Goal: Task Accomplishment & Management: Complete application form

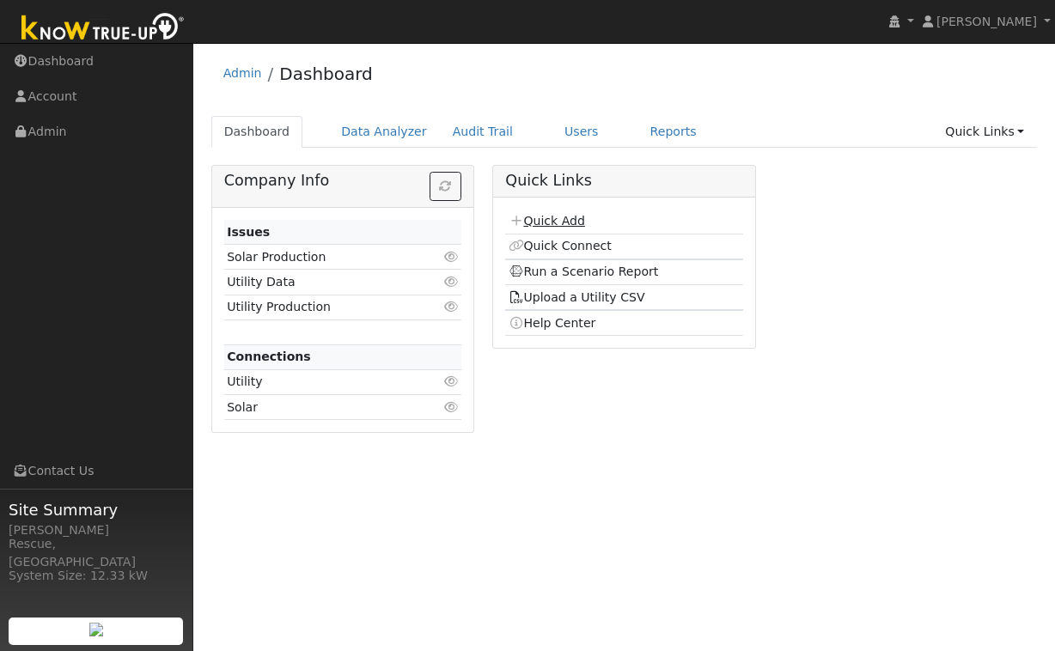
click at [561, 223] on link "Quick Add" at bounding box center [547, 221] width 76 height 14
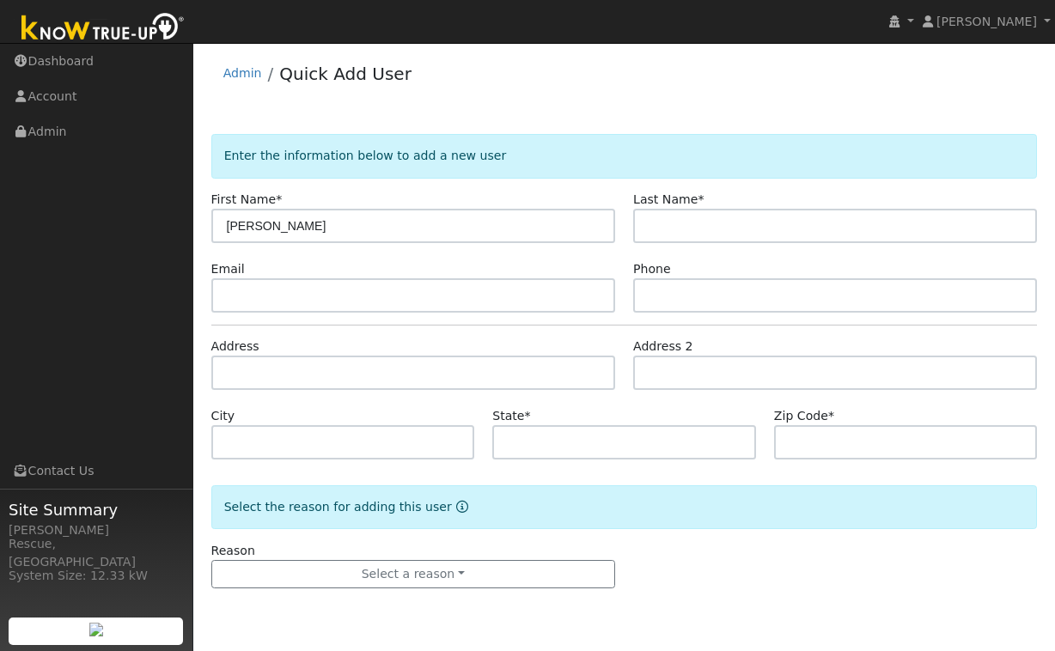
type input "[PERSON_NAME]"
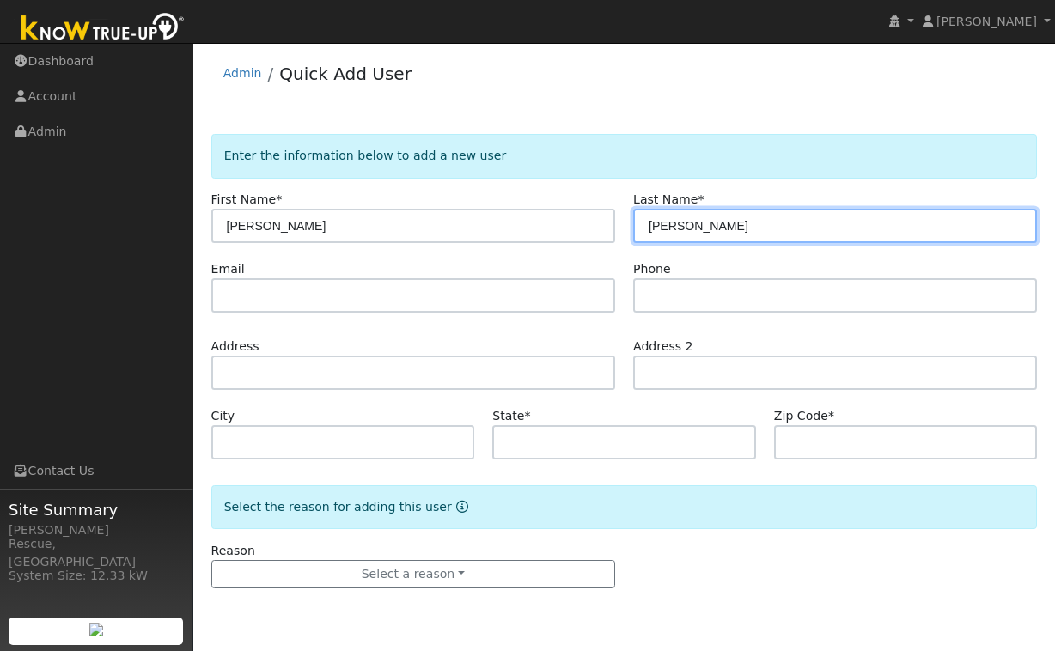
type input "[PERSON_NAME]"
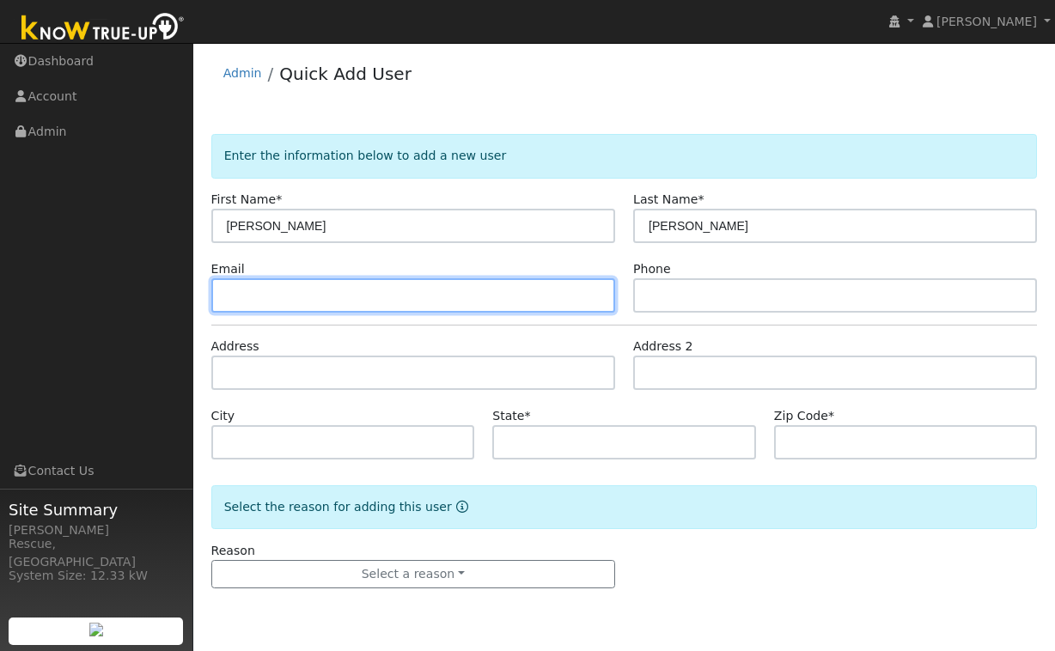
paste input "[EMAIL_ADDRESS][DOMAIN_NAME]"
type input "[EMAIL_ADDRESS][DOMAIN_NAME]"
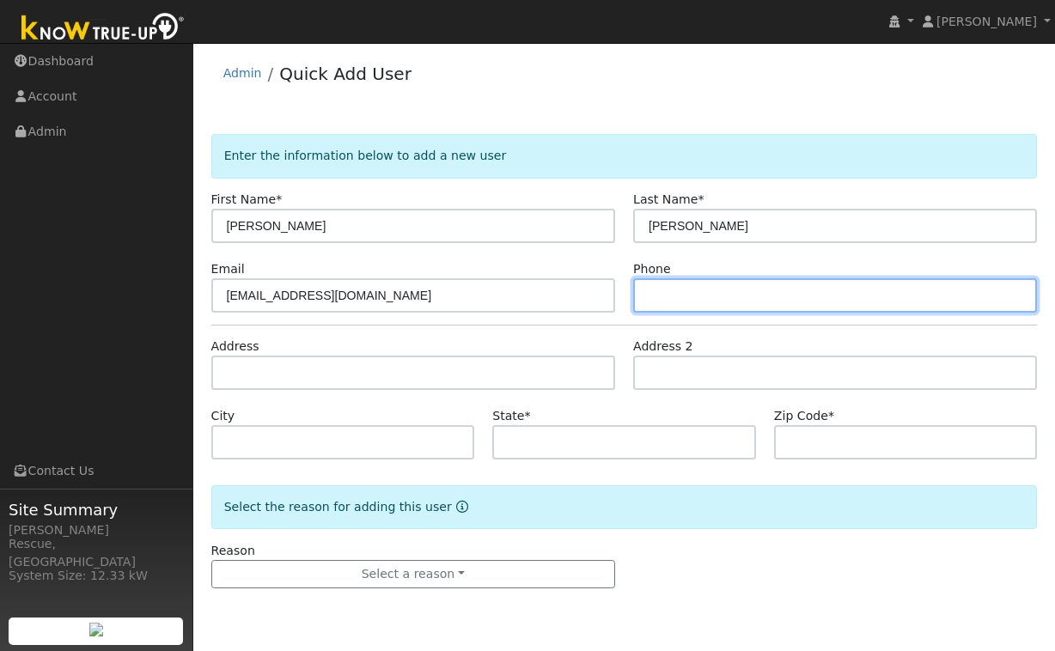
click at [729, 295] on input "text" at bounding box center [835, 295] width 404 height 34
paste input "[PHONE_NUMBER]"
type input "[PHONE_NUMBER]"
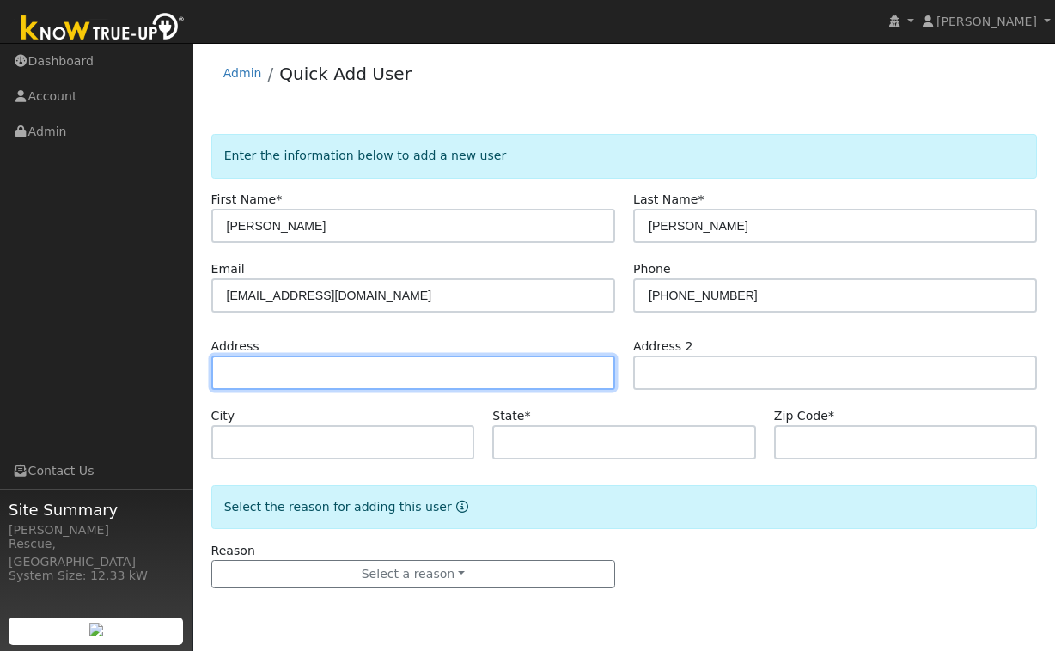
click at [576, 375] on input "text" at bounding box center [413, 373] width 404 height 34
paste input "[STREET_ADDRESS]"
type input "[STREET_ADDRESS]"
type input "Placerville"
type input "CA"
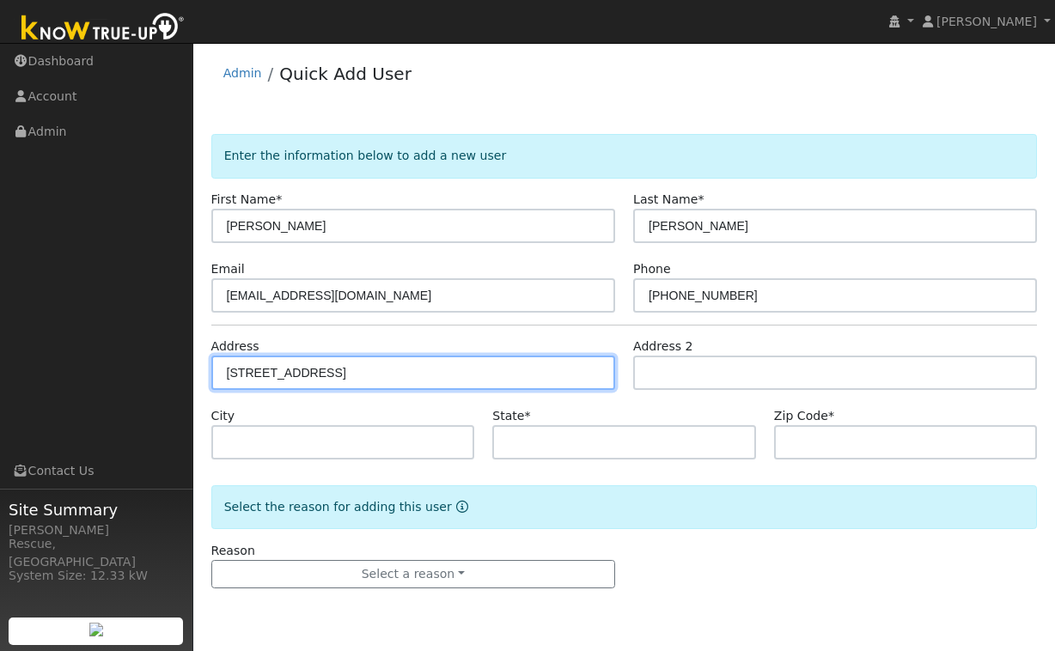
type input "95667"
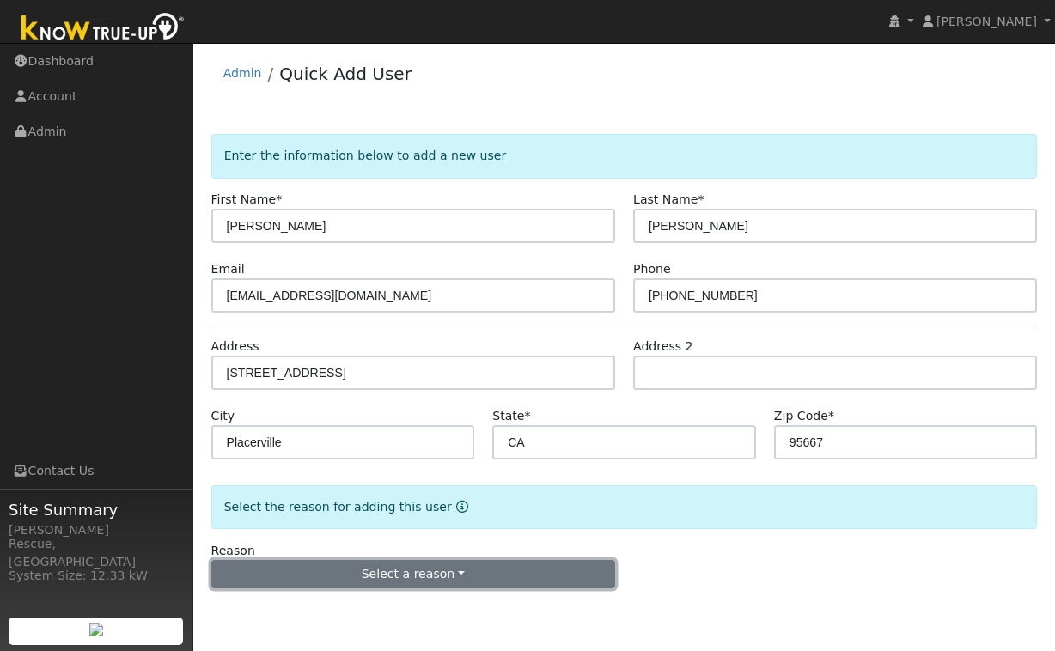
click at [409, 561] on button "Select a reason" at bounding box center [413, 574] width 404 height 29
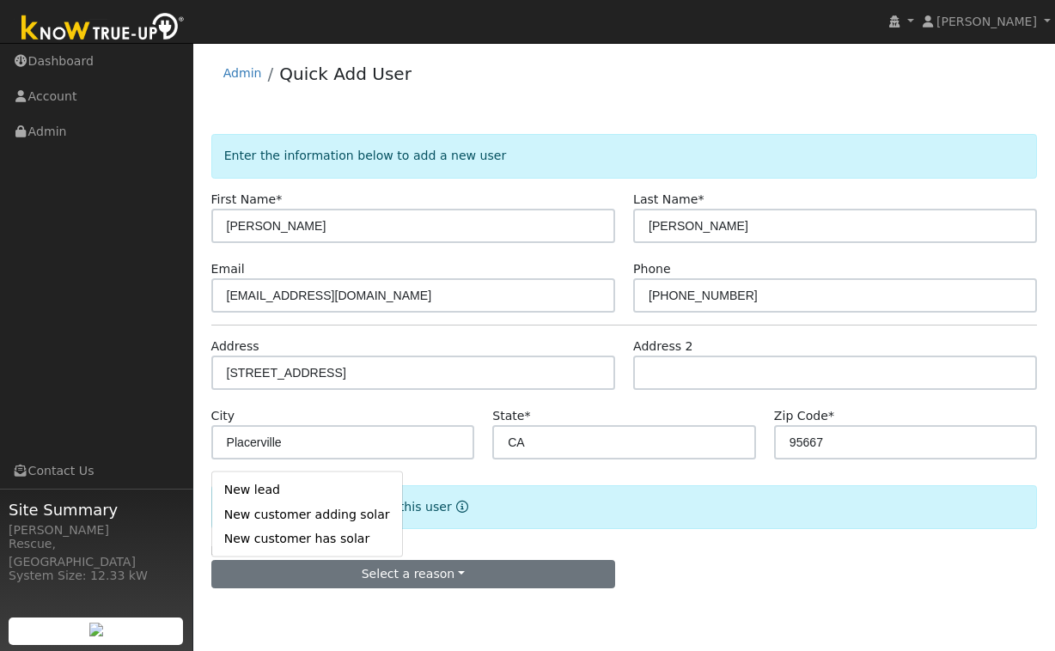
click at [241, 489] on link "New lead" at bounding box center [307, 490] width 190 height 24
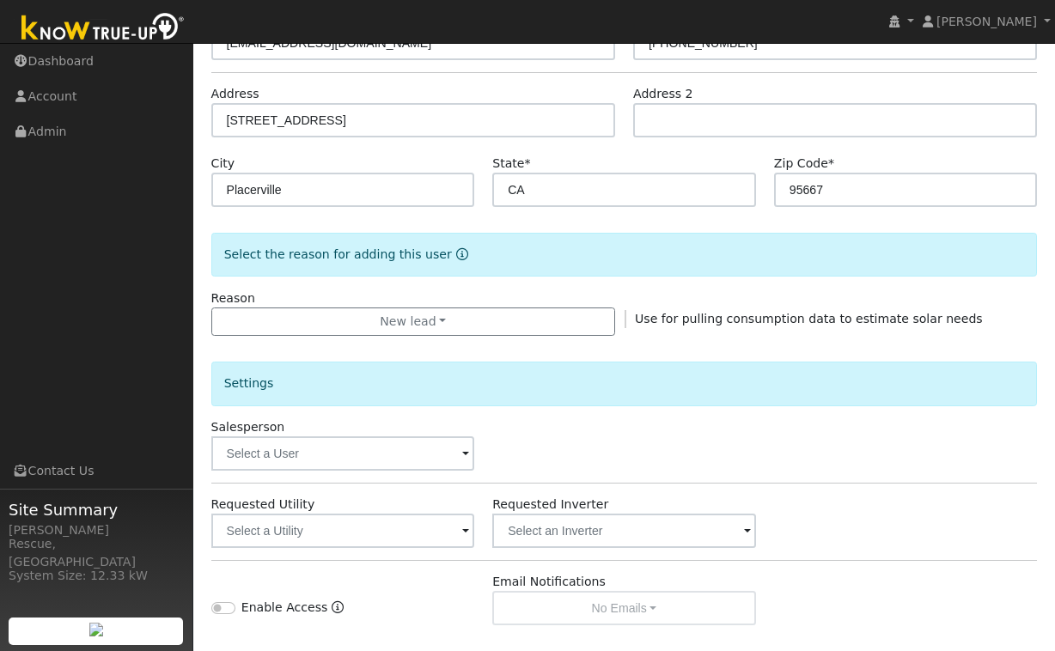
scroll to position [285, 0]
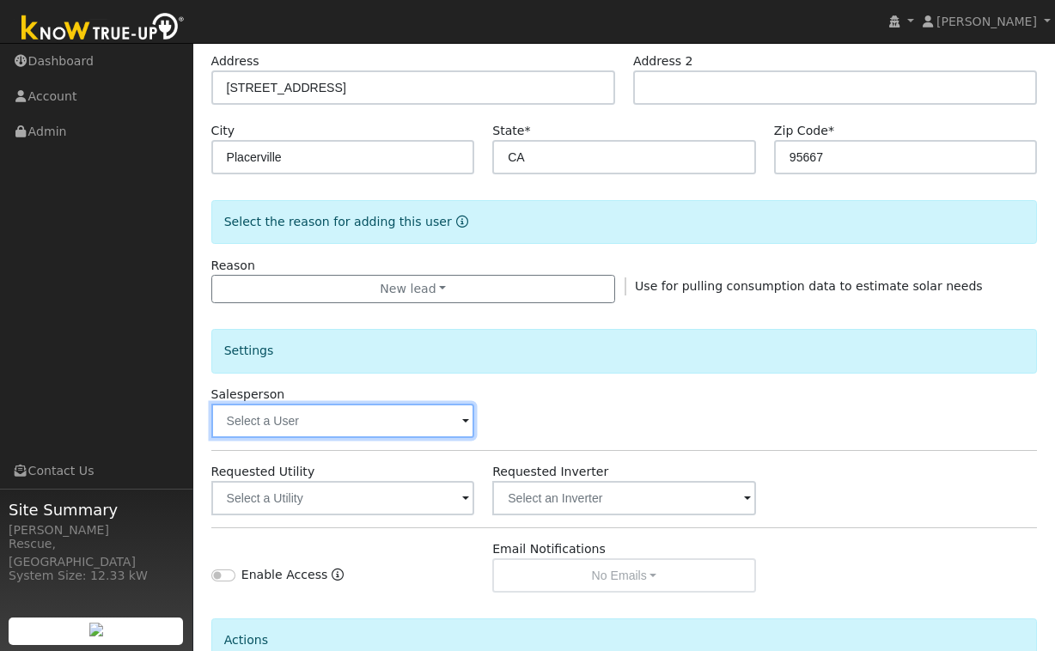
click at [315, 427] on input "text" at bounding box center [343, 421] width 264 height 34
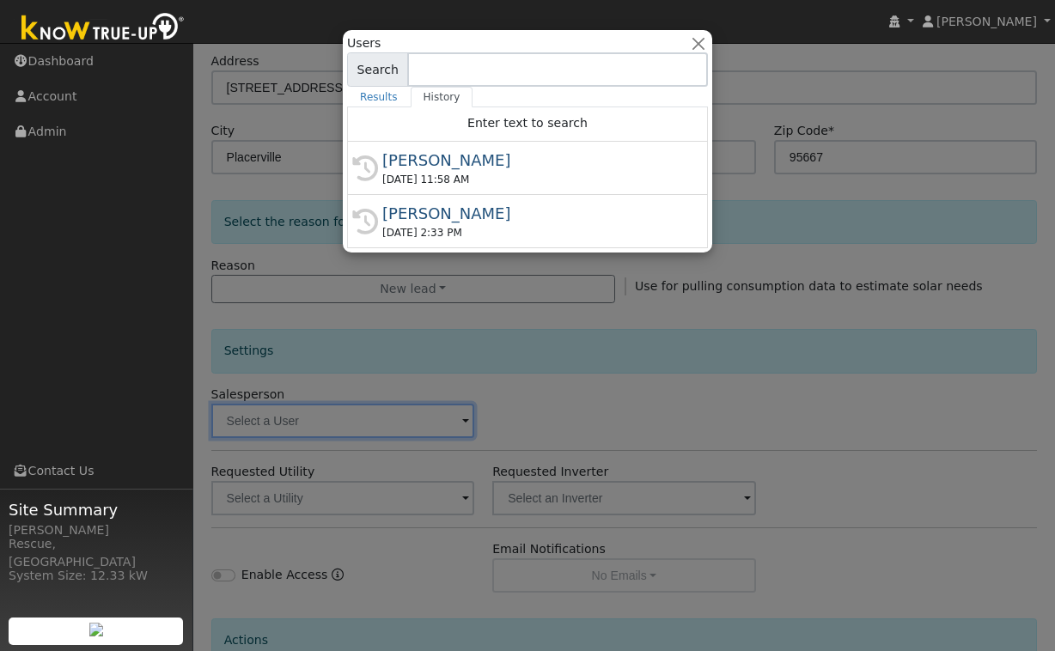
drag, startPoint x: 502, startPoint y: 163, endPoint x: 512, endPoint y: 192, distance: 30.2
click at [502, 163] on div "[PERSON_NAME]" at bounding box center [535, 160] width 306 height 23
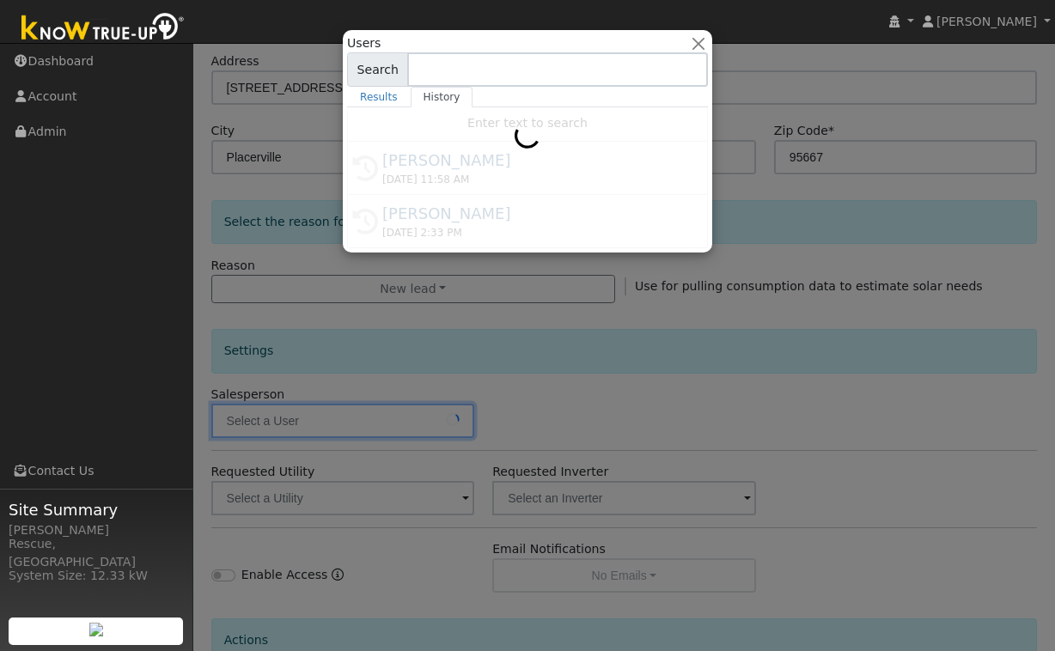
type input "[PERSON_NAME]"
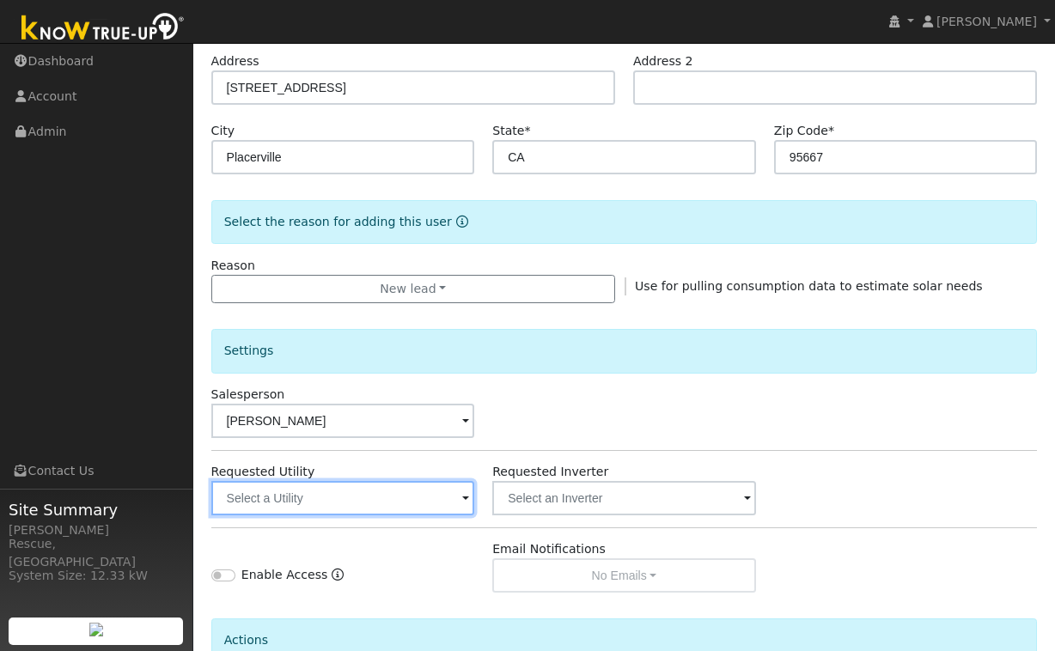
click at [403, 494] on input "text" at bounding box center [343, 498] width 264 height 34
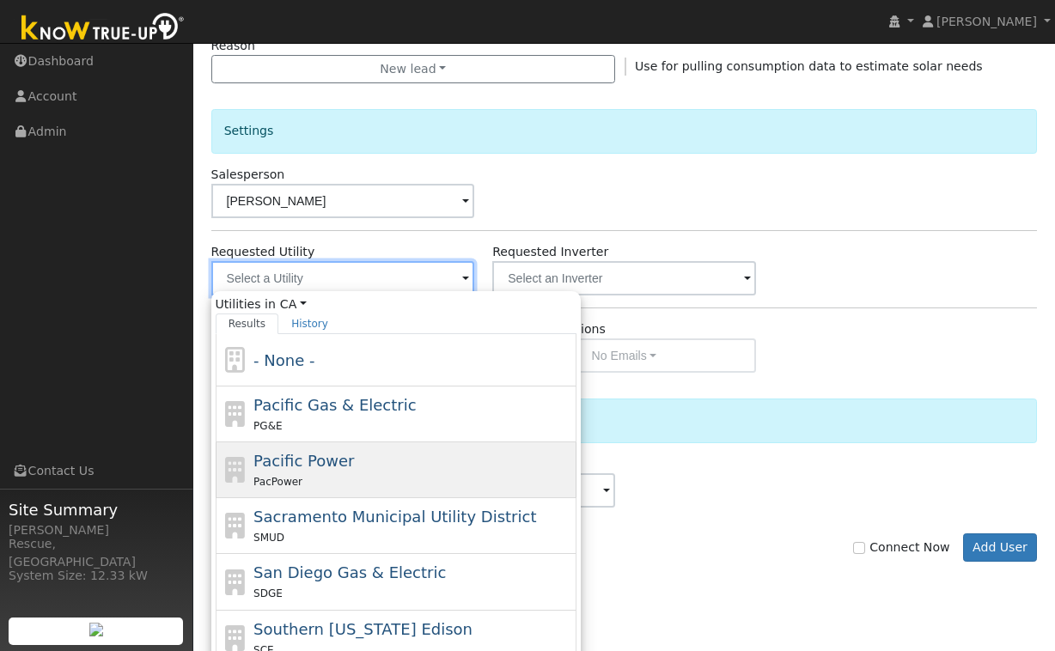
scroll to position [508, 0]
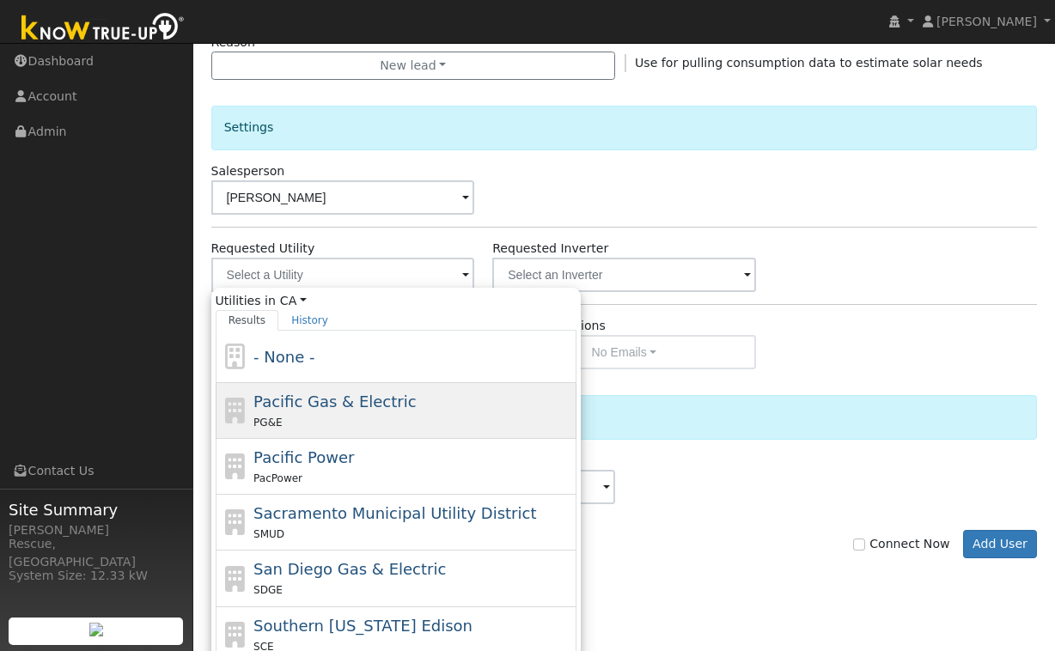
click at [367, 420] on div "PG&E" at bounding box center [412, 422] width 319 height 18
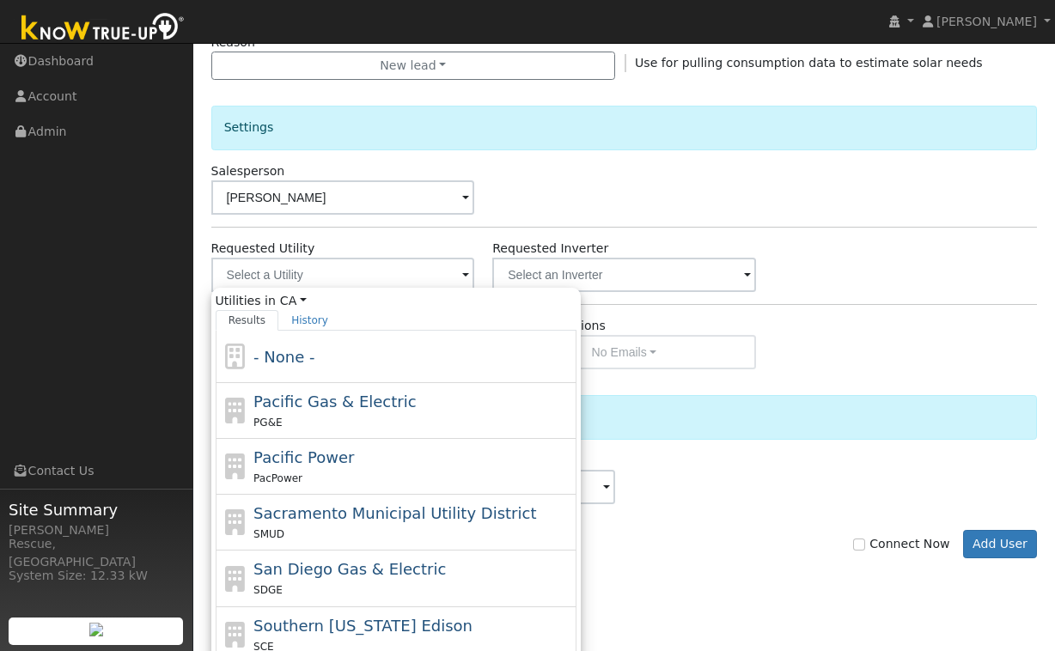
type input "Pacific Gas & Electric"
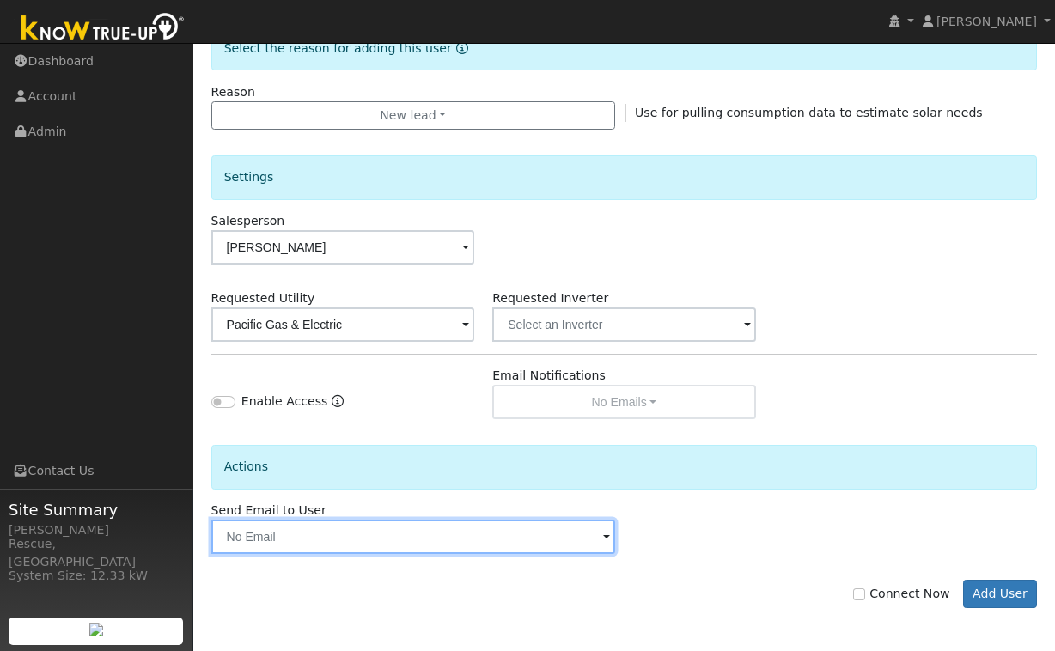
click at [417, 537] on input "text" at bounding box center [413, 537] width 404 height 34
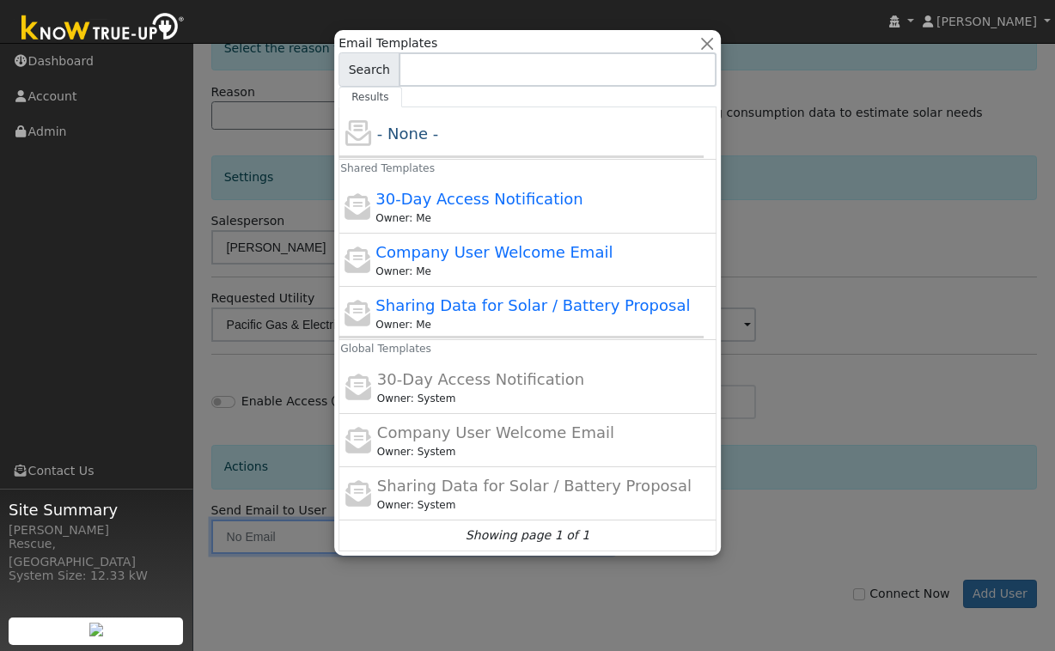
click at [832, 519] on div at bounding box center [527, 325] width 1055 height 651
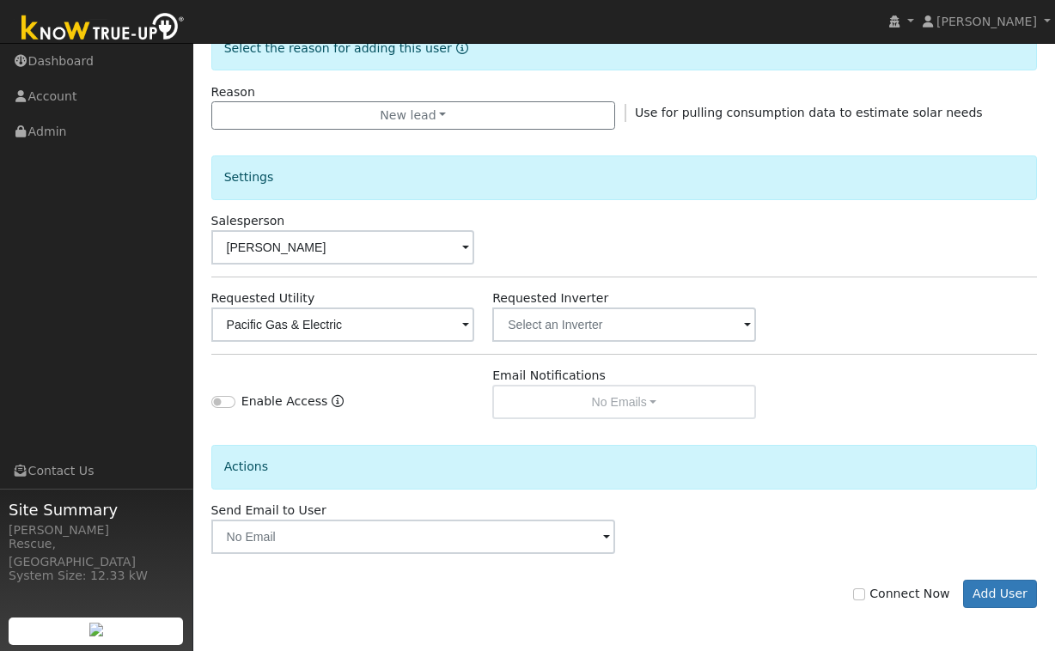
click at [873, 597] on label "Connect Now" at bounding box center [901, 594] width 96 height 18
click at [865, 597] on input "Connect Now" at bounding box center [859, 594] width 12 height 12
checkbox input "true"
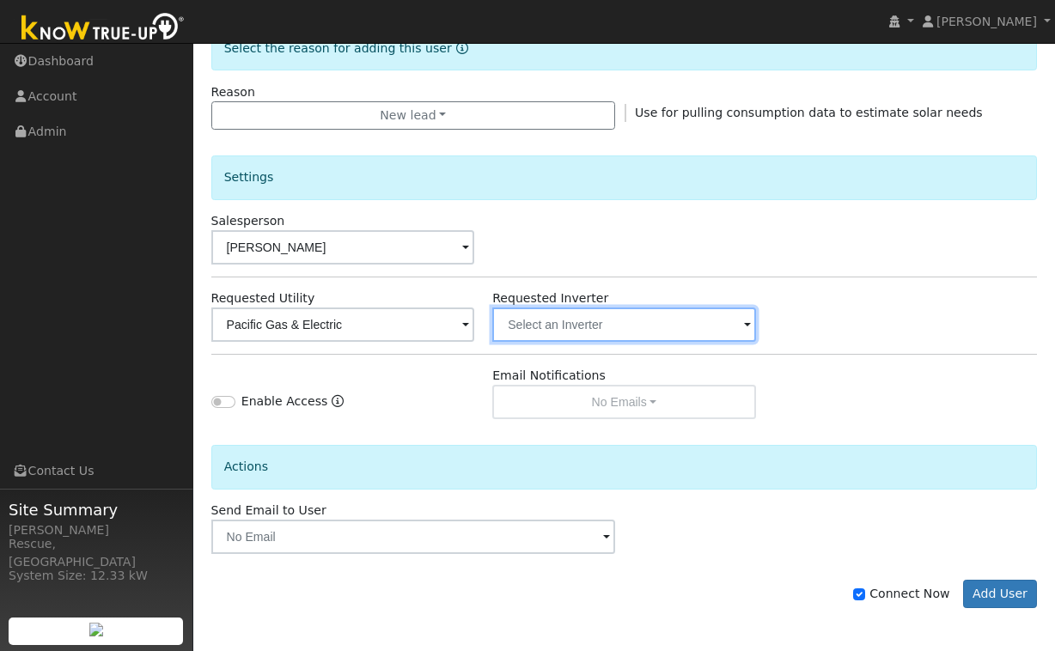
click at [475, 327] on input "text" at bounding box center [343, 325] width 264 height 34
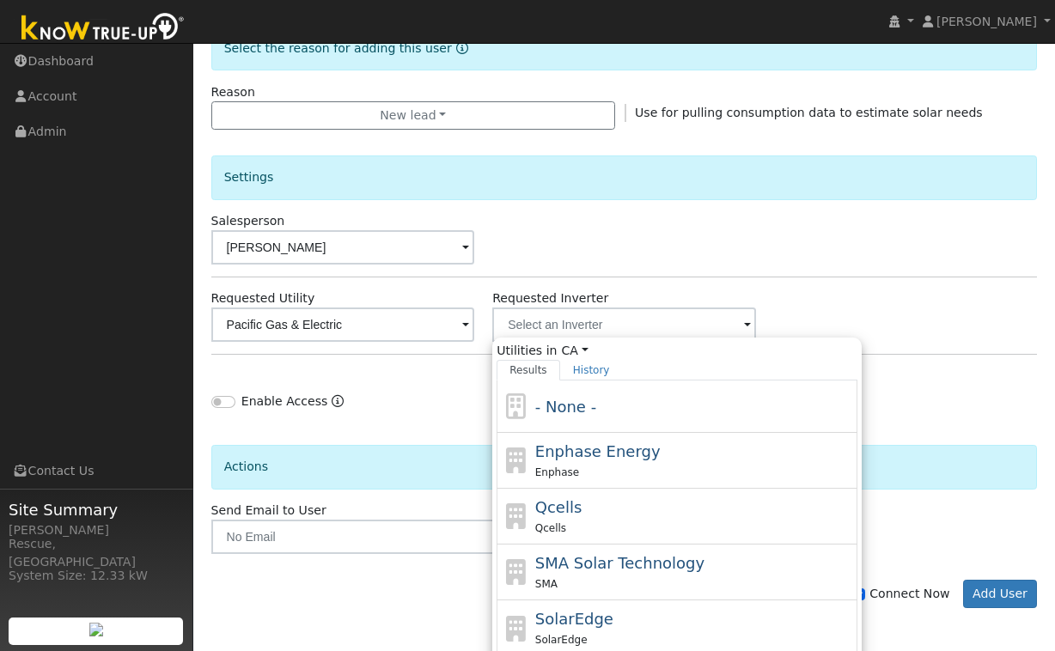
click at [631, 414] on div "- None -" at bounding box center [694, 406] width 319 height 23
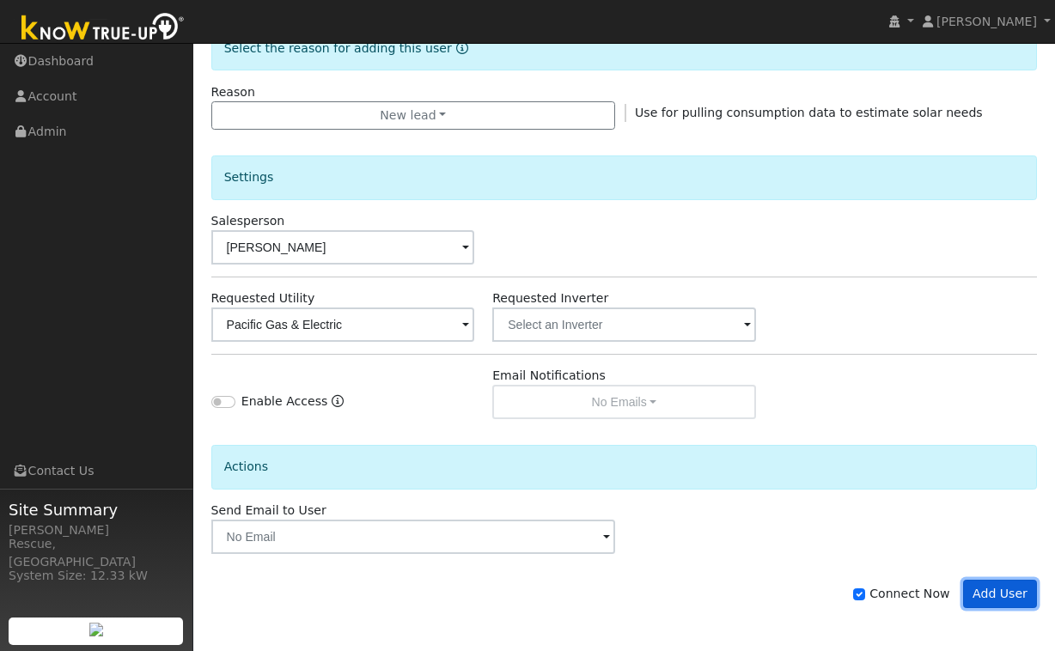
click at [999, 601] on button "Add User" at bounding box center [1000, 594] width 75 height 29
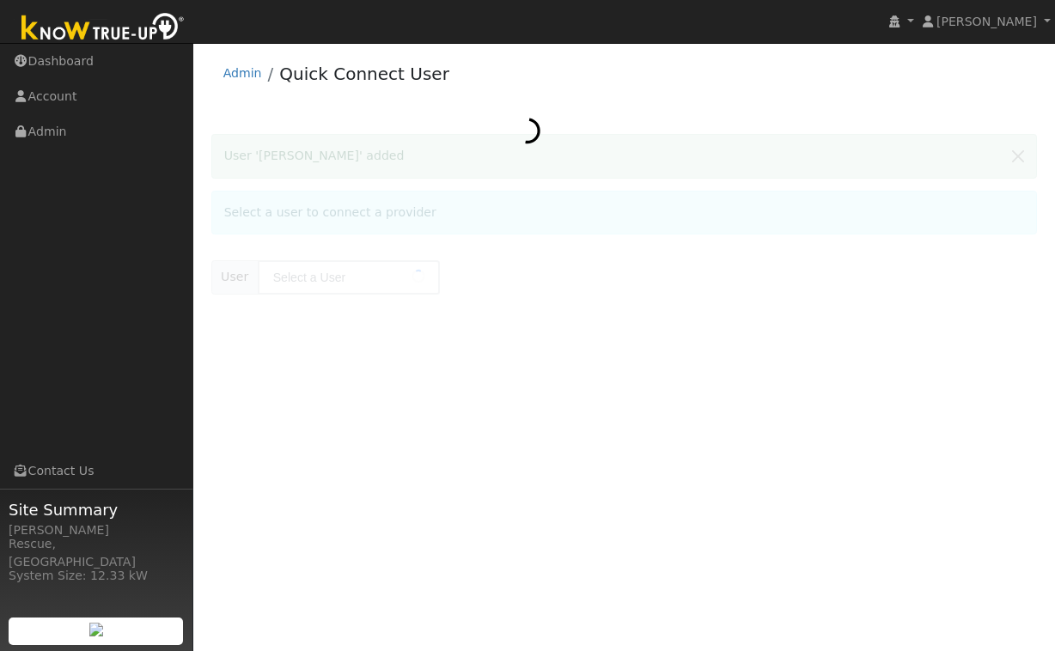
type input "[PERSON_NAME]"
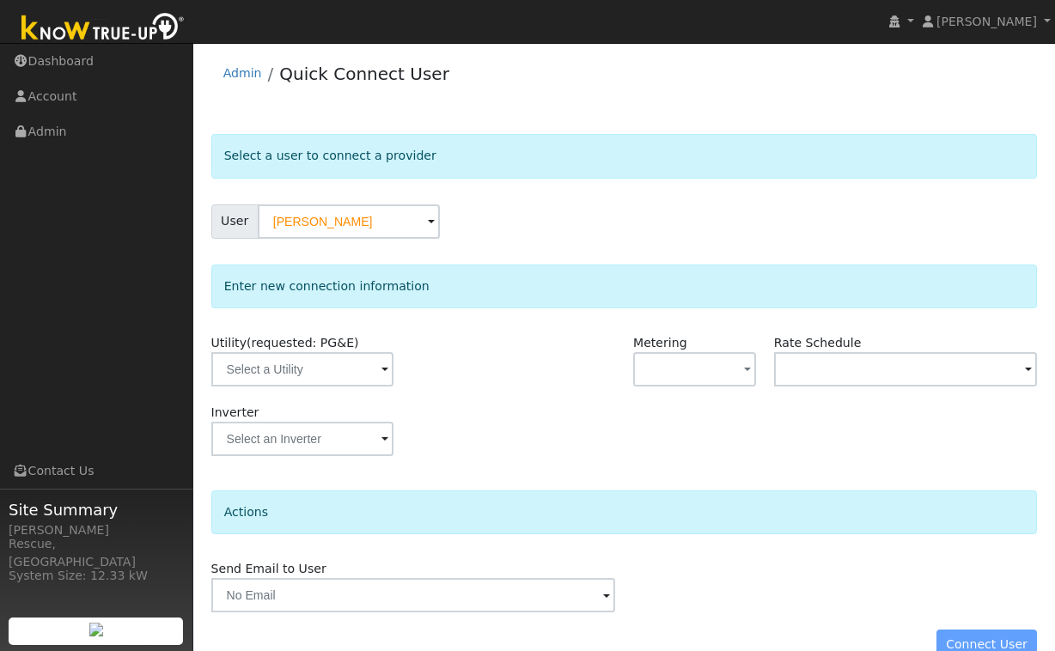
click at [381, 363] on span at bounding box center [384, 371] width 7 height 20
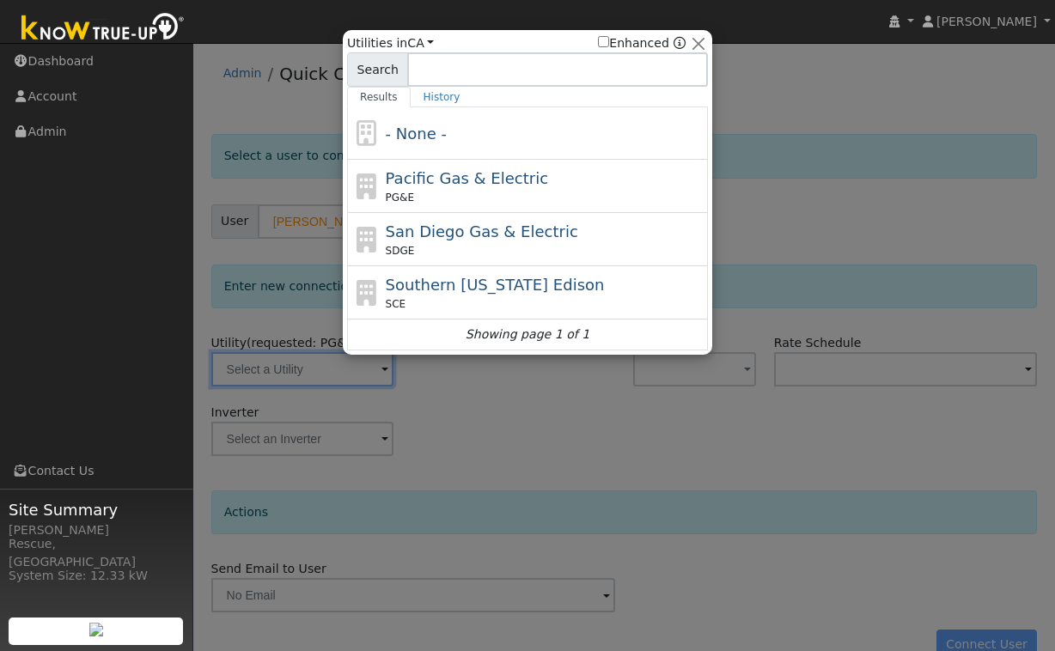
drag, startPoint x: 471, startPoint y: 187, endPoint x: 574, endPoint y: 204, distance: 104.4
click at [471, 187] on div "Pacific Gas & Electric PG&E" at bounding box center [545, 186] width 319 height 39
type input "PG&E"
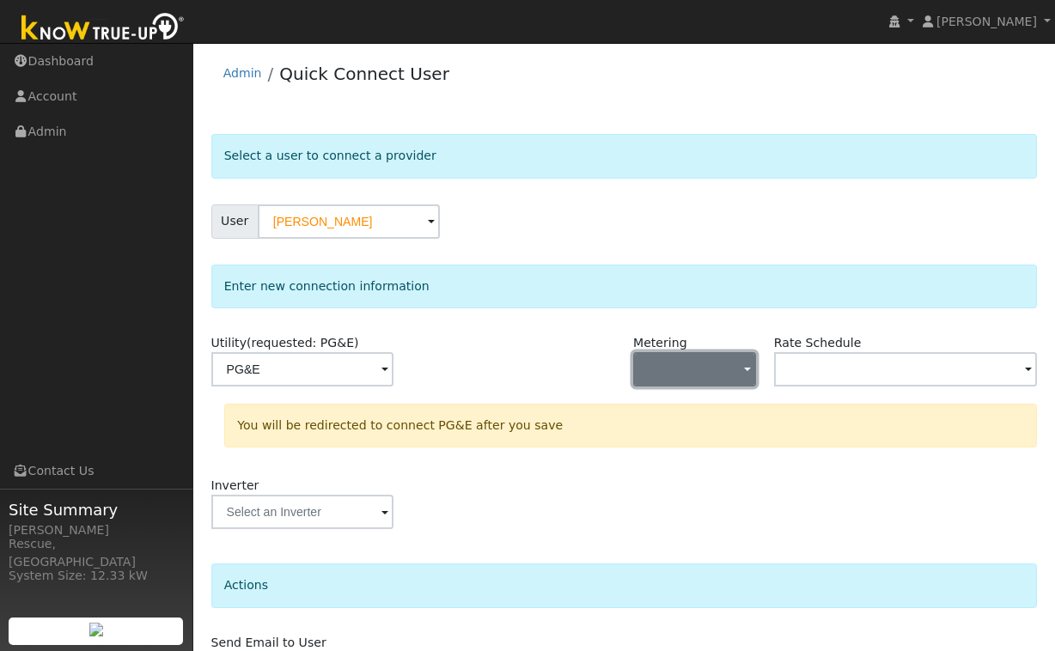
click at [731, 377] on button "button" at bounding box center [694, 369] width 123 height 34
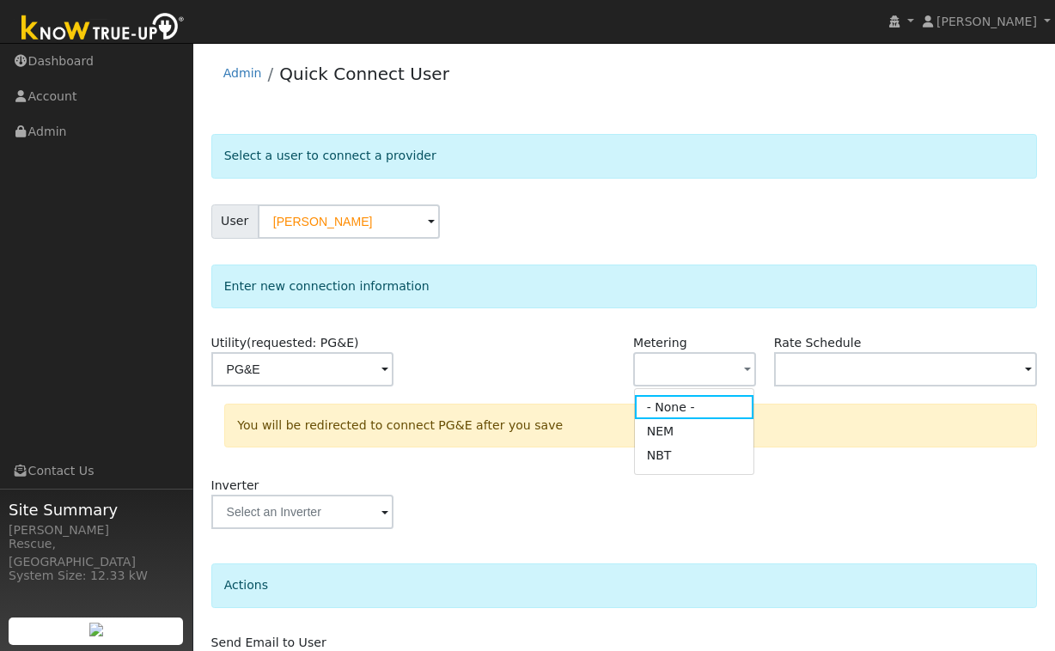
click at [675, 435] on link "NEM" at bounding box center [694, 431] width 119 height 24
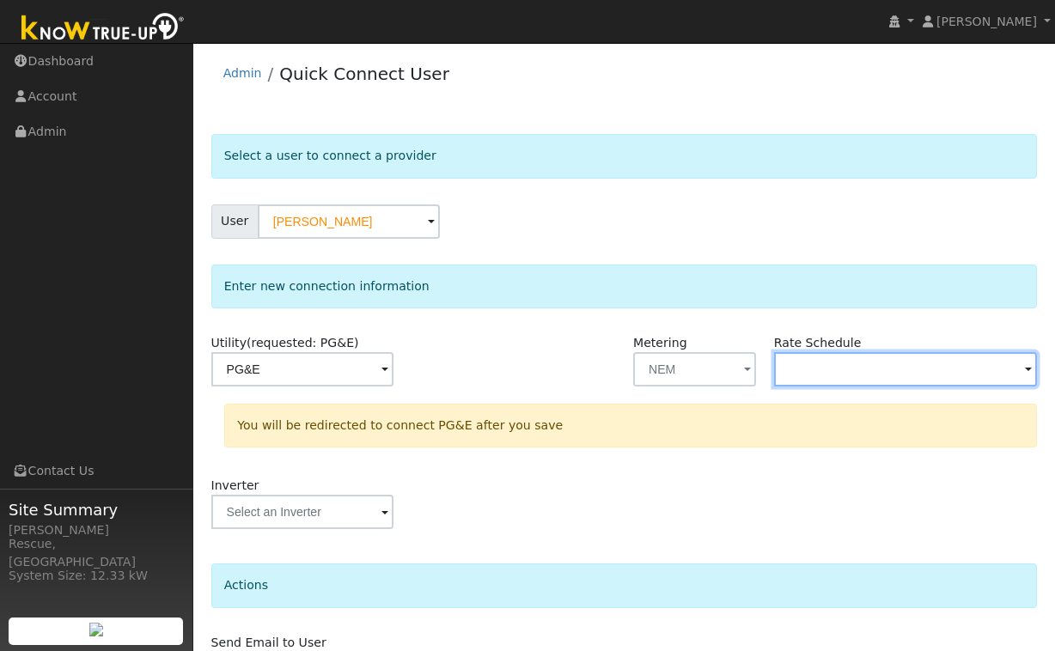
click at [393, 362] on input "text" at bounding box center [302, 369] width 182 height 34
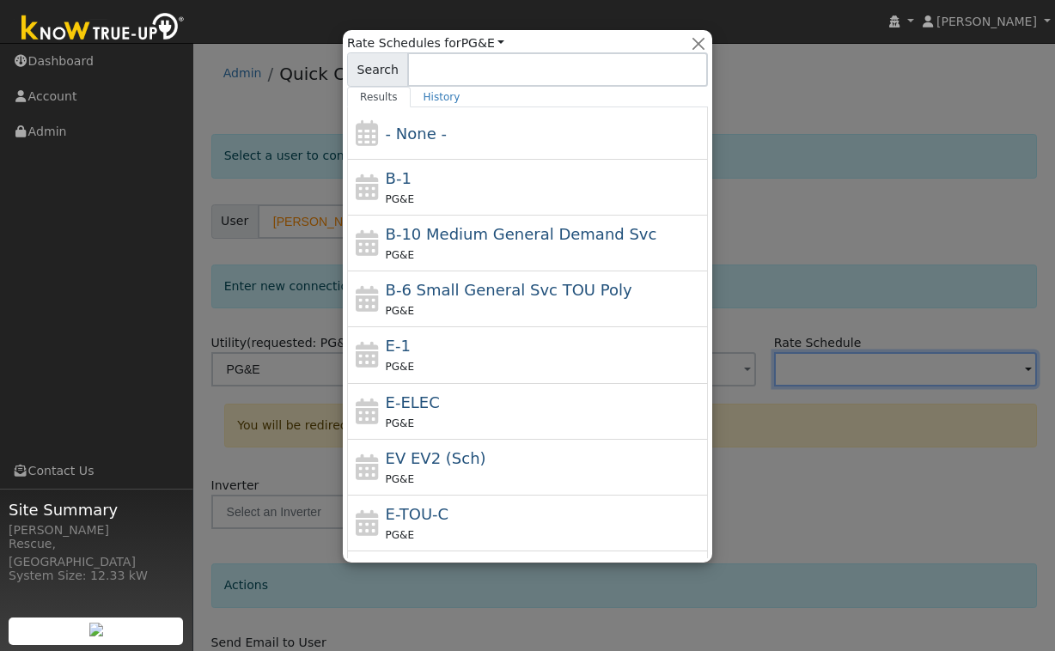
click at [495, 513] on div "E-TOU-C PG&E" at bounding box center [545, 523] width 319 height 41
type input "E-TOU-C"
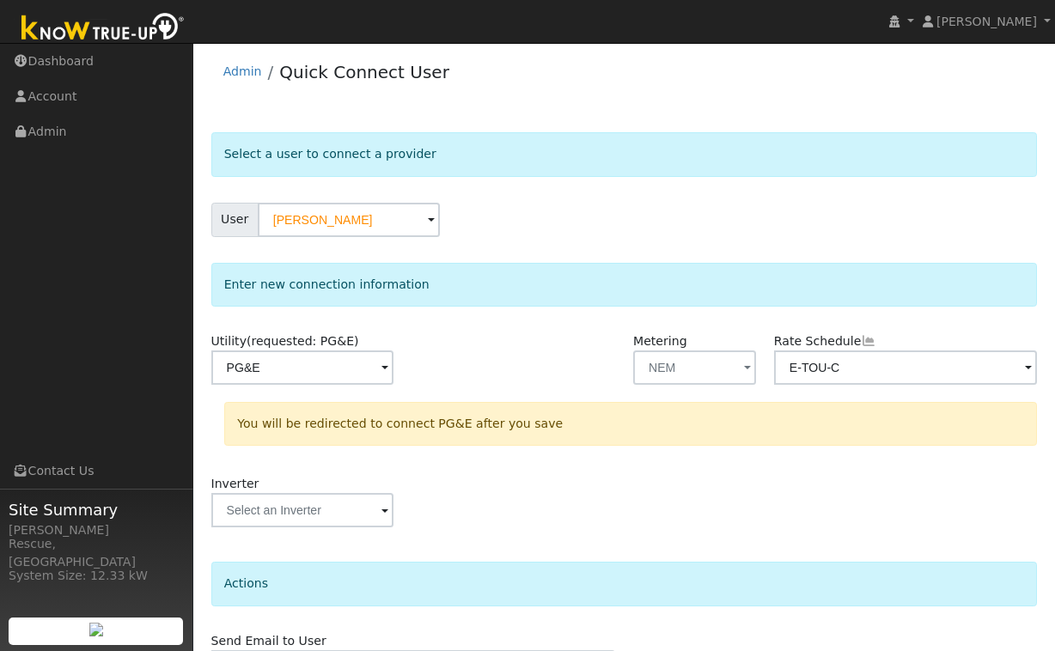
scroll to position [107, 0]
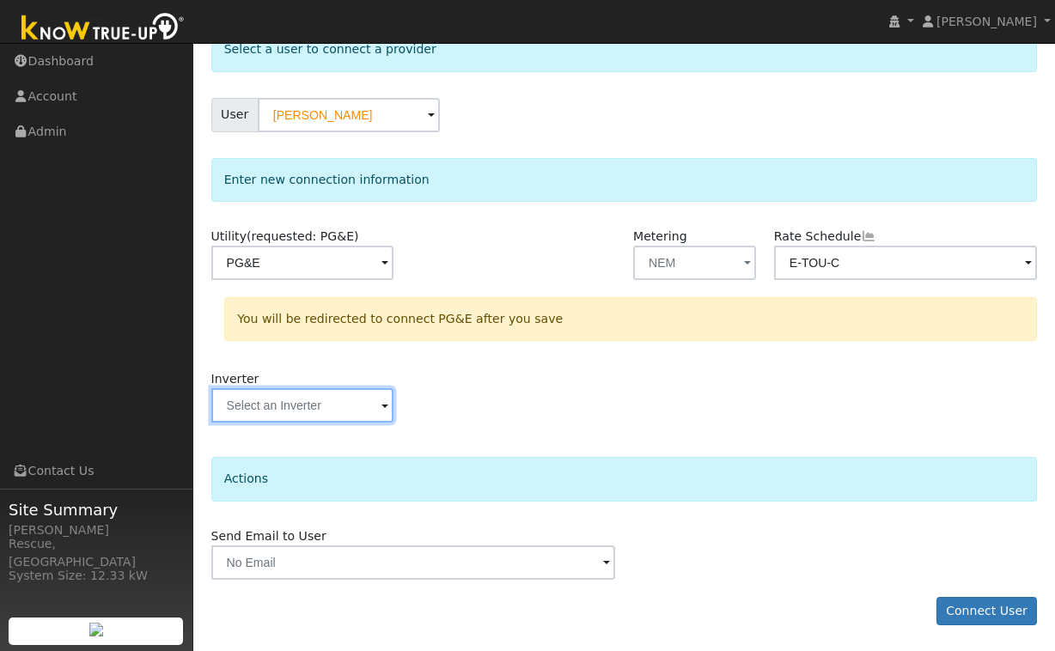
click at [331, 280] on input "text" at bounding box center [302, 263] width 182 height 34
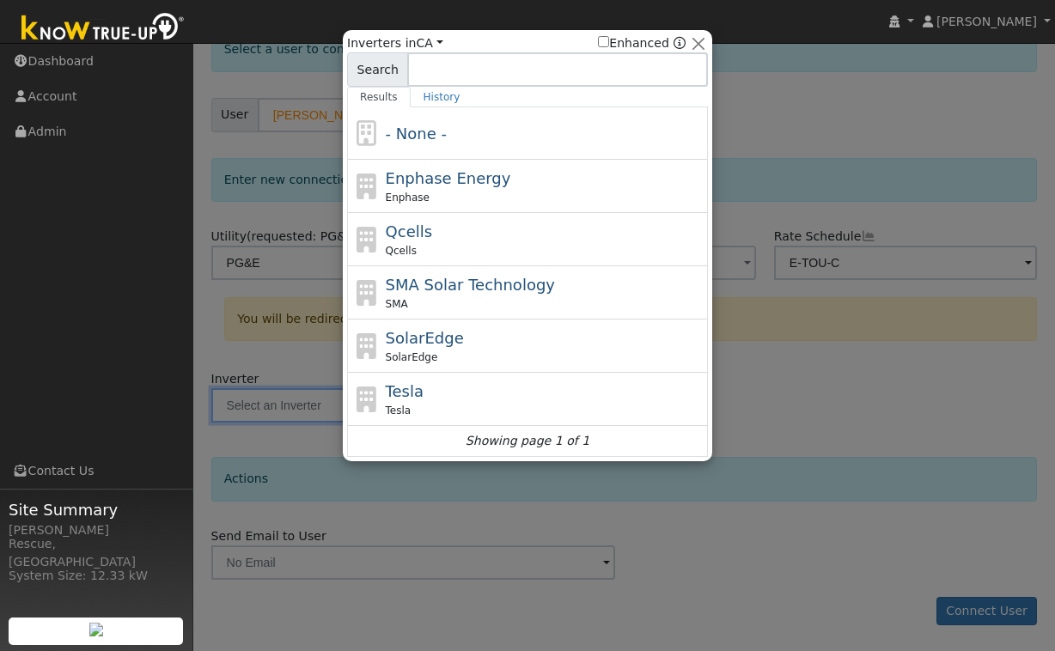
click at [514, 142] on div "- None -" at bounding box center [545, 133] width 319 height 23
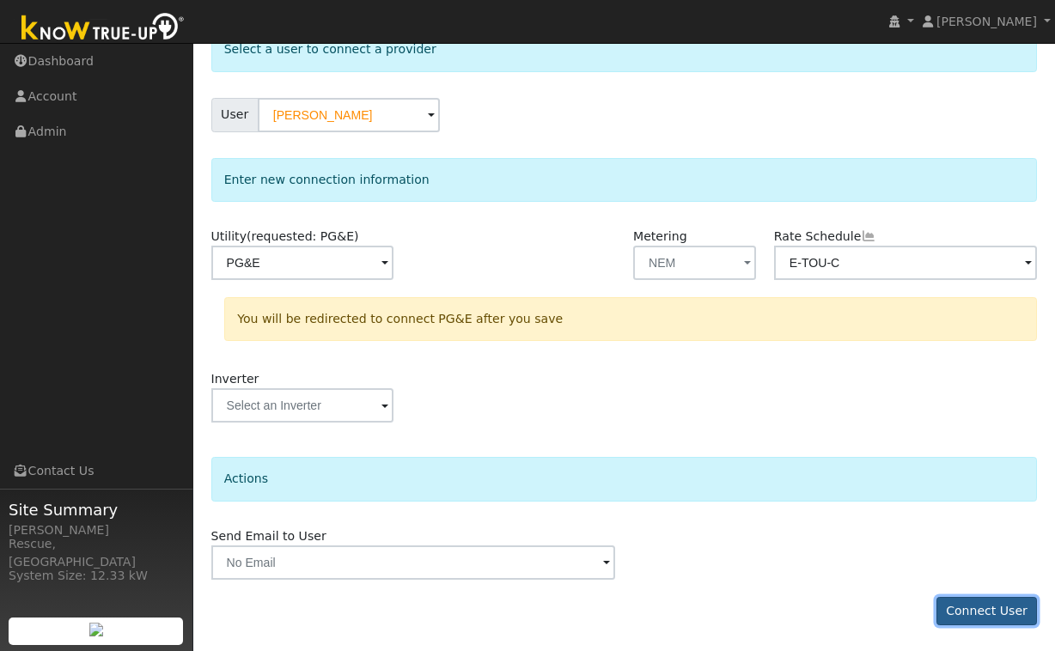
click at [1023, 620] on button "Connect User" at bounding box center [986, 611] width 101 height 29
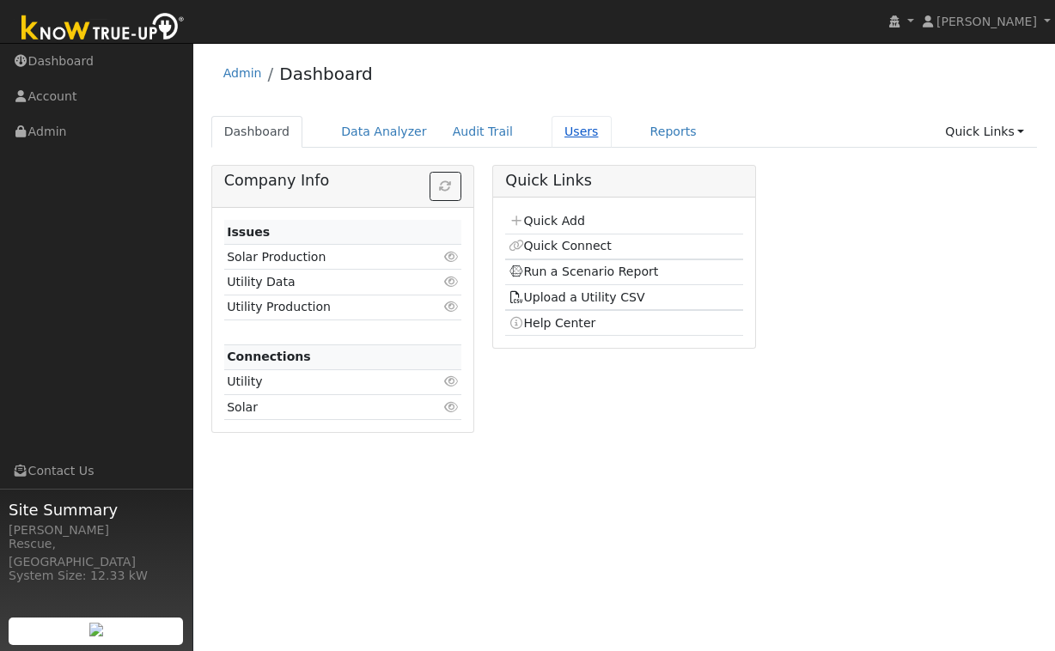
click at [571, 134] on link "Users" at bounding box center [582, 132] width 60 height 32
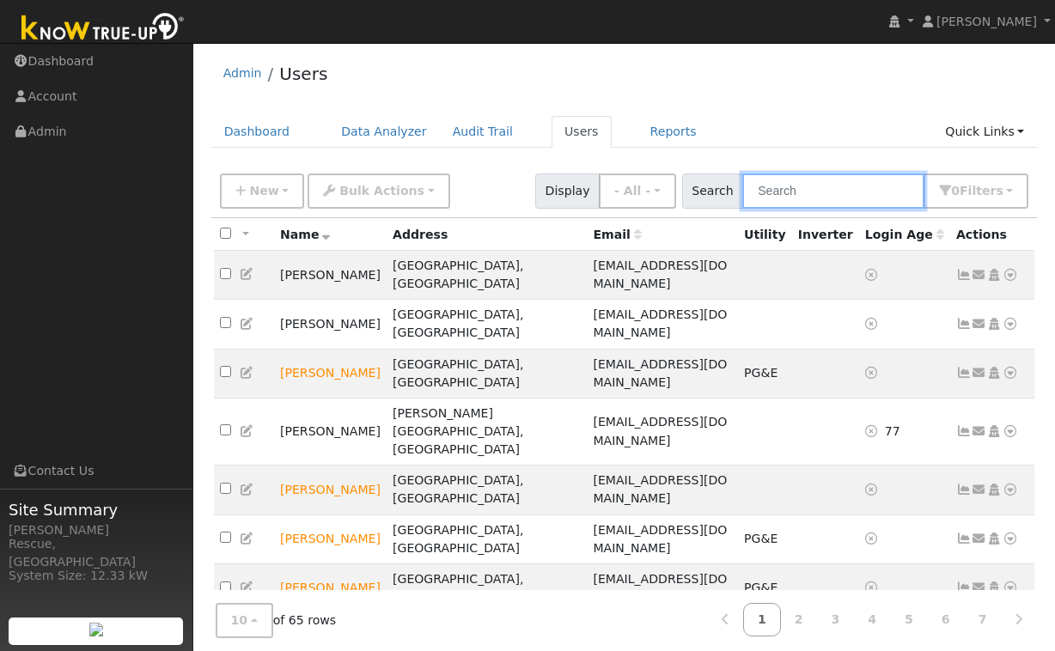
click at [803, 191] on input "text" at bounding box center [833, 191] width 182 height 35
type input "bruce"
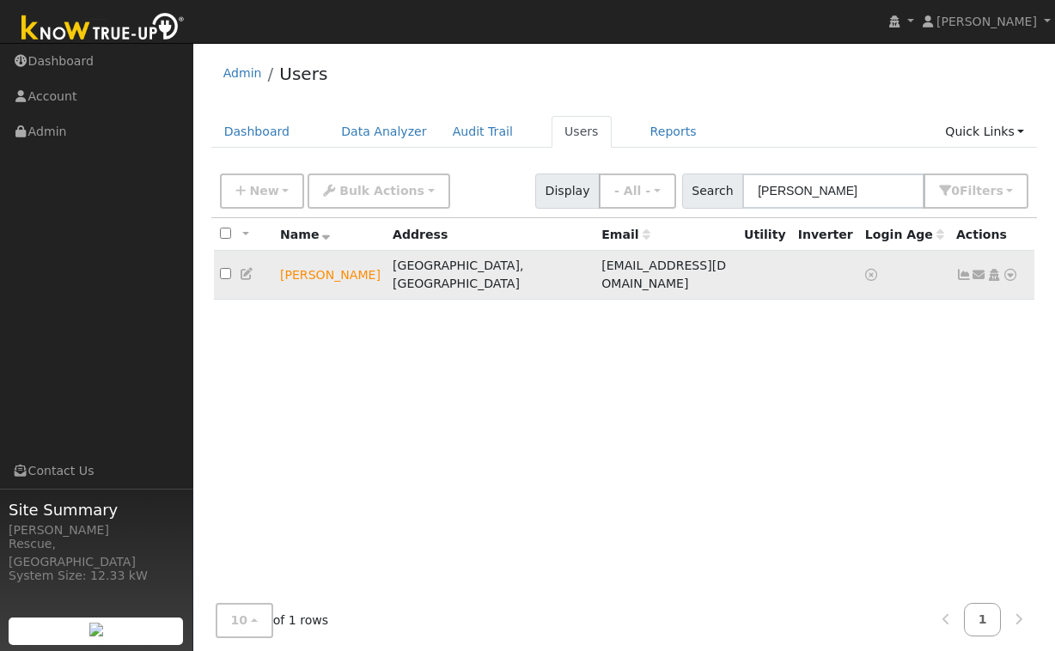
click at [1011, 271] on icon at bounding box center [1010, 275] width 15 height 12
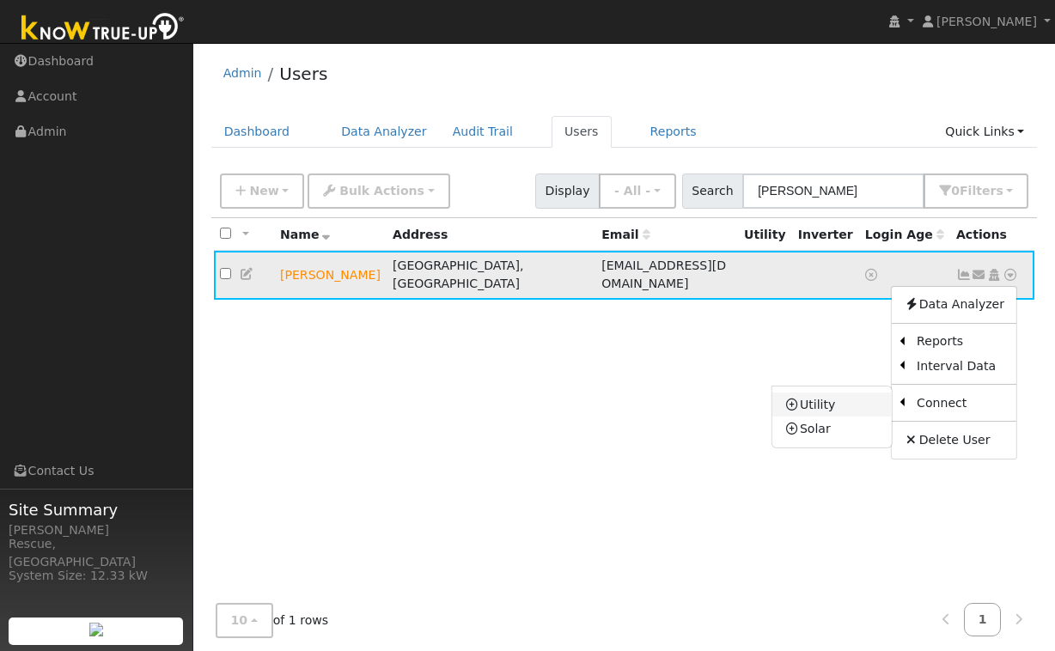
click at [825, 393] on link "Utility" at bounding box center [831, 405] width 119 height 24
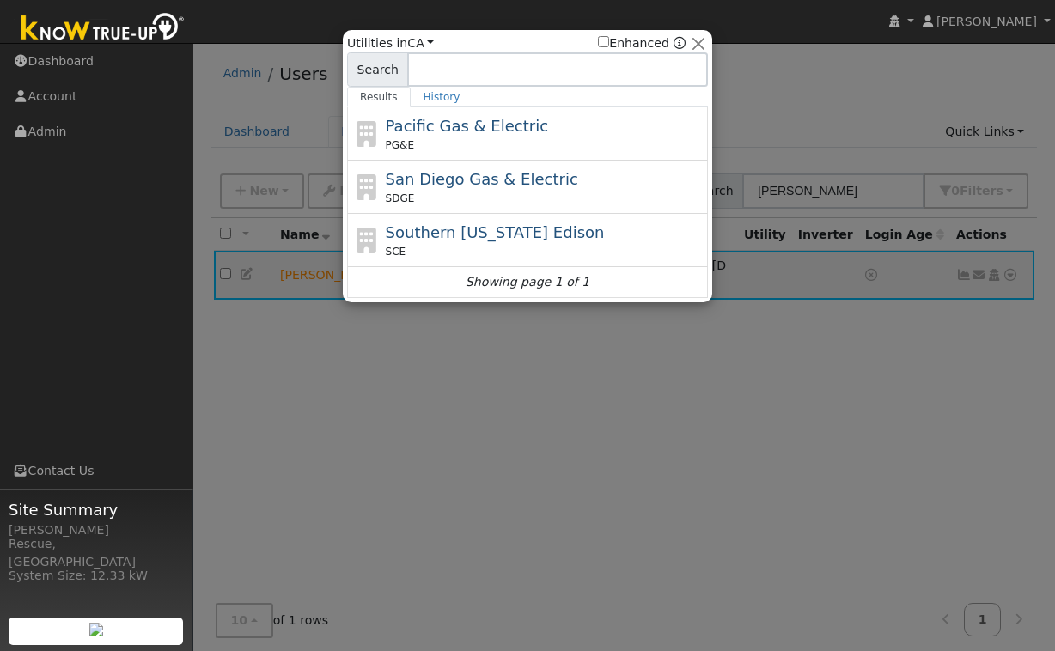
click at [368, 161] on div "Pacific Gas & Electric PG&E" at bounding box center [527, 187] width 361 height 53
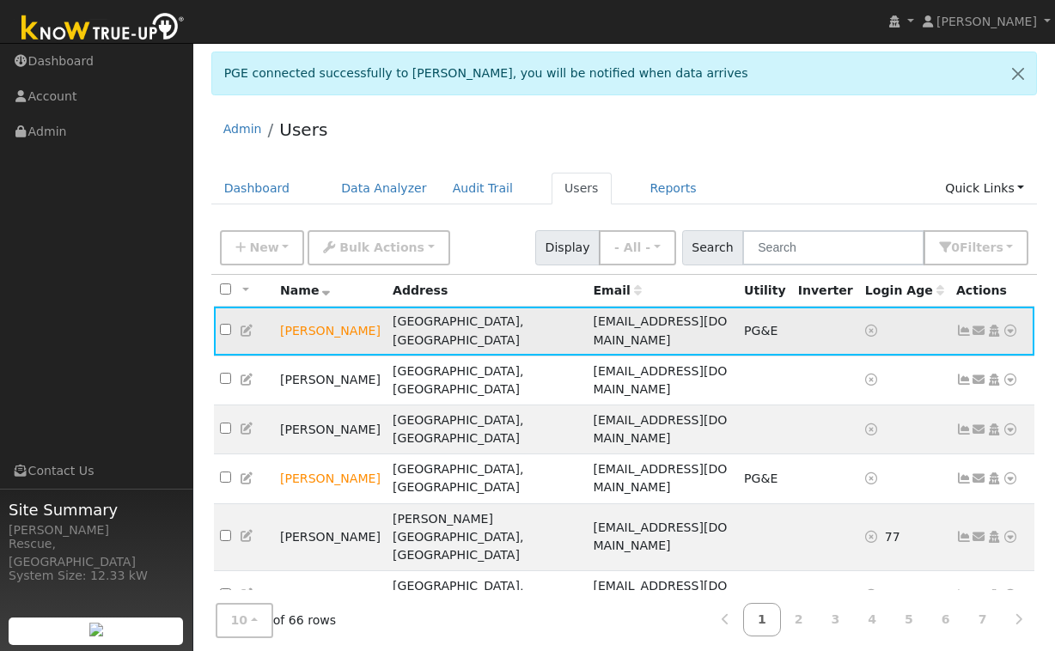
click at [1013, 325] on icon at bounding box center [1010, 331] width 15 height 12
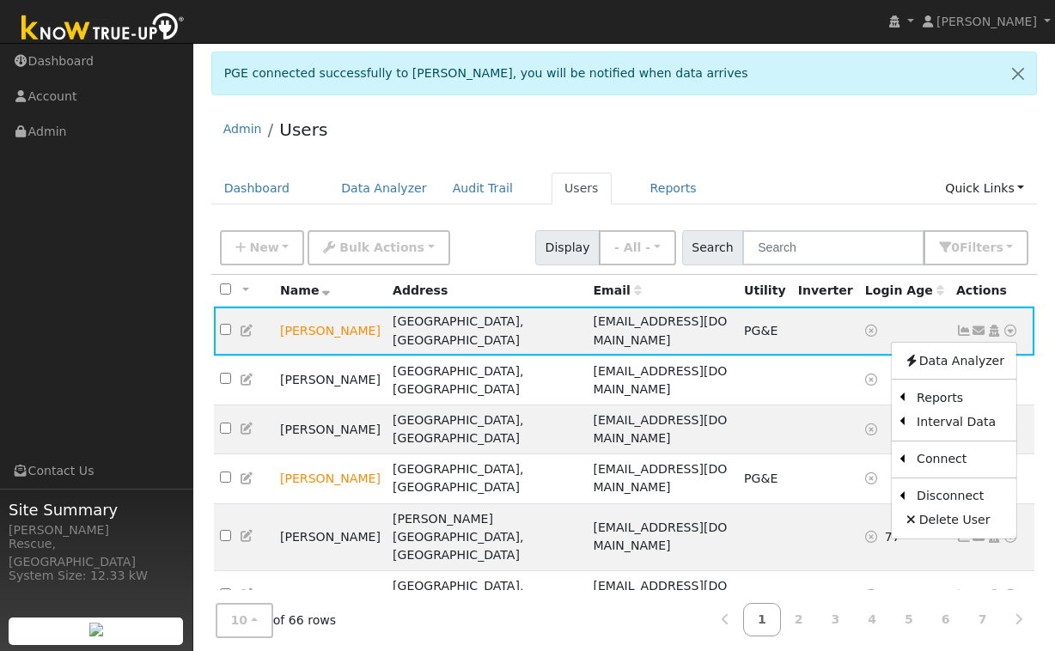
click at [0, 0] on link "Scenario" at bounding box center [0, 0] width 0 height 0
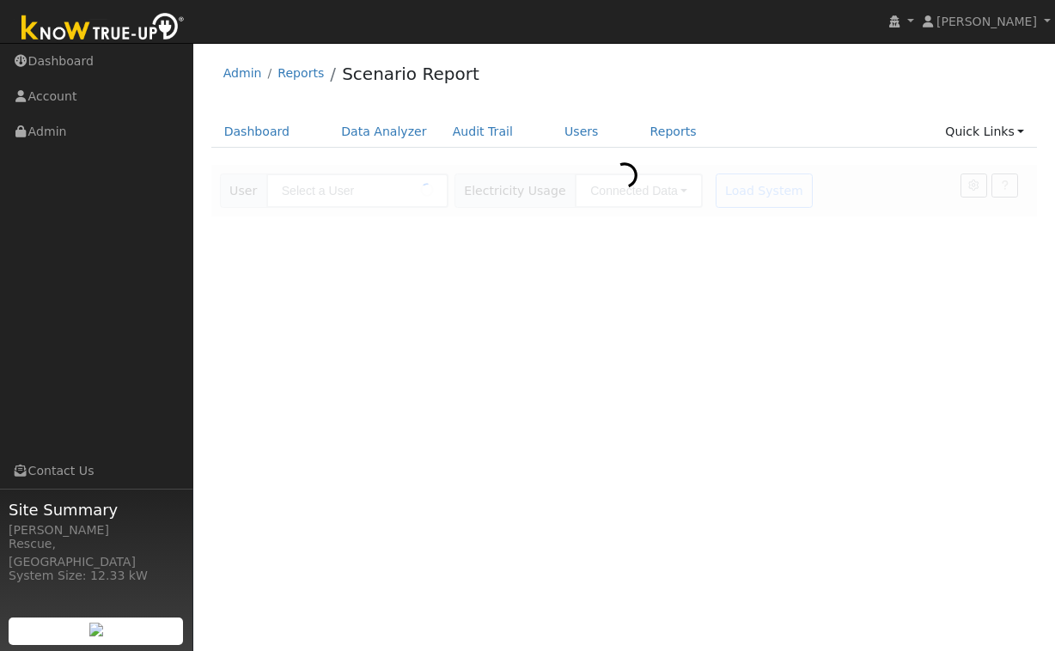
type input "Bruce Thornton"
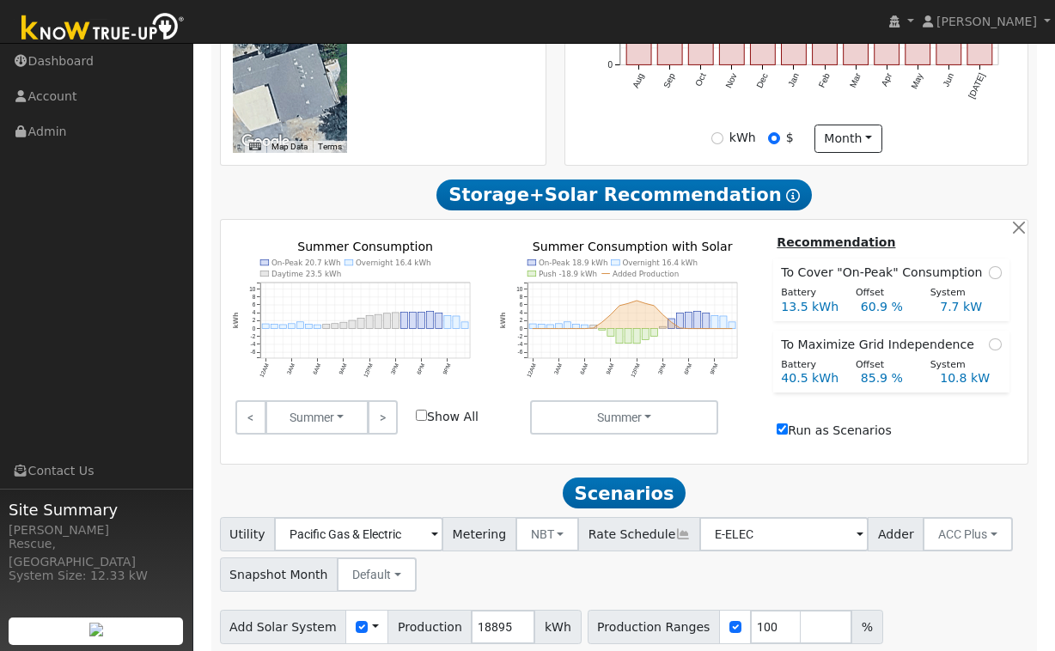
scroll to position [680, 0]
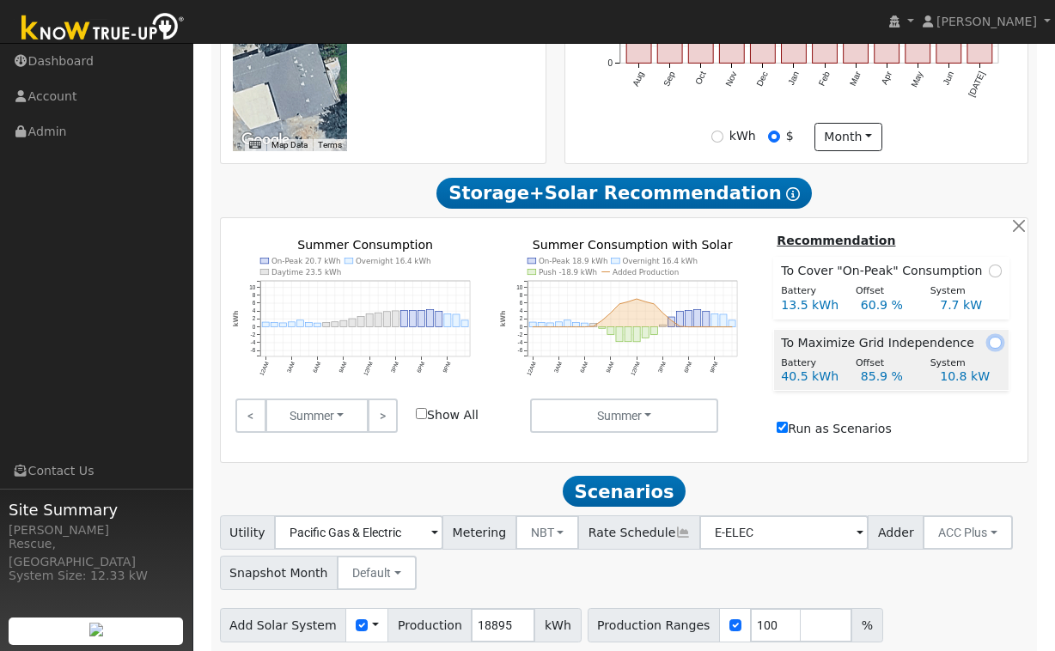
click at [991, 349] on input "radio" at bounding box center [995, 343] width 12 height 12
radio input "true"
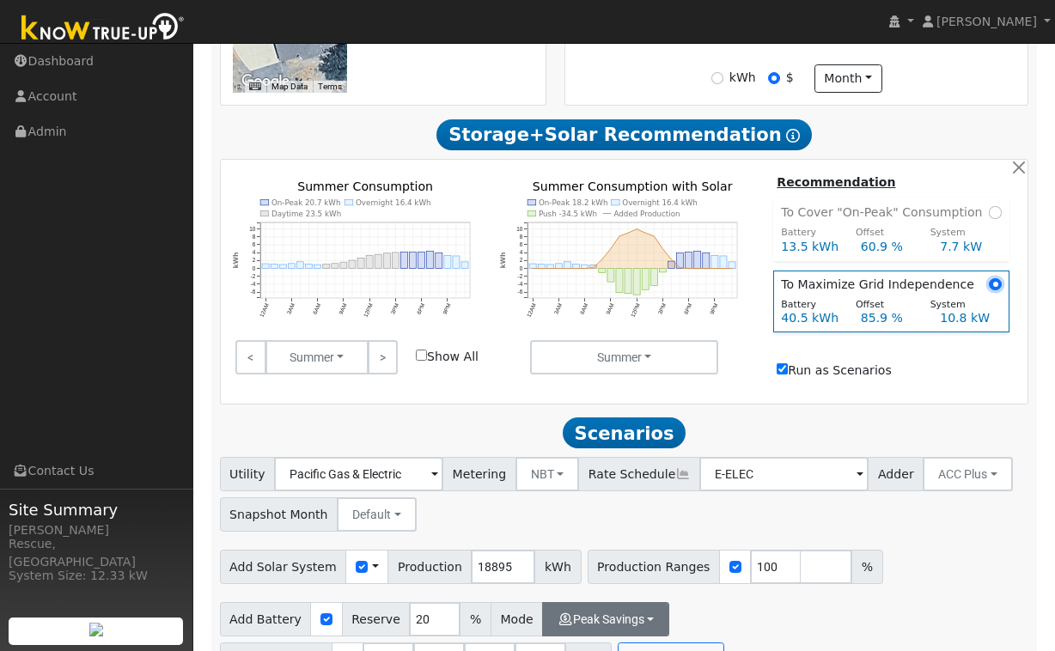
scroll to position [791, 0]
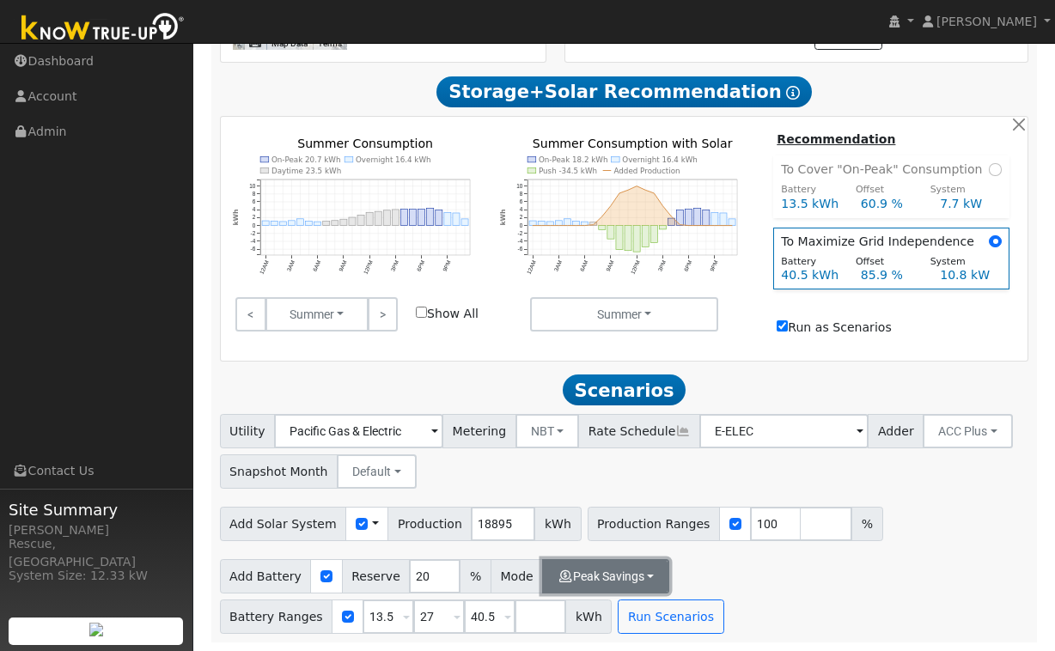
click at [615, 572] on button "Peak Savings" at bounding box center [605, 576] width 127 height 34
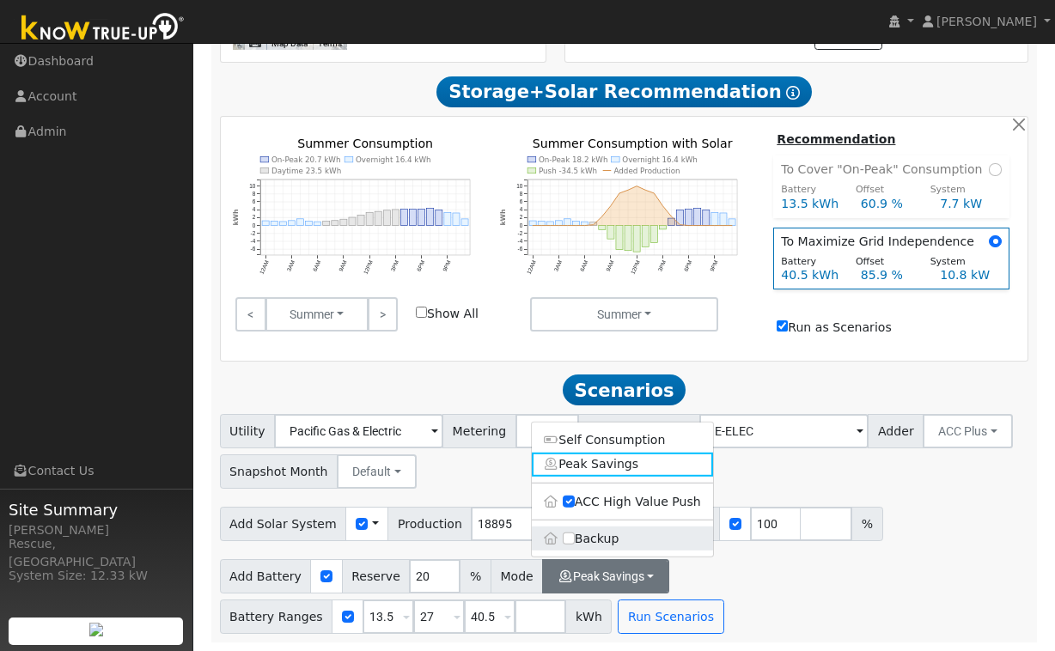
click at [615, 547] on label "Backup" at bounding box center [622, 539] width 181 height 24
click at [575, 545] on input "Backup" at bounding box center [569, 539] width 12 height 12
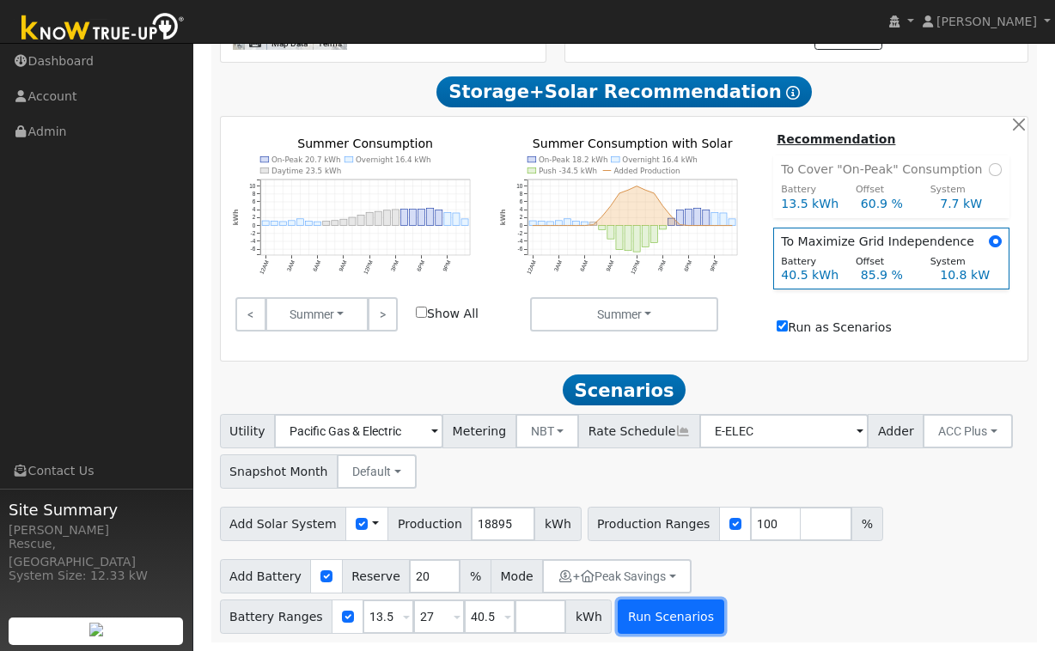
click at [637, 613] on button "Run Scenarios" at bounding box center [671, 617] width 106 height 34
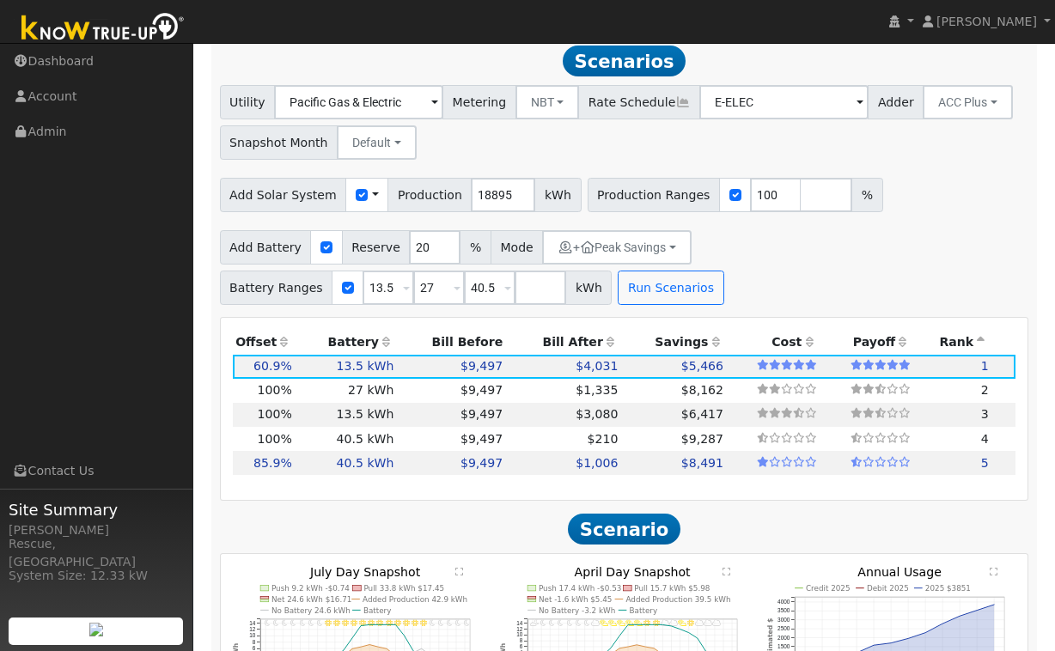
scroll to position [1113, 0]
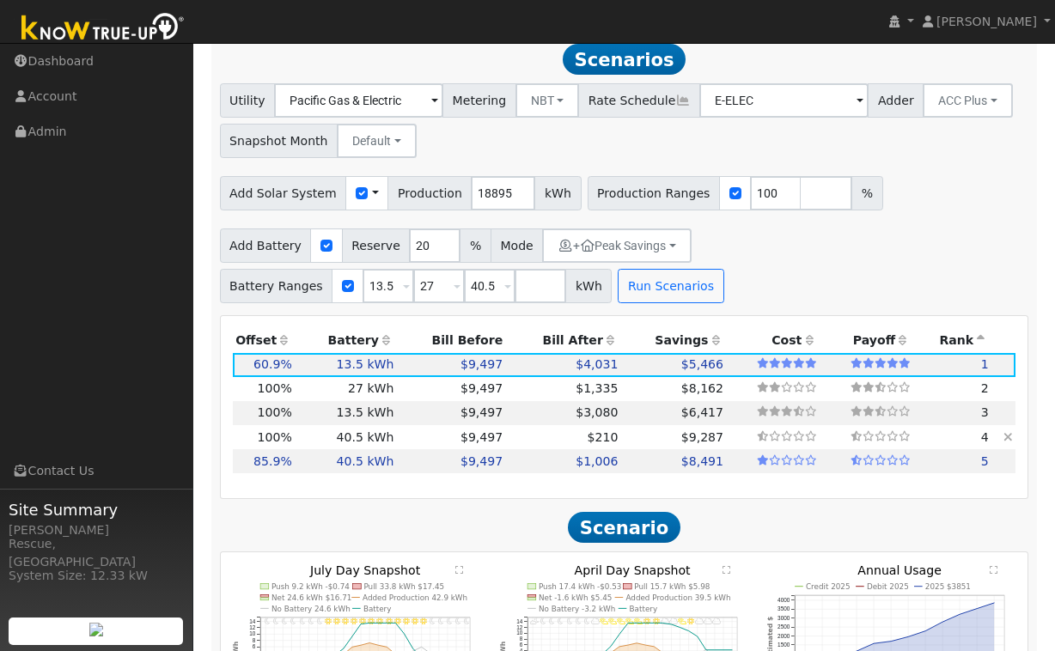
click at [528, 440] on td "$210" at bounding box center [563, 437] width 115 height 24
type input "12.6"
type input "$39,050"
type input "$58,400"
type input "$29,235"
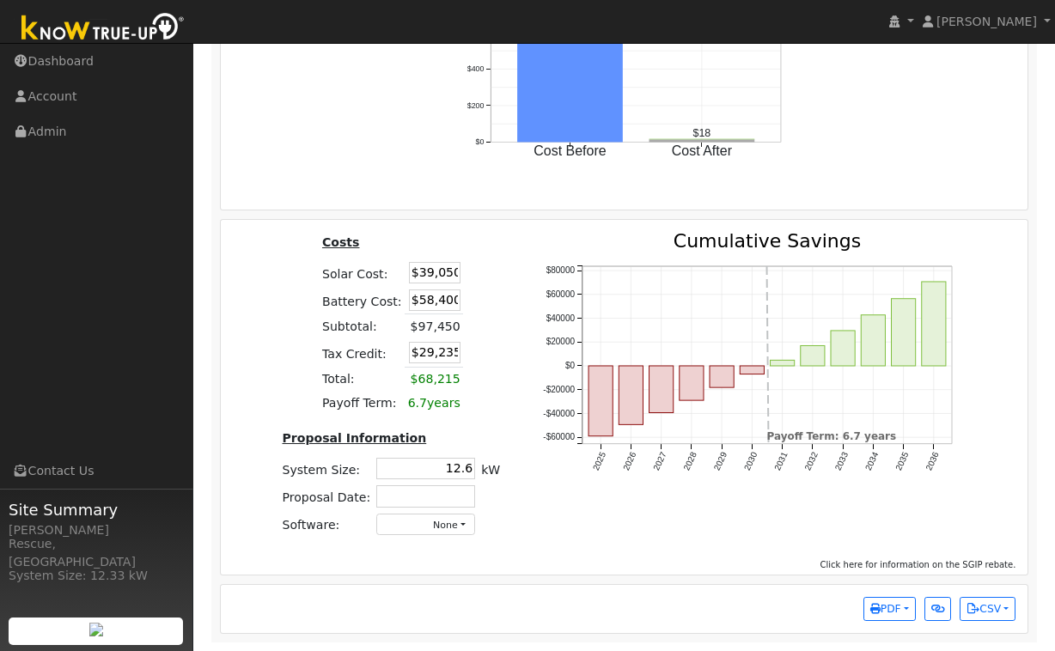
scroll to position [0, 1]
drag, startPoint x: 417, startPoint y: 300, endPoint x: 531, endPoint y: 301, distance: 114.3
click at [531, 302] on div "Costs Solar Cost: $39,050 Battery Cost: $58,400 Subtotal: $97,450 Tax Credit: $…" at bounding box center [625, 391] width 820 height 318
type input "$37,800"
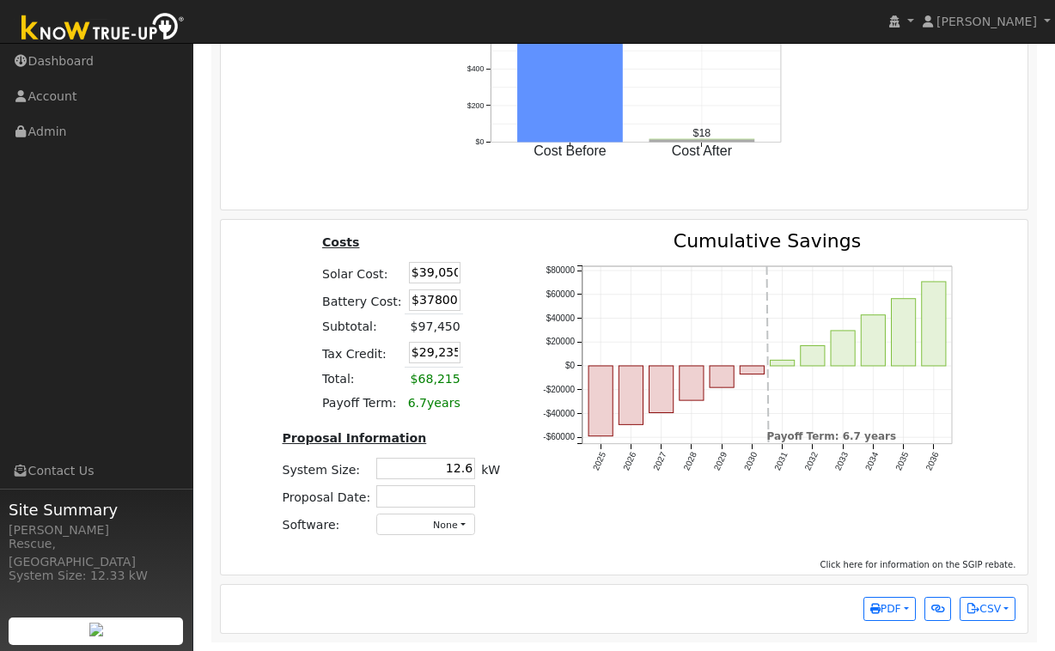
type input "$23,055"
click at [503, 363] on div "Costs Solar Cost: $39,050 Battery Cost: $37,800 Subtotal: $97,450 Tax Credit: $…" at bounding box center [391, 391] width 260 height 318
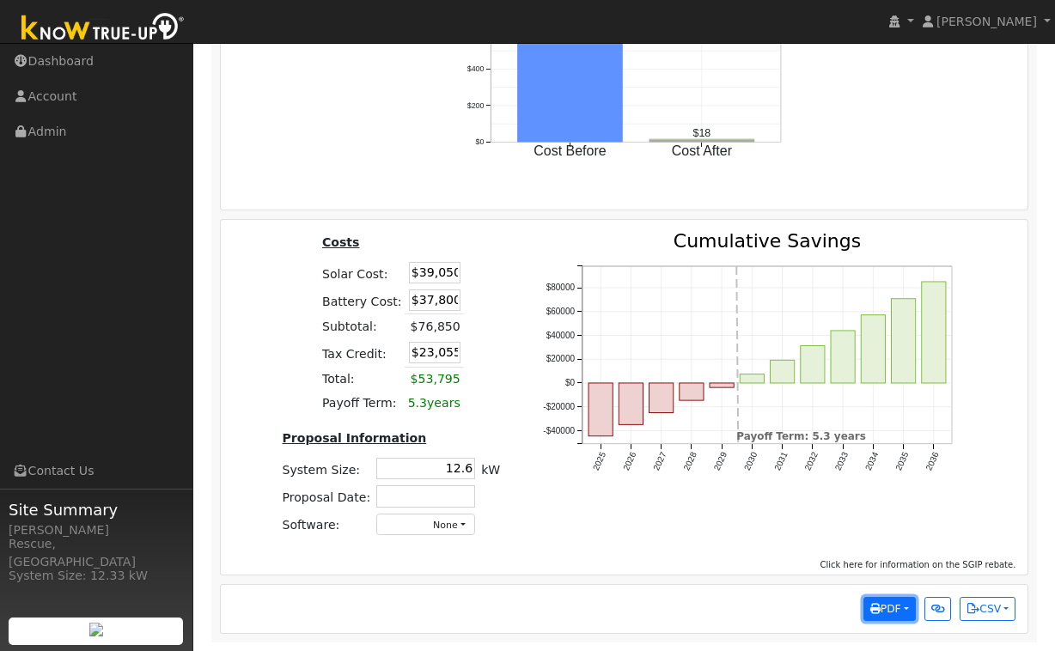
click at [902, 619] on button "PDF" at bounding box center [889, 609] width 52 height 24
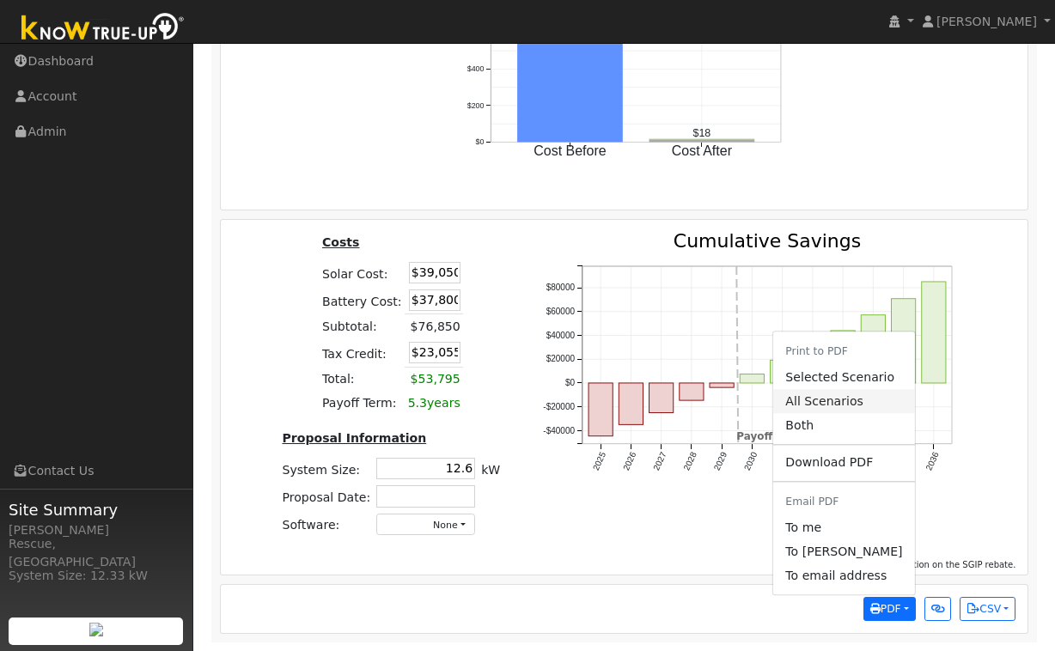
scroll to position [2247, 0]
click at [814, 400] on link "All Scenarios" at bounding box center [843, 402] width 141 height 24
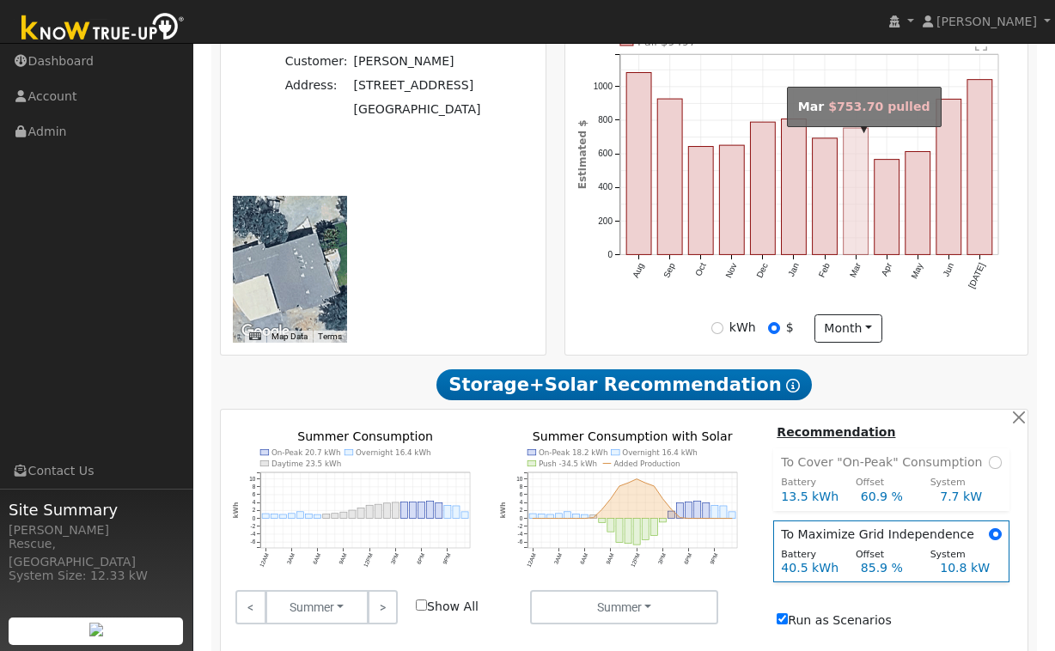
scroll to position [0, 0]
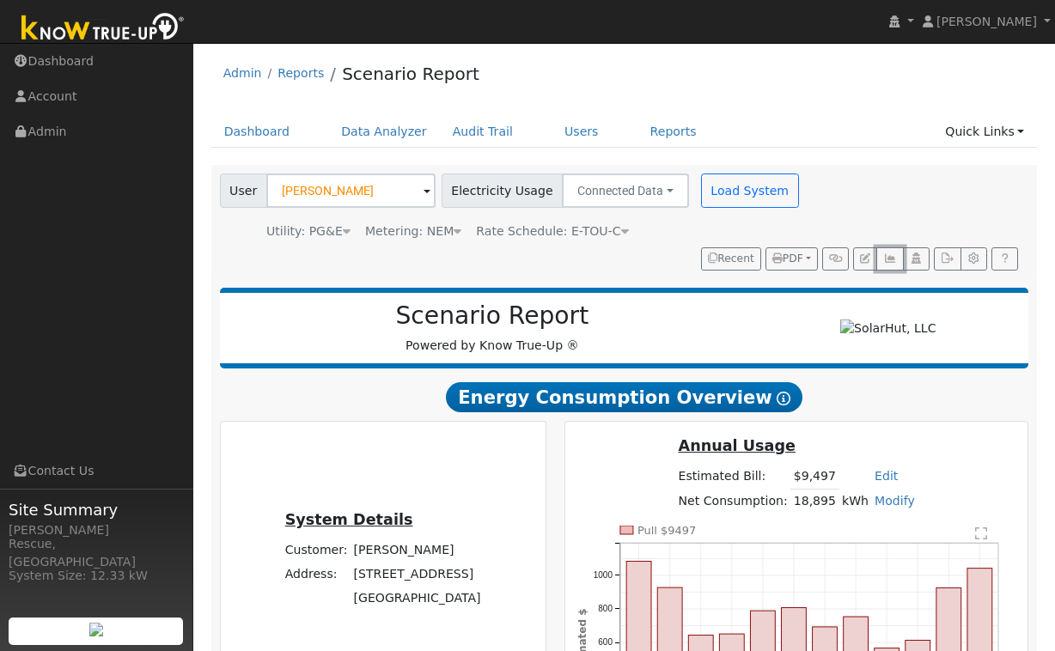
drag, startPoint x: 886, startPoint y: 266, endPoint x: 946, endPoint y: 281, distance: 61.9
click at [948, 275] on div "User Bruce Thornton Account Default Account Default Account 1570 Old Ranch Road…" at bounding box center [624, 222] width 826 height 114
click at [948, 265] on button "button" at bounding box center [947, 259] width 27 height 24
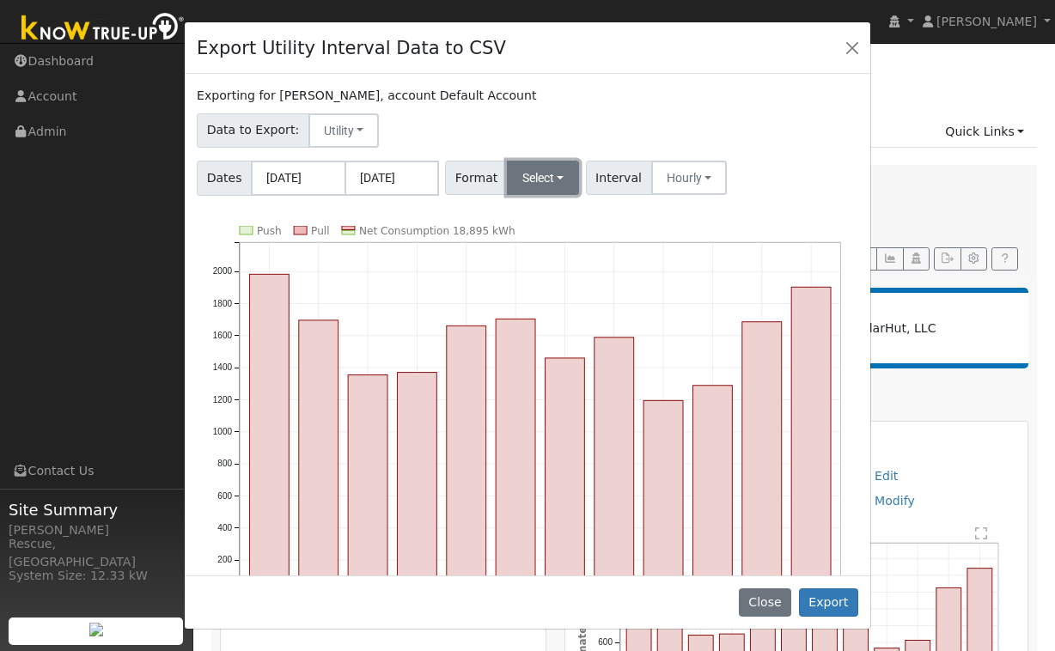
click at [546, 185] on button "Select" at bounding box center [543, 178] width 73 height 34
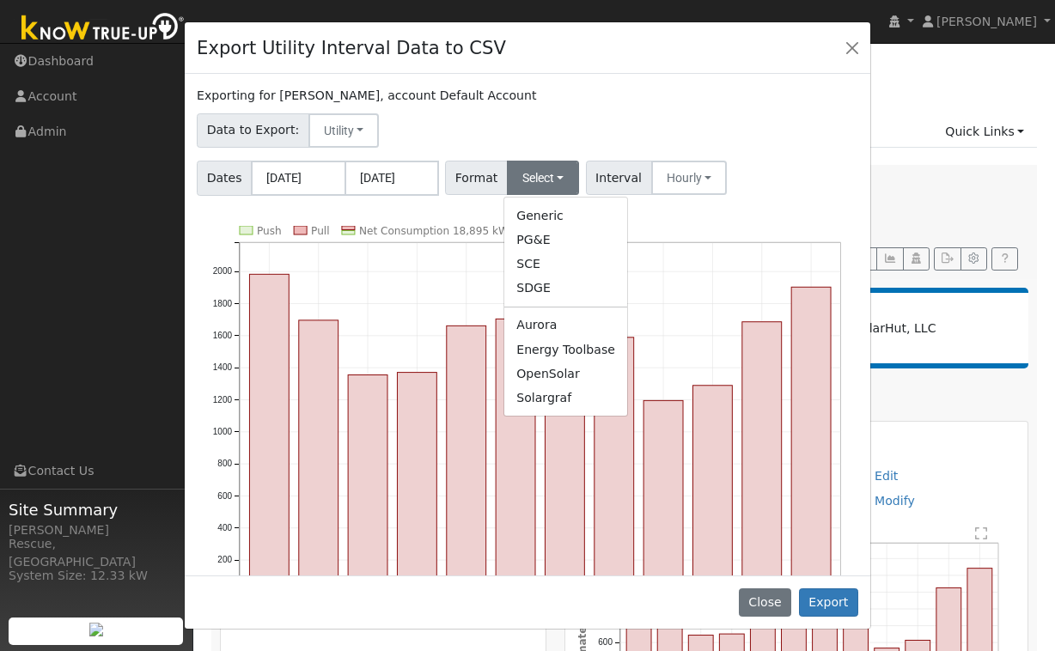
click at [556, 397] on link "Solargraf" at bounding box center [565, 398] width 123 height 24
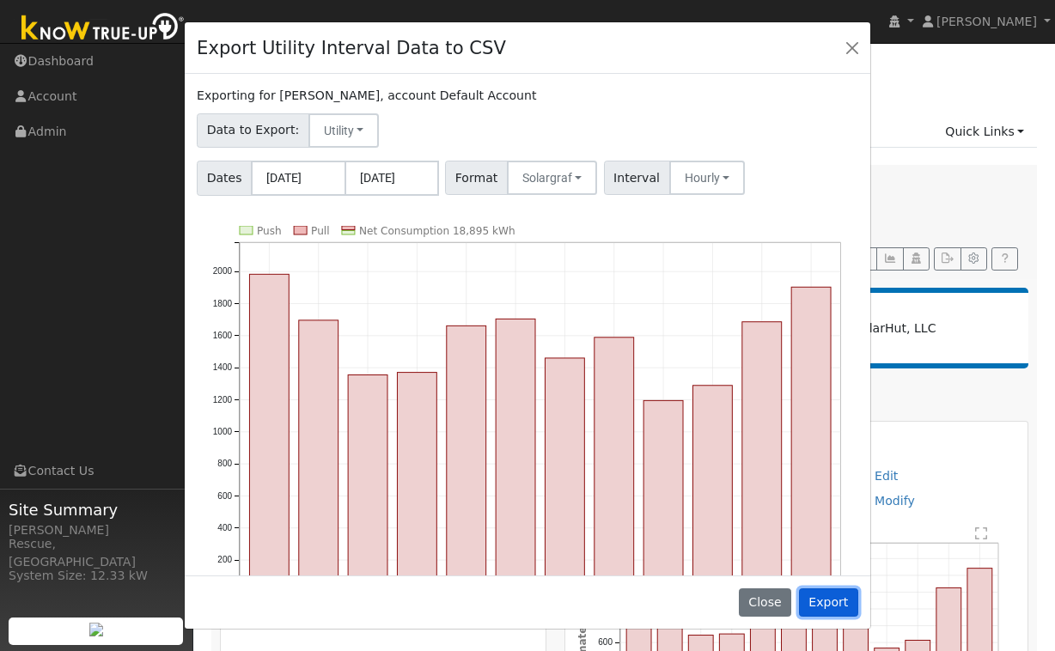
click at [829, 613] on button "Export" at bounding box center [828, 602] width 59 height 29
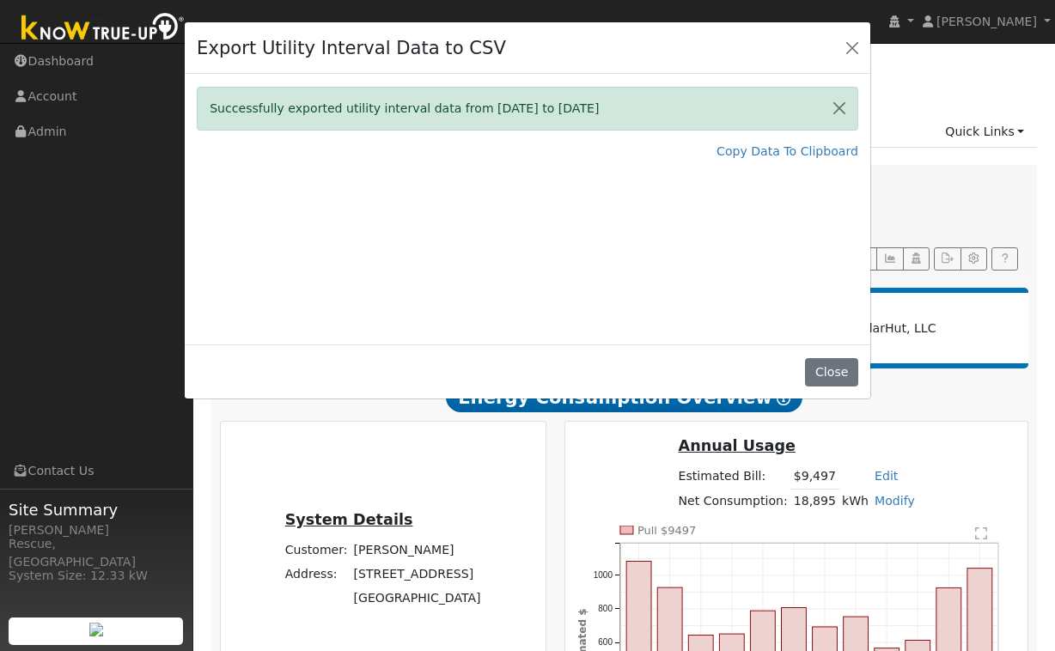
click at [852, 62] on div "Export Utility Interval Data to CSV" at bounding box center [528, 48] width 686 height 52
click at [851, 54] on button "Close" at bounding box center [852, 47] width 24 height 24
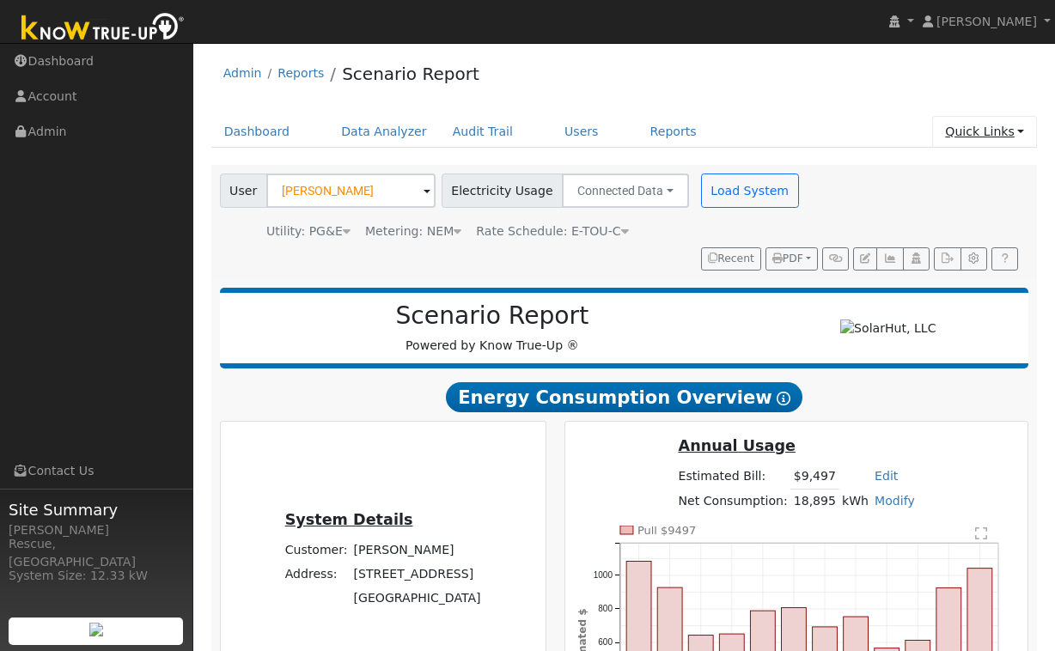
click at [1013, 143] on link "Quick Links" at bounding box center [984, 132] width 105 height 32
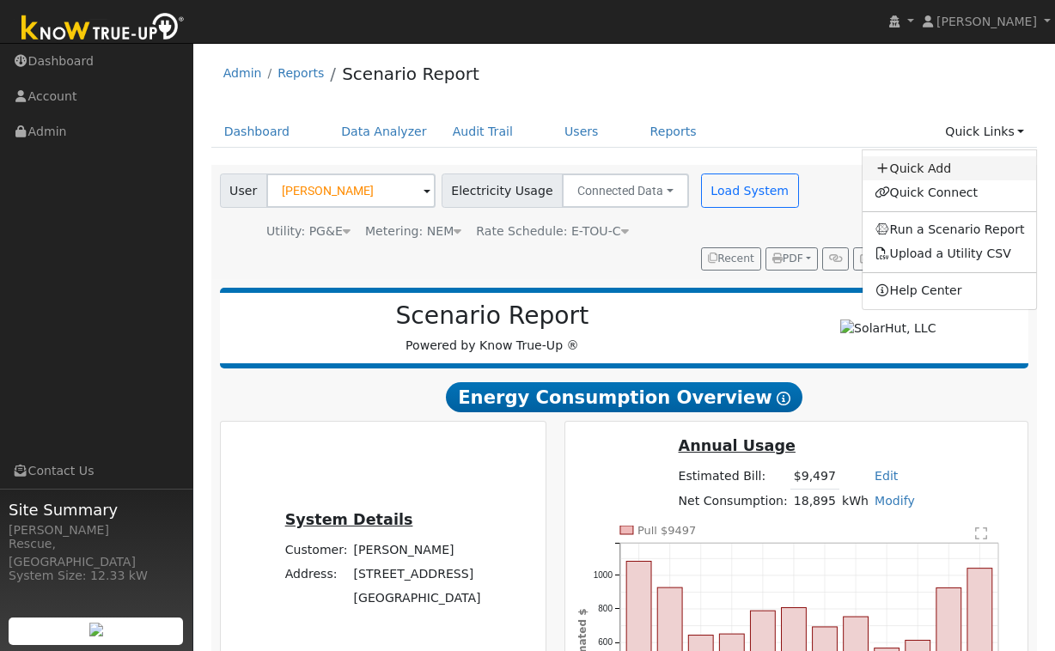
click at [935, 174] on link "Quick Add" at bounding box center [950, 168] width 174 height 24
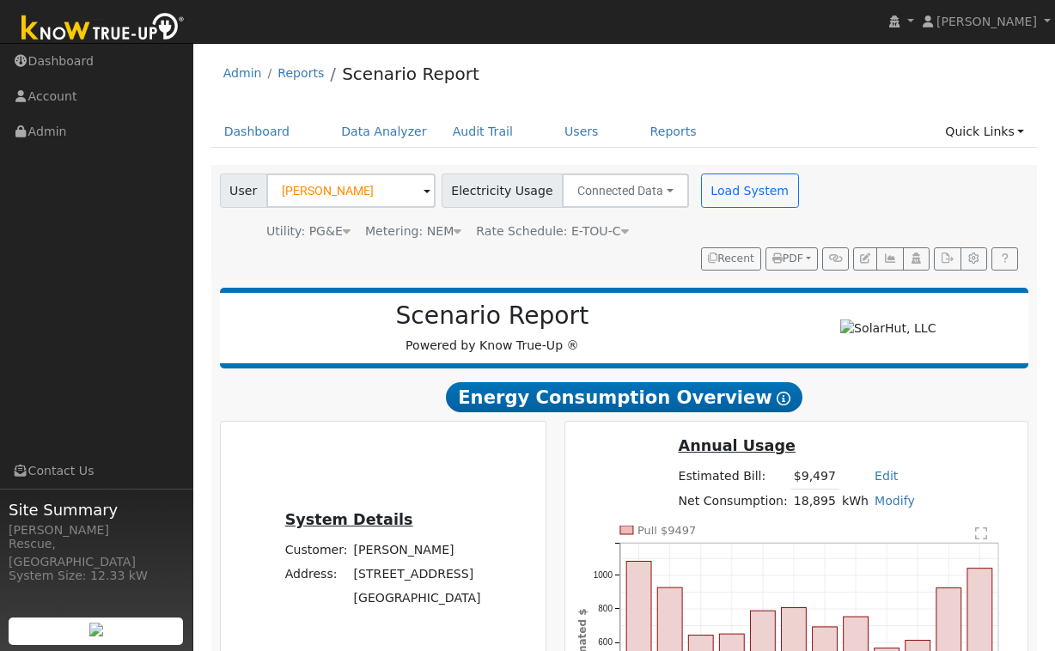
click at [223, 70] on div "Admin Reports Scenario Report" at bounding box center [624, 78] width 826 height 52
click at [566, 134] on link "Users" at bounding box center [582, 132] width 60 height 32
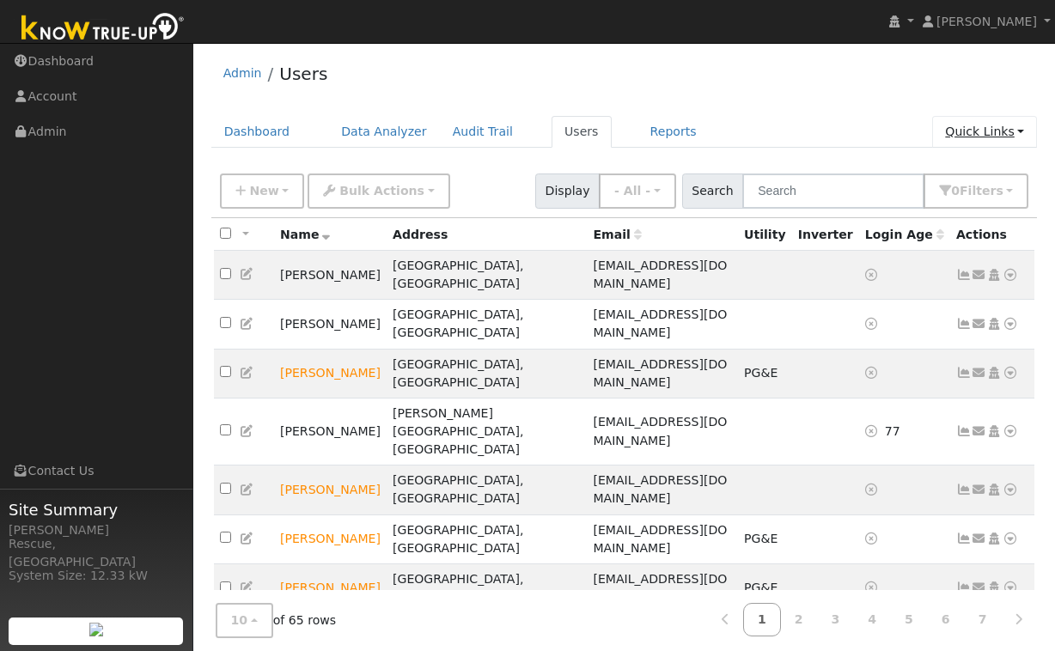
click at [972, 134] on link "Quick Links" at bounding box center [984, 132] width 105 height 32
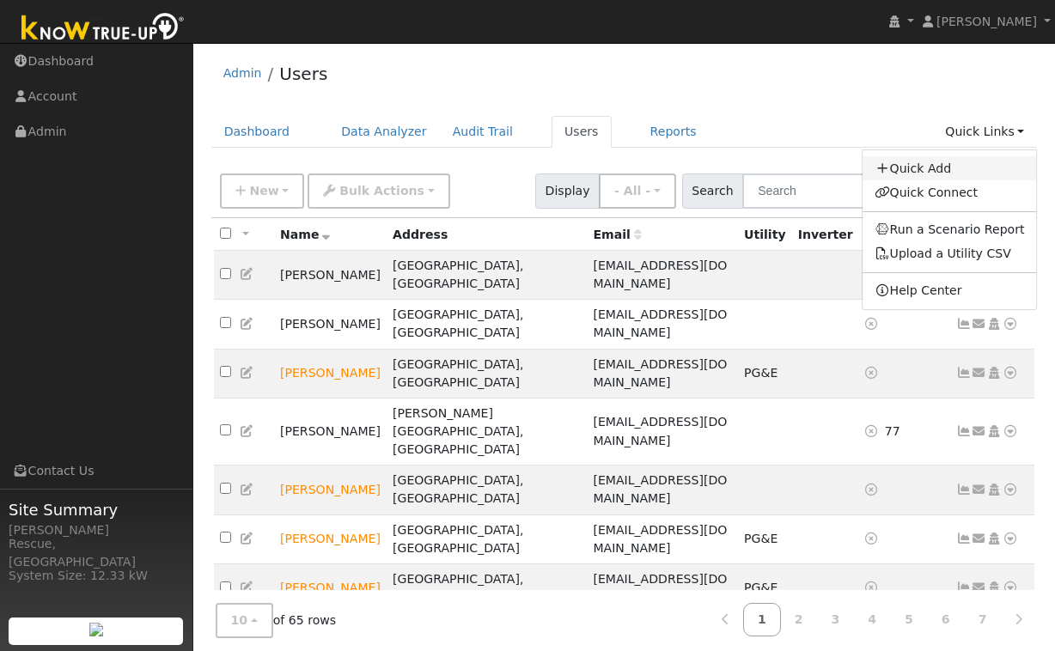
click at [944, 170] on link "Quick Add" at bounding box center [950, 168] width 174 height 24
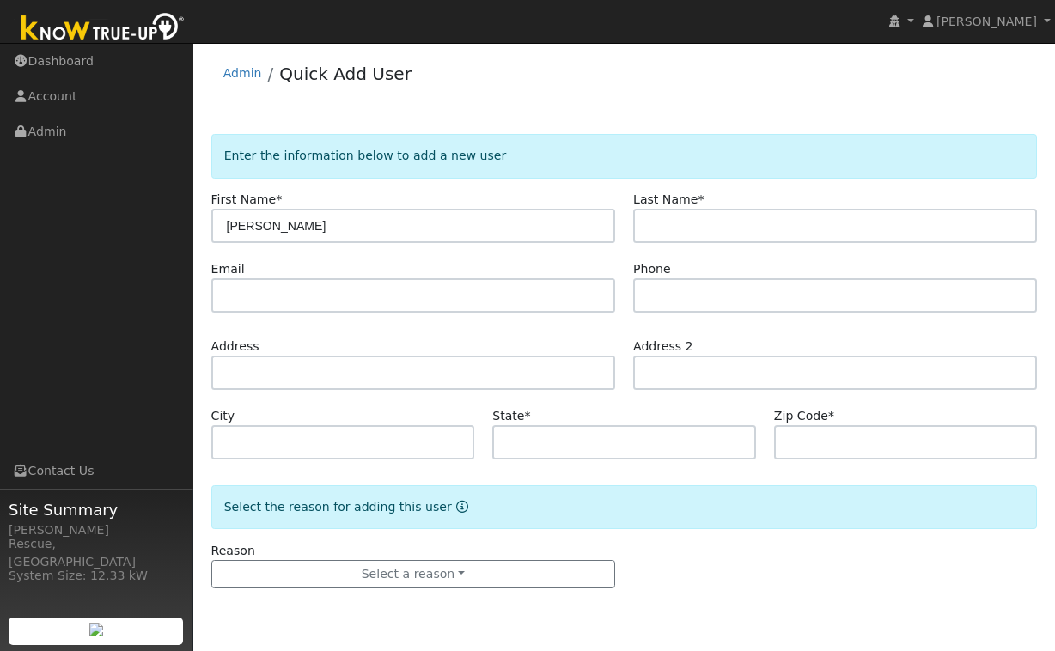
type input "[PERSON_NAME]"
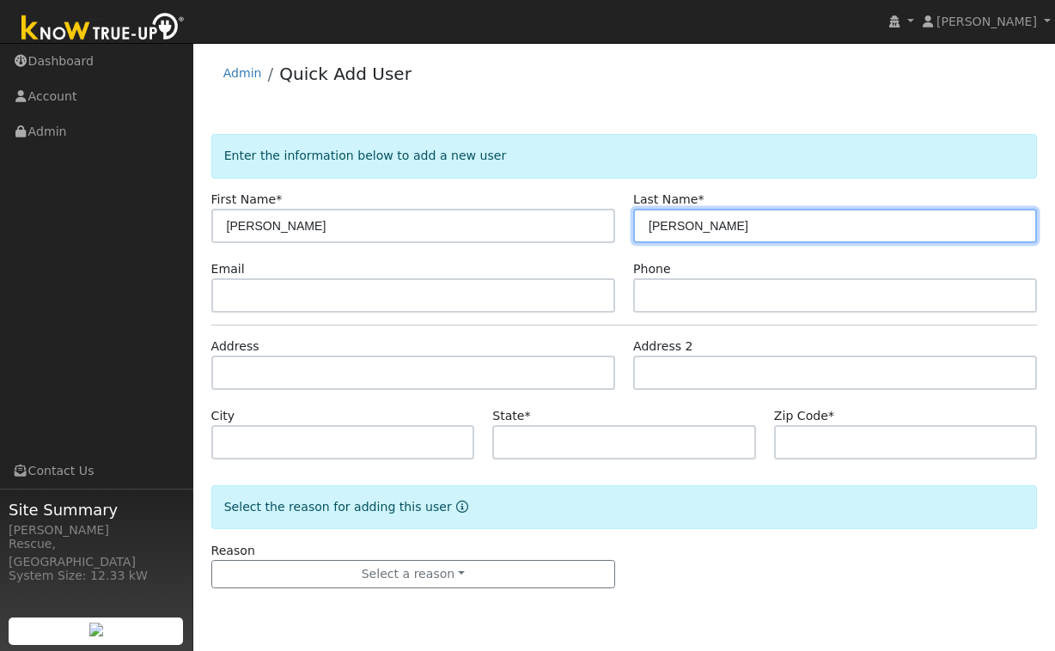
type input "[PERSON_NAME]"
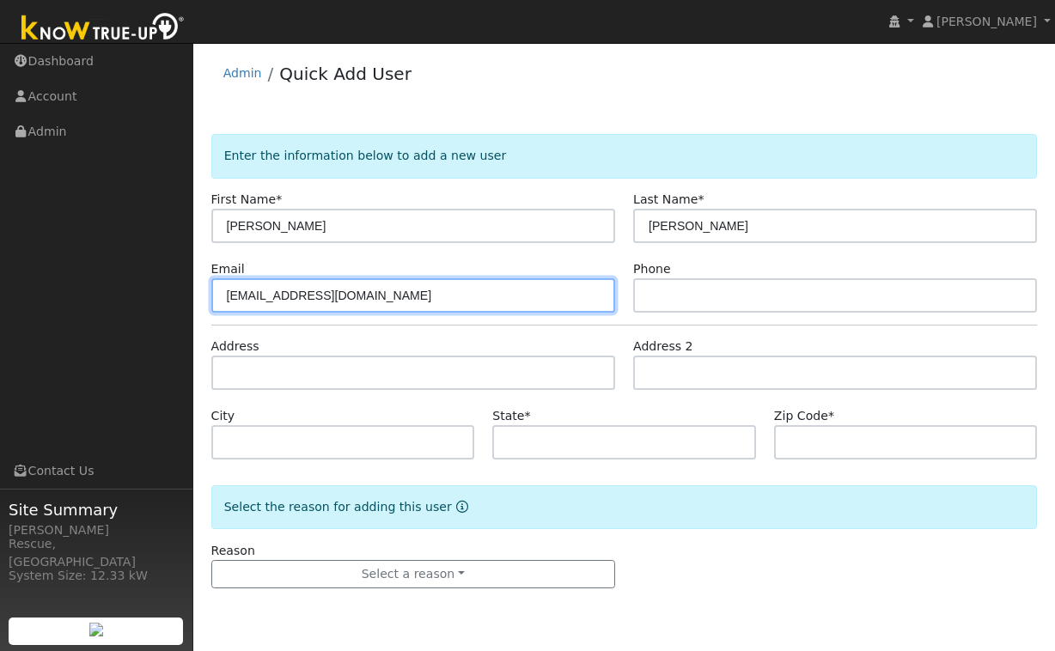
type input "[EMAIL_ADDRESS][DOMAIN_NAME]"
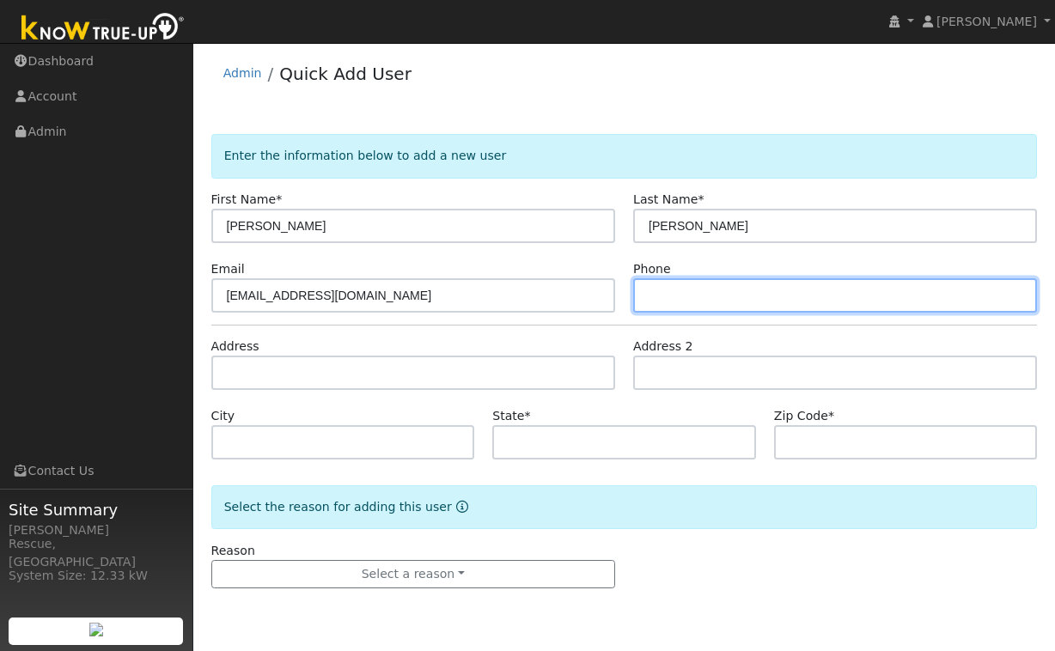
click at [673, 284] on input "text" at bounding box center [835, 295] width 404 height 34
type input "9259803319"
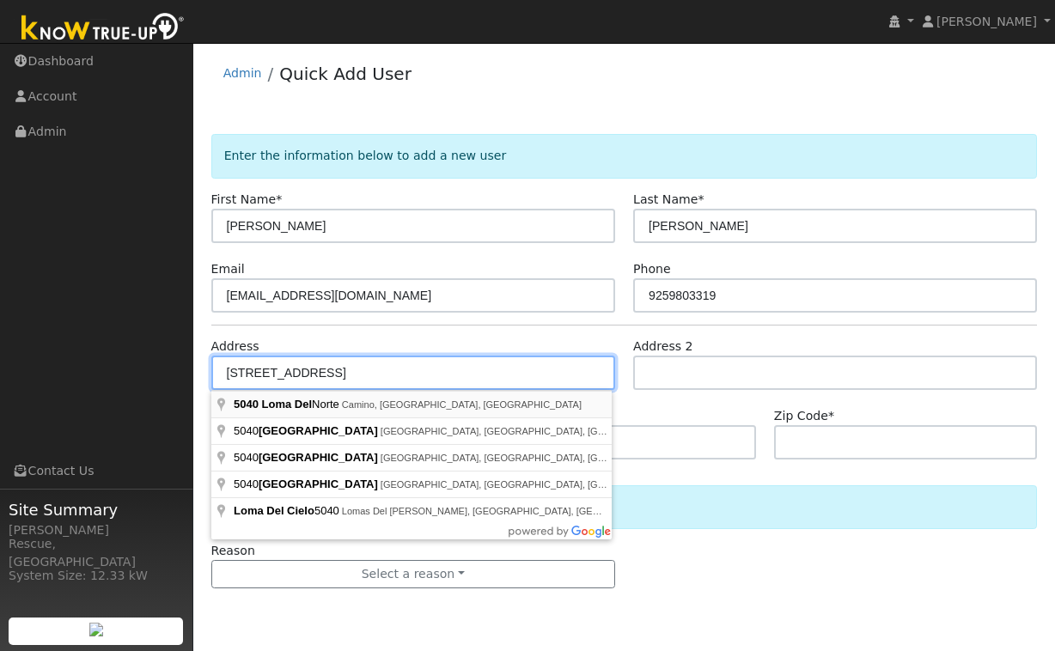
type input "5040 [GEOGRAPHIC_DATA]"
type input "Camino"
type input "CA"
type input "95709"
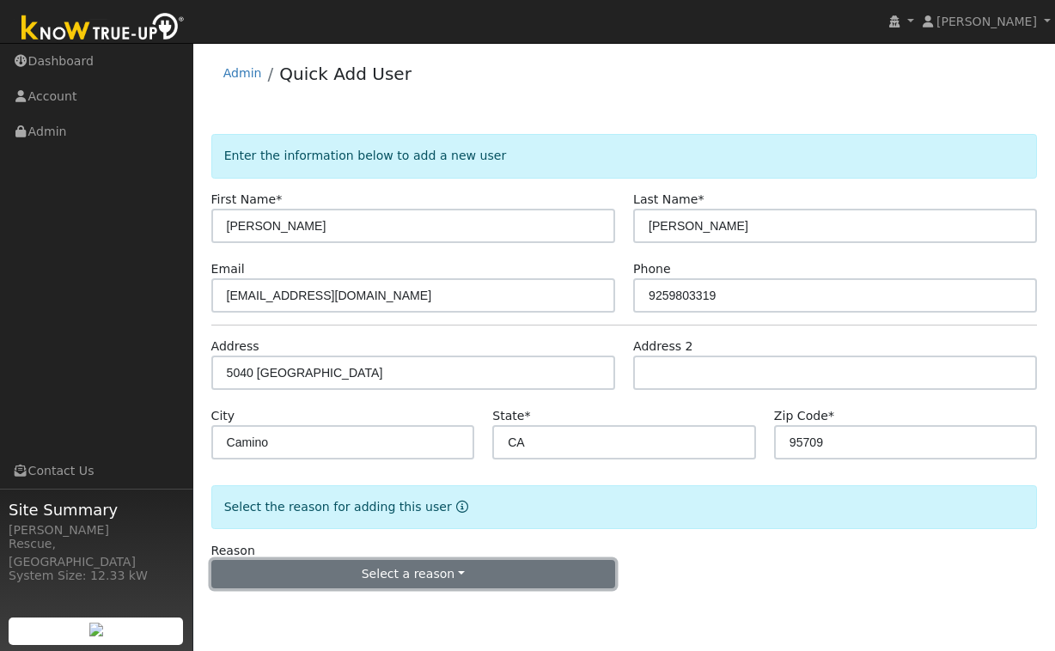
click at [464, 575] on button "Select a reason" at bounding box center [413, 574] width 404 height 29
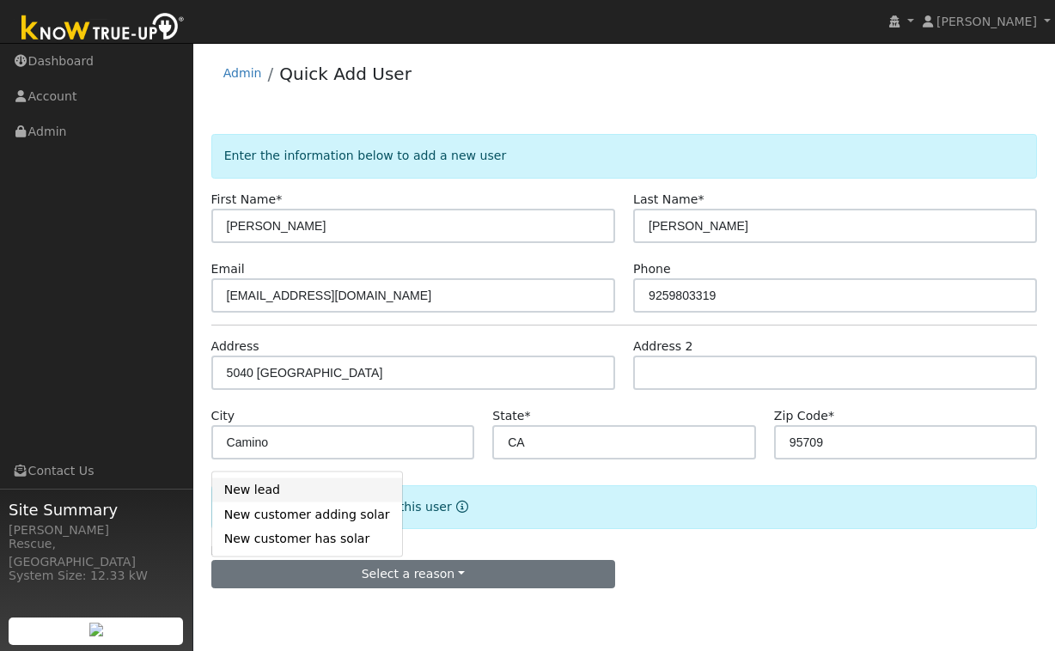
click at [277, 490] on link "New lead" at bounding box center [307, 490] width 190 height 24
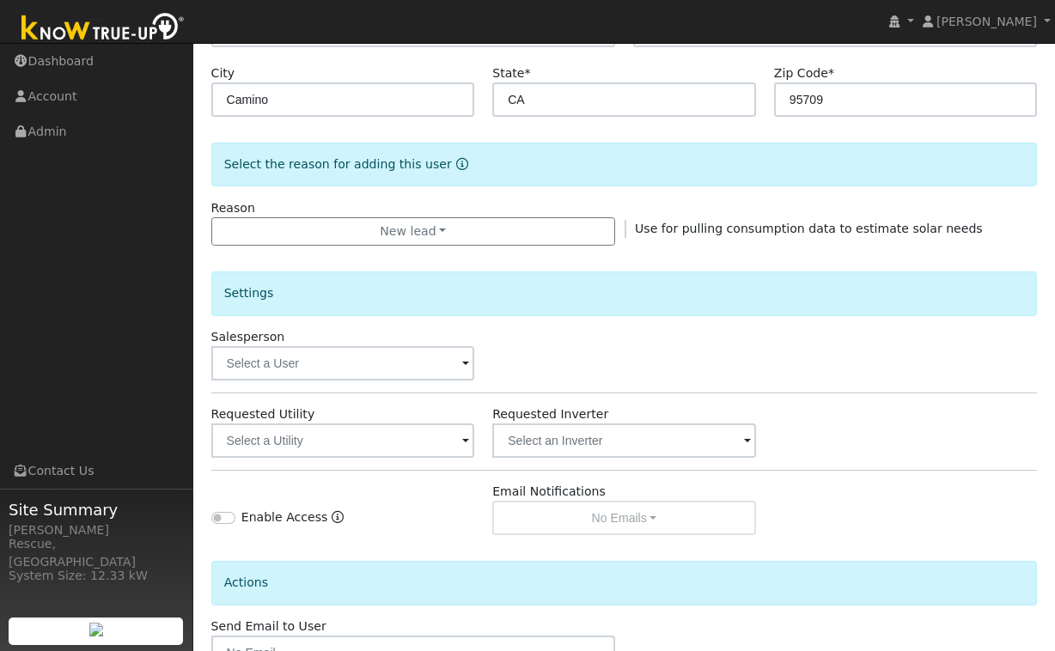
scroll to position [459, 0]
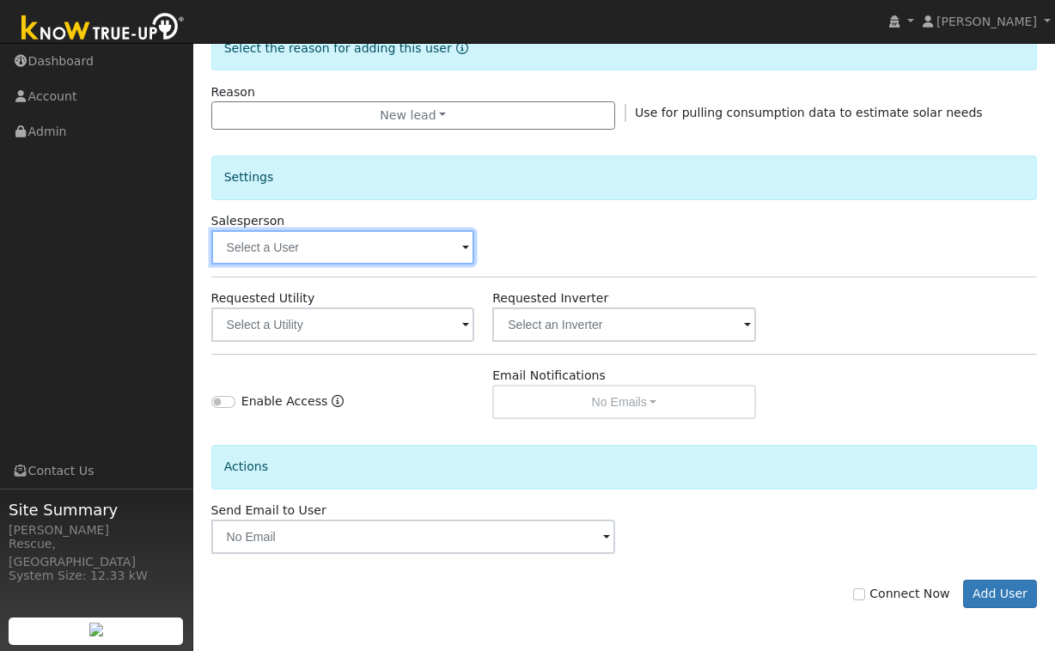
click at [339, 248] on input "text" at bounding box center [343, 247] width 264 height 34
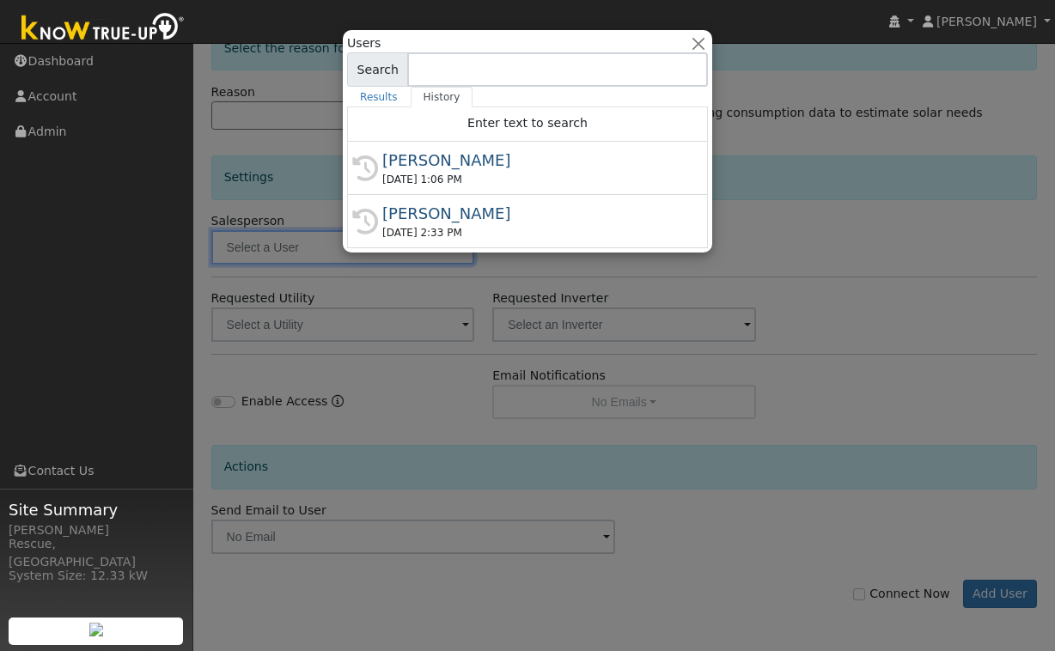
click at [488, 178] on div "[DATE] 1:06 PM" at bounding box center [535, 179] width 306 height 15
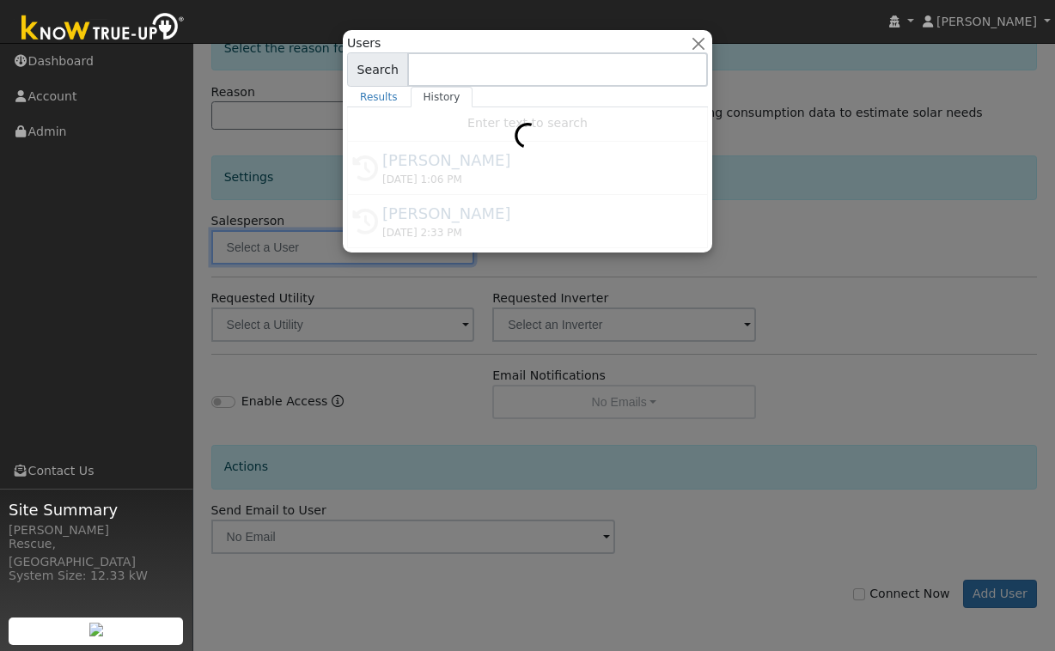
type input "[PERSON_NAME]"
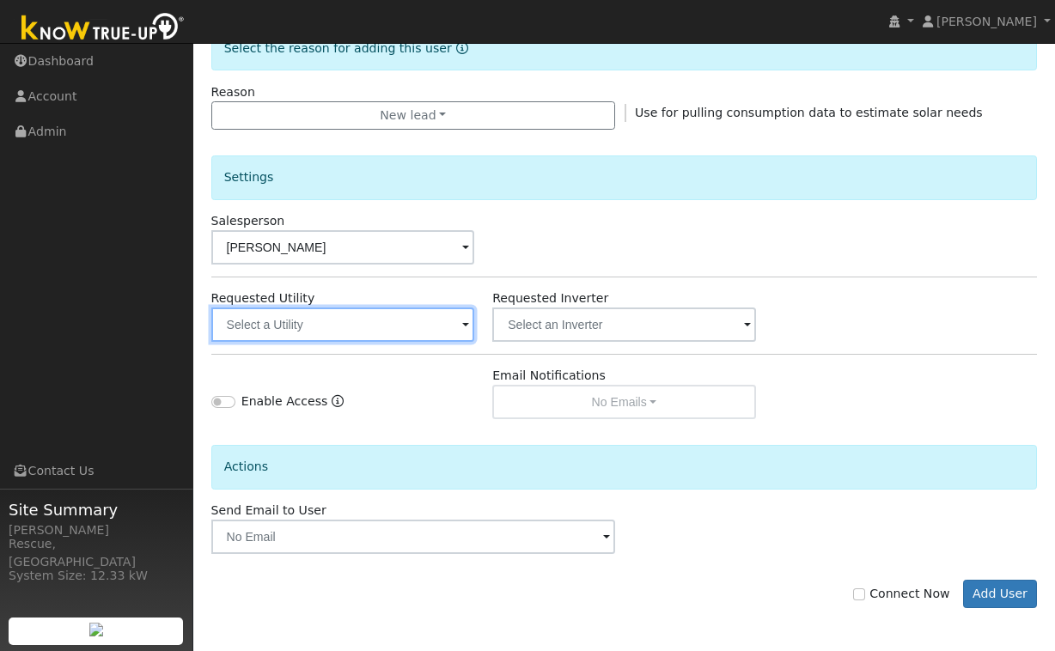
click at [443, 335] on input "text" at bounding box center [343, 325] width 264 height 34
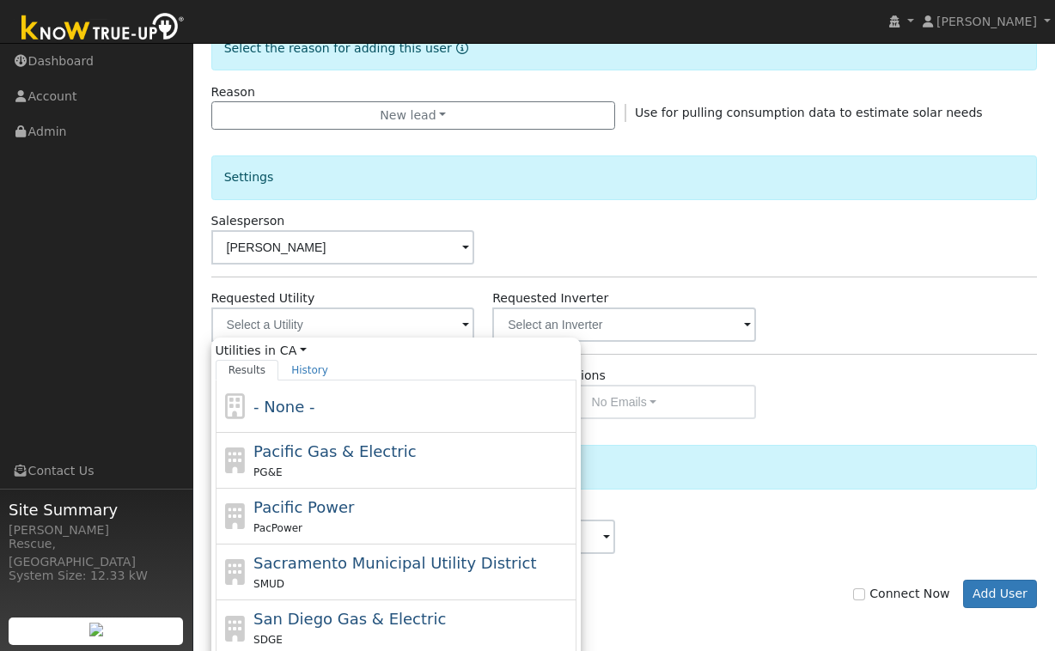
click at [376, 463] on div "PG&E" at bounding box center [412, 472] width 319 height 18
type input "Pacific Gas & Electric"
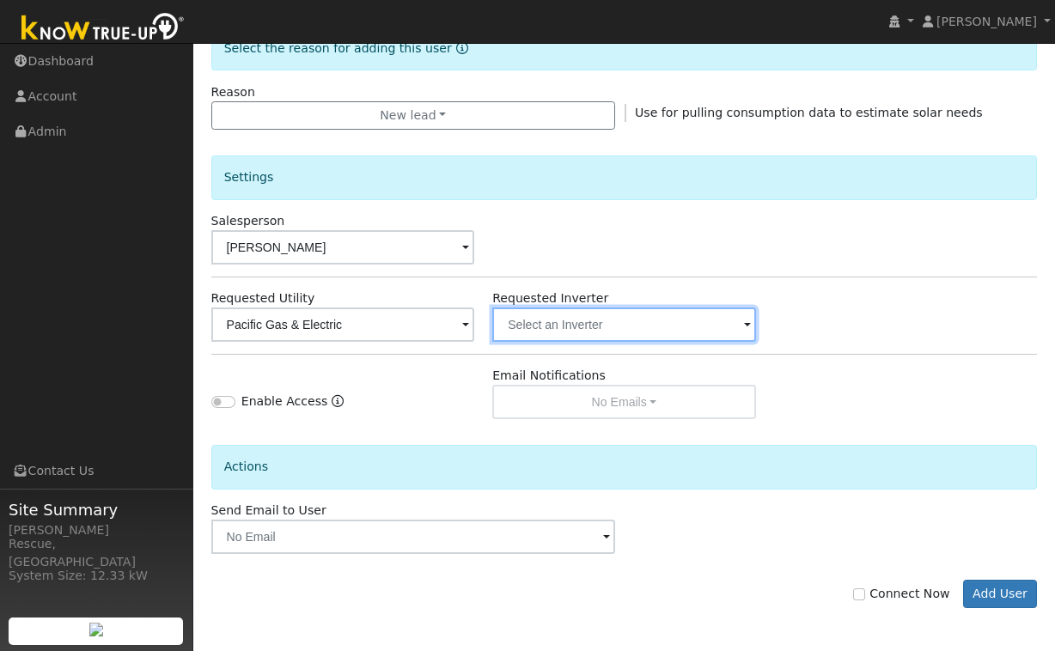
click at [475, 328] on input "text" at bounding box center [343, 325] width 264 height 34
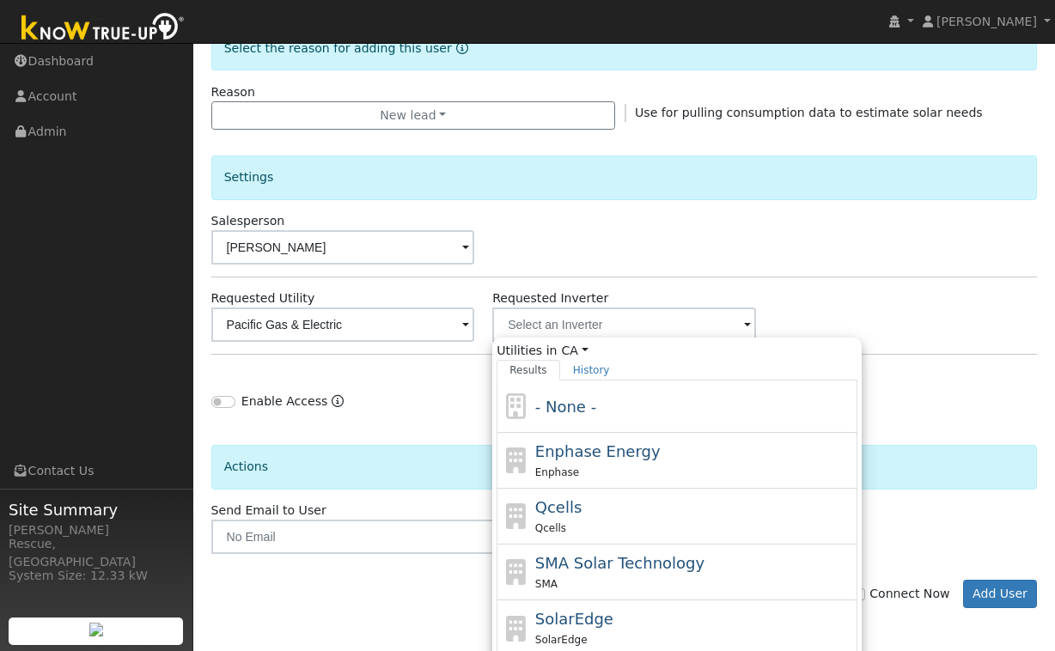
drag, startPoint x: 665, startPoint y: 410, endPoint x: 652, endPoint y: 407, distance: 13.1
click at [665, 410] on div "- None -" at bounding box center [694, 406] width 319 height 23
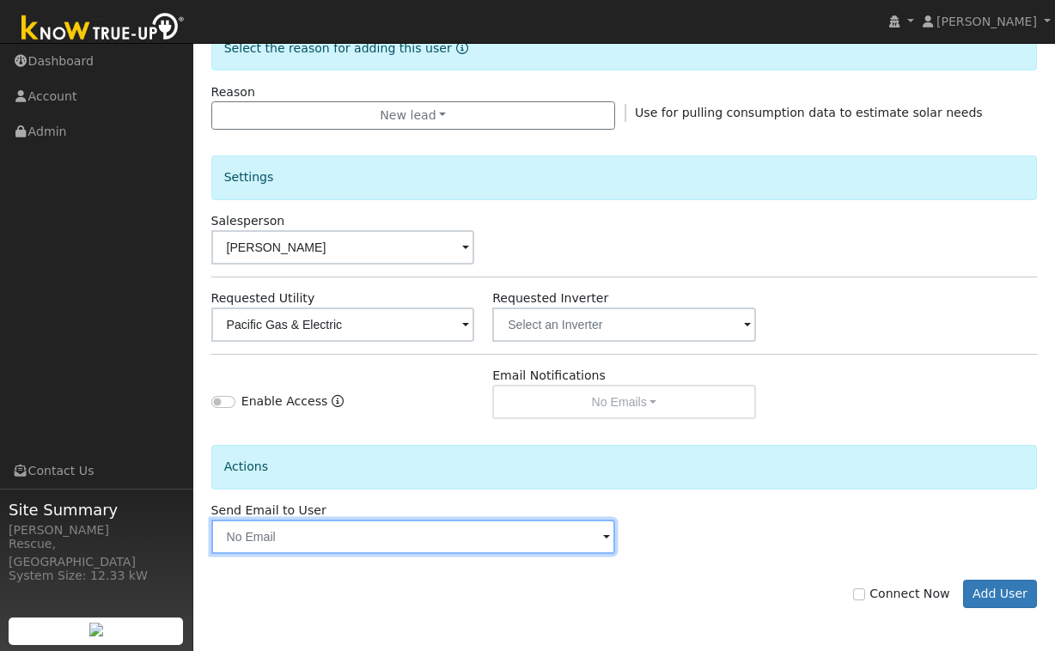
click at [485, 543] on input "text" at bounding box center [413, 537] width 404 height 34
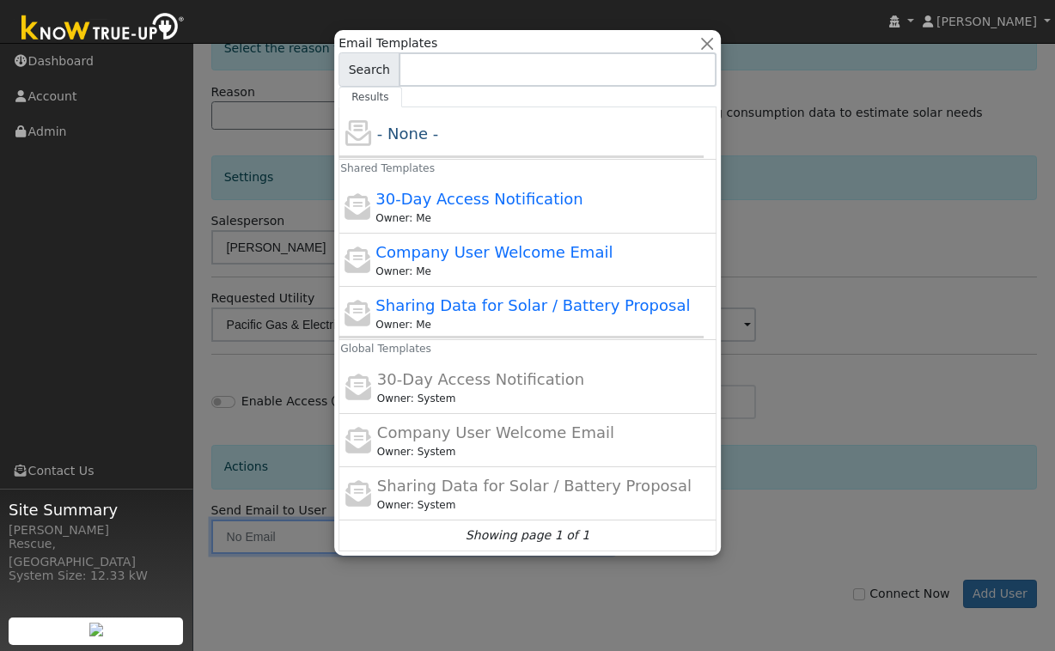
click at [918, 601] on div at bounding box center [527, 325] width 1055 height 651
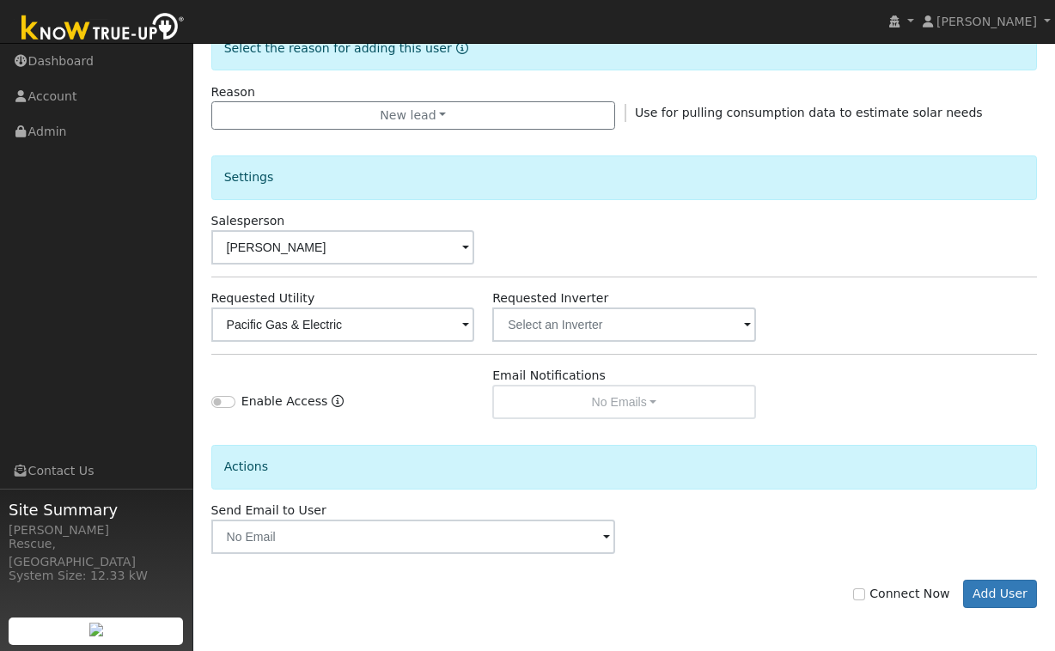
click at [875, 595] on label "Connect Now" at bounding box center [901, 594] width 96 height 18
click at [865, 595] on input "Connect Now" at bounding box center [859, 594] width 12 height 12
checkbox input "true"
click at [991, 595] on button "Add User" at bounding box center [1000, 594] width 75 height 29
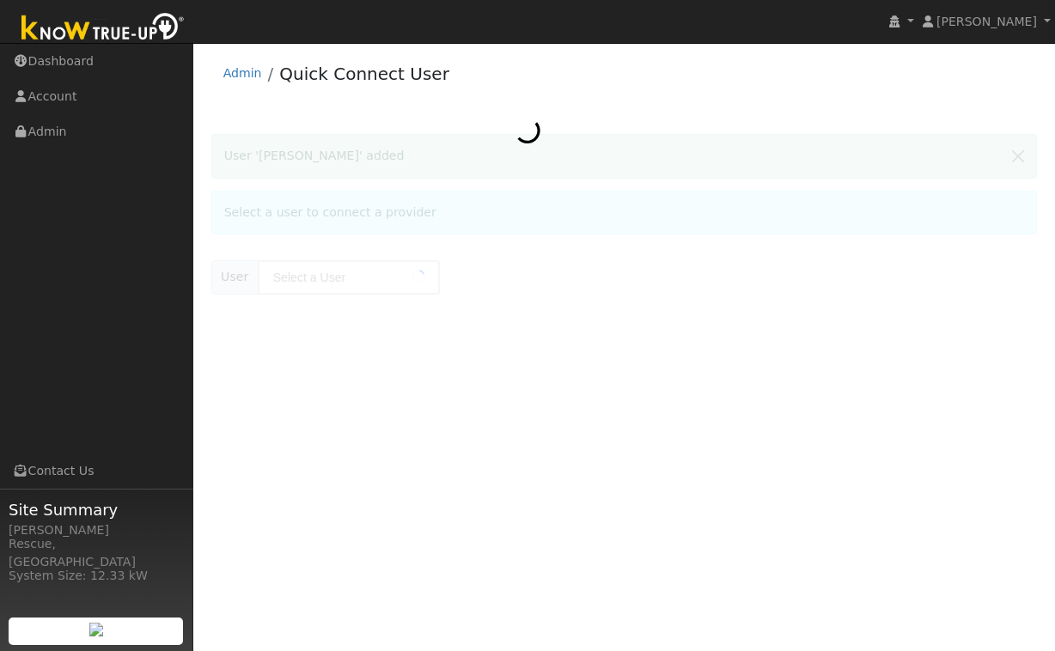
type input "[PERSON_NAME]"
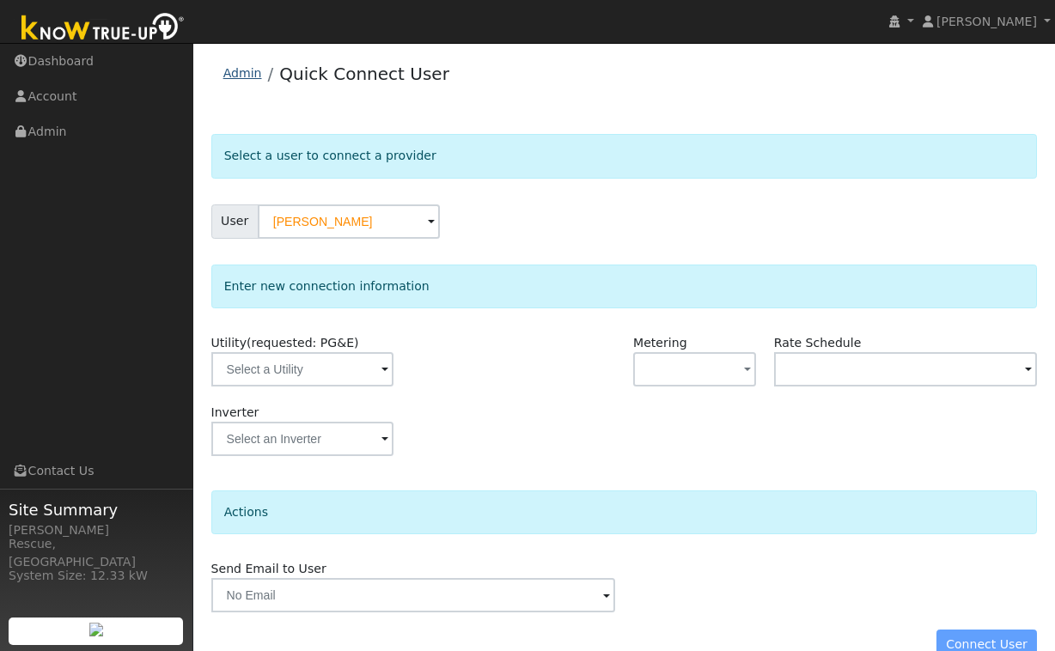
drag, startPoint x: 228, startPoint y: 72, endPoint x: 241, endPoint y: 80, distance: 15.0
click at [228, 72] on link "Admin" at bounding box center [242, 73] width 39 height 14
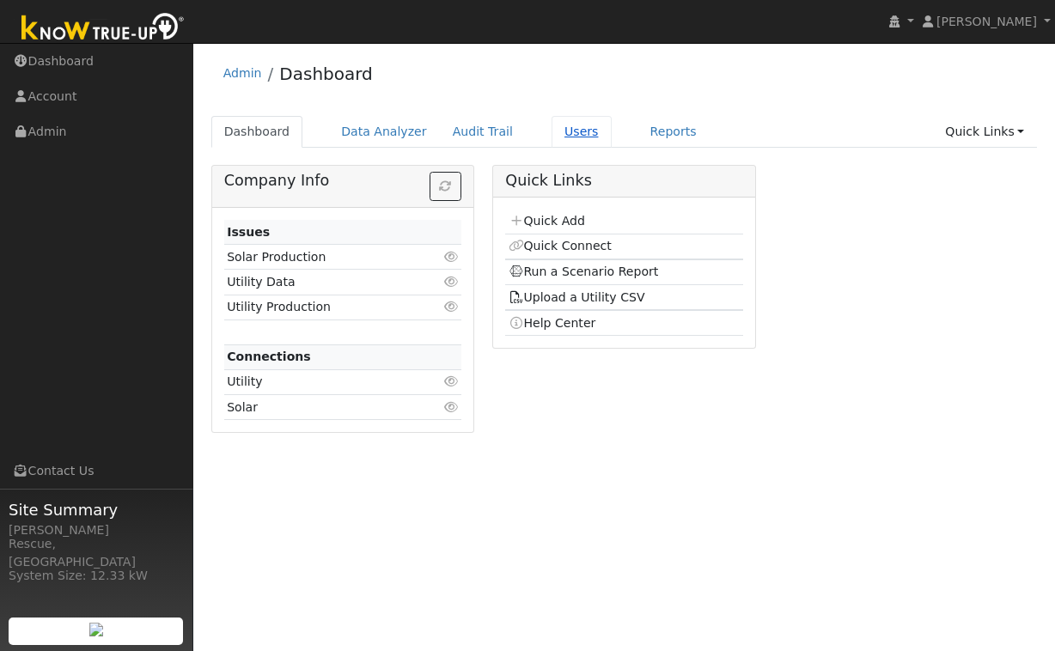
click at [564, 134] on link "Users" at bounding box center [582, 132] width 60 height 32
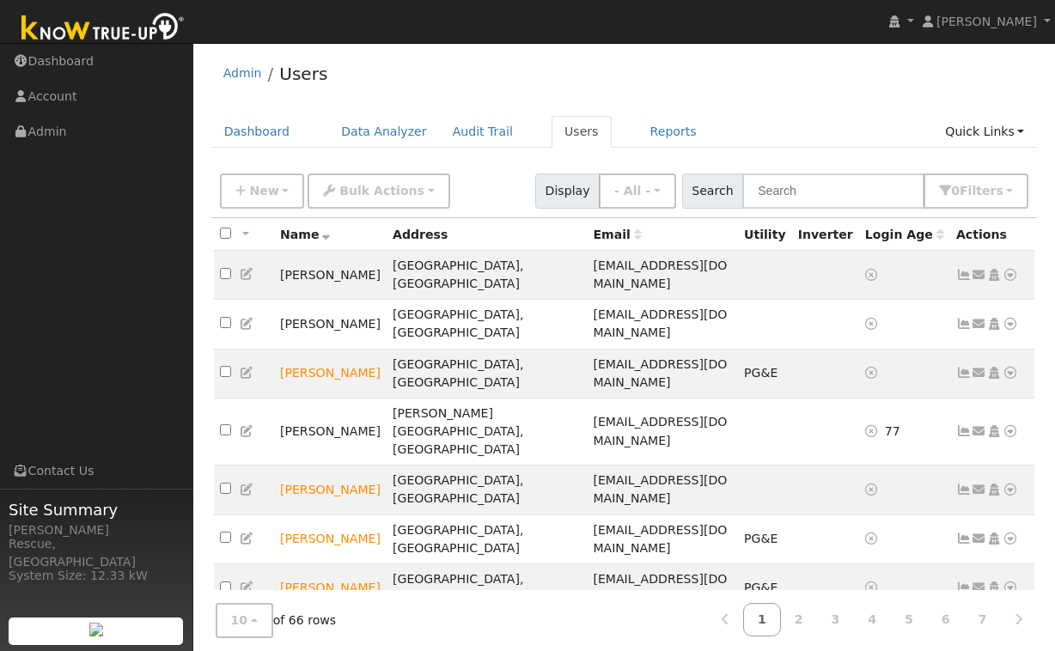
click at [802, 212] on div "New Add User Quick Add Quick Connect Quick Convert Lead Bulk Actions Send Email…" at bounding box center [624, 191] width 826 height 52
click at [803, 199] on input "text" at bounding box center [833, 191] width 182 height 35
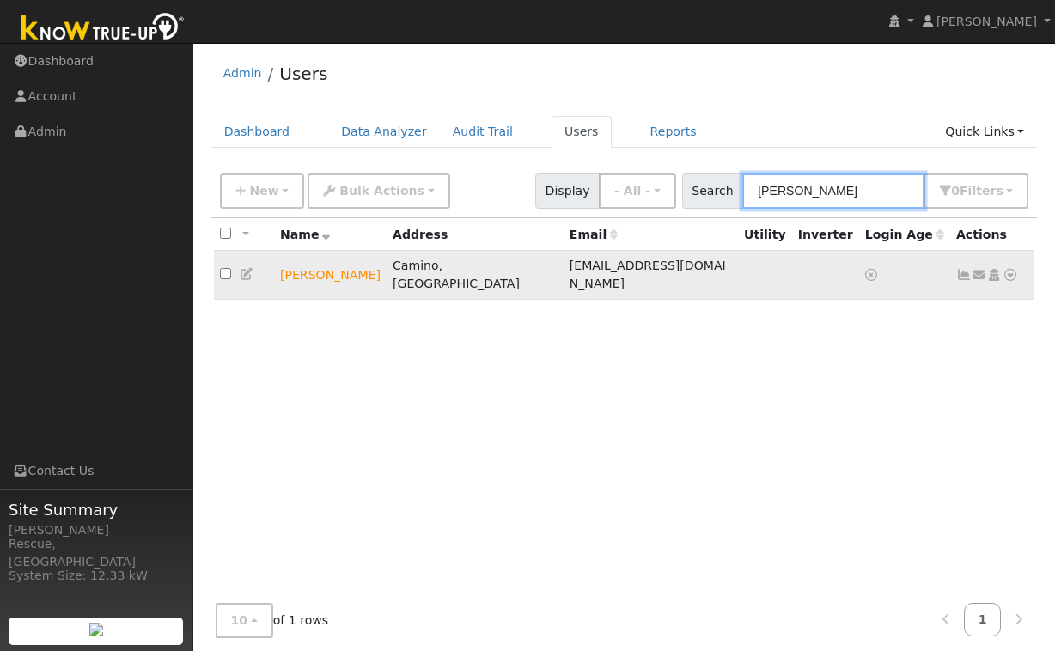
type input "[PERSON_NAME]"
click at [1003, 269] on icon at bounding box center [1010, 275] width 15 height 12
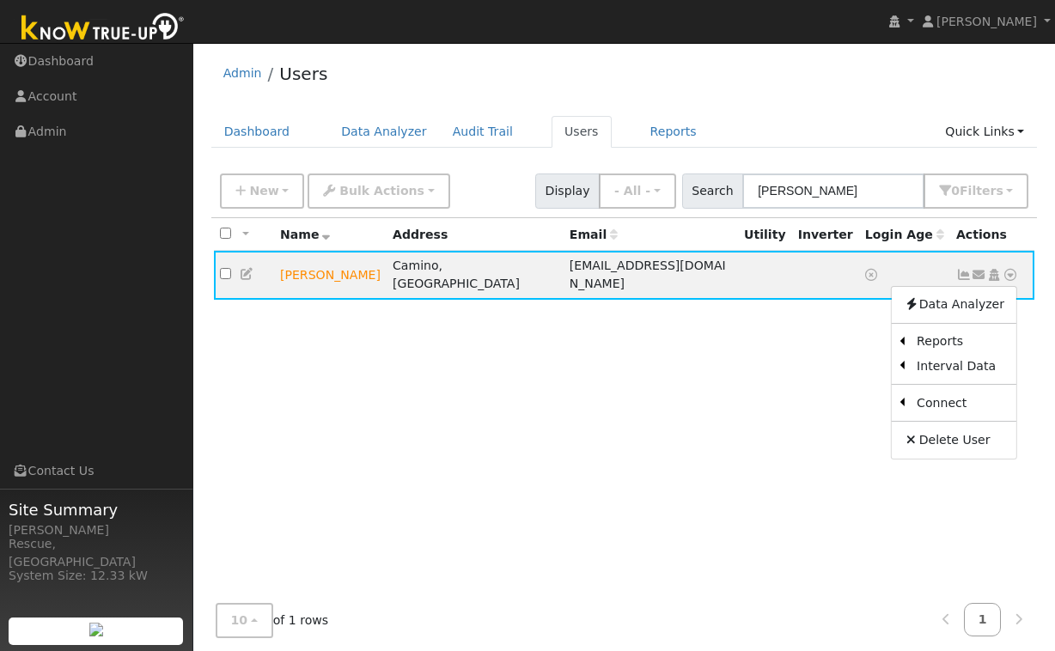
click at [0, 0] on link "Utility" at bounding box center [0, 0] width 0 height 0
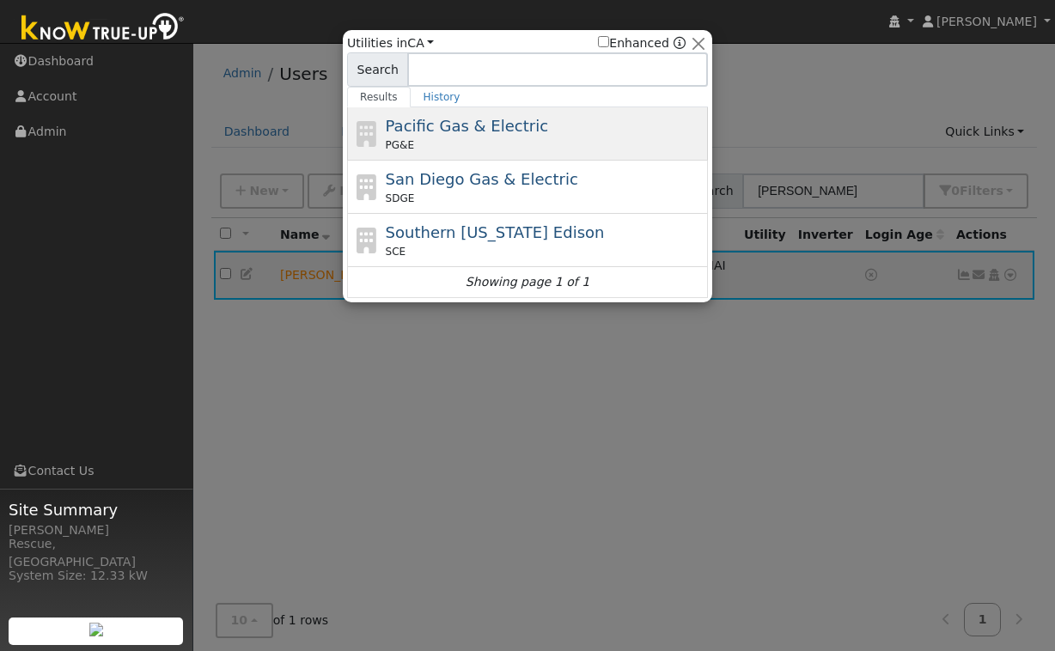
click at [520, 118] on span "Pacific Gas & Electric" at bounding box center [467, 126] width 162 height 18
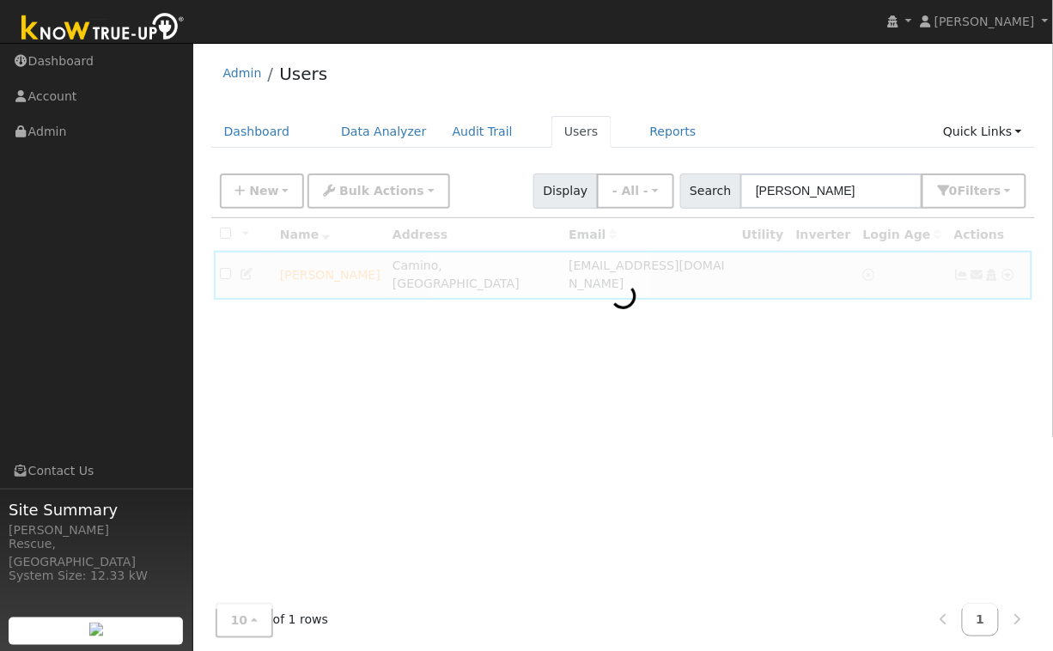
click at [617, 338] on div at bounding box center [623, 413] width 825 height 391
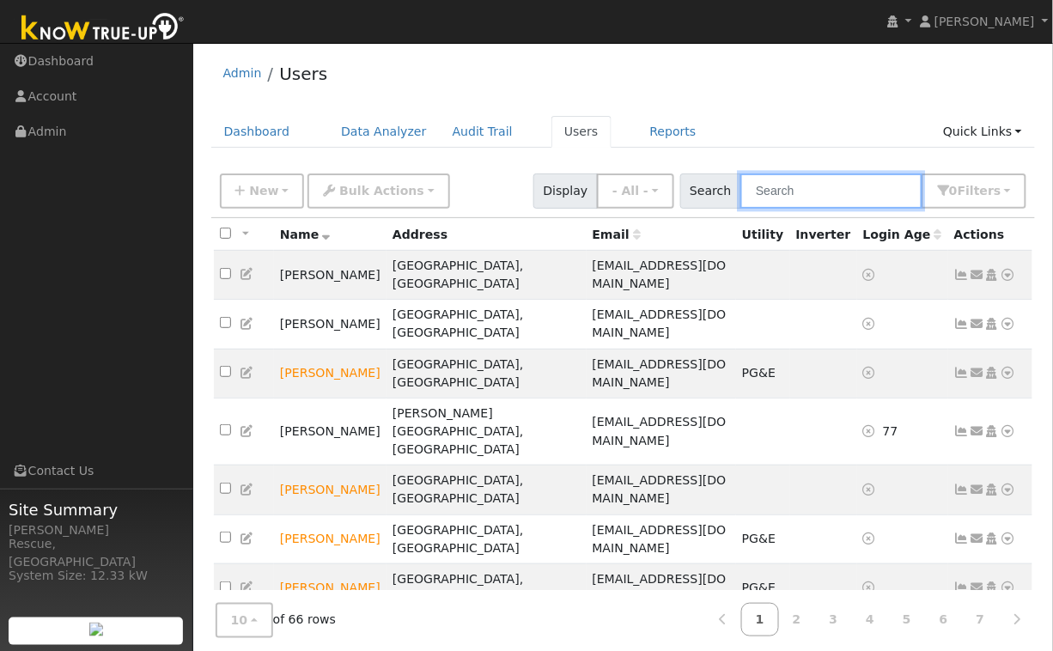
click at [817, 198] on input "text" at bounding box center [832, 191] width 182 height 35
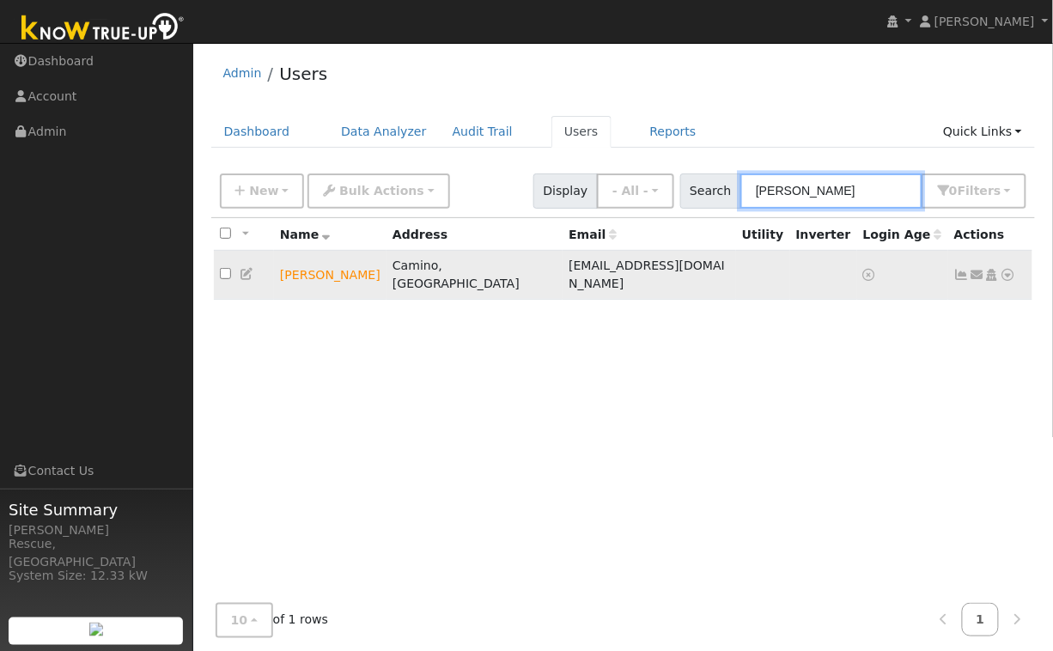
type input "[PERSON_NAME]"
click at [1008, 269] on icon at bounding box center [1008, 275] width 15 height 12
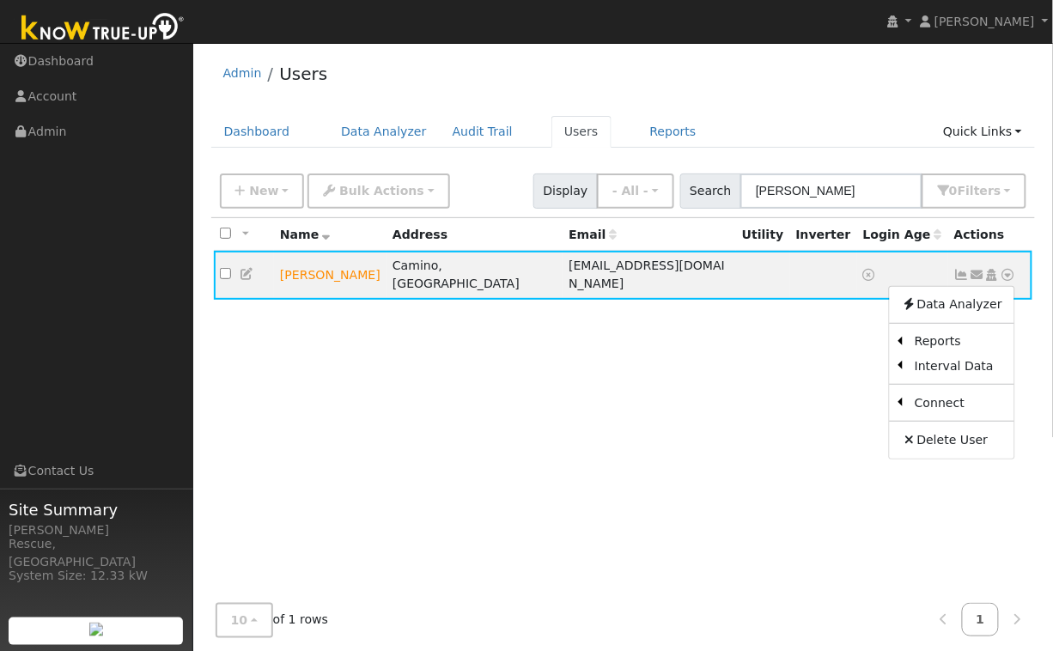
click at [0, 0] on link "Scenario" at bounding box center [0, 0] width 0 height 0
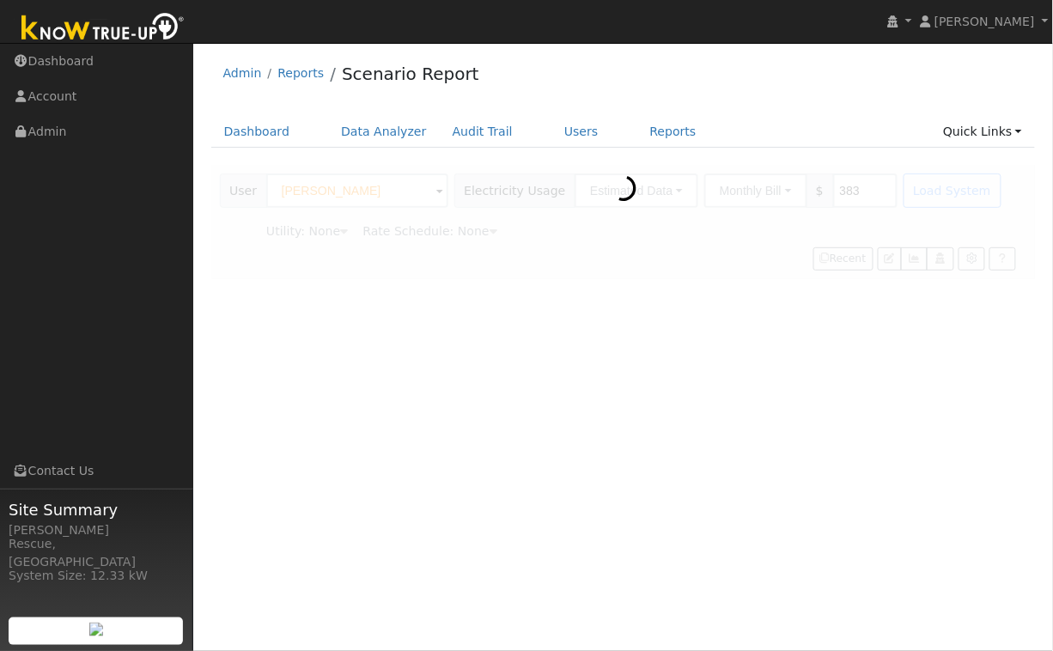
type input "Pacific Gas & Electric"
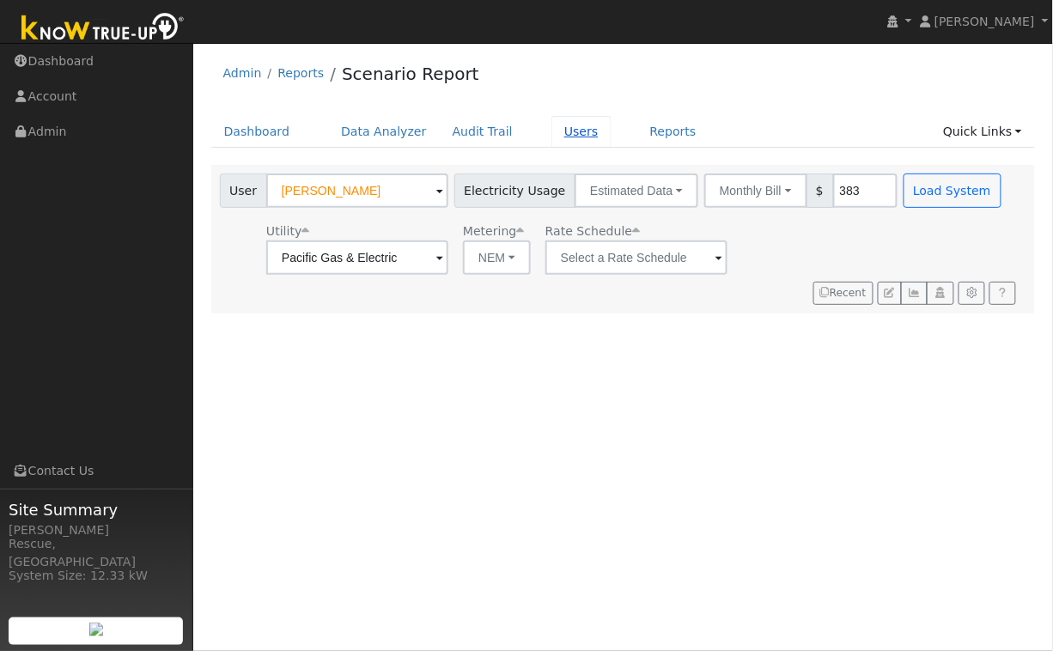
click at [560, 133] on link "Users" at bounding box center [582, 132] width 60 height 32
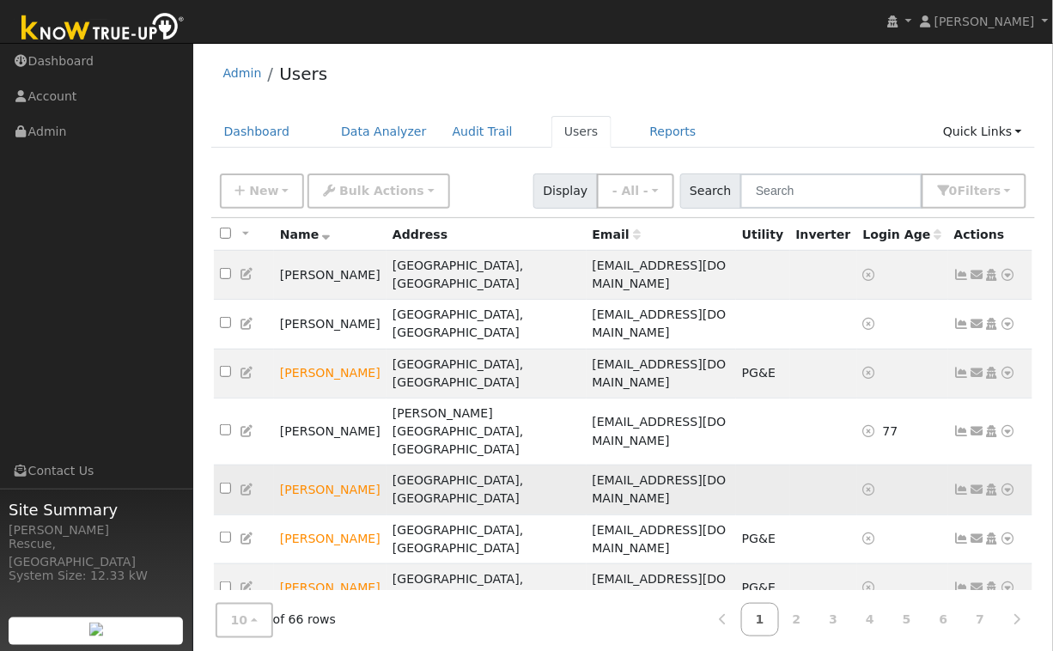
scroll to position [27, 0]
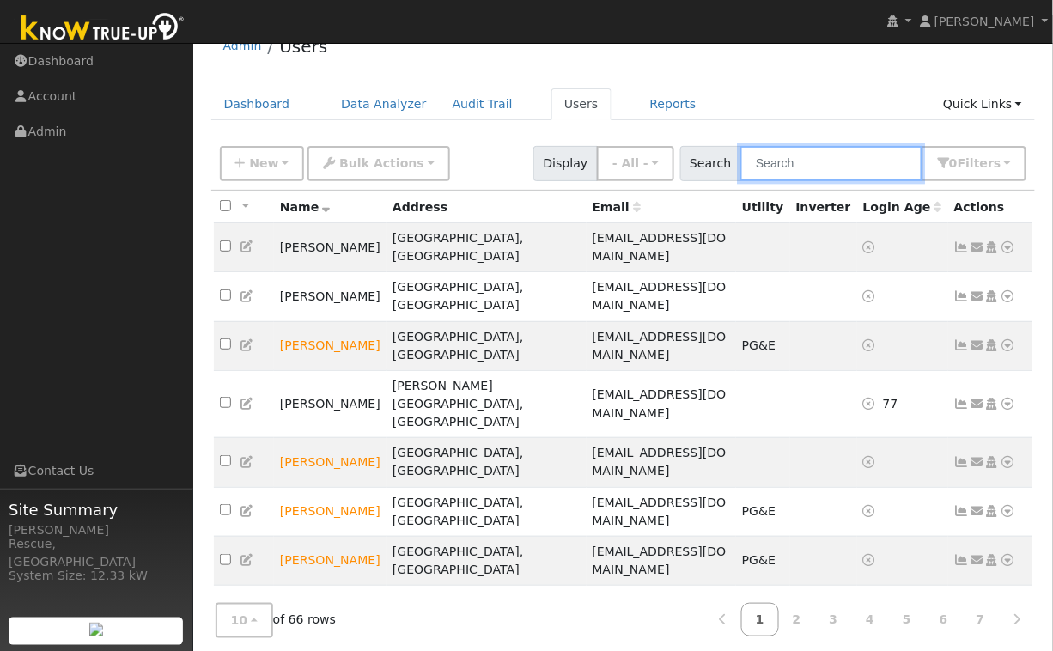
click at [869, 162] on input "text" at bounding box center [832, 163] width 182 height 35
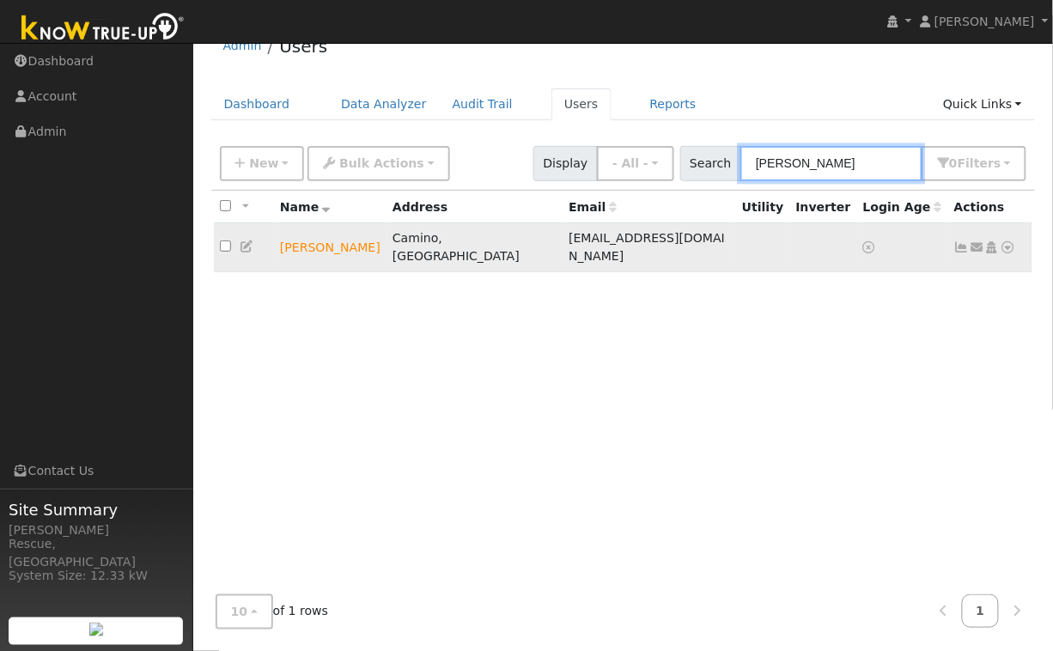
type input "tracy"
click at [1015, 241] on icon at bounding box center [1008, 247] width 15 height 12
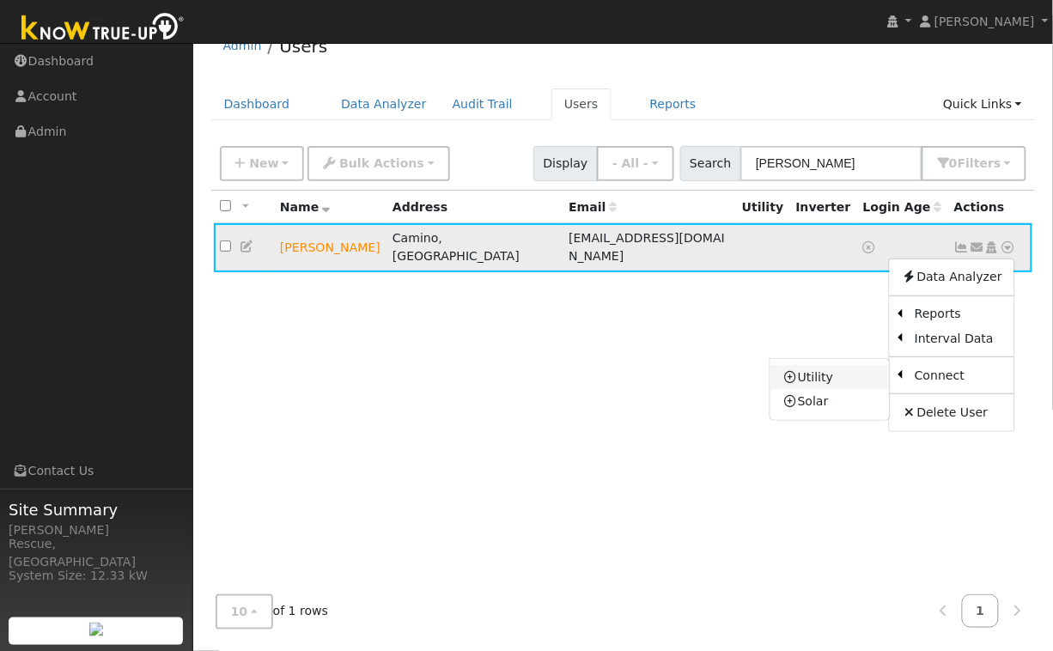
click at [823, 372] on link "Utility" at bounding box center [830, 377] width 119 height 24
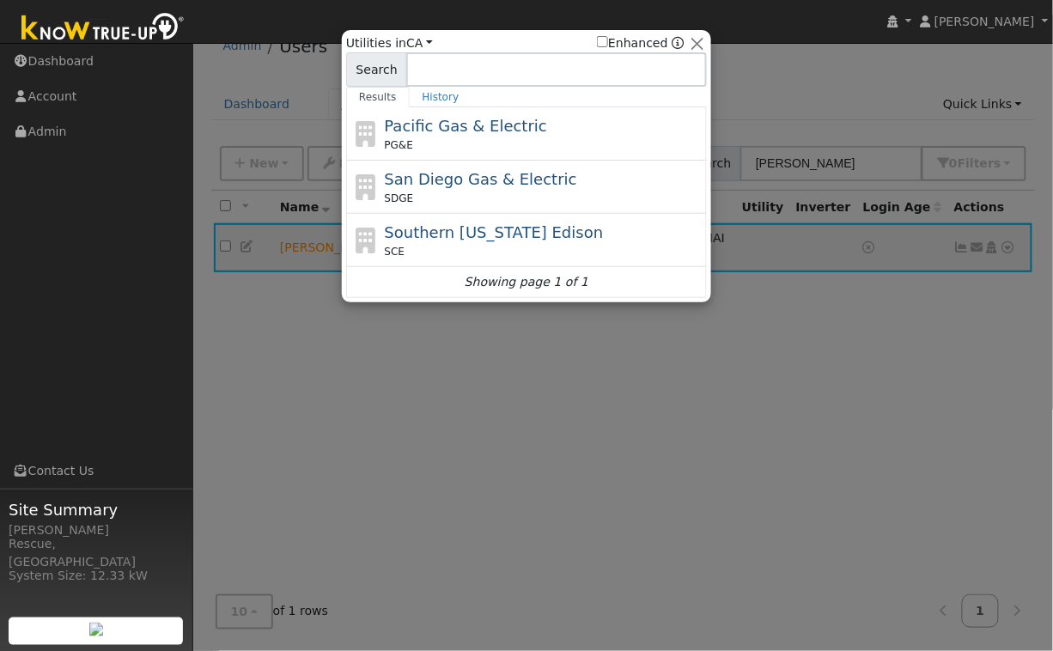
click at [420, 117] on span "Pacific Gas & Electric" at bounding box center [466, 126] width 162 height 18
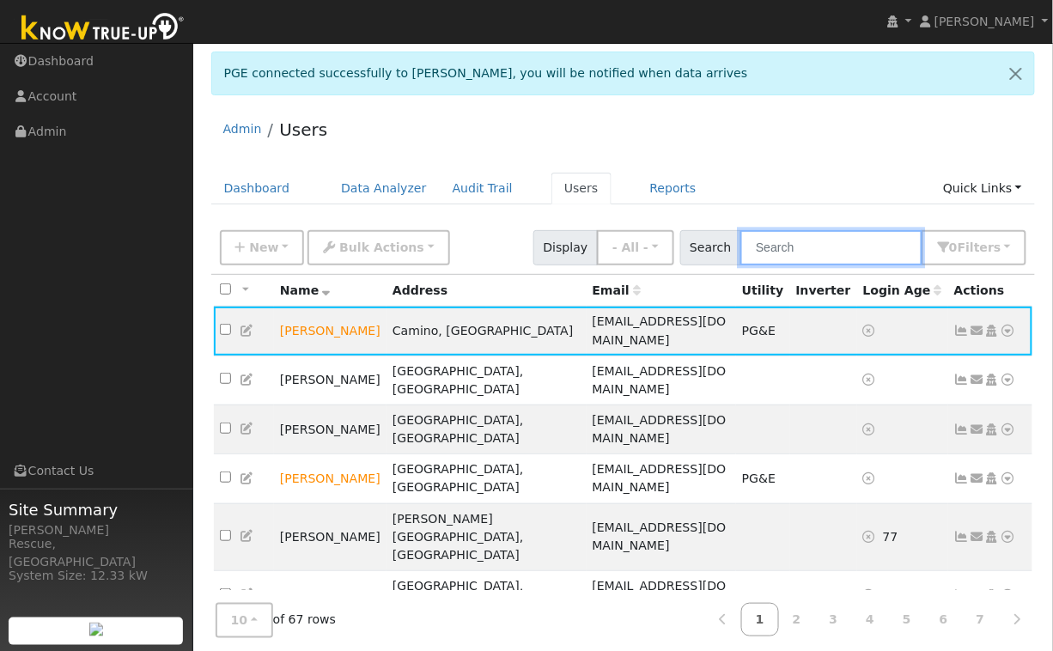
drag, startPoint x: 822, startPoint y: 247, endPoint x: 807, endPoint y: 246, distance: 15.6
click at [821, 247] on input "text" at bounding box center [832, 247] width 182 height 35
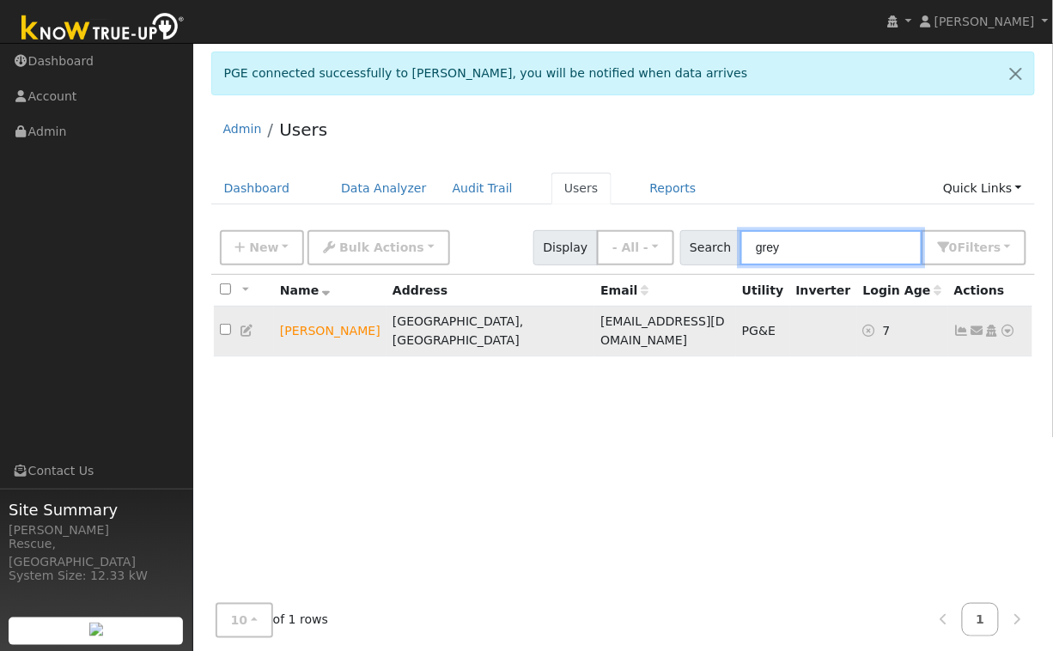
type input "grey"
click at [1009, 325] on icon at bounding box center [1008, 331] width 15 height 12
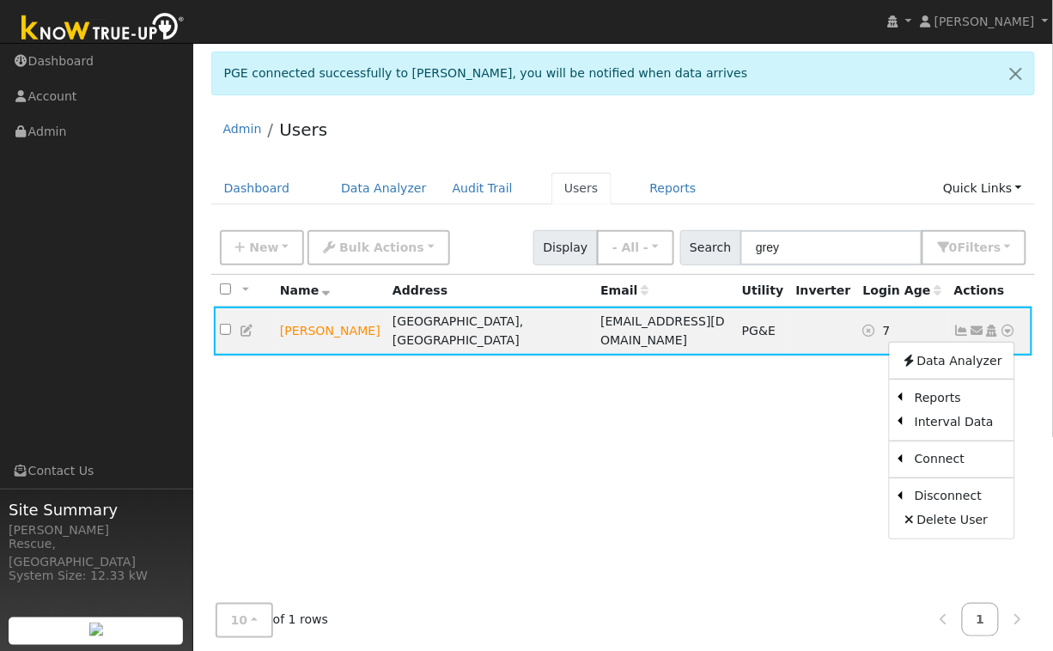
click at [0, 0] on link "Scenario" at bounding box center [0, 0] width 0 height 0
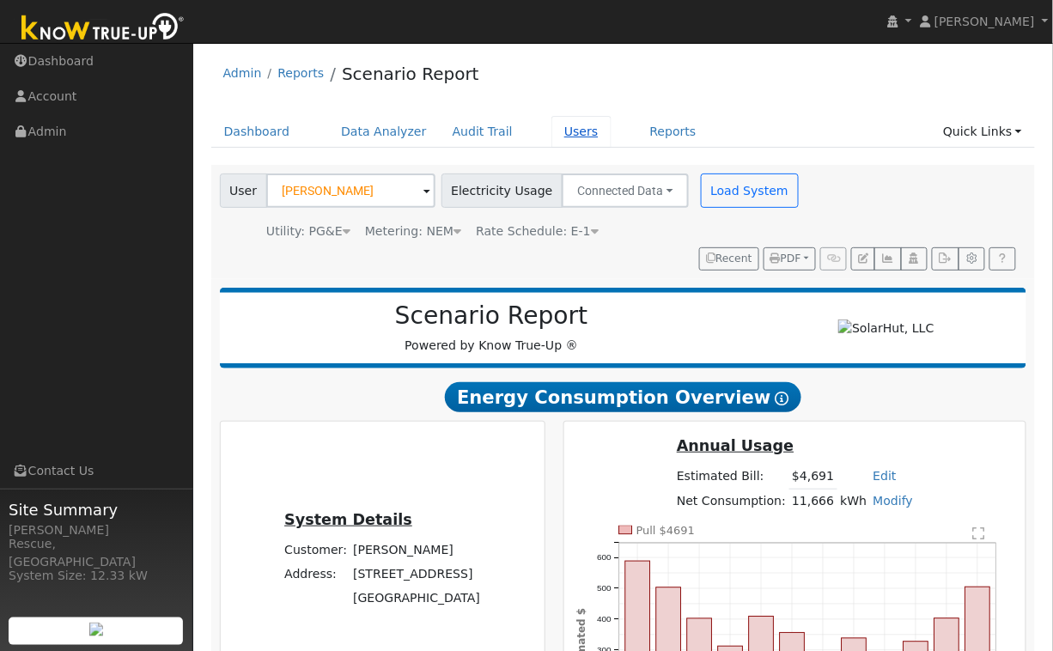
click at [564, 136] on link "Users" at bounding box center [582, 132] width 60 height 32
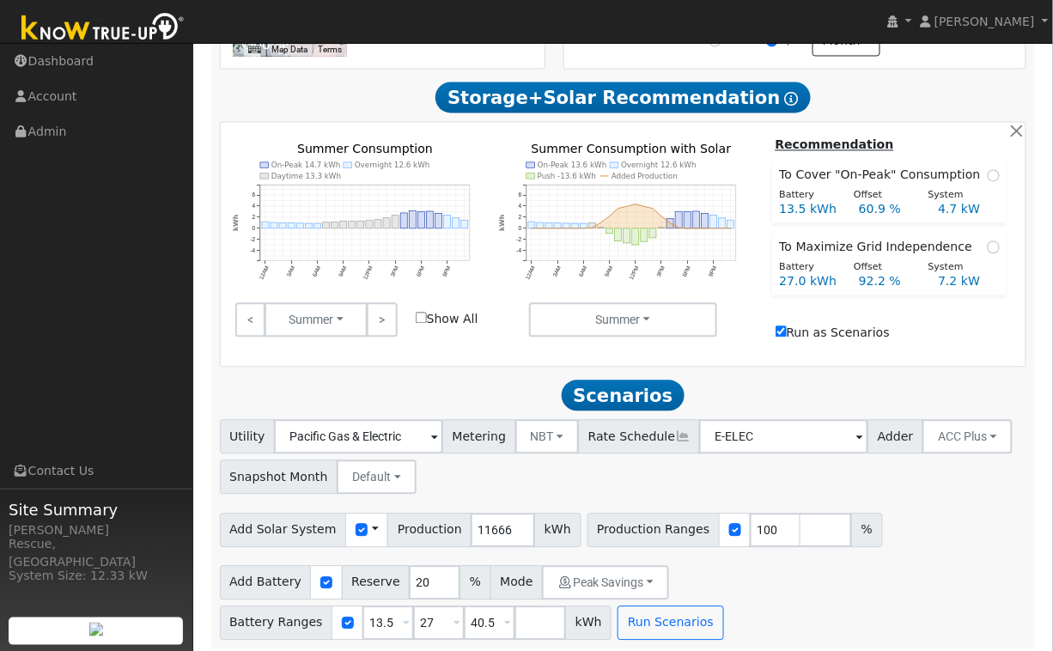
scroll to position [790, 0]
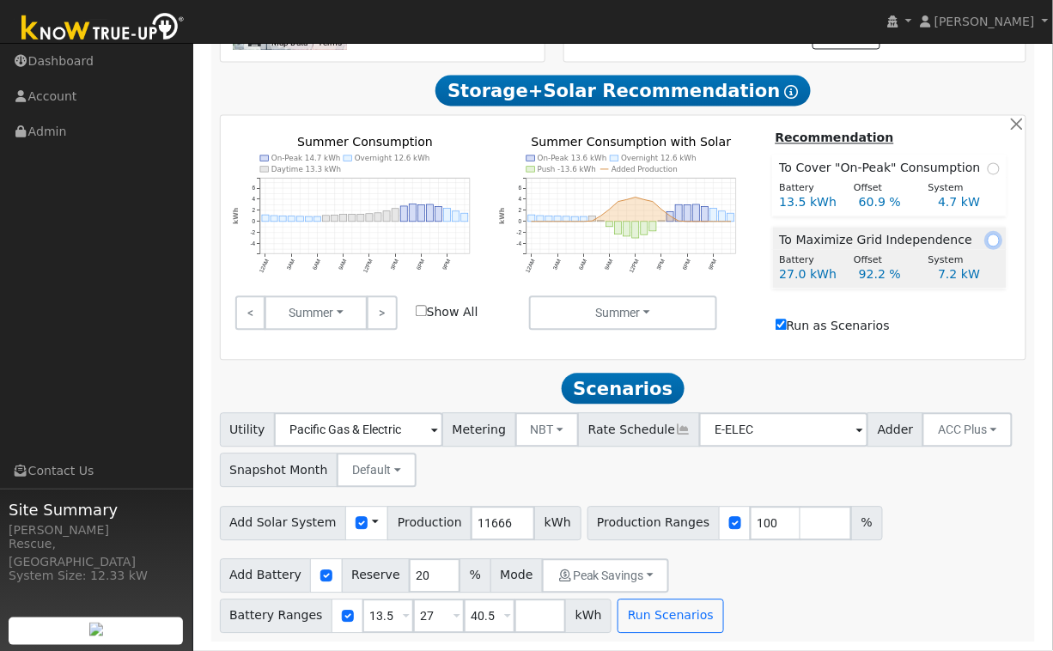
click at [991, 241] on input "radio" at bounding box center [994, 241] width 12 height 12
radio input "true"
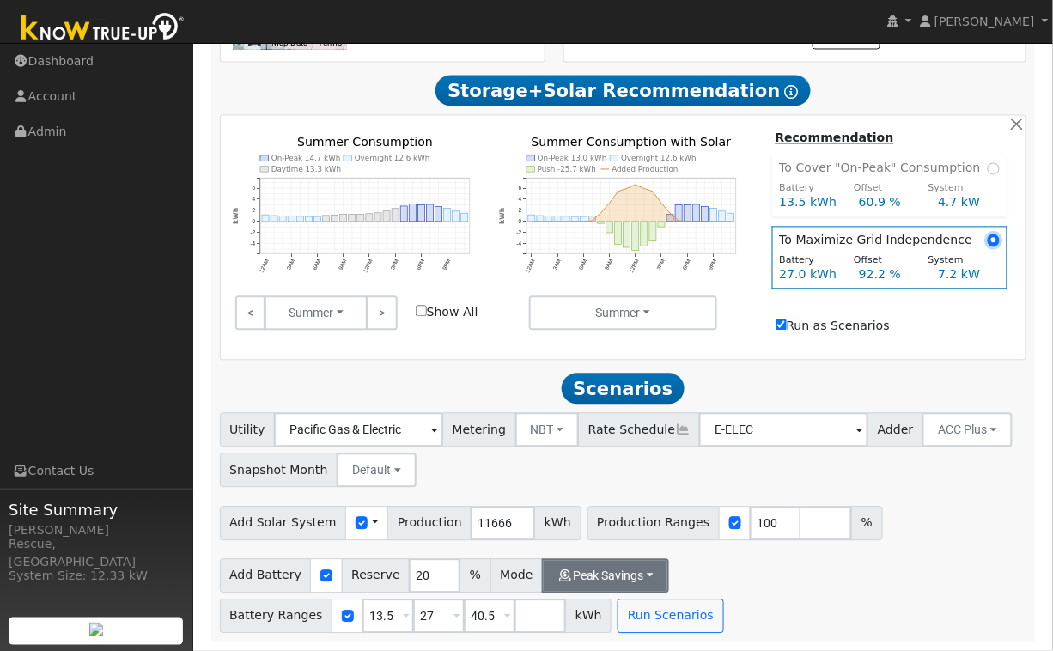
scroll to position [774, 0]
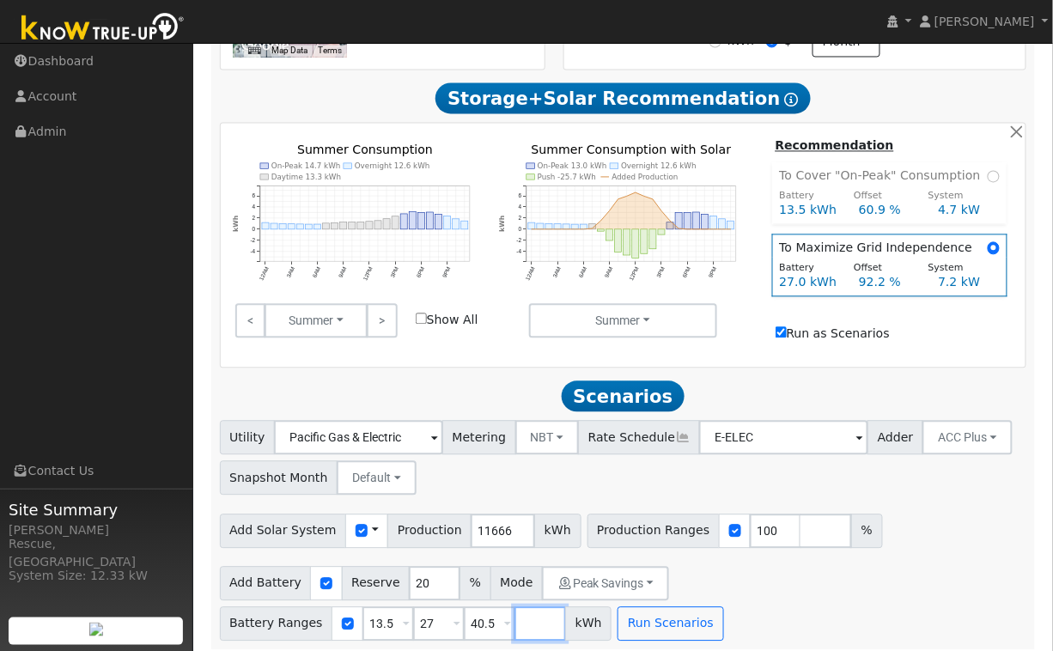
click at [549, 613] on div "Add Battery Reserve 20 % Mode Peak Savings Self Consumption Peak Savings ACC Hi…" at bounding box center [623, 601] width 814 height 81
click at [583, 596] on button "Peak Savings" at bounding box center [605, 584] width 127 height 34
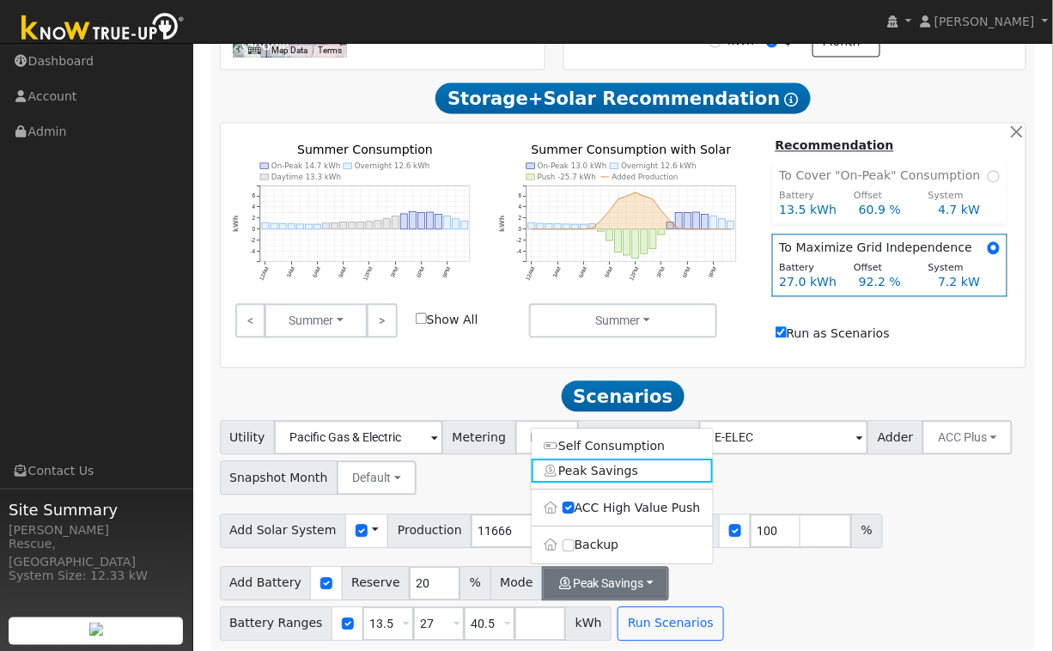
drag, startPoint x: 619, startPoint y: 548, endPoint x: 623, endPoint y: 558, distance: 10.9
click at [619, 548] on label "Backup" at bounding box center [622, 546] width 181 height 24
click at [575, 548] on input "Backup" at bounding box center [569, 546] width 12 height 12
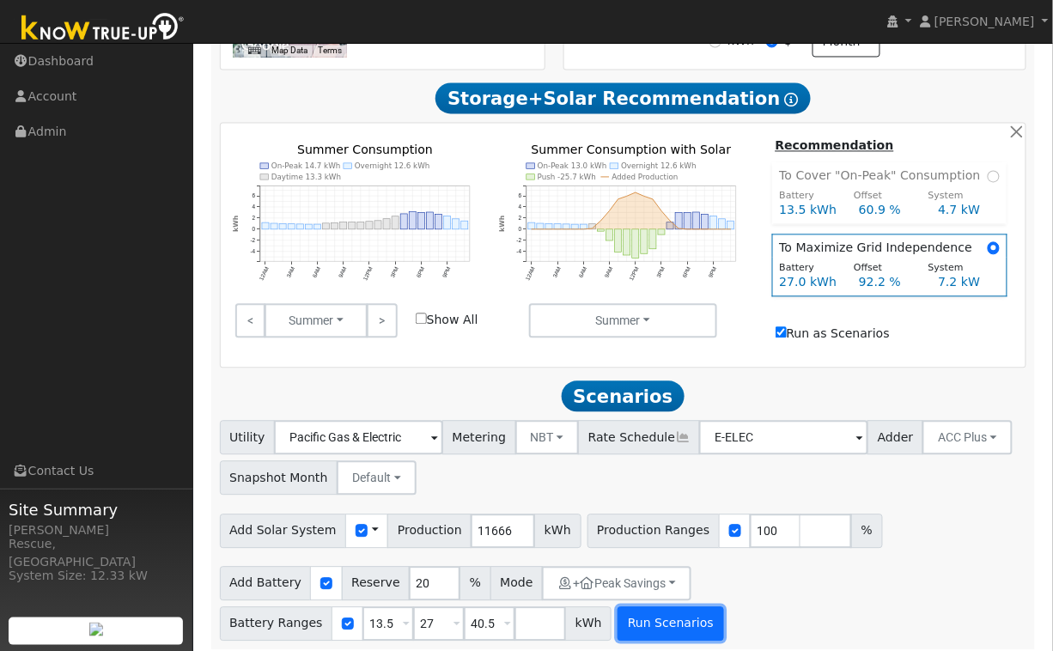
click at [662, 637] on button "Run Scenarios" at bounding box center [671, 624] width 106 height 34
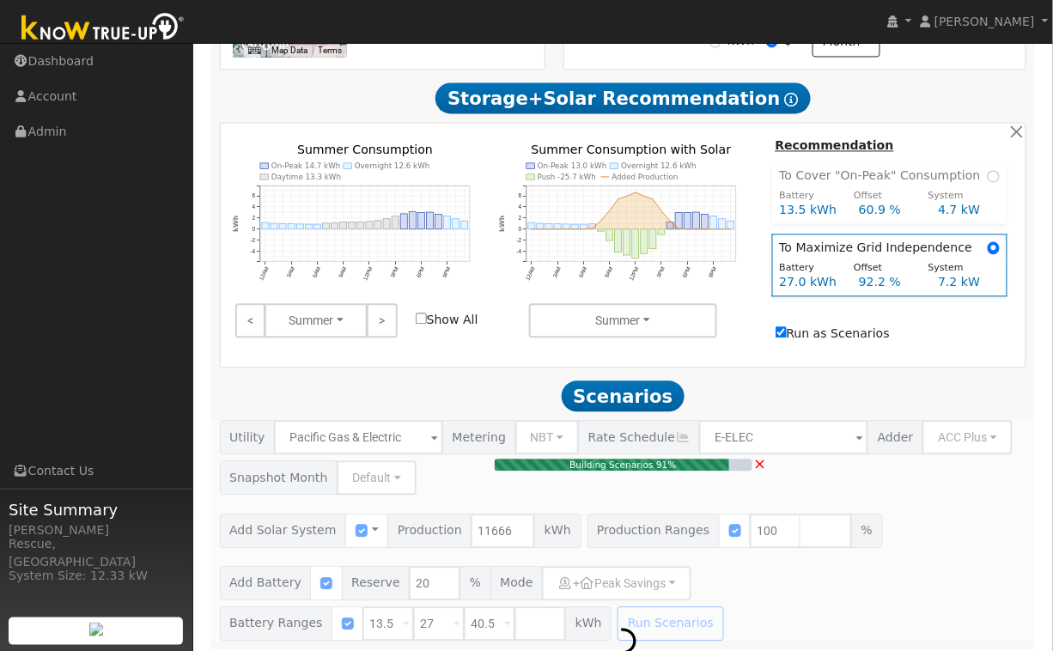
type input "7.8"
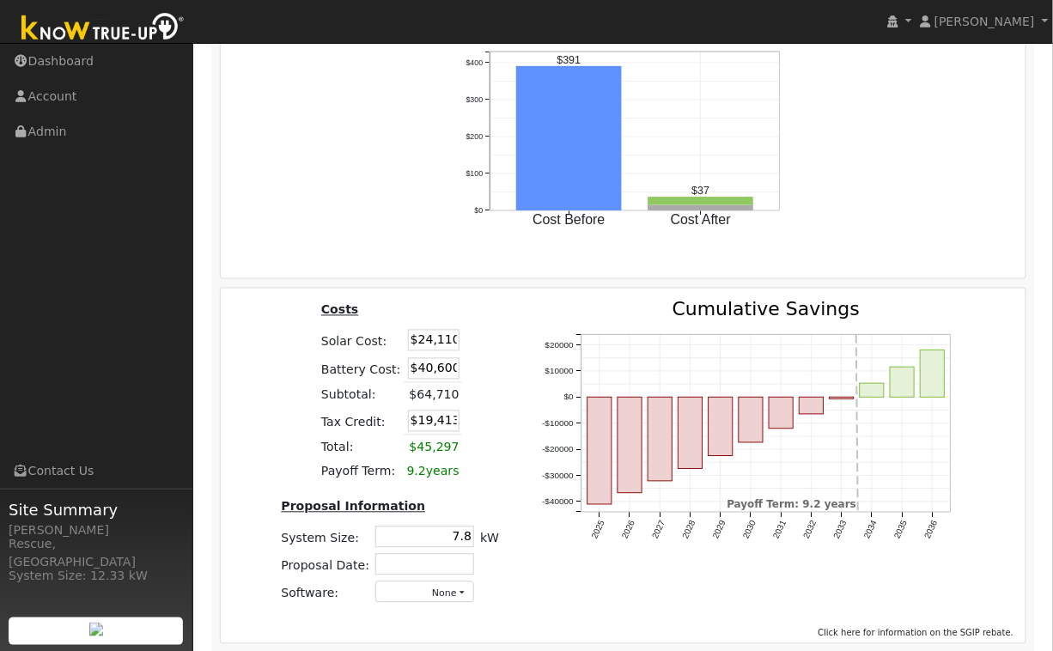
scroll to position [2246, 0]
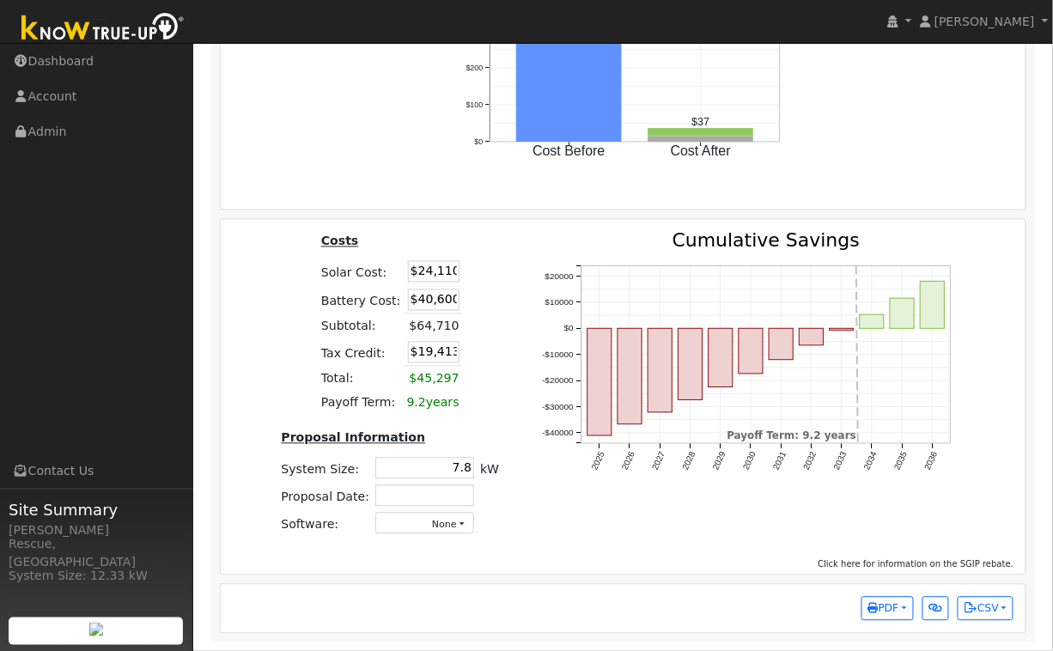
drag, startPoint x: 425, startPoint y: 273, endPoint x: 497, endPoint y: 279, distance: 72.4
click at [497, 279] on div "Costs Solar Cost: $24,110 Battery Cost: $40,600 Subtotal: $64,710 Tax Credit: $…" at bounding box center [390, 391] width 260 height 318
type input "$25,000"
type input "$19,680"
type input "$28,000"
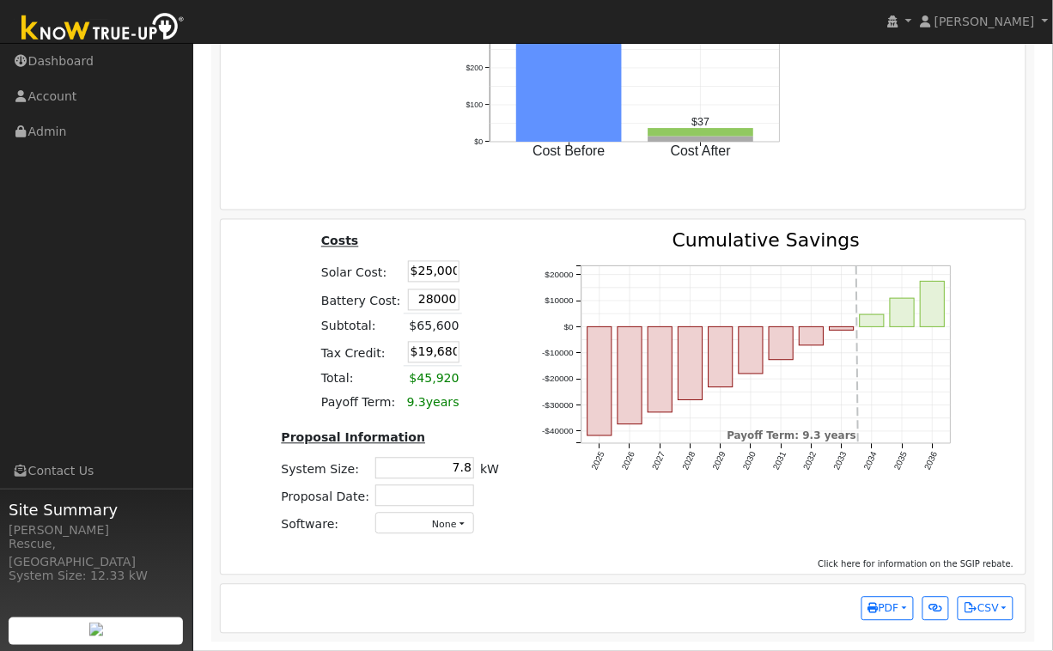
type input "$15,900"
click at [507, 332] on div "Costs Solar Cost: $25,000 Battery Cost: $28,000 Subtotal: $65,600 Tax Credit: $…" at bounding box center [390, 391] width 260 height 318
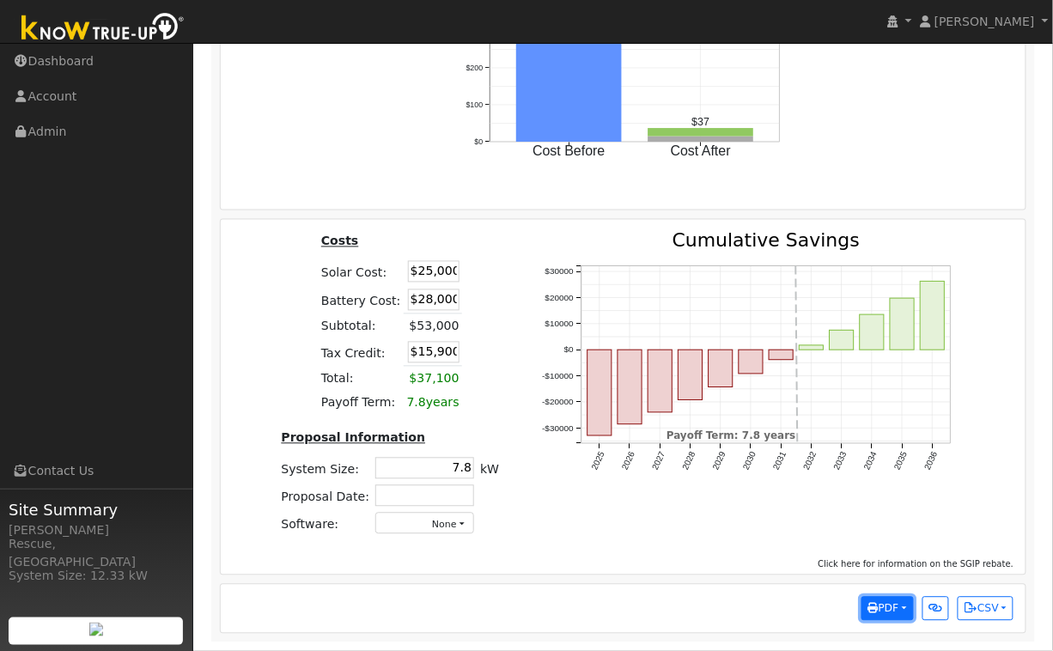
click at [879, 616] on button "PDF" at bounding box center [888, 609] width 52 height 24
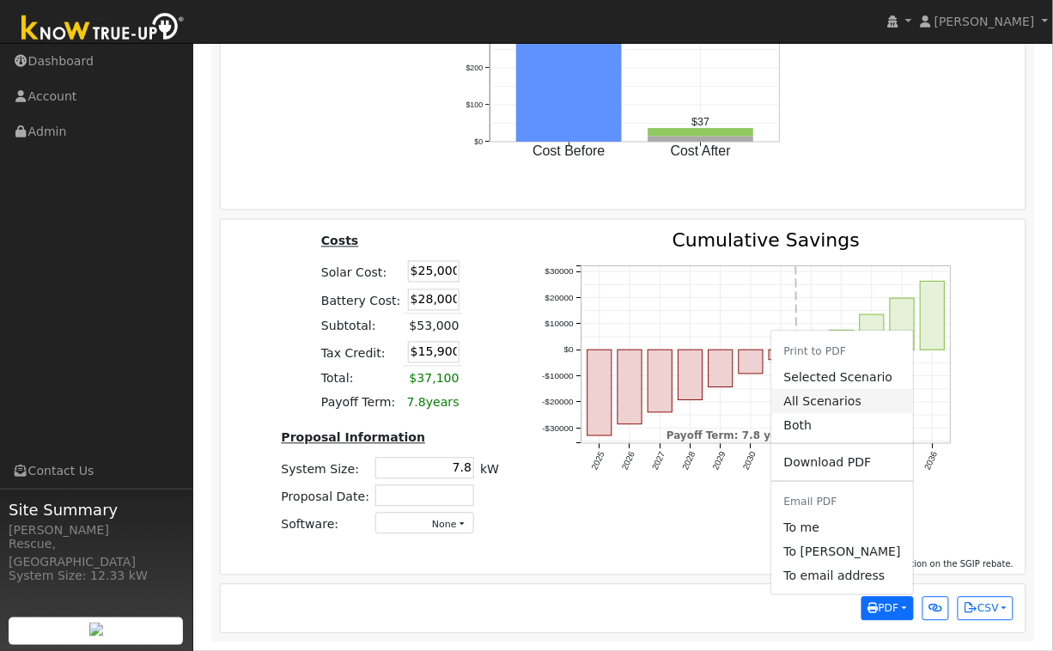
click at [776, 399] on link "All Scenarios" at bounding box center [842, 402] width 141 height 24
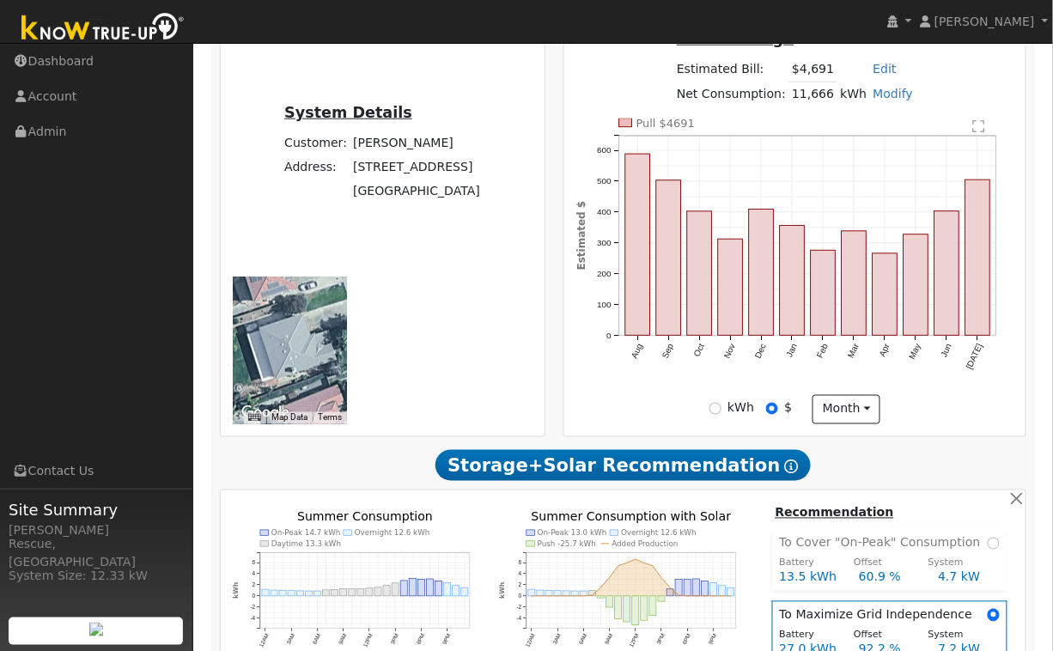
scroll to position [0, 0]
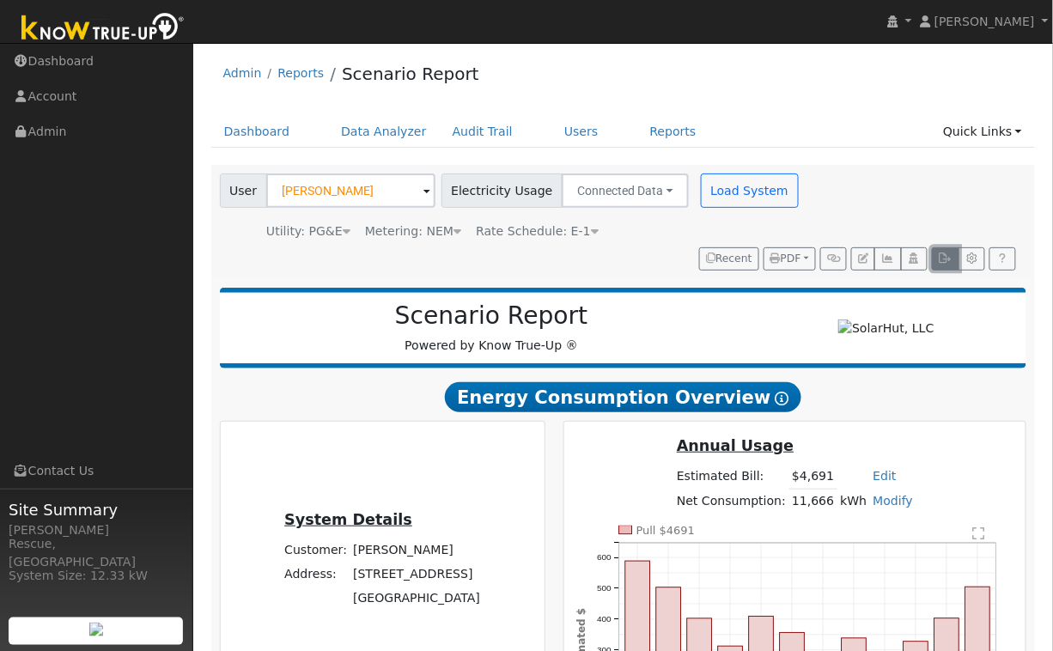
click at [942, 260] on icon "button" at bounding box center [945, 258] width 13 height 10
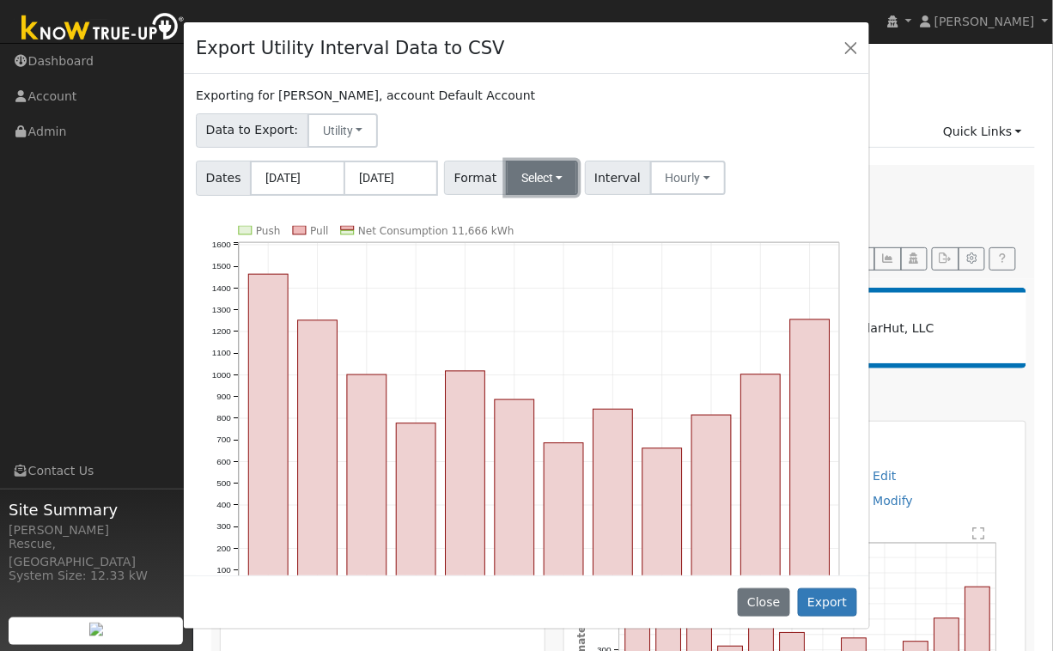
click at [534, 187] on button "Select" at bounding box center [542, 178] width 73 height 34
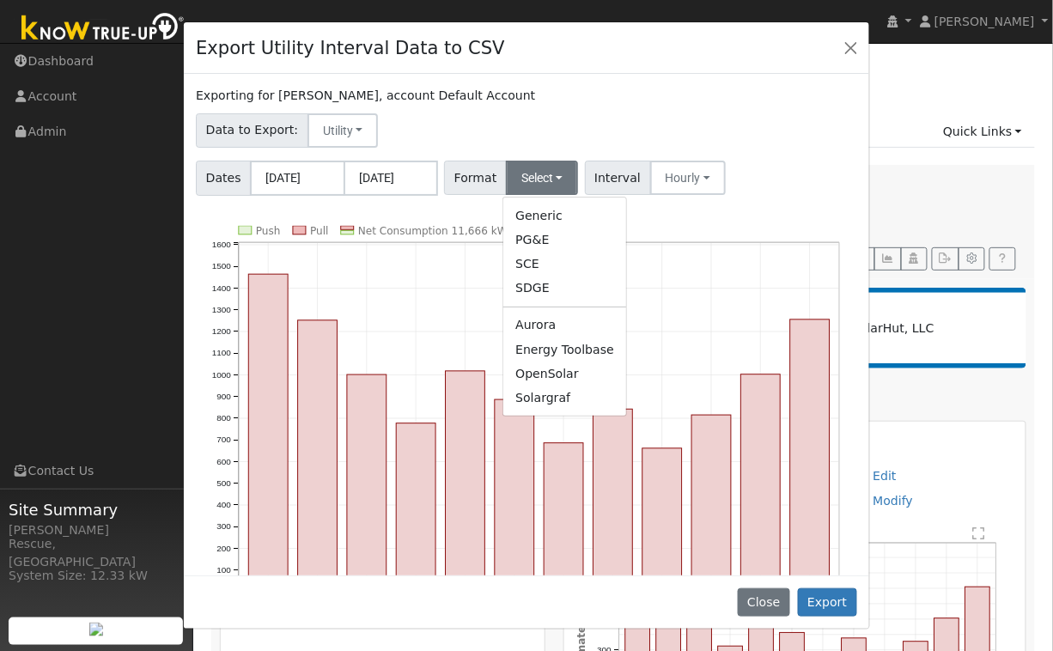
click at [561, 399] on link "Solargraf" at bounding box center [564, 398] width 123 height 24
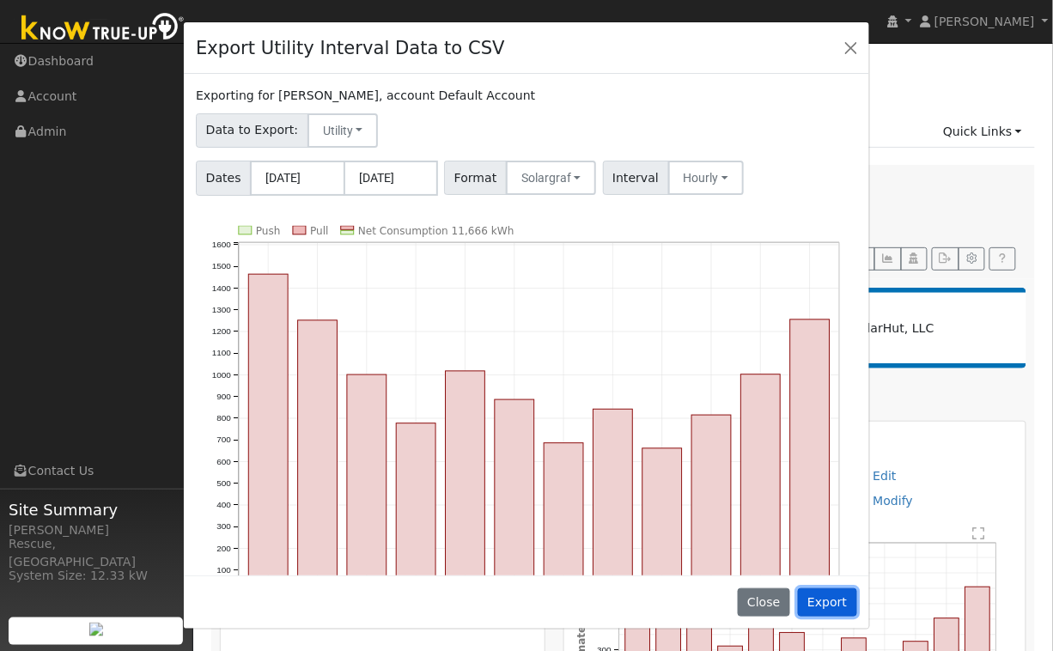
click at [840, 601] on button "Export" at bounding box center [827, 602] width 59 height 29
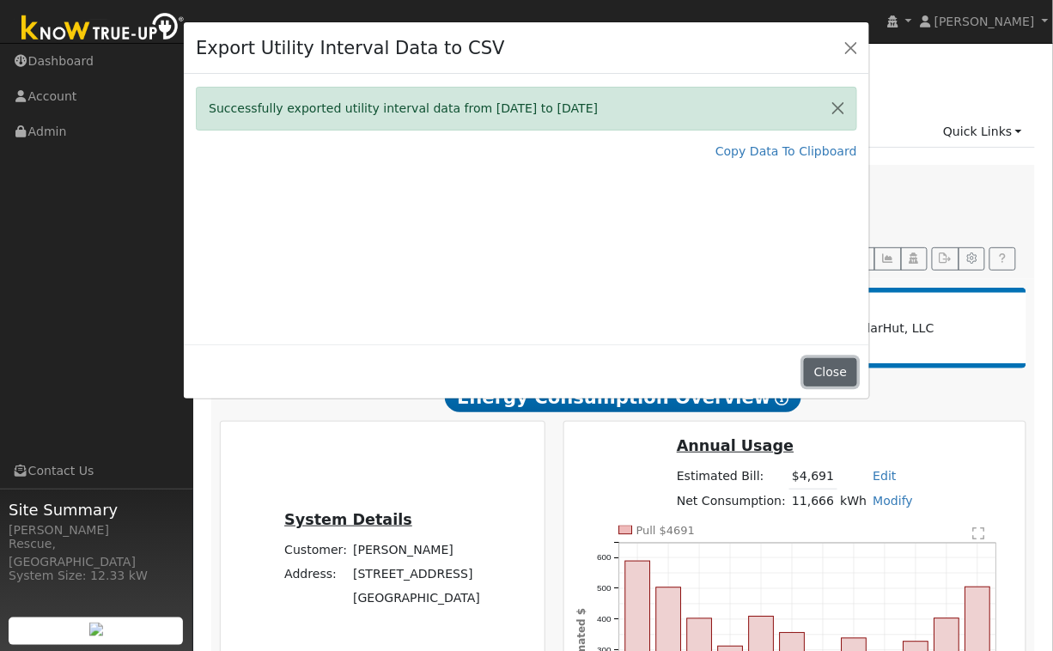
drag, startPoint x: 826, startPoint y: 370, endPoint x: 895, endPoint y: 302, distance: 96.6
click at [828, 369] on button "Close" at bounding box center [830, 372] width 52 height 29
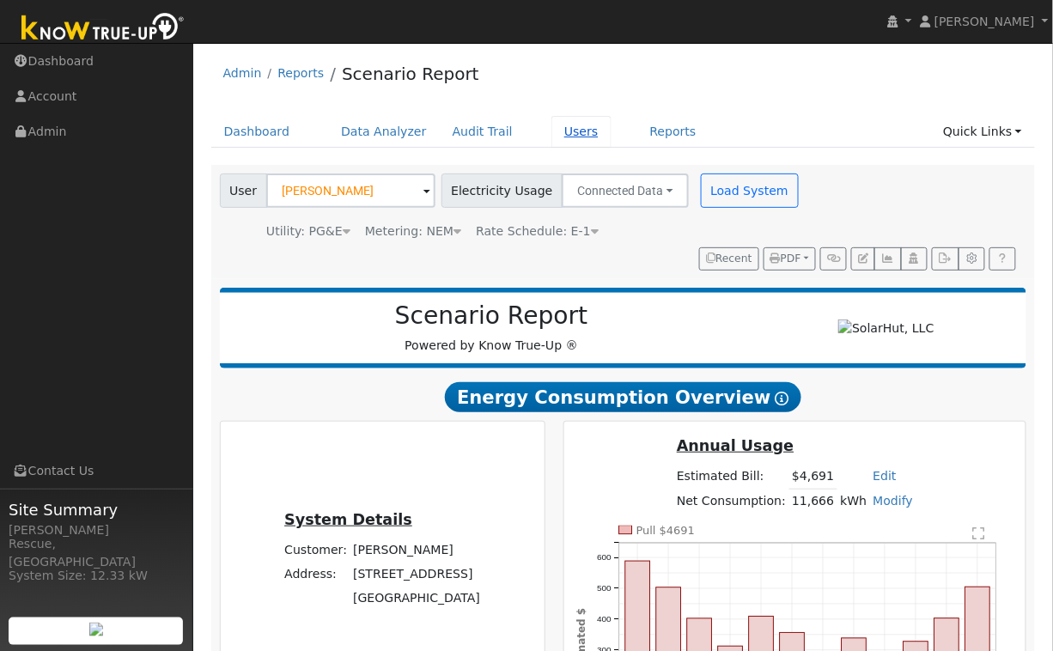
click at [564, 137] on link "Users" at bounding box center [582, 132] width 60 height 32
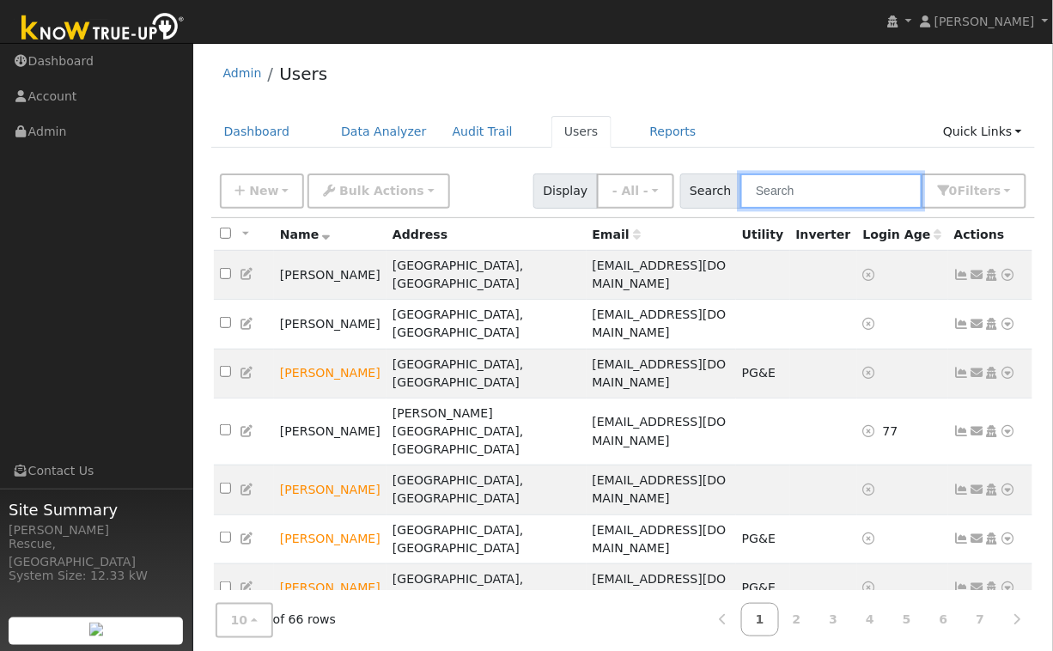
click at [803, 198] on input "text" at bounding box center [832, 191] width 182 height 35
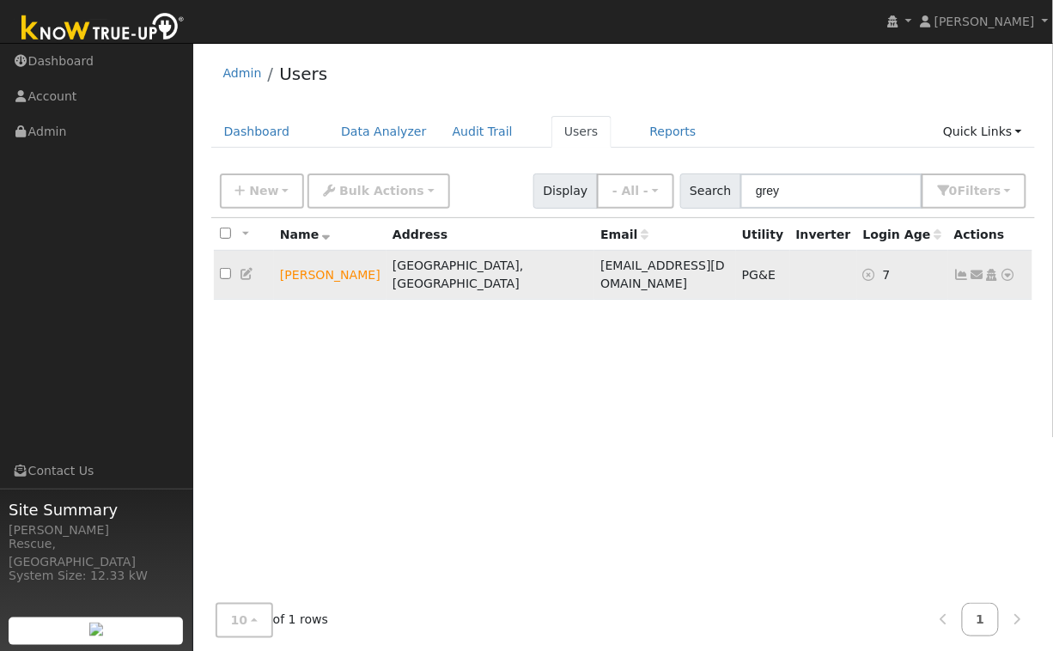
drag, startPoint x: 735, startPoint y: 266, endPoint x: 546, endPoint y: 268, distance: 189.0
click at [595, 268] on td "[EMAIL_ADDRESS][DOMAIN_NAME]" at bounding box center [666, 275] width 142 height 49
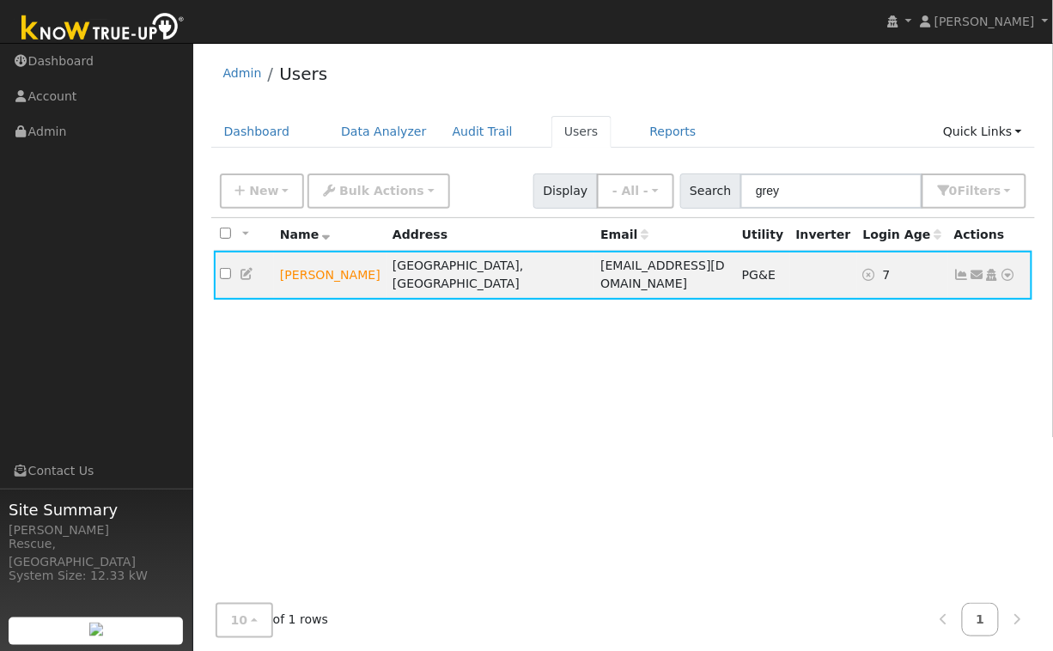
copy span "[EMAIL_ADDRESS][DOMAIN_NAME]"
drag, startPoint x: 848, startPoint y: 188, endPoint x: 735, endPoint y: 183, distance: 113.5
click at [735, 183] on div "Search grey 0 Filter s My accounts Role Show - All - Show Leads Admin Billing A…" at bounding box center [853, 191] width 347 height 35
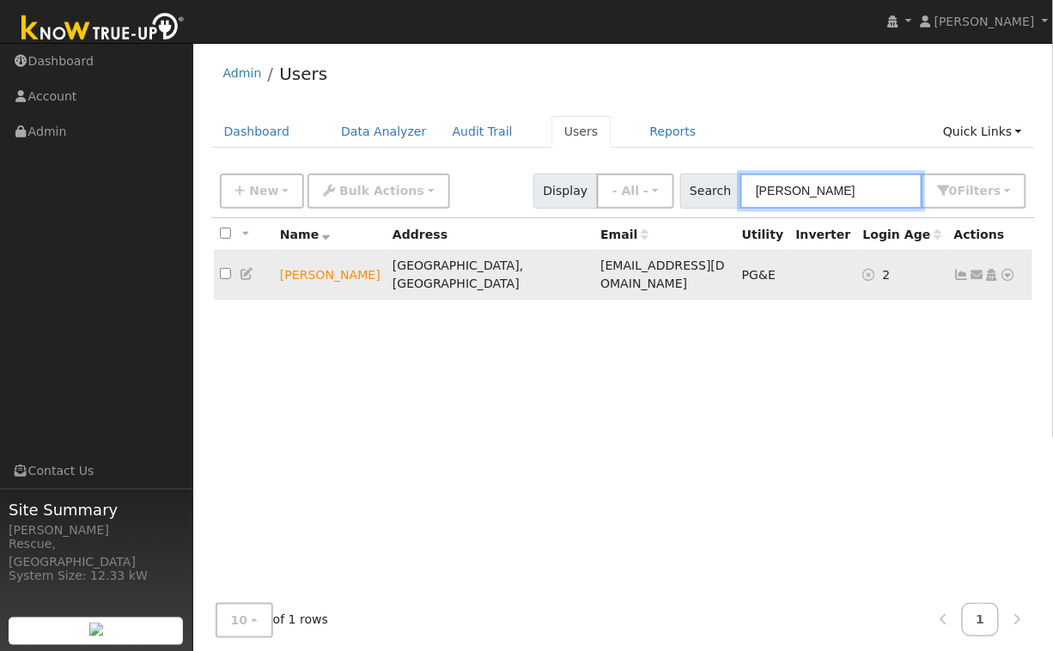
type input "[PERSON_NAME]"
click at [1007, 269] on icon at bounding box center [1008, 275] width 15 height 12
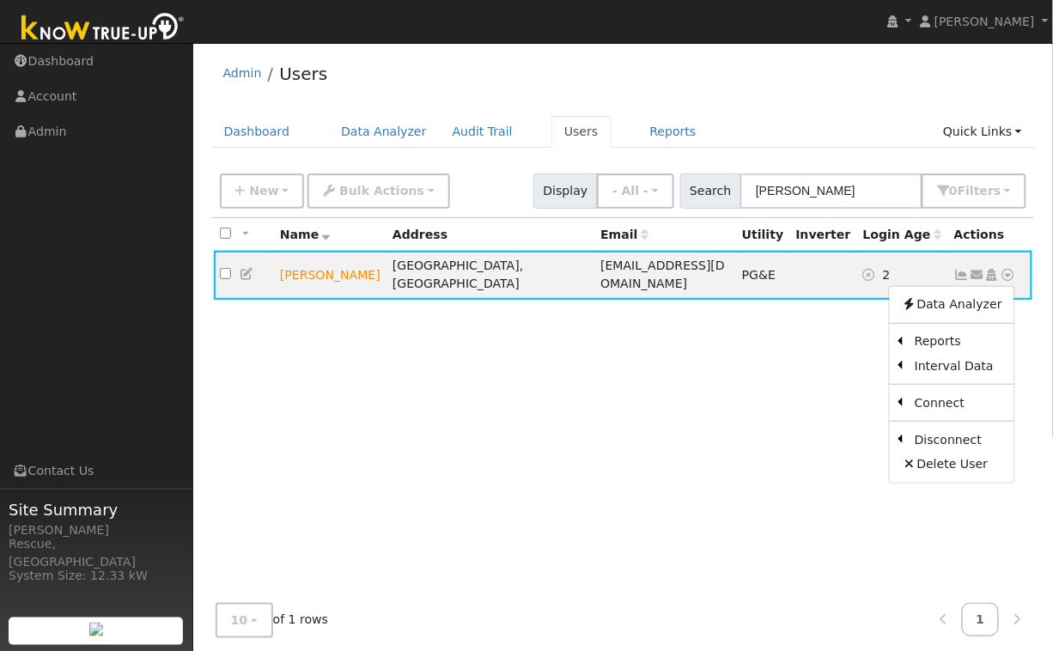
click at [0, 0] on link "Scenario" at bounding box center [0, 0] width 0 height 0
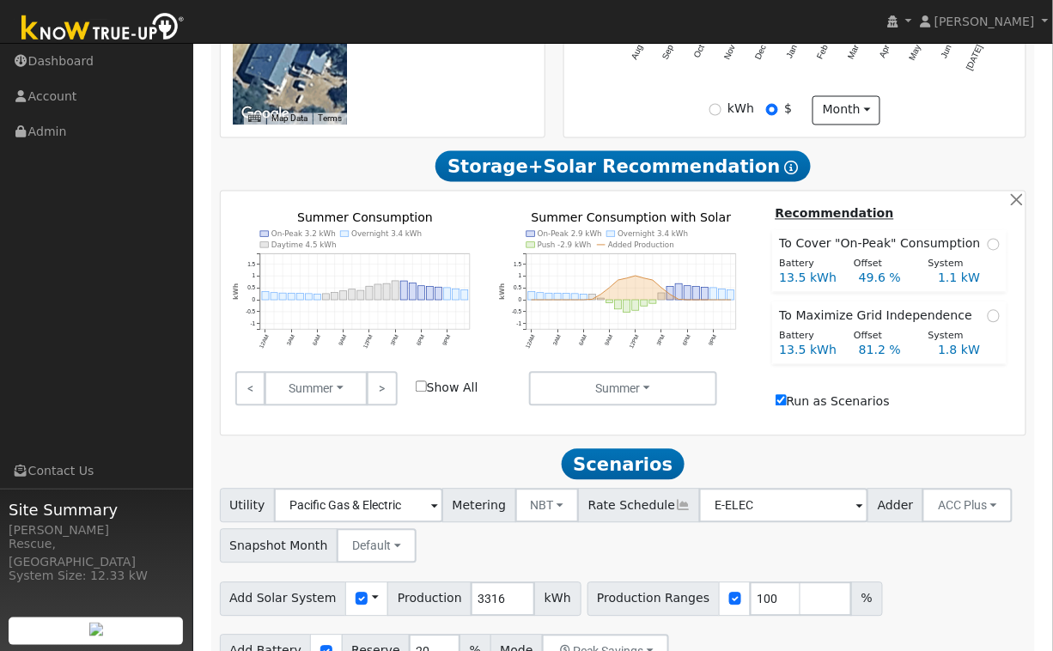
scroll to position [707, 0]
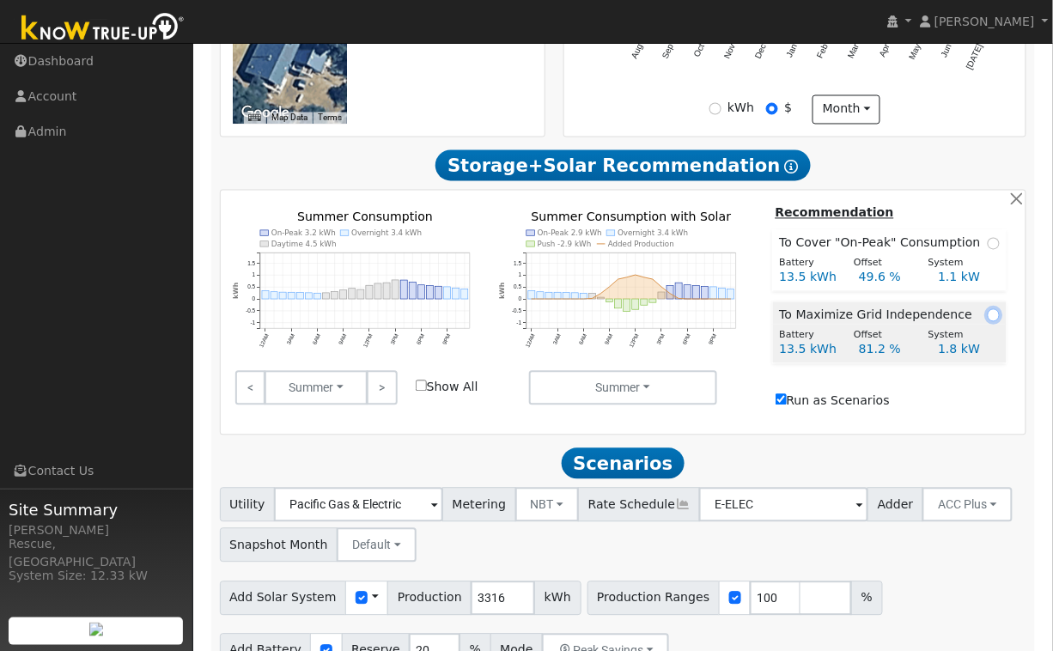
click at [991, 321] on input "radio" at bounding box center [994, 315] width 12 height 12
radio input "true"
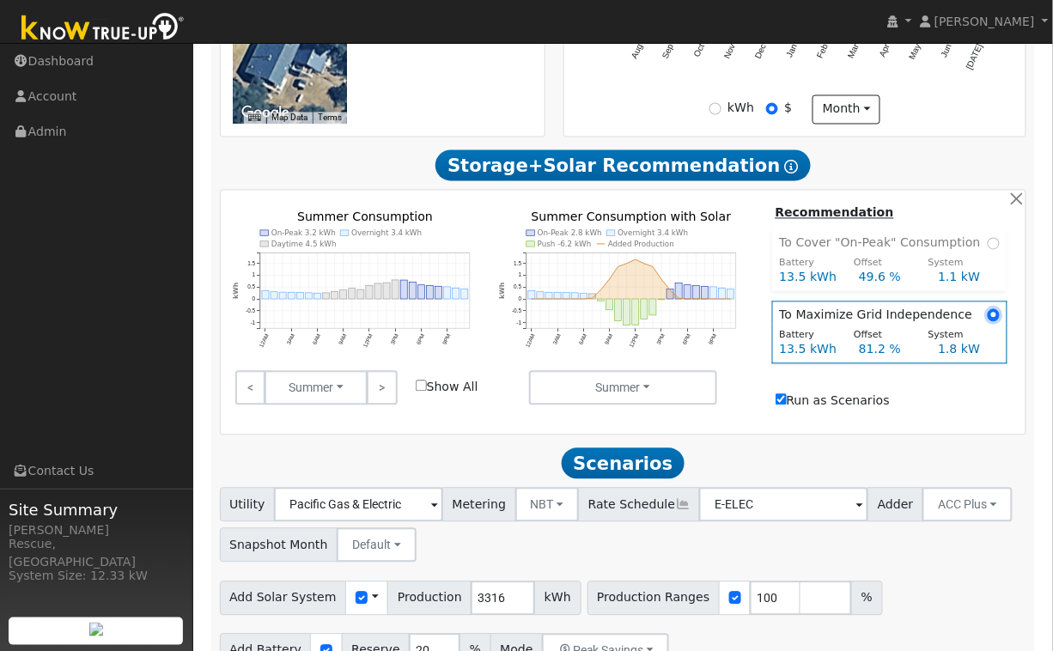
scroll to position [790, 0]
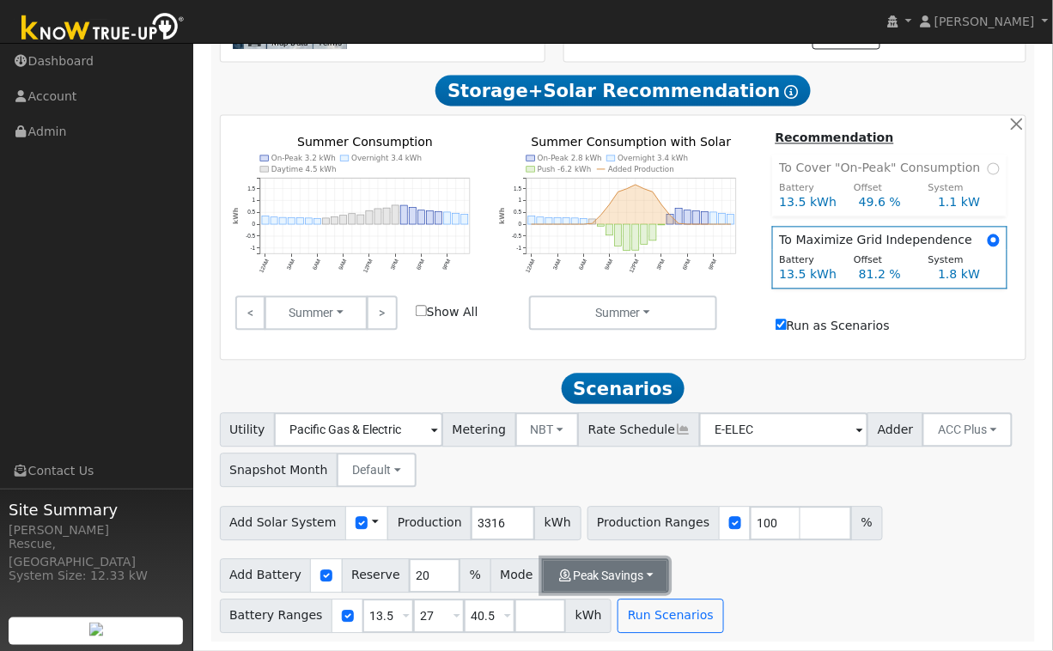
click at [619, 587] on button "Peak Savings" at bounding box center [605, 576] width 127 height 34
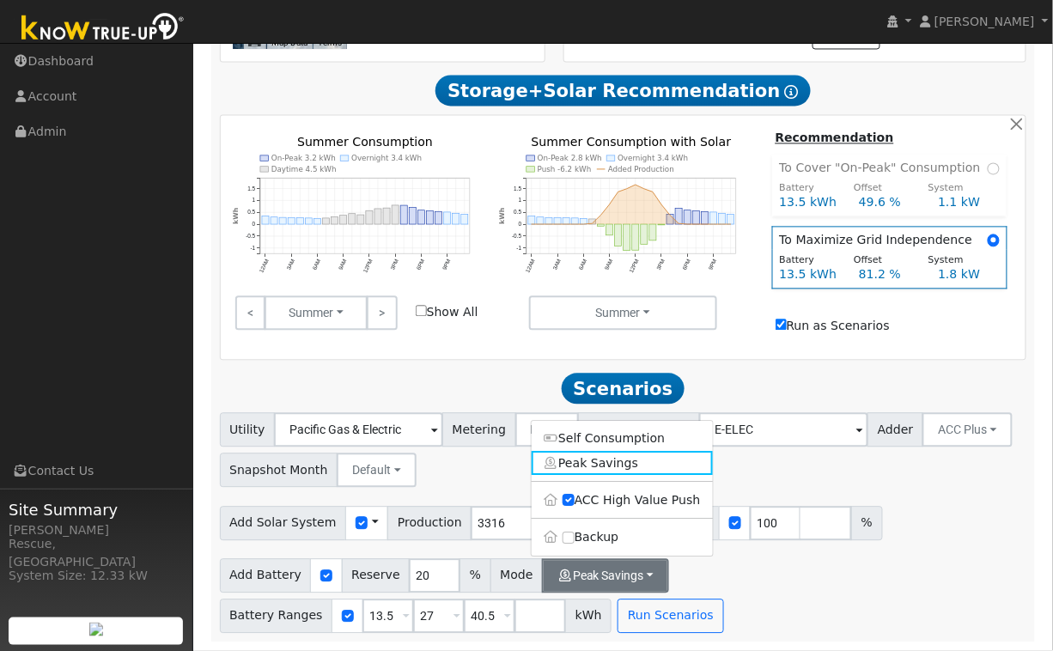
click at [620, 542] on label "Backup" at bounding box center [622, 538] width 181 height 24
click at [575, 542] on input "Backup" at bounding box center [569, 538] width 12 height 12
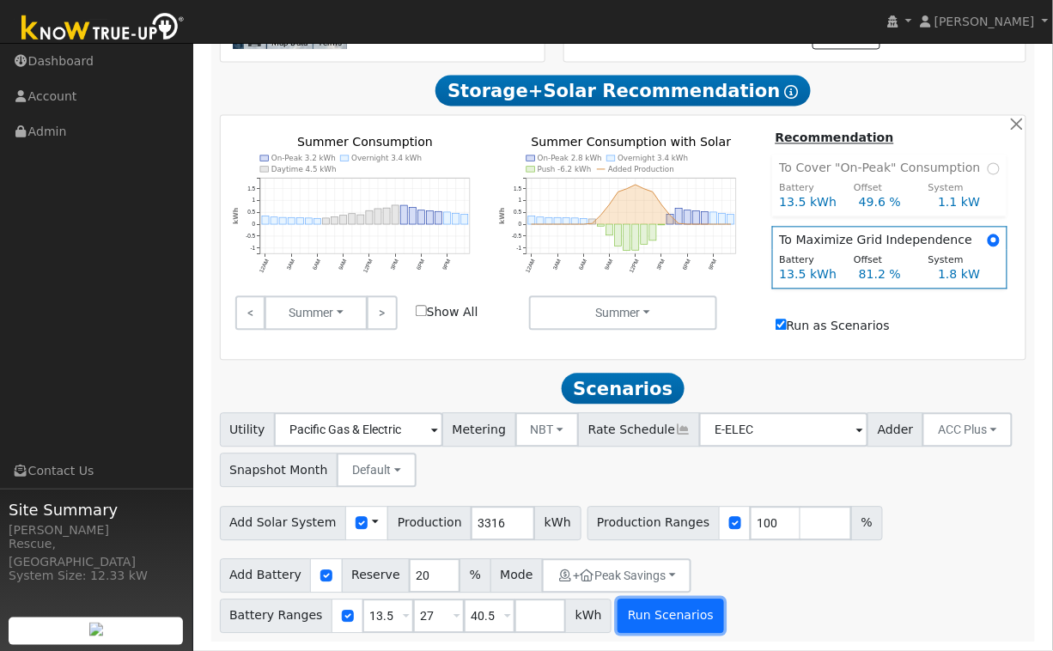
click at [656, 612] on button "Run Scenarios" at bounding box center [671, 617] width 106 height 34
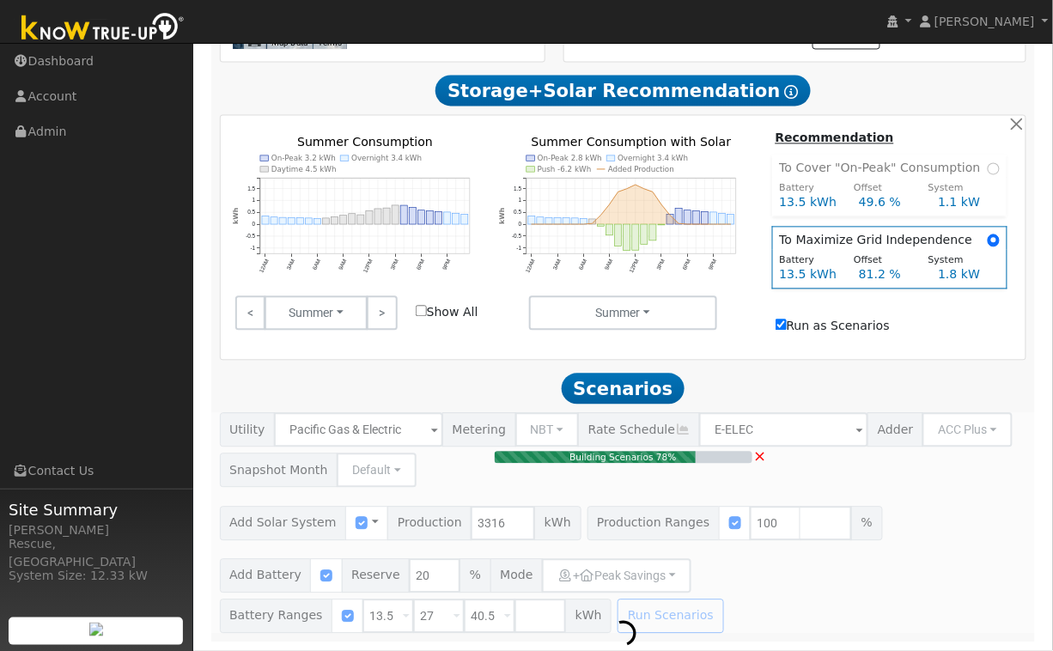
scroll to position [788, 0]
type input "2.2"
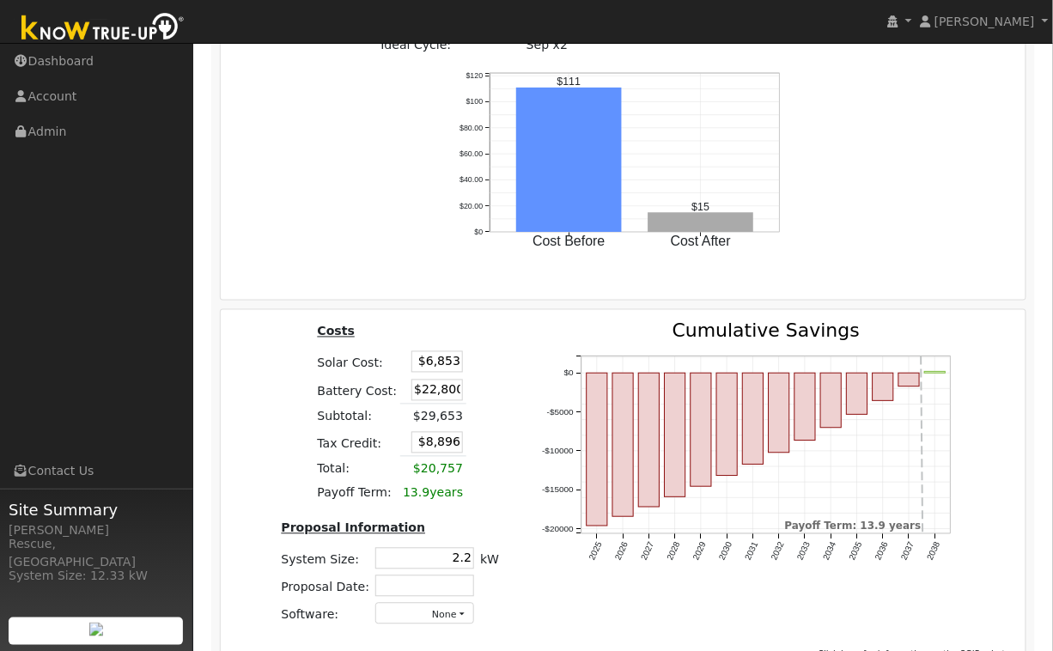
scroll to position [2246, 0]
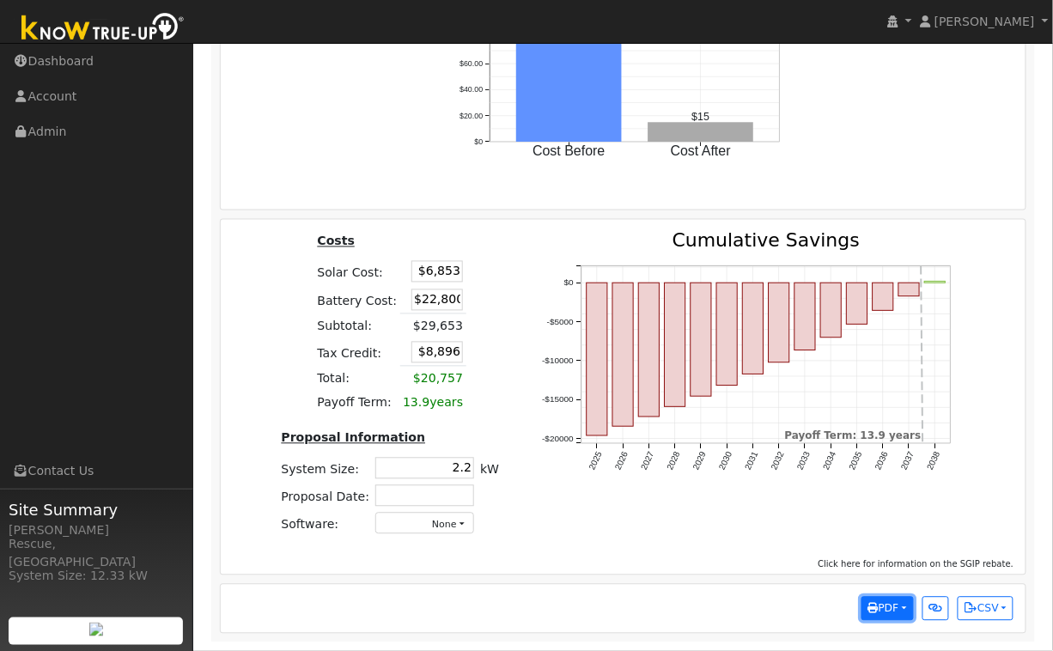
click at [874, 610] on span "PDF" at bounding box center [884, 609] width 31 height 12
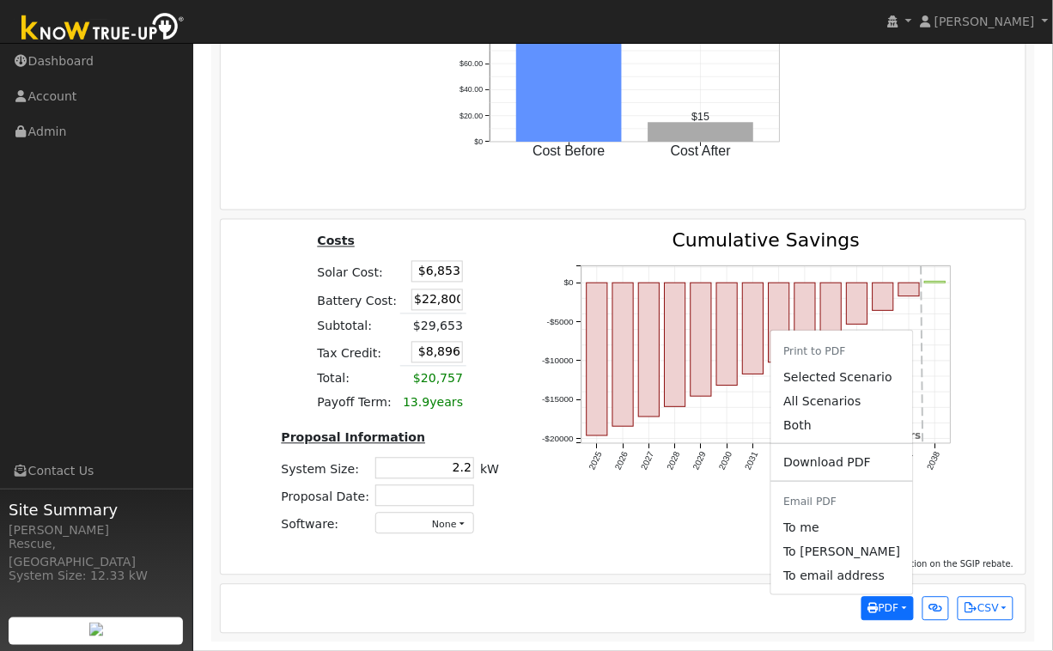
drag, startPoint x: 808, startPoint y: 412, endPoint x: 533, endPoint y: 179, distance: 361.5
click at [808, 412] on link "All Scenarios" at bounding box center [841, 402] width 141 height 24
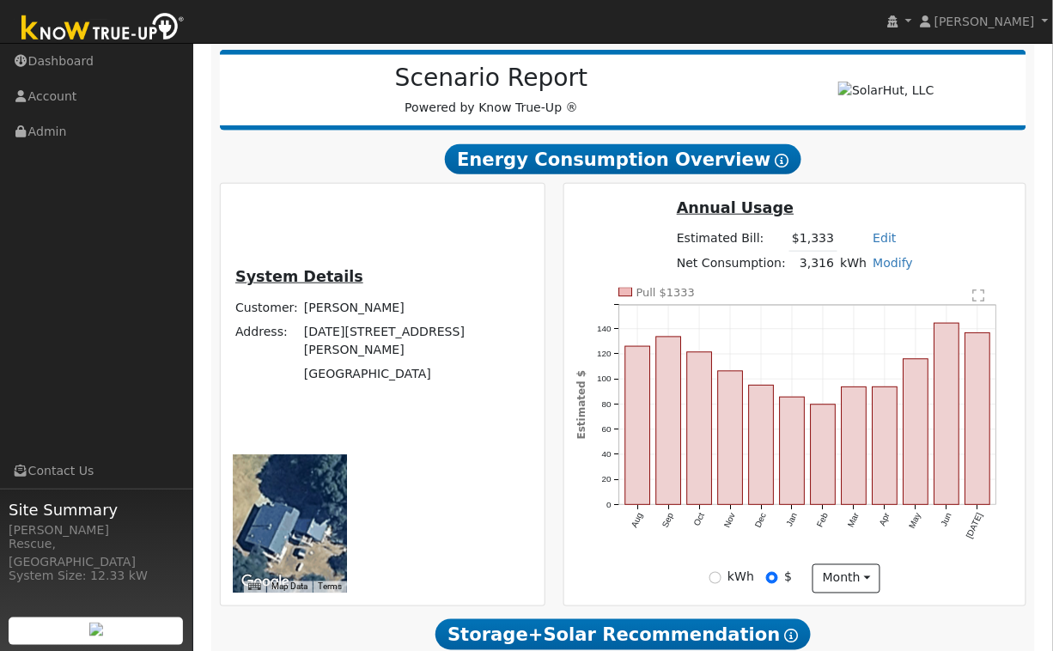
scroll to position [0, 0]
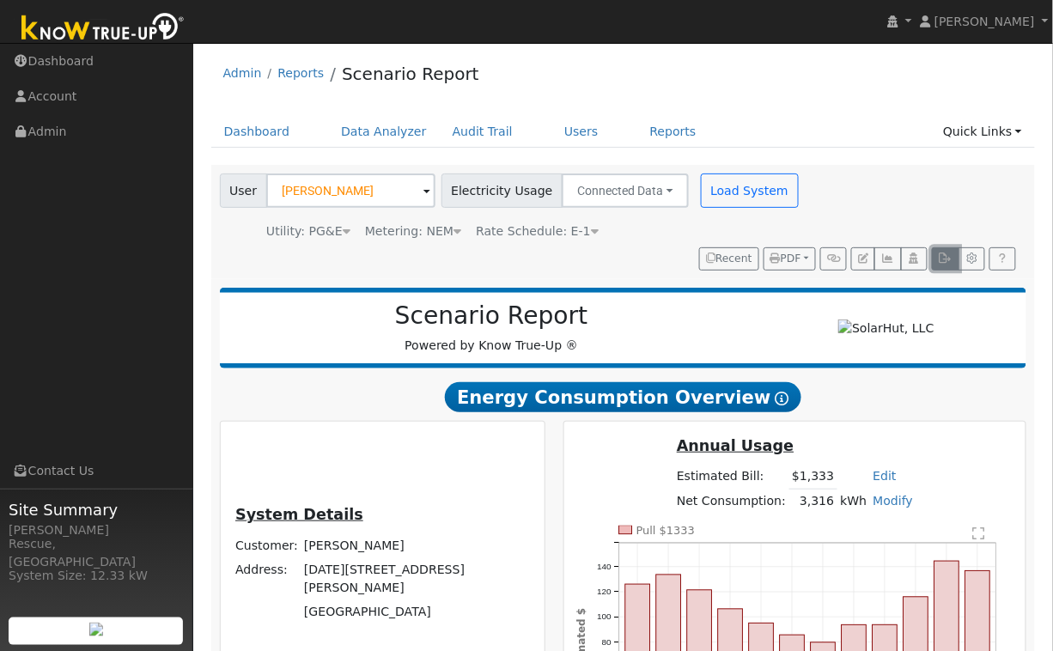
click at [948, 265] on button "button" at bounding box center [945, 259] width 27 height 24
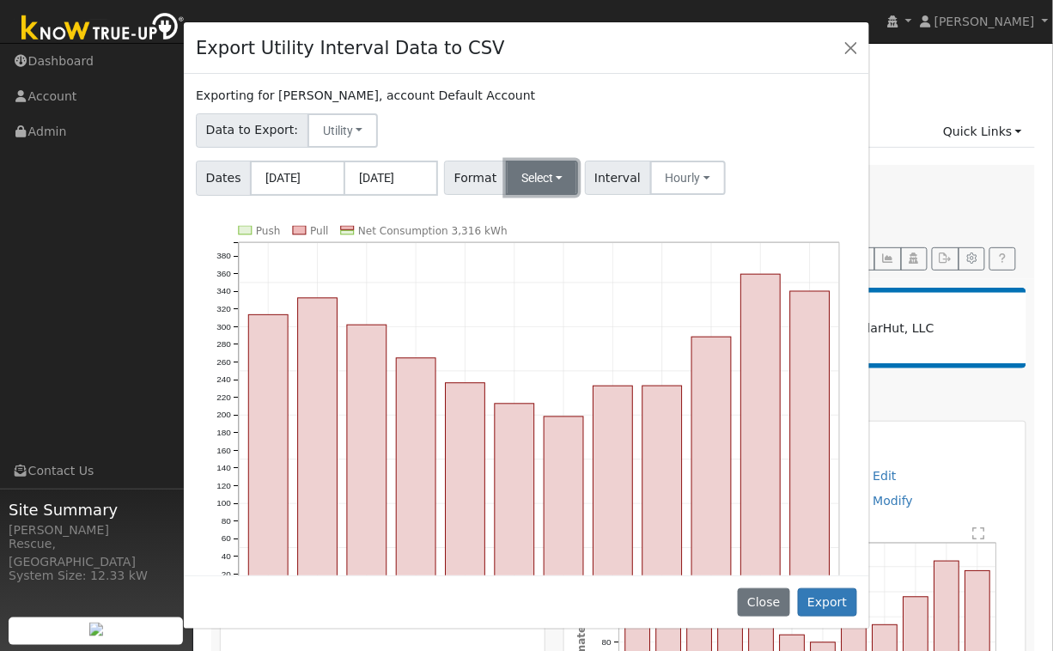
click at [546, 180] on button "Select" at bounding box center [542, 178] width 73 height 34
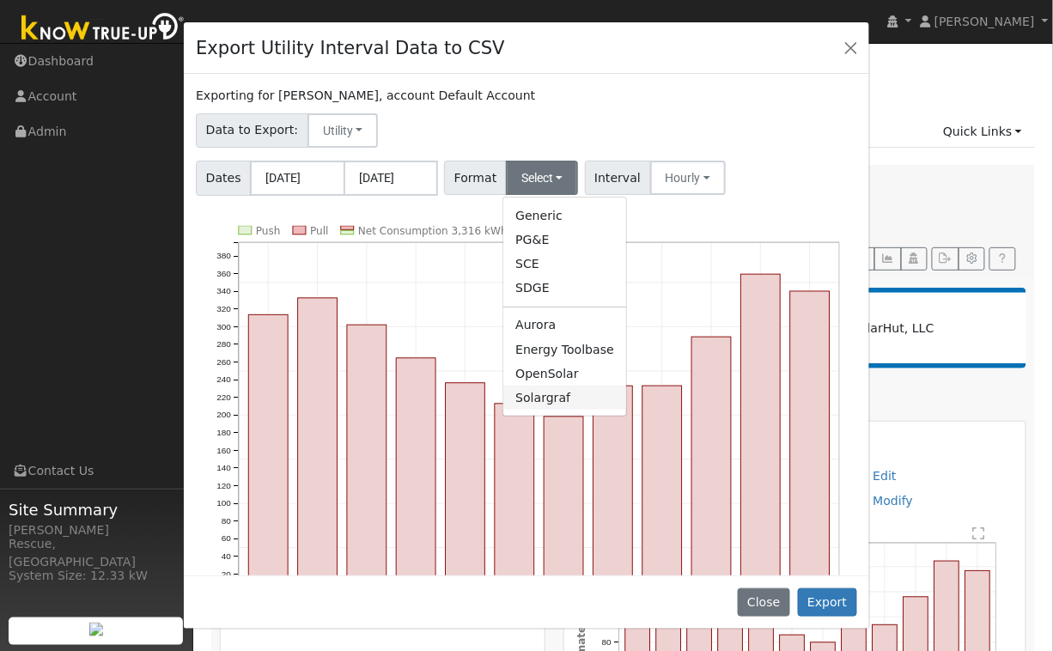
click at [563, 401] on link "Solargraf" at bounding box center [564, 398] width 123 height 24
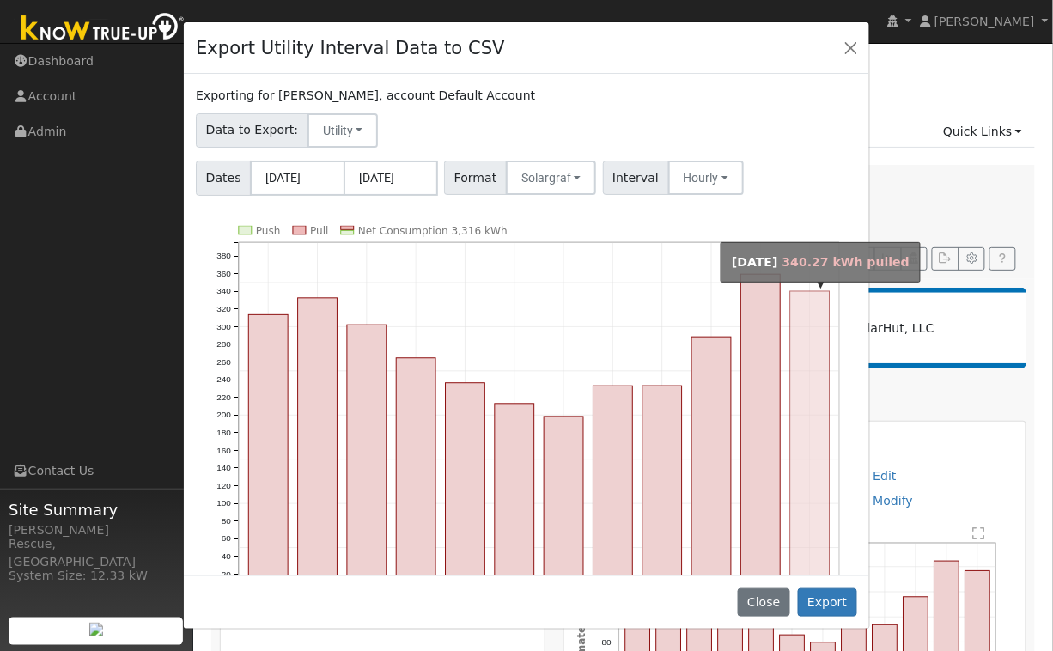
scroll to position [76, 0]
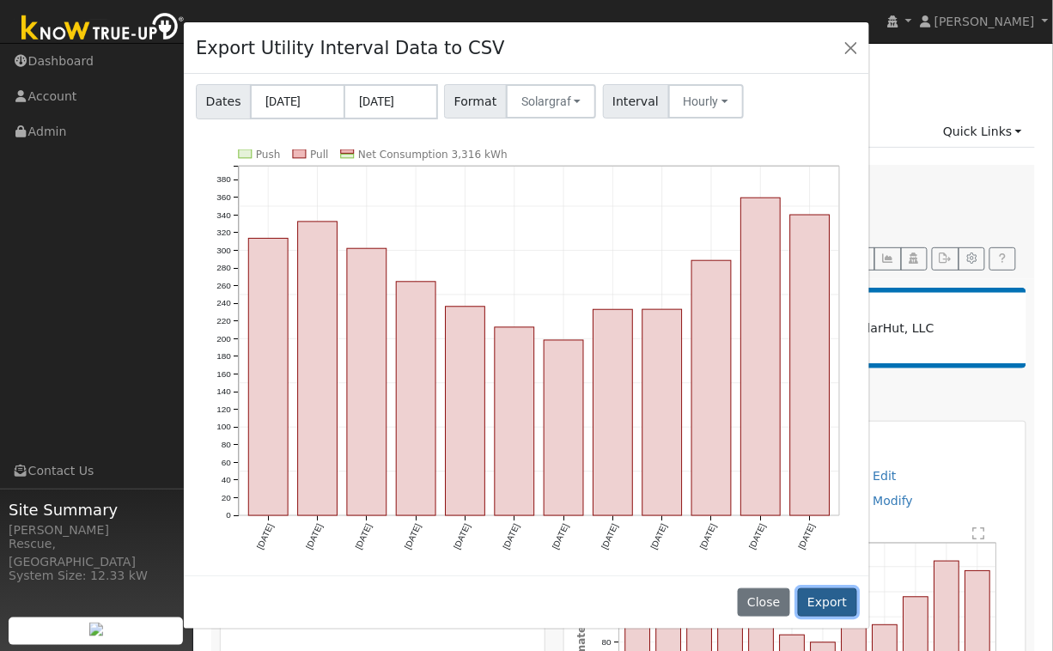
click at [830, 614] on button "Export" at bounding box center [827, 602] width 59 height 29
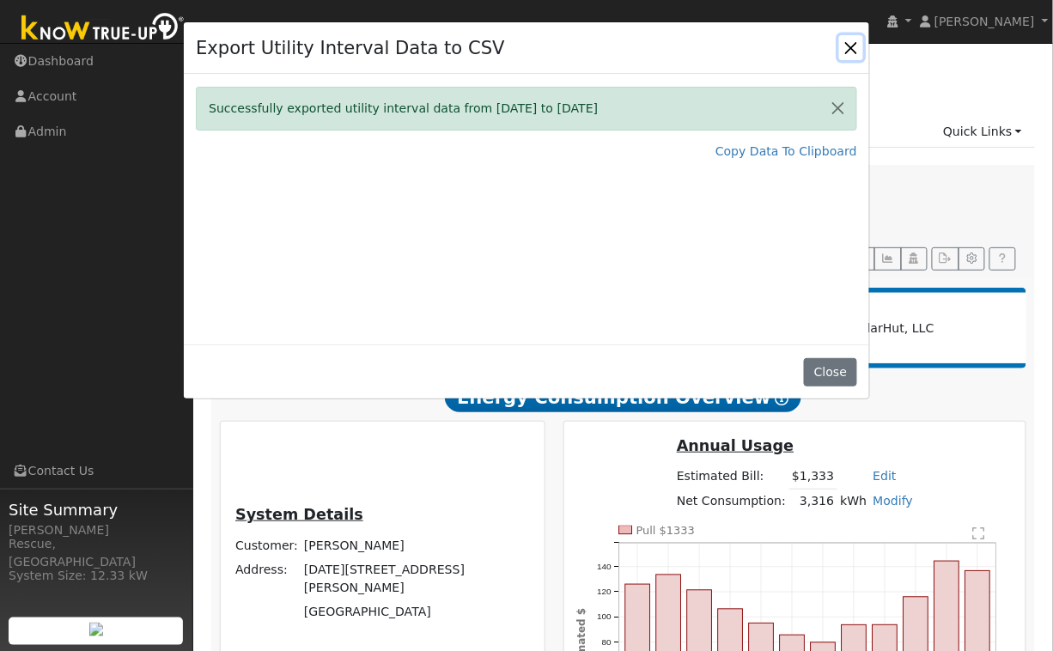
click at [857, 53] on button "Close" at bounding box center [851, 47] width 24 height 24
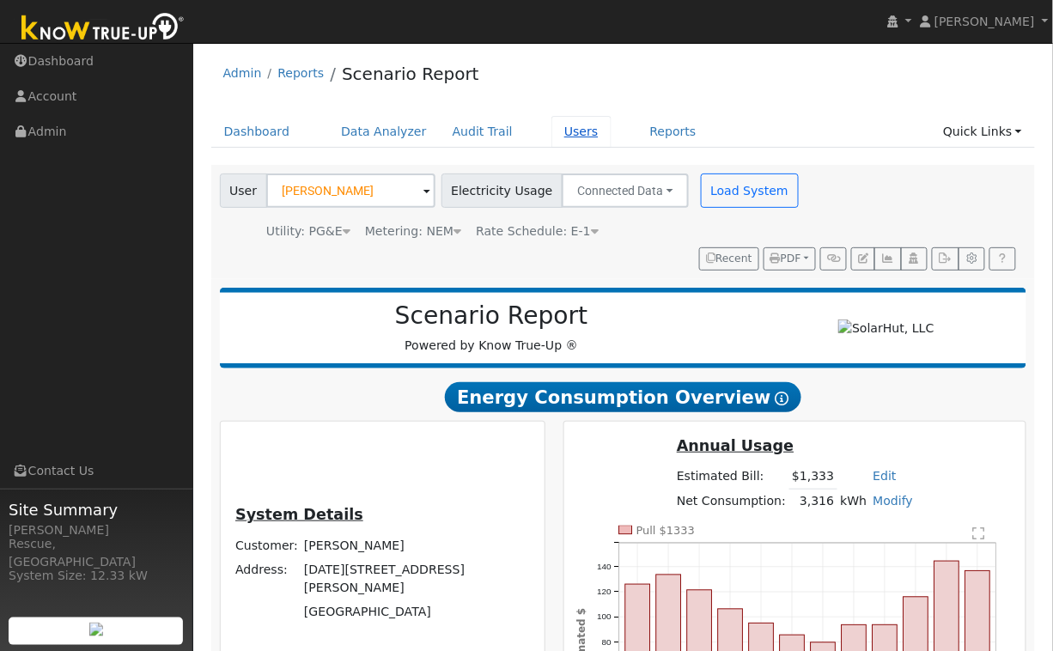
click at [558, 137] on link "Users" at bounding box center [582, 132] width 60 height 32
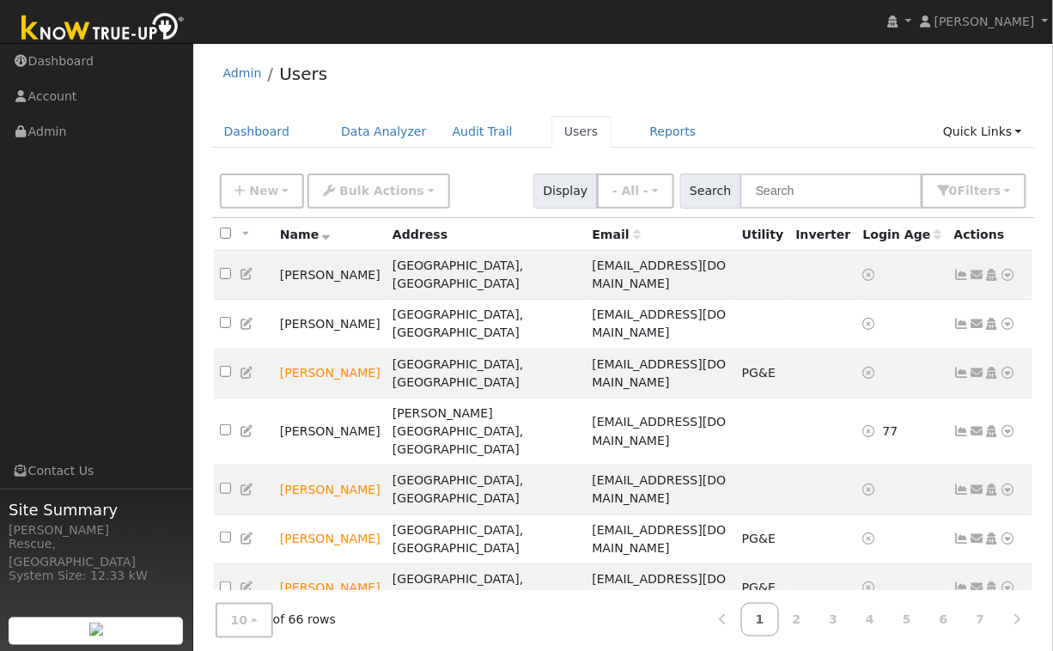
scroll to position [27, 0]
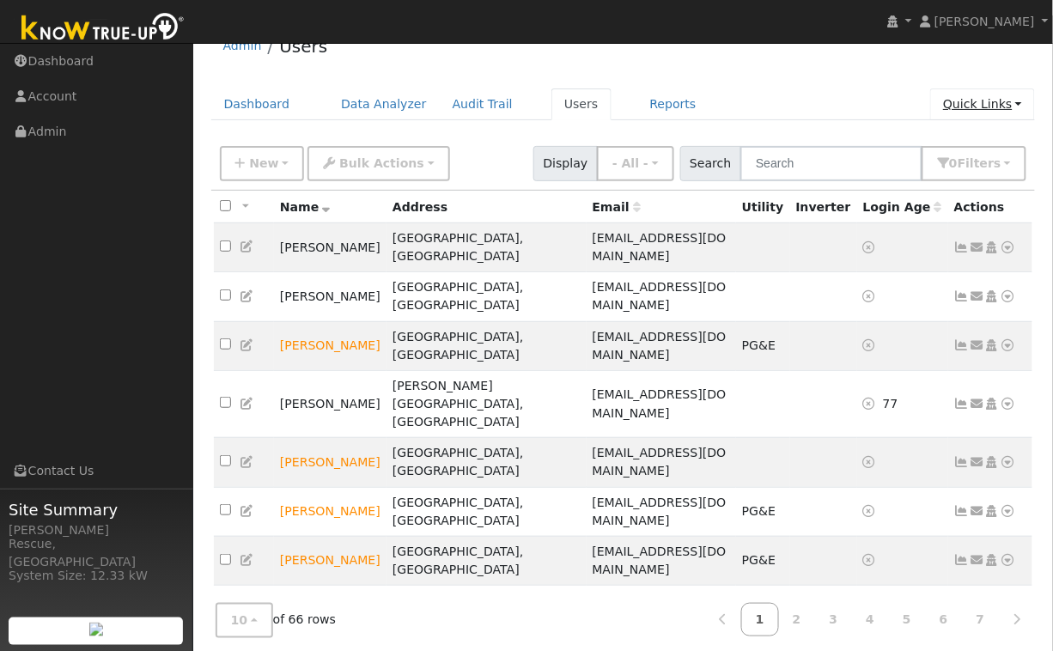
click at [999, 91] on link "Quick Links" at bounding box center [982, 104] width 105 height 32
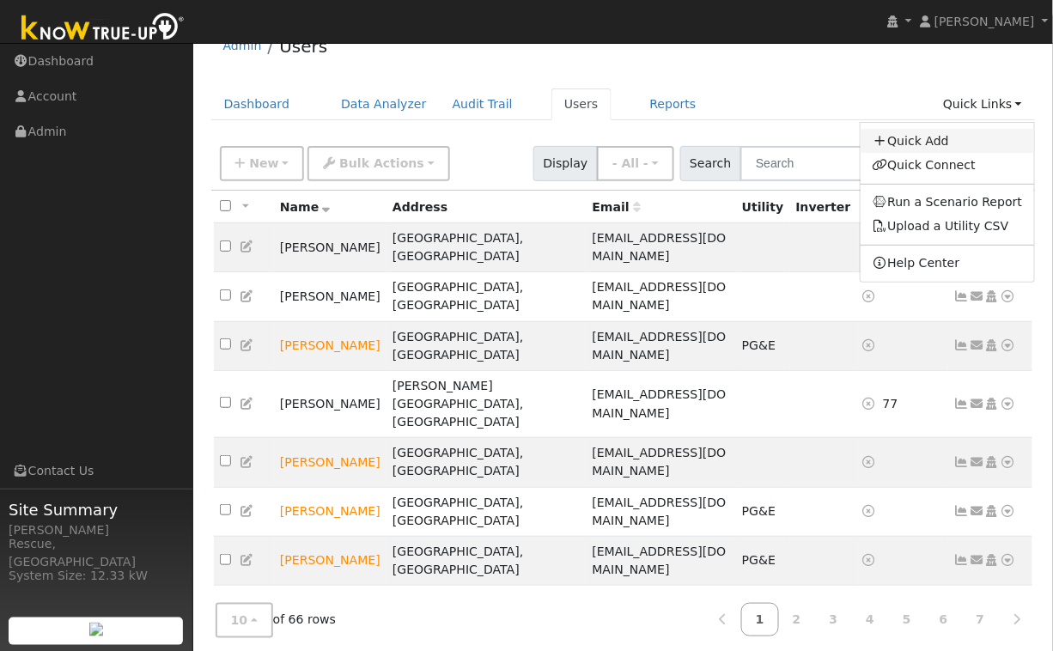
click at [939, 143] on link "Quick Add" at bounding box center [948, 141] width 174 height 24
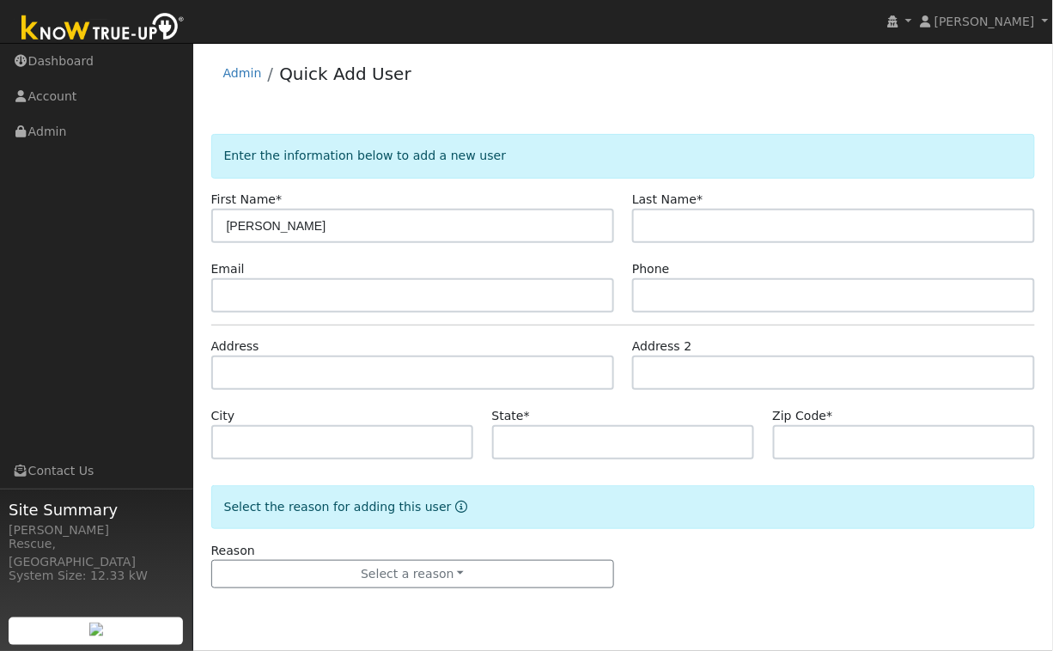
type input "[PERSON_NAME]"
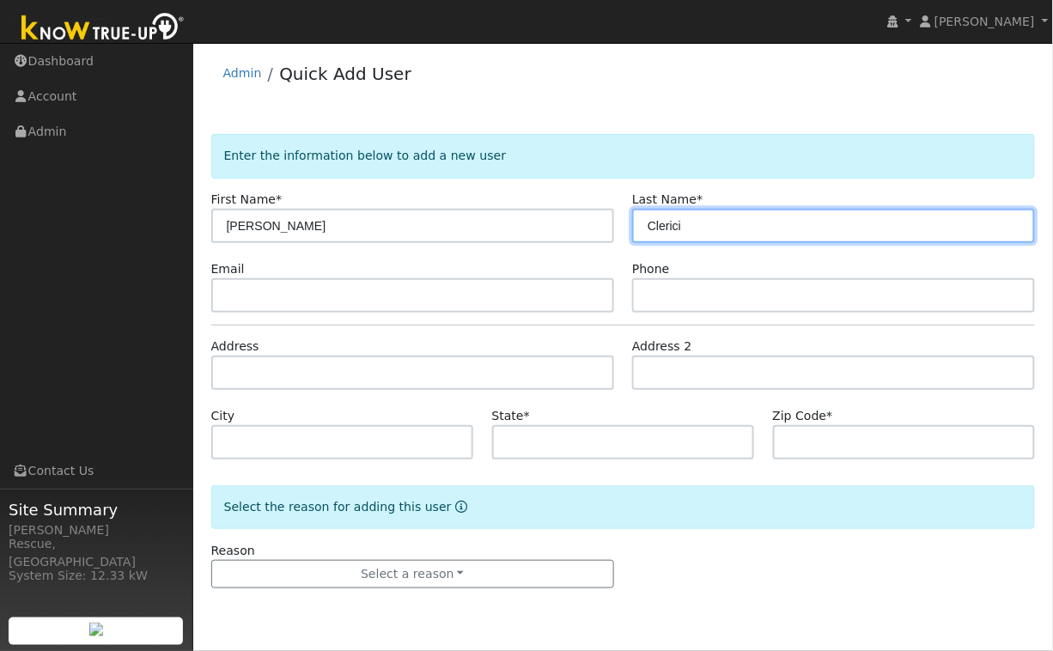
type input "Clerici"
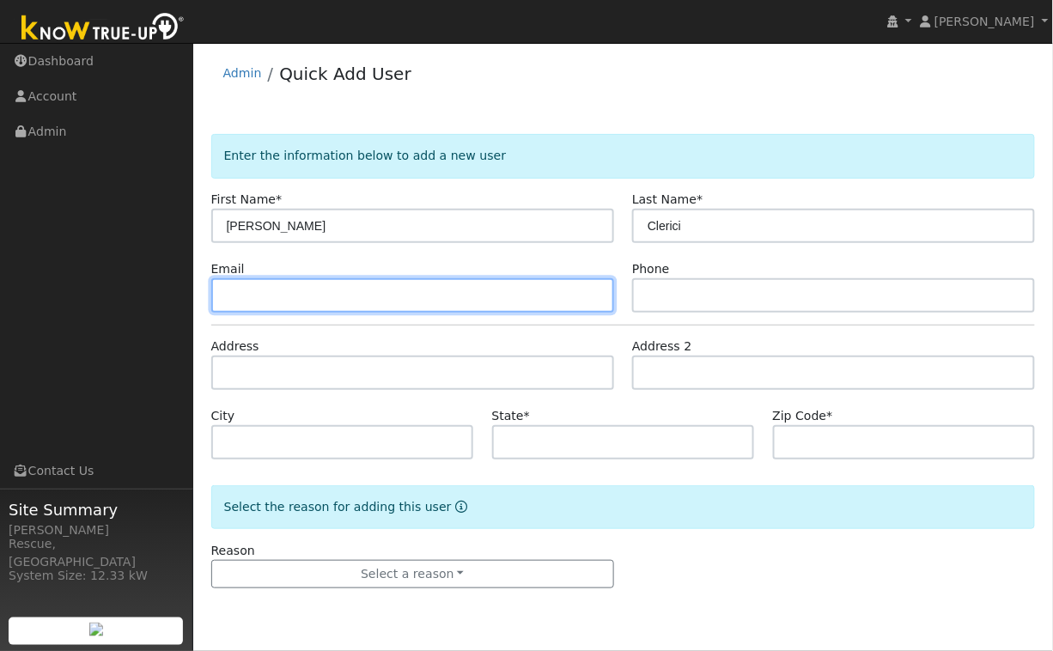
paste input "[EMAIL_ADDRESS][DOMAIN_NAME]"
type input "[EMAIL_ADDRESS][DOMAIN_NAME]"
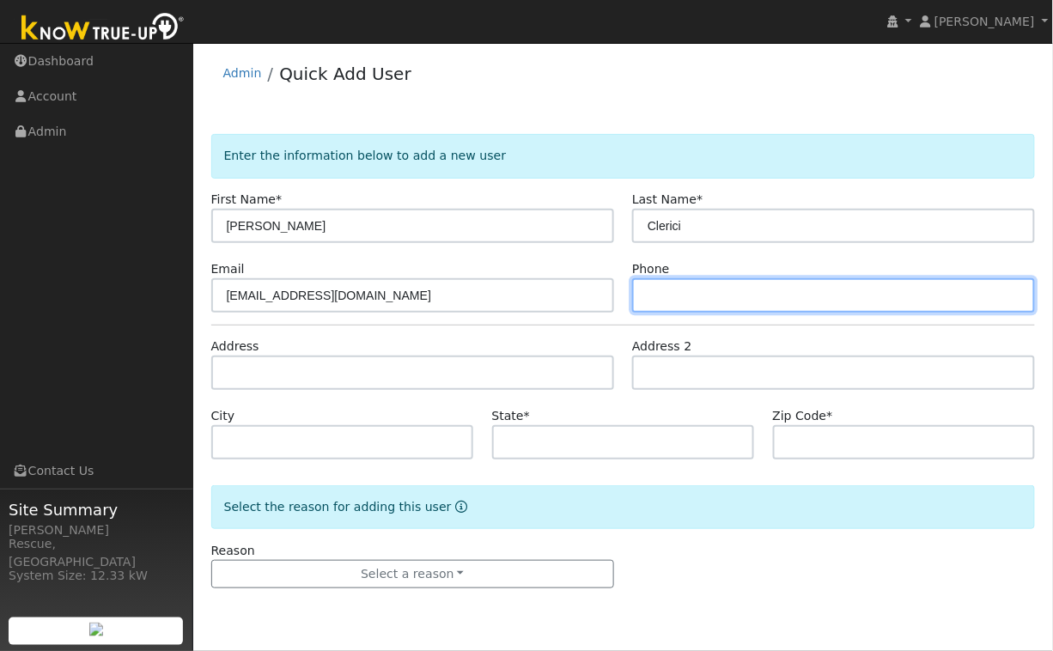
drag, startPoint x: 717, startPoint y: 293, endPoint x: 692, endPoint y: 306, distance: 28.0
click at [717, 293] on input "text" at bounding box center [833, 295] width 403 height 34
paste input "[PHONE_NUMBER]"
type input "[PHONE_NUMBER]"
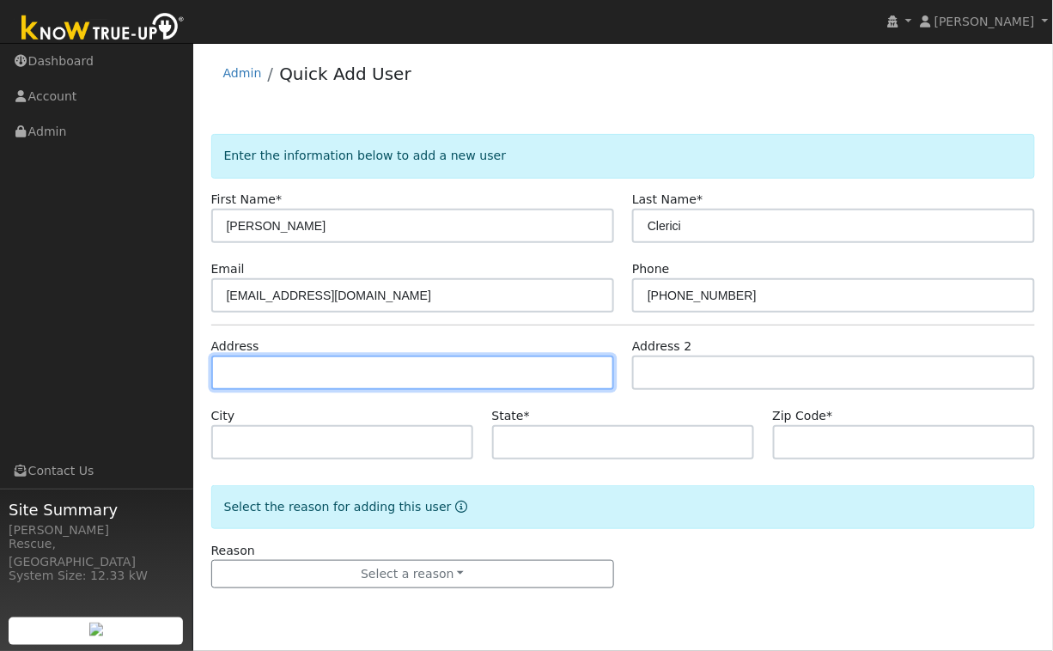
drag, startPoint x: 297, startPoint y: 375, endPoint x: 261, endPoint y: 376, distance: 36.1
click at [295, 375] on input "text" at bounding box center [412, 373] width 403 height 34
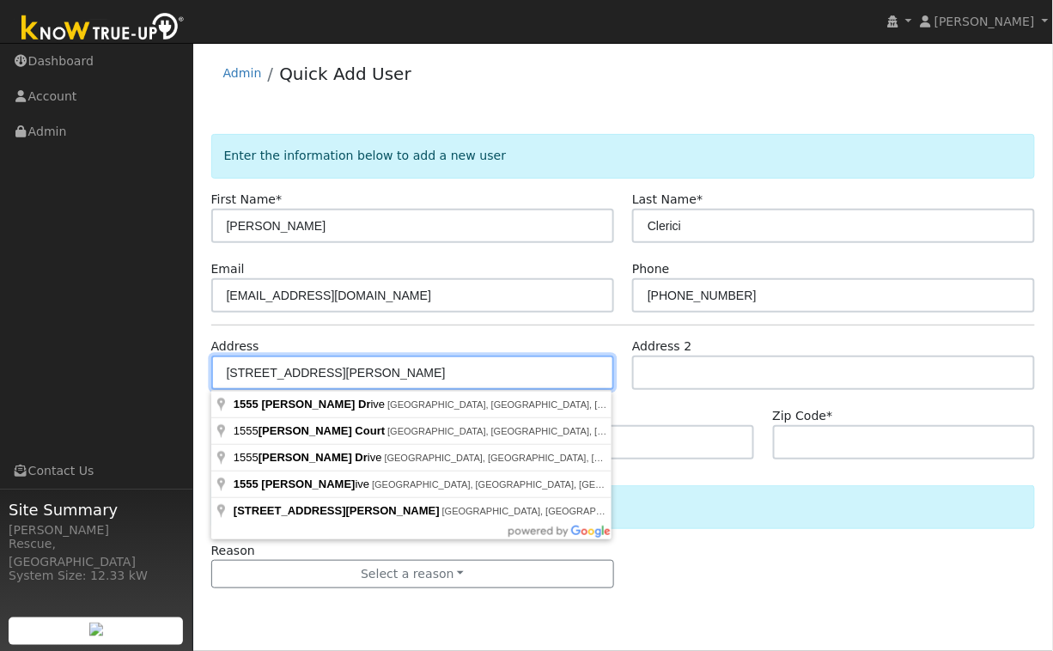
type input "1555 [PERSON_NAME] Drive"
type input "Placerville"
type input "CA"
type input "95667"
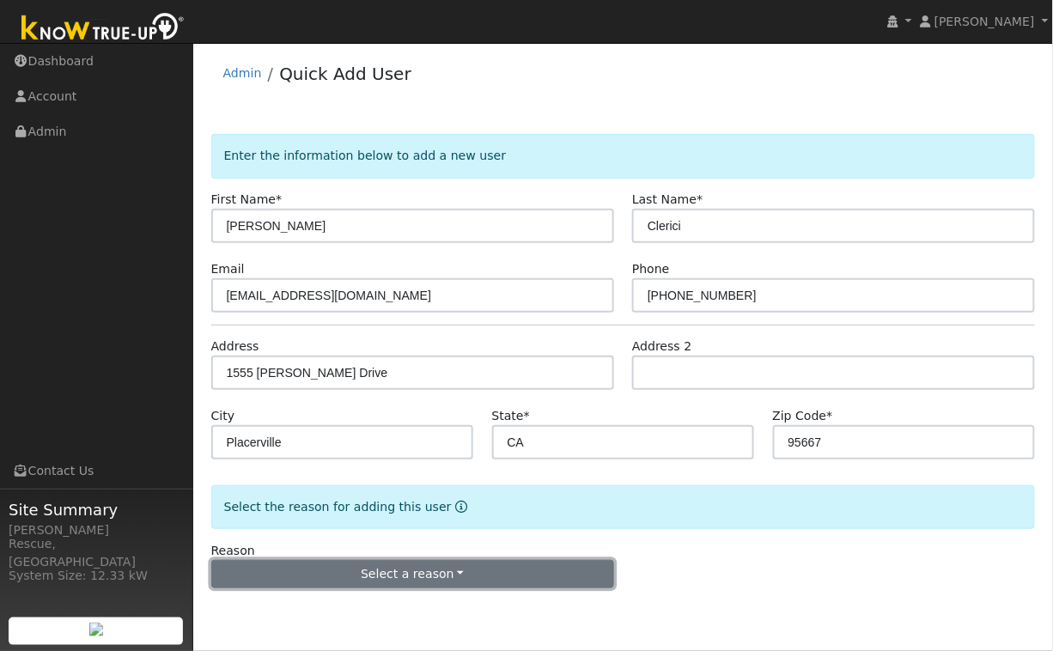
click at [412, 573] on button "Select a reason" at bounding box center [412, 574] width 403 height 29
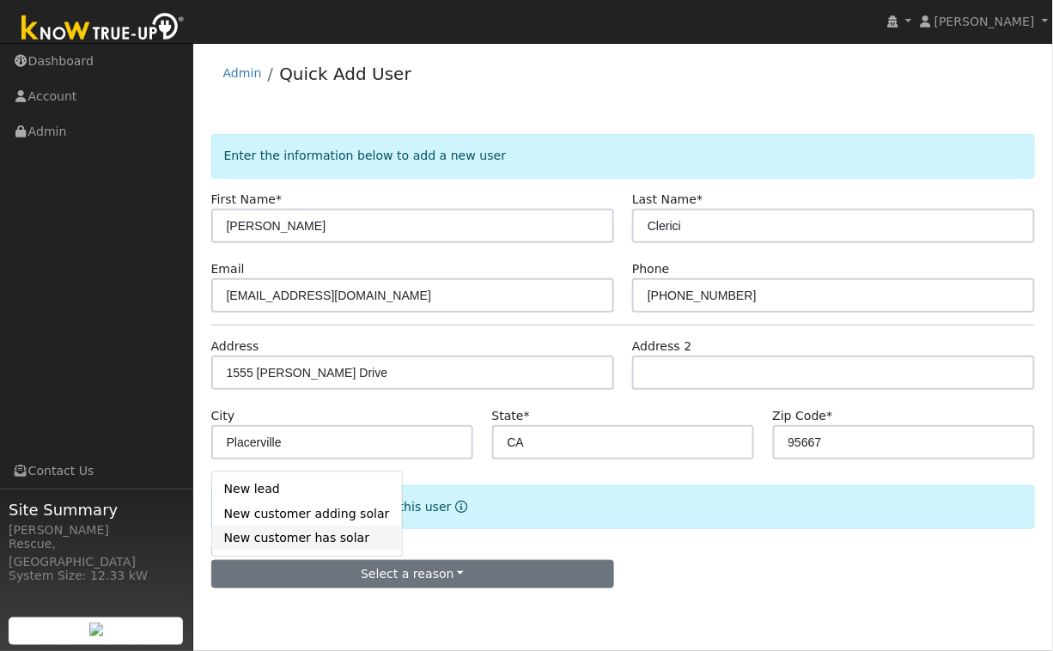
click at [306, 546] on link "New customer has solar" at bounding box center [307, 539] width 190 height 24
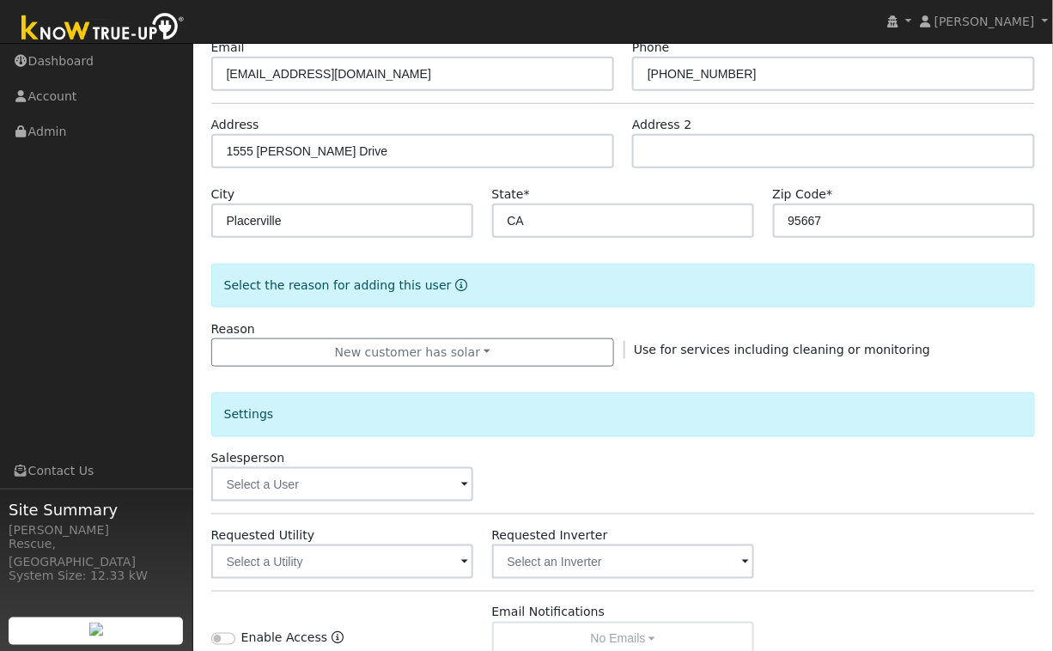
scroll to position [278, 0]
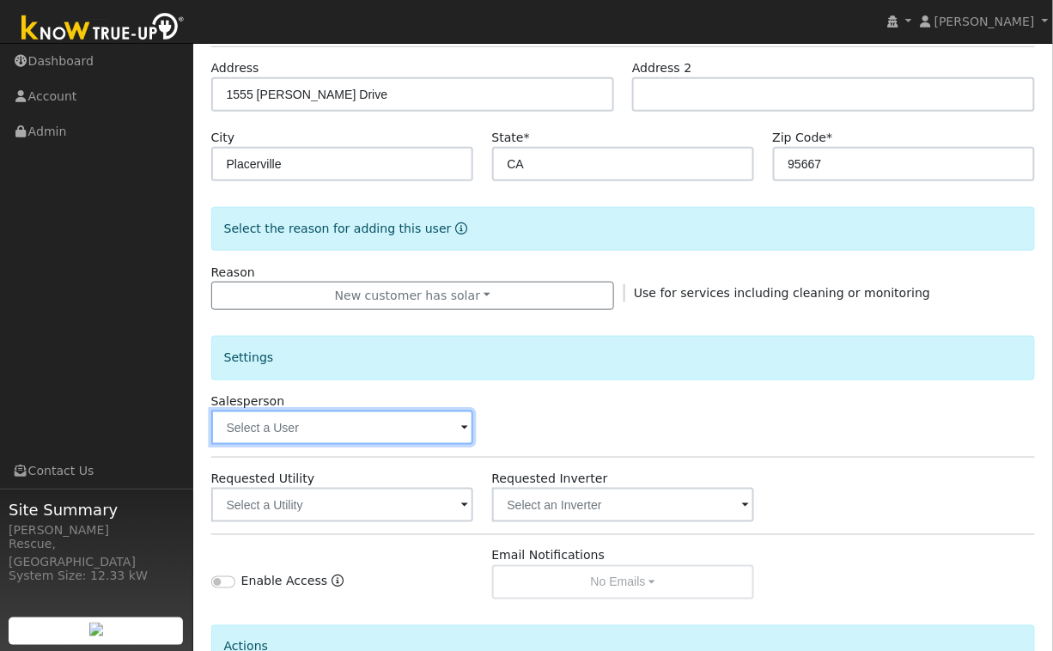
click at [364, 438] on input "text" at bounding box center [342, 428] width 263 height 34
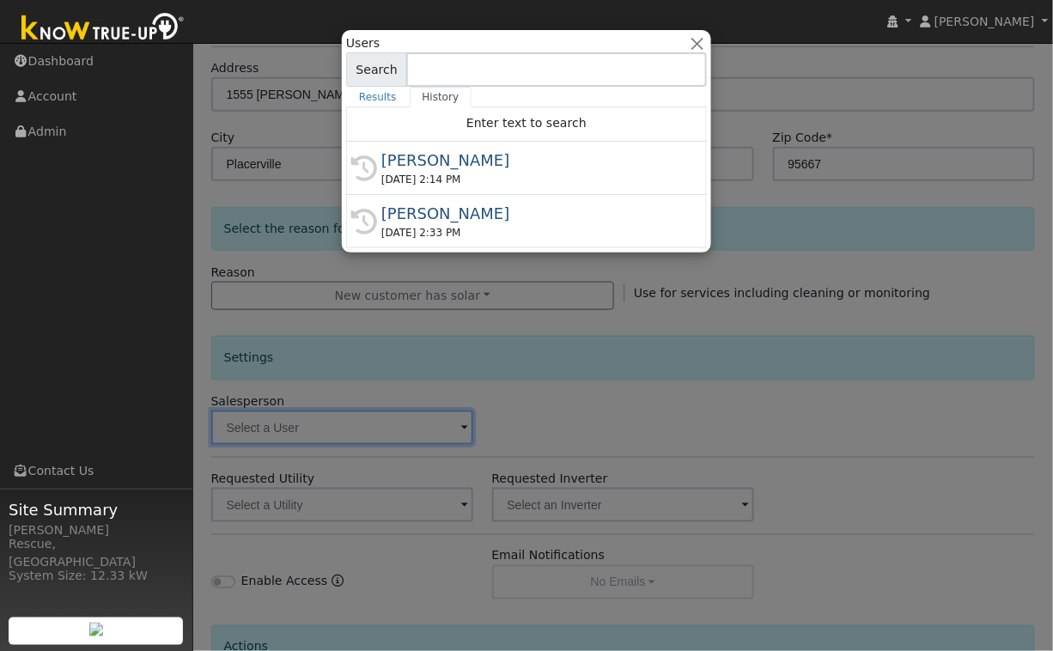
click at [479, 173] on div "[DATE] 2:14 PM" at bounding box center [534, 179] width 306 height 15
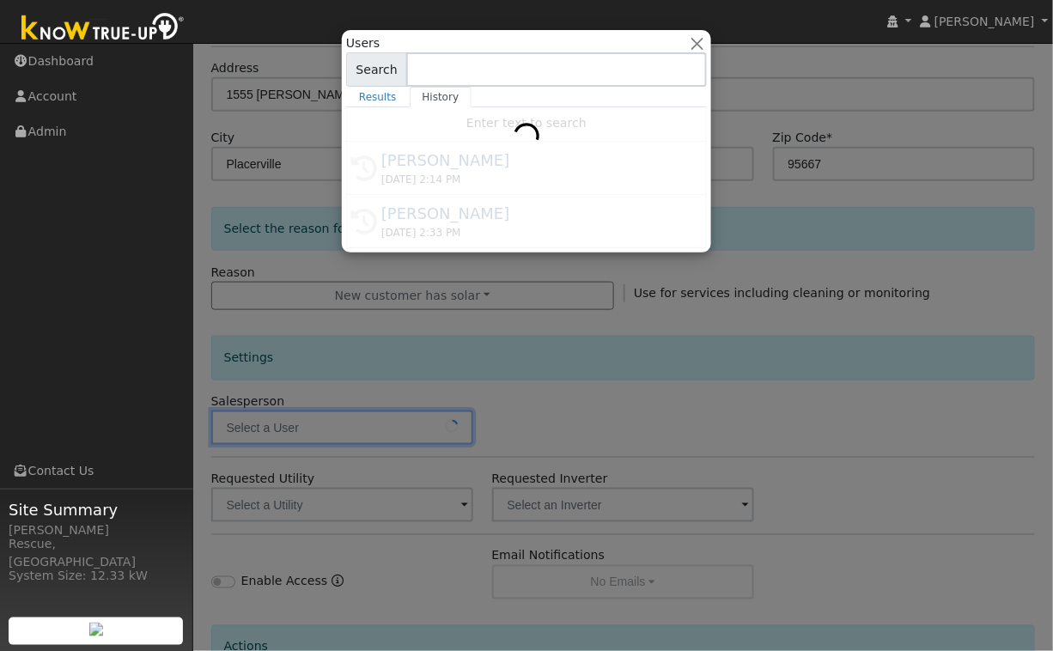
type input "[PERSON_NAME]"
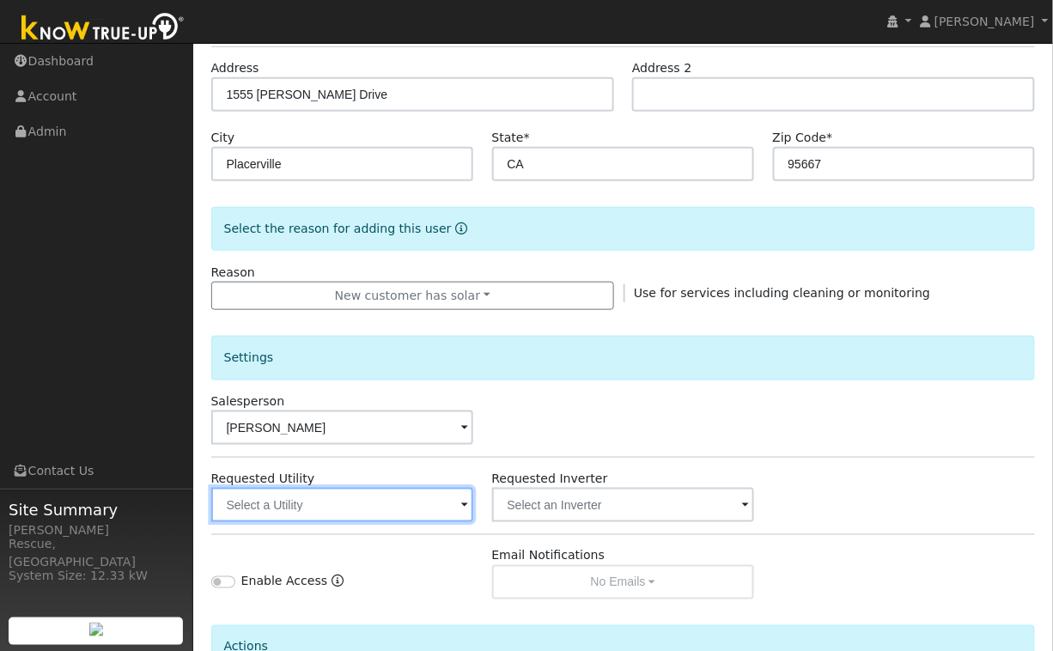
click at [411, 503] on input "text" at bounding box center [342, 505] width 263 height 34
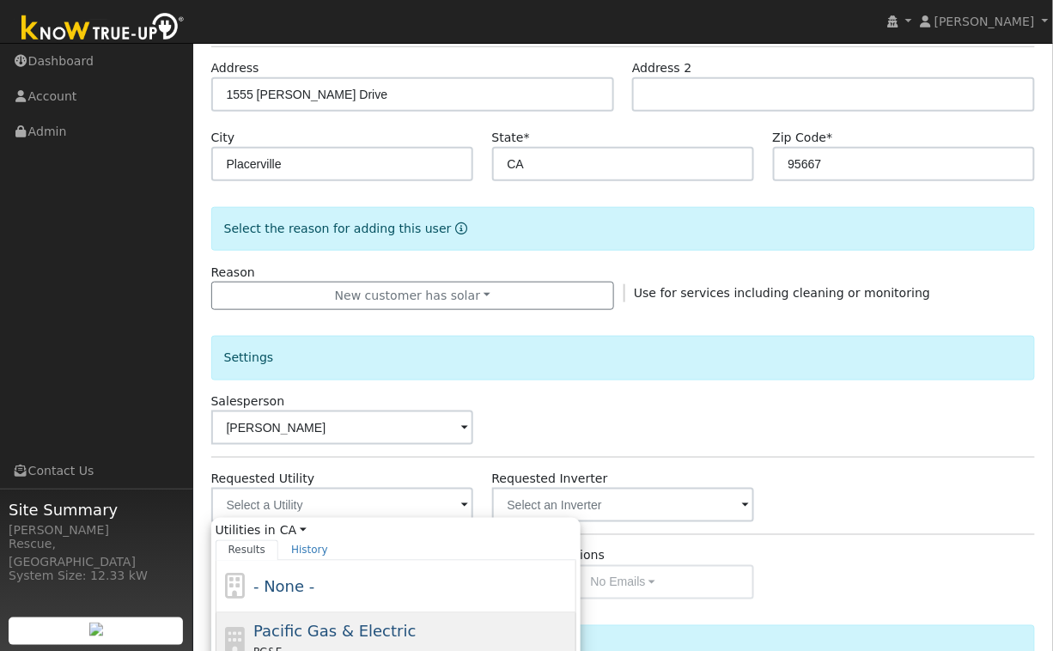
click at [342, 628] on span "Pacific Gas & Electric" at bounding box center [334, 632] width 162 height 18
type input "Pacific Gas & Electric"
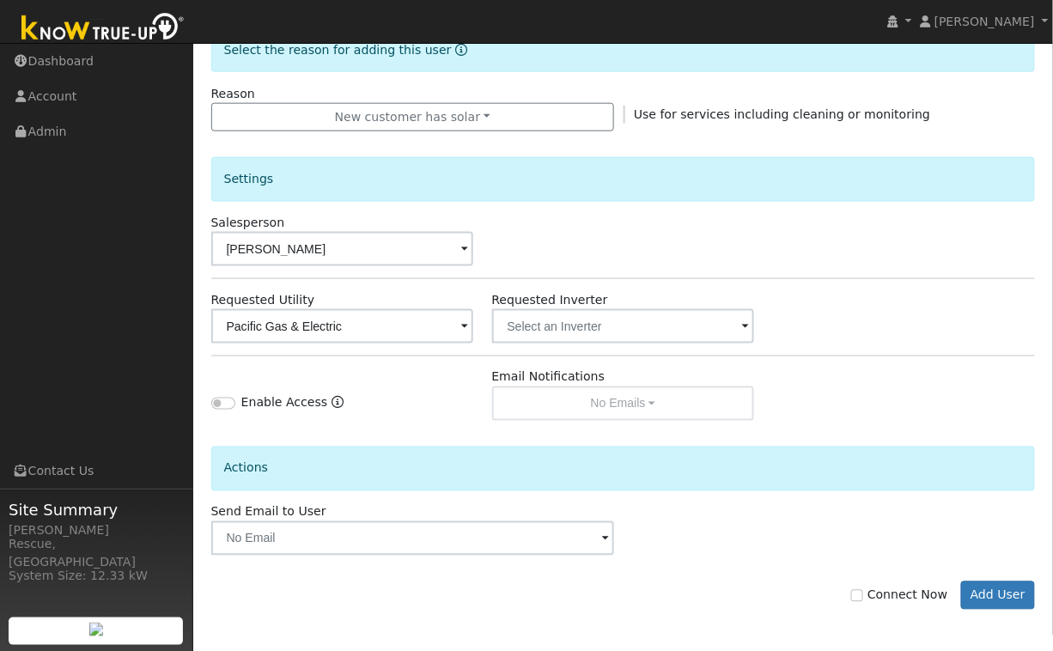
scroll to position [459, 0]
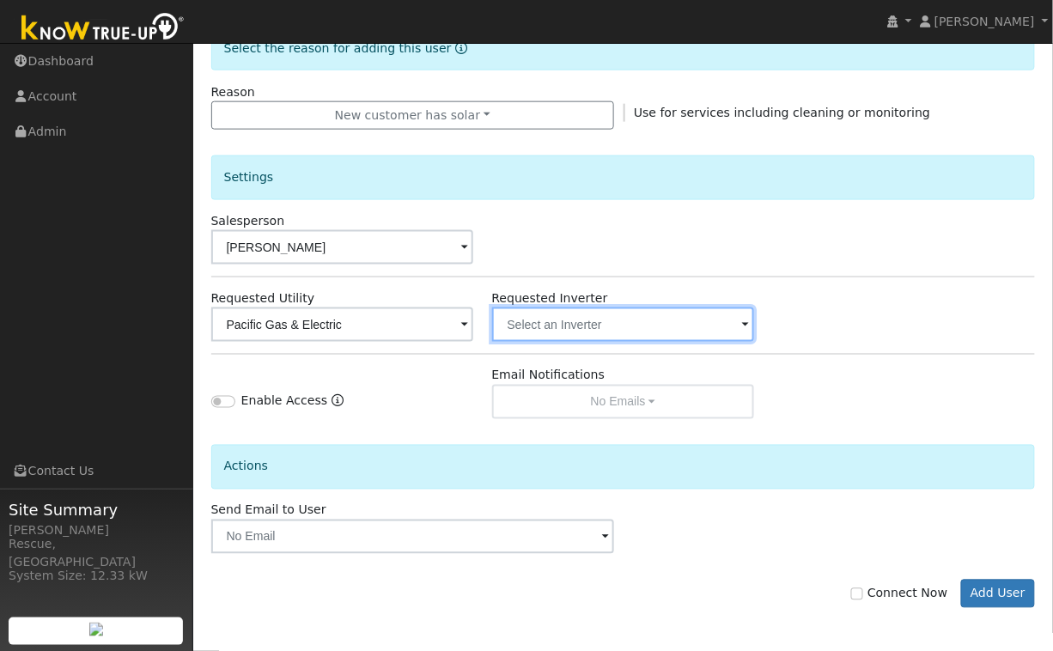
click at [474, 326] on input "text" at bounding box center [342, 325] width 263 height 34
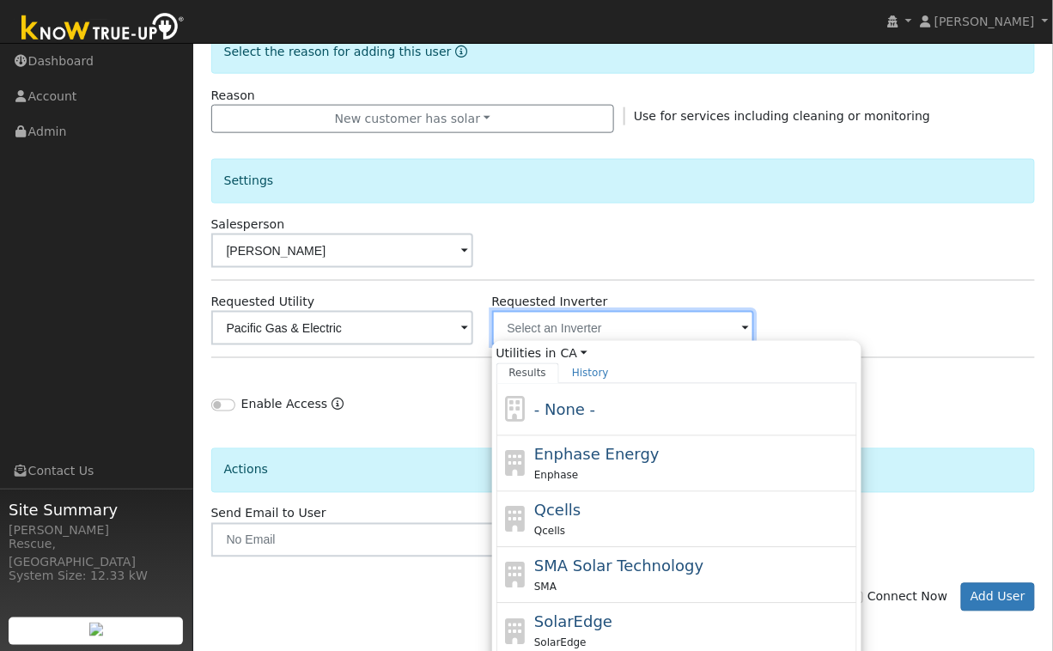
scroll to position [455, 0]
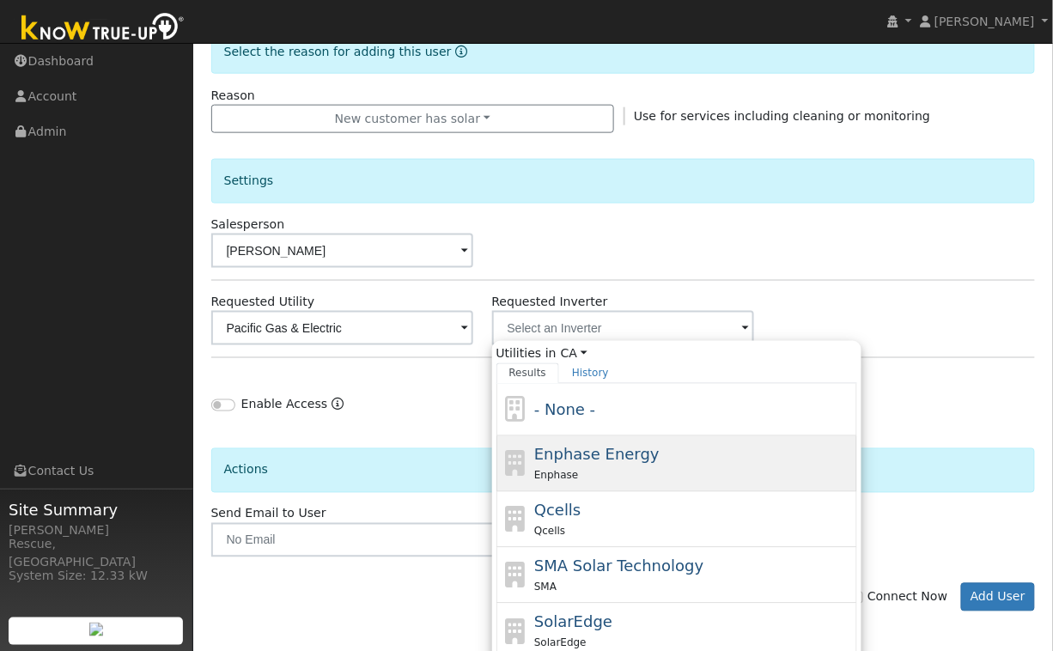
click at [666, 483] on div "Enphase" at bounding box center [693, 475] width 319 height 18
type input "Enphase Energy"
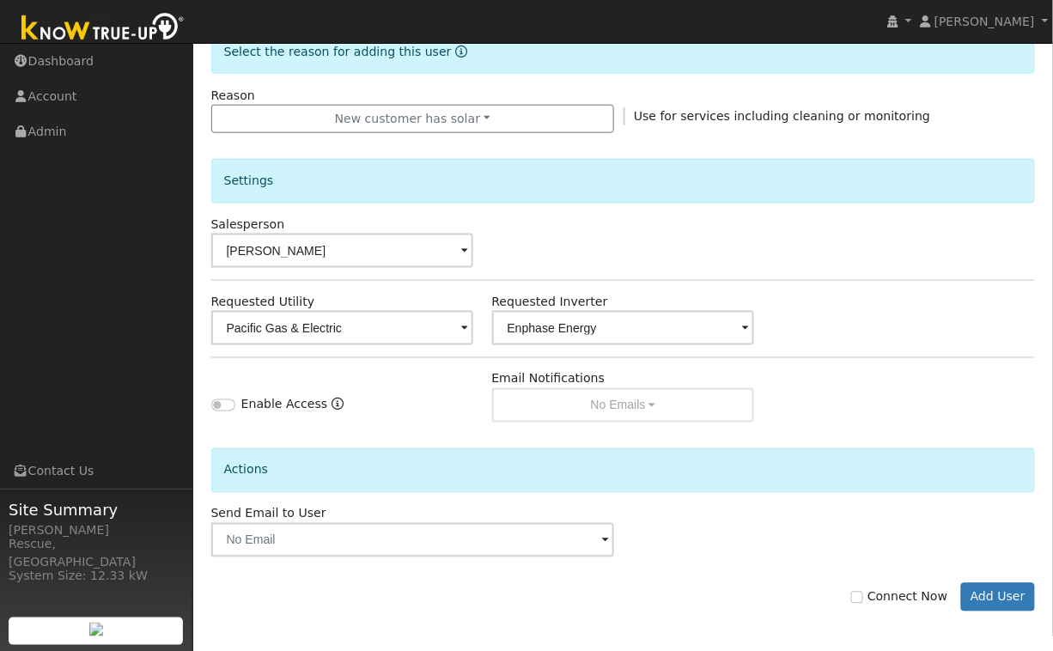
scroll to position [454, 0]
click at [474, 333] on input "Enphase Energy" at bounding box center [342, 330] width 263 height 34
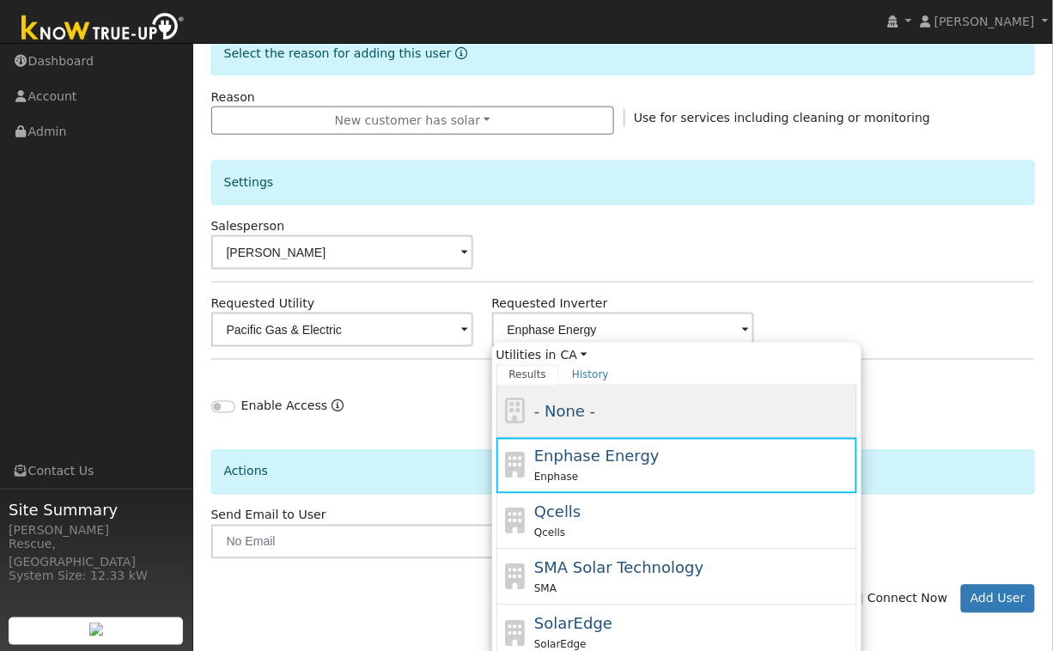
click at [679, 406] on div "- None -" at bounding box center [693, 411] width 319 height 23
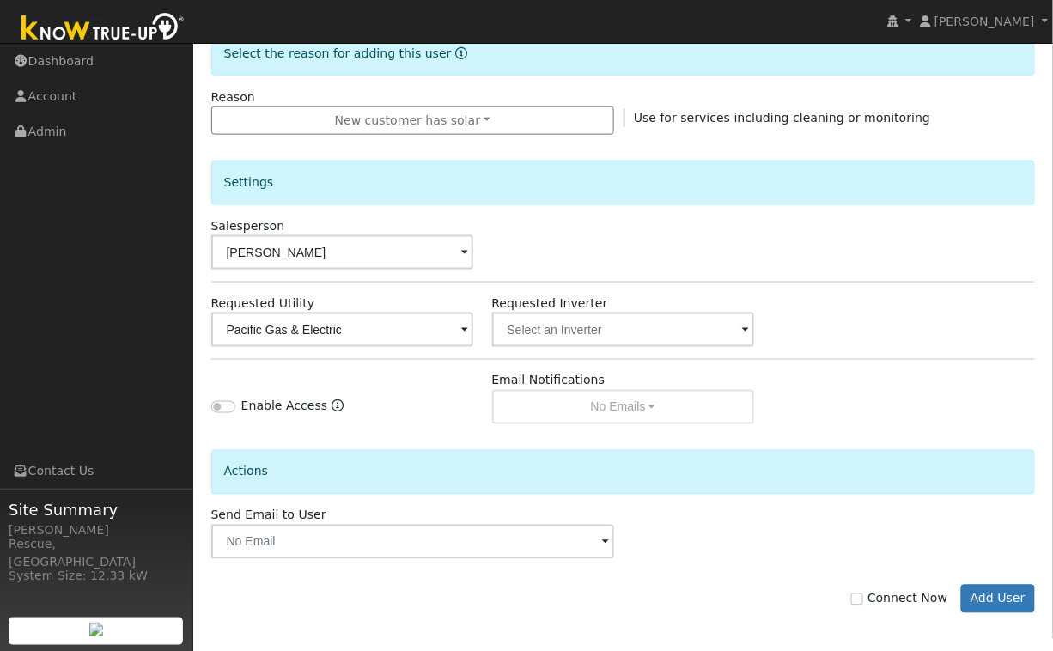
scroll to position [459, 0]
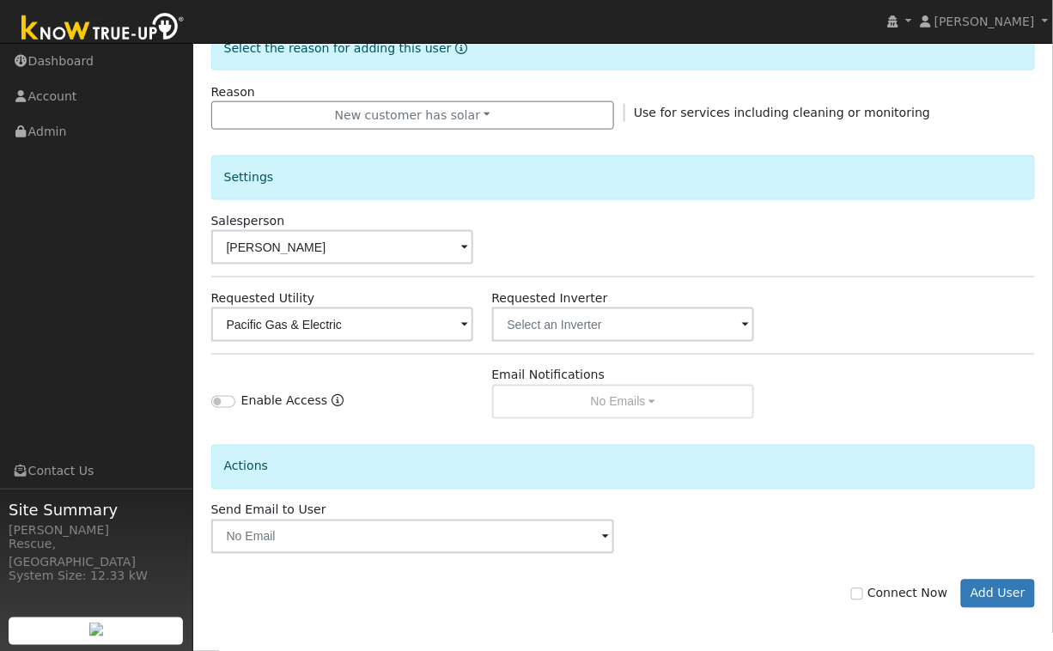
click at [596, 343] on div "Settings Salesperson Meghan Stimmler Requested Utility Pacific Gas & Electric R…" at bounding box center [623, 275] width 825 height 290
click at [474, 335] on input "text" at bounding box center [342, 325] width 263 height 34
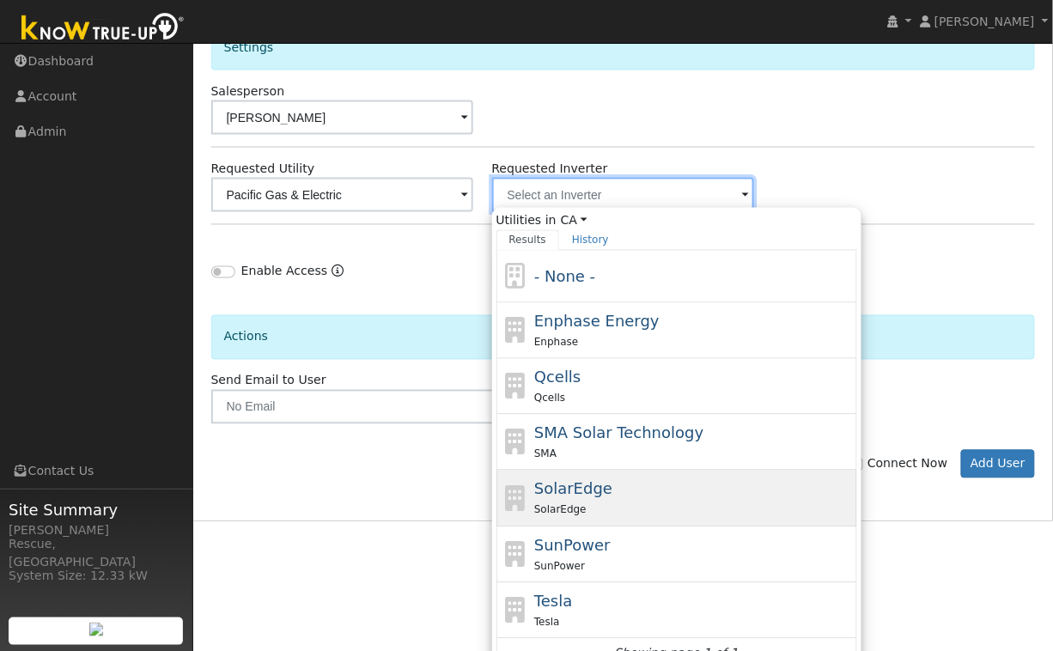
scroll to position [611, 0]
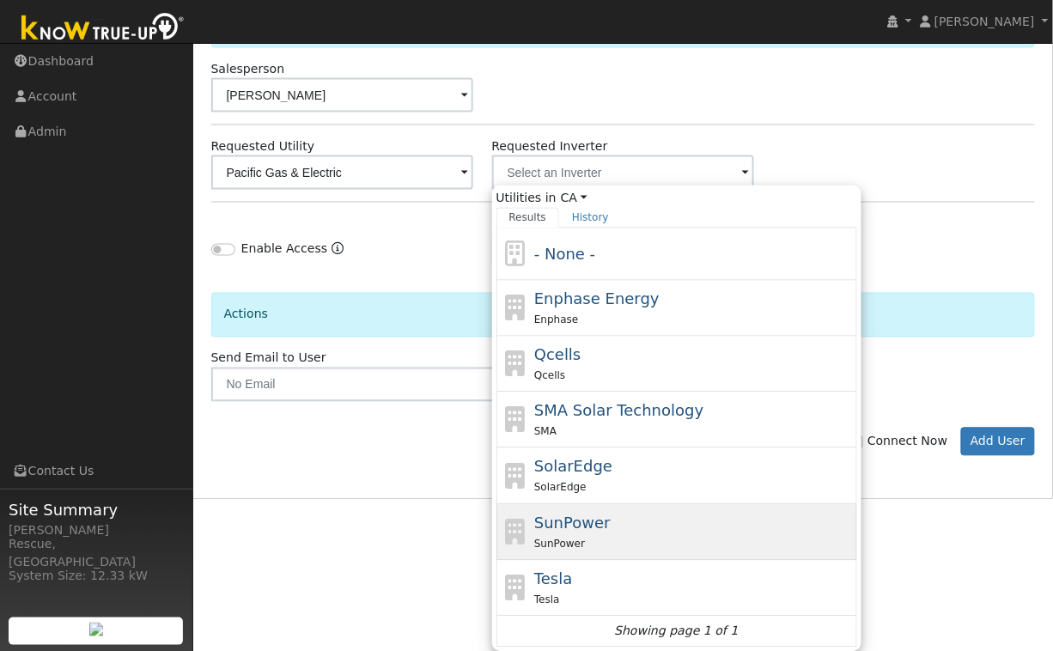
click at [664, 537] on div "SunPower" at bounding box center [693, 544] width 319 height 18
type input "SunPower"
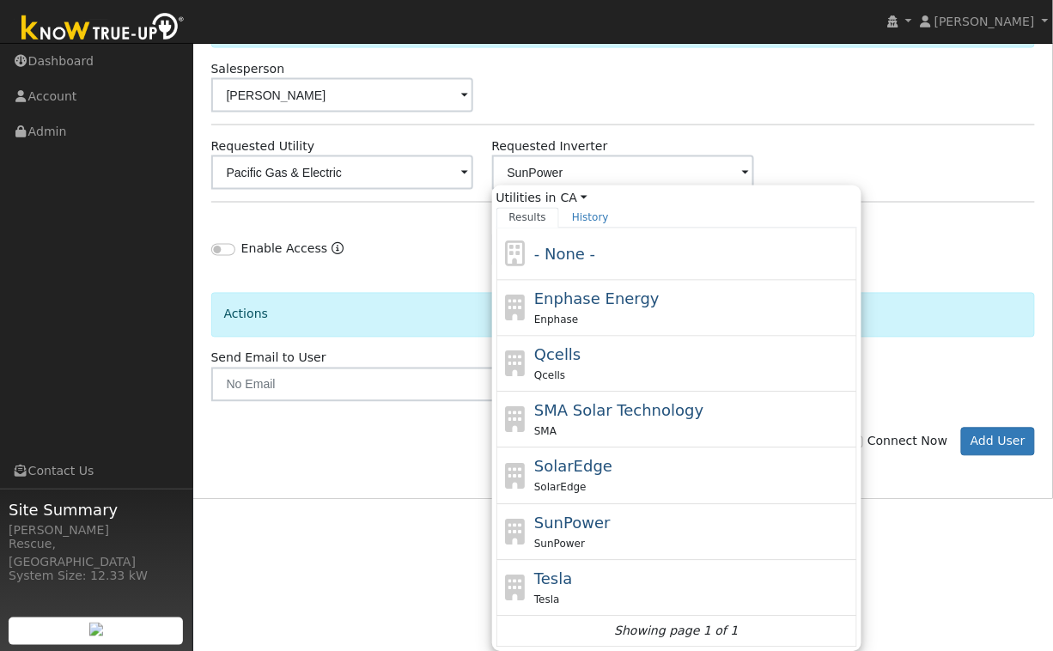
scroll to position [459, 0]
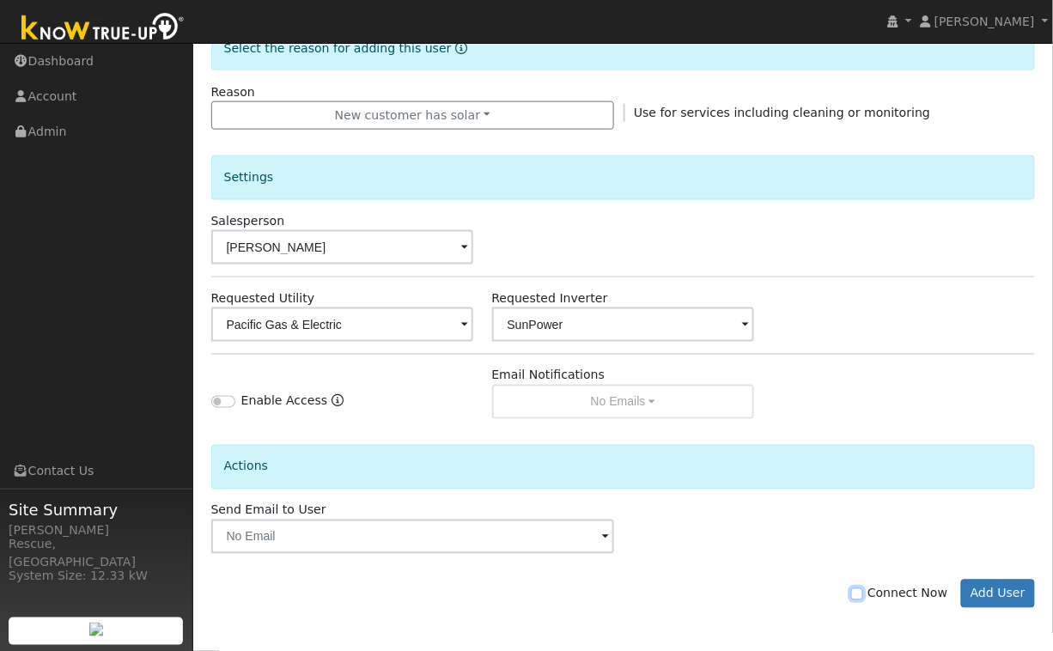
click at [863, 595] on input "Connect Now" at bounding box center [857, 594] width 12 height 12
checkbox input "true"
click at [984, 599] on button "Add User" at bounding box center [998, 594] width 75 height 29
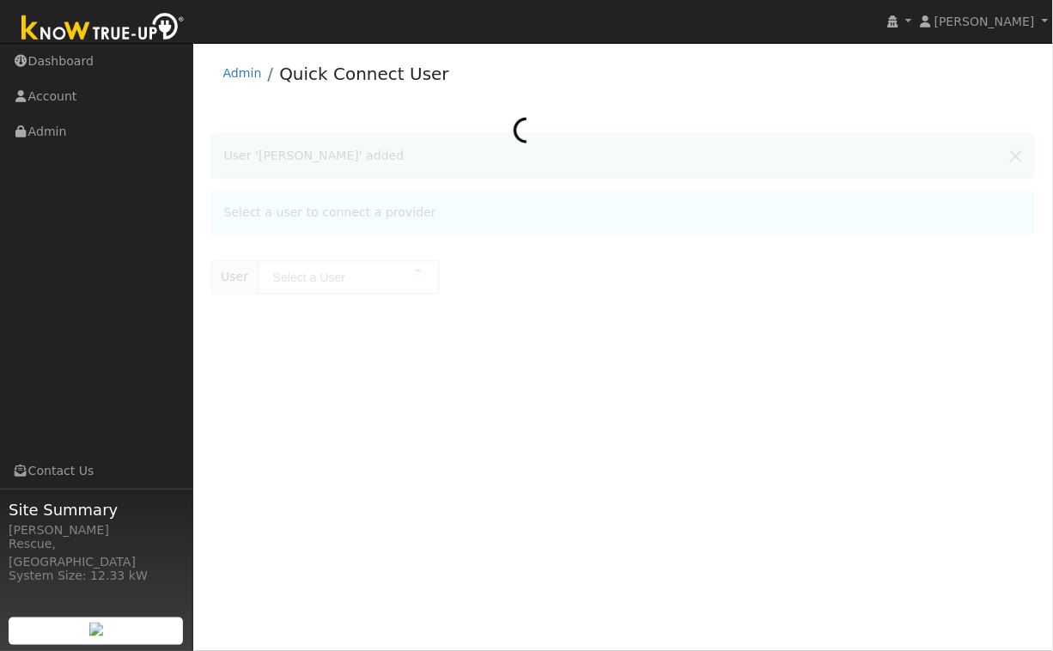
type input "[PERSON_NAME]"
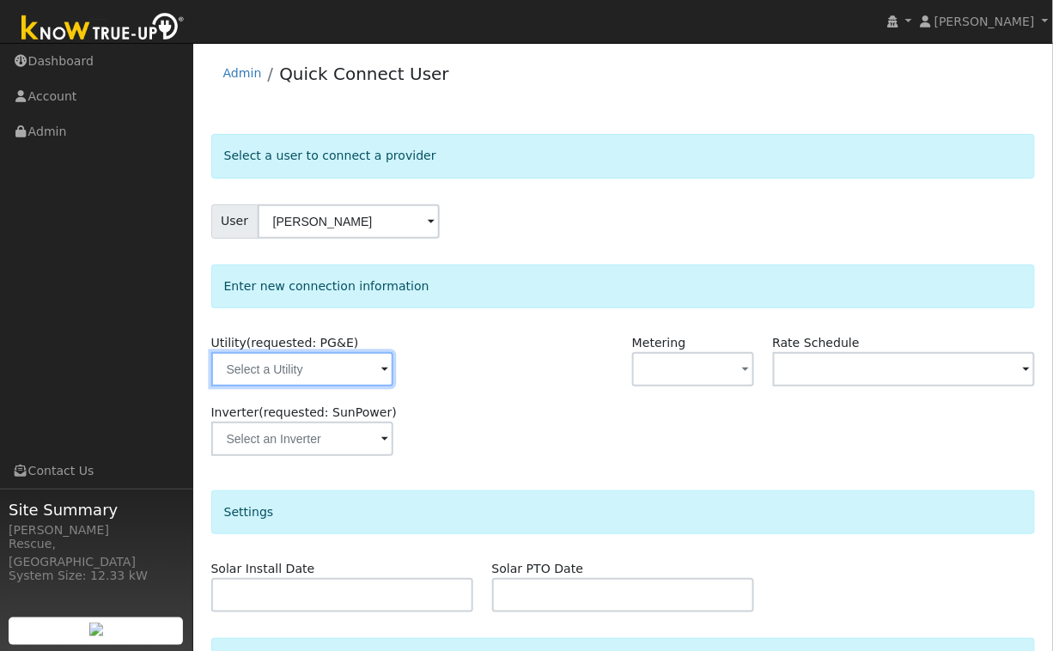
click at [343, 376] on input "text" at bounding box center [302, 369] width 182 height 34
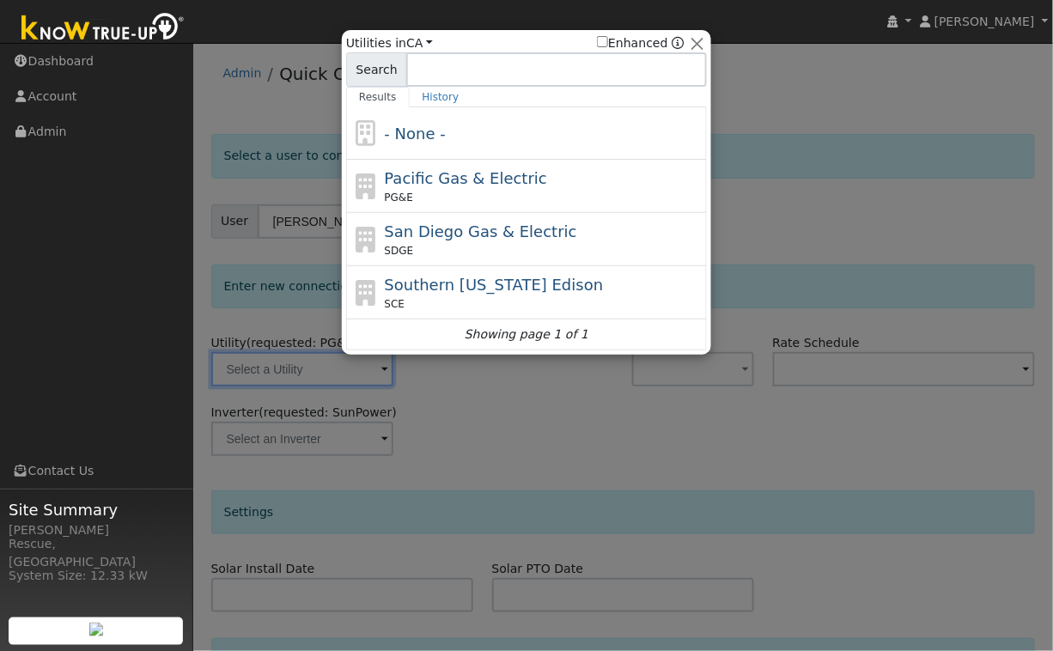
click at [448, 201] on div "PG&E" at bounding box center [544, 197] width 319 height 15
type input "PG&E"
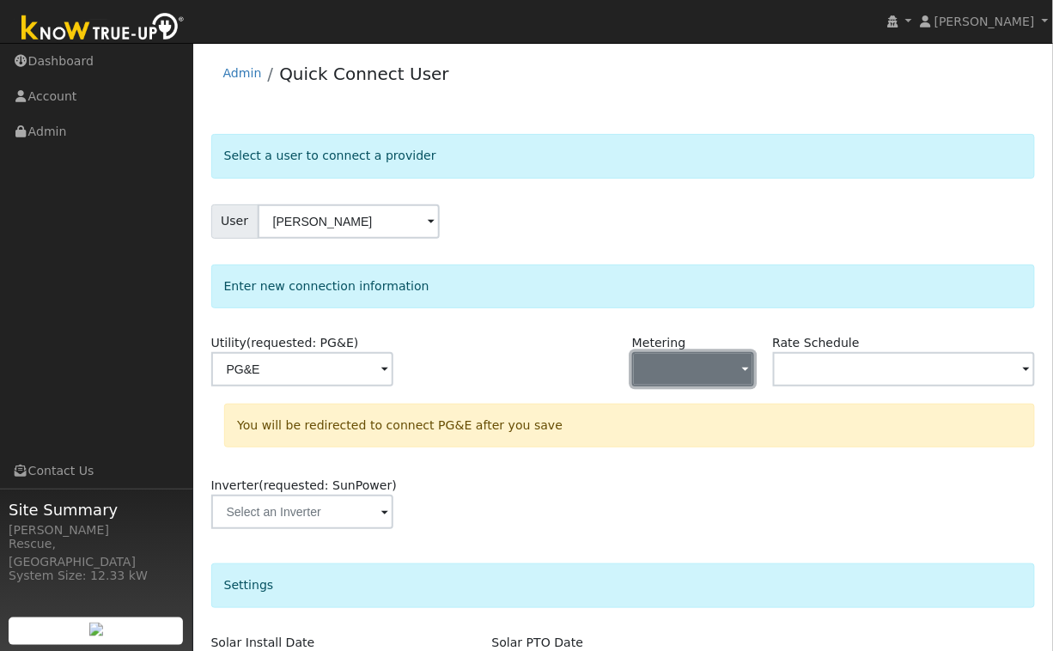
click at [687, 372] on button "button" at bounding box center [693, 369] width 122 height 34
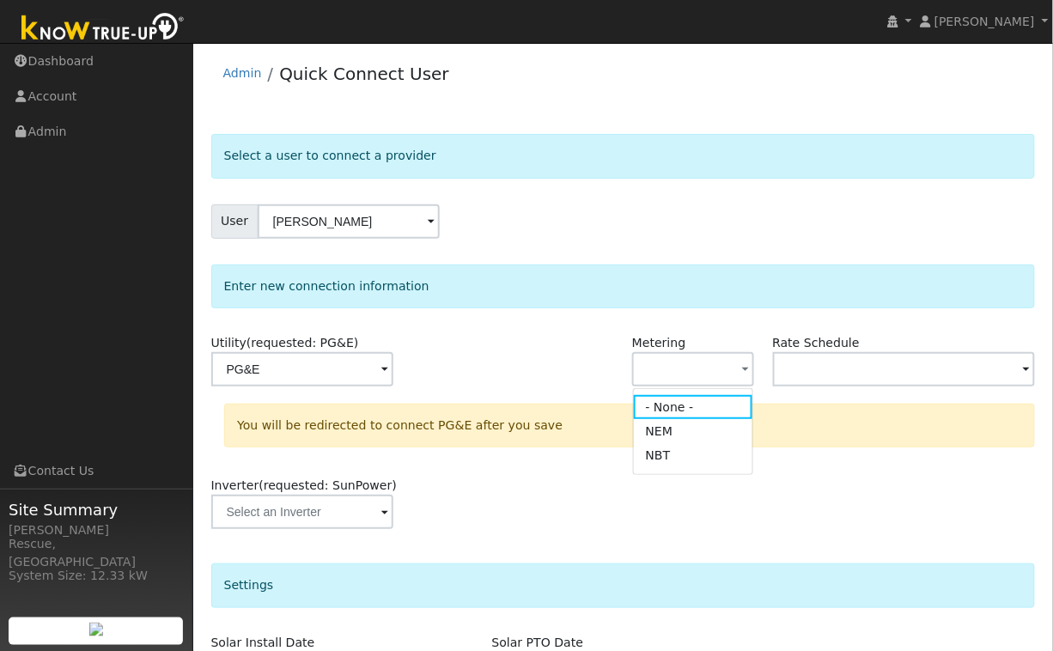
click at [705, 434] on link "NEM" at bounding box center [693, 431] width 119 height 24
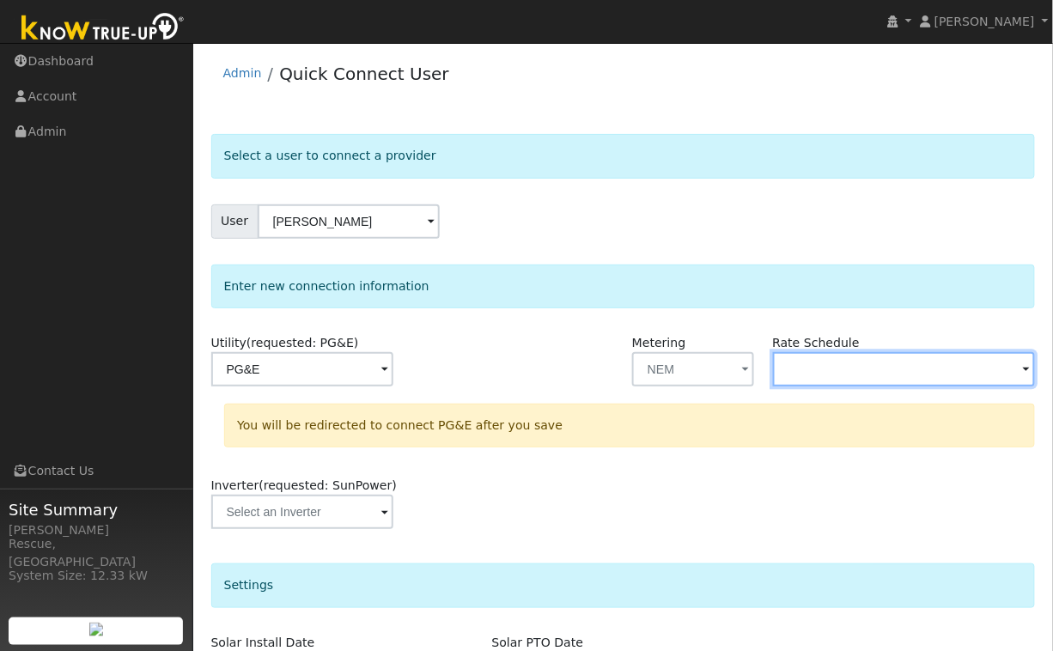
click at [393, 372] on input "text" at bounding box center [302, 369] width 182 height 34
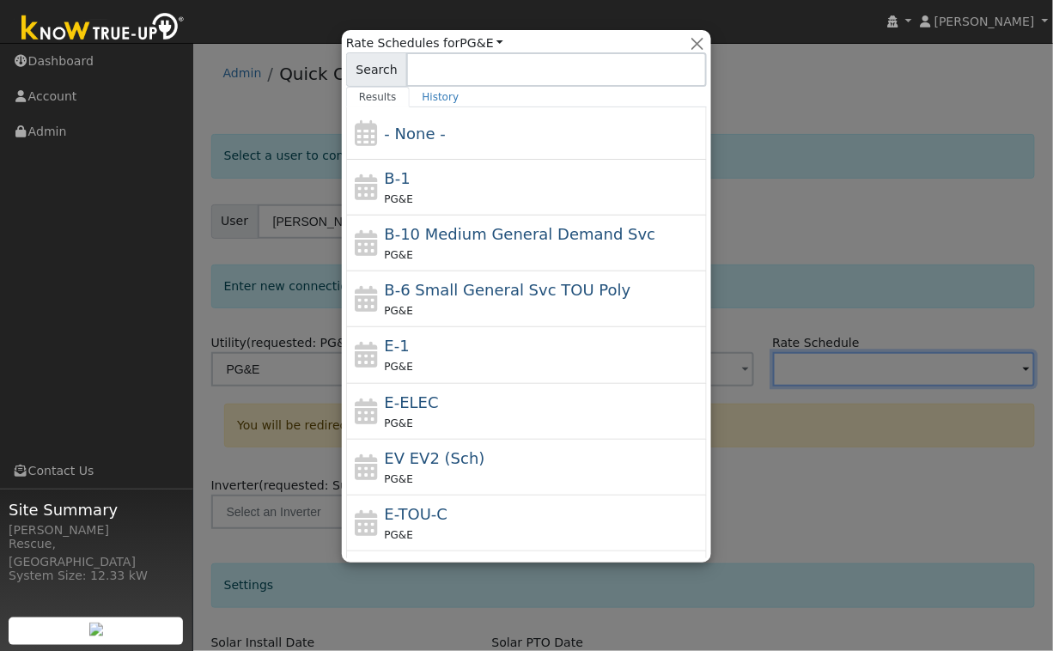
click at [492, 514] on div "E-TOU-C PG&E" at bounding box center [544, 523] width 319 height 41
type input "E-TOU-C"
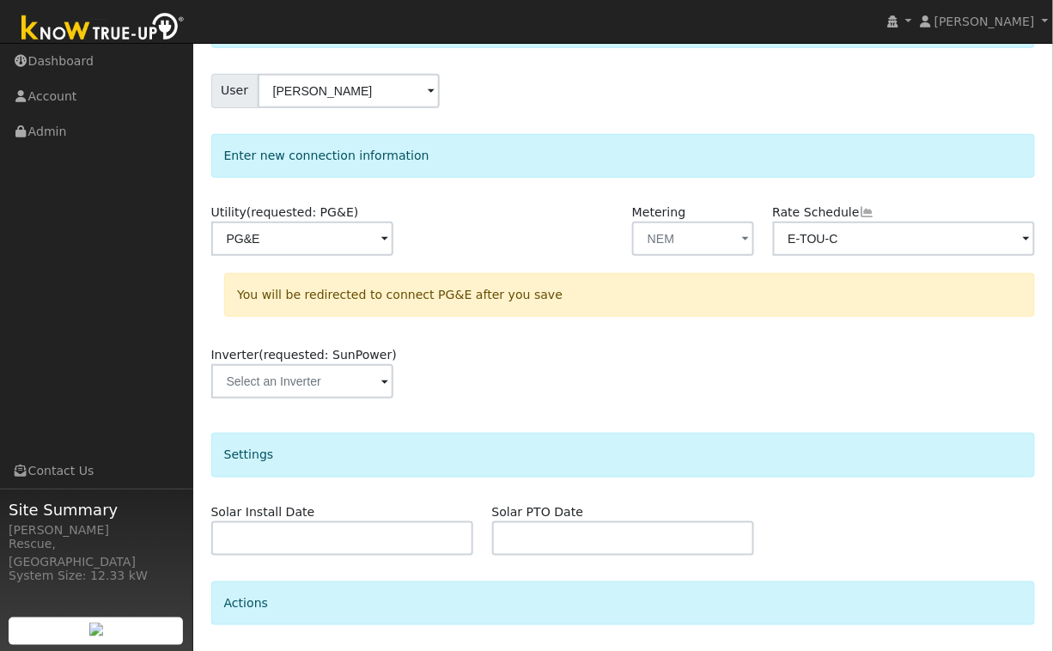
scroll to position [254, 0]
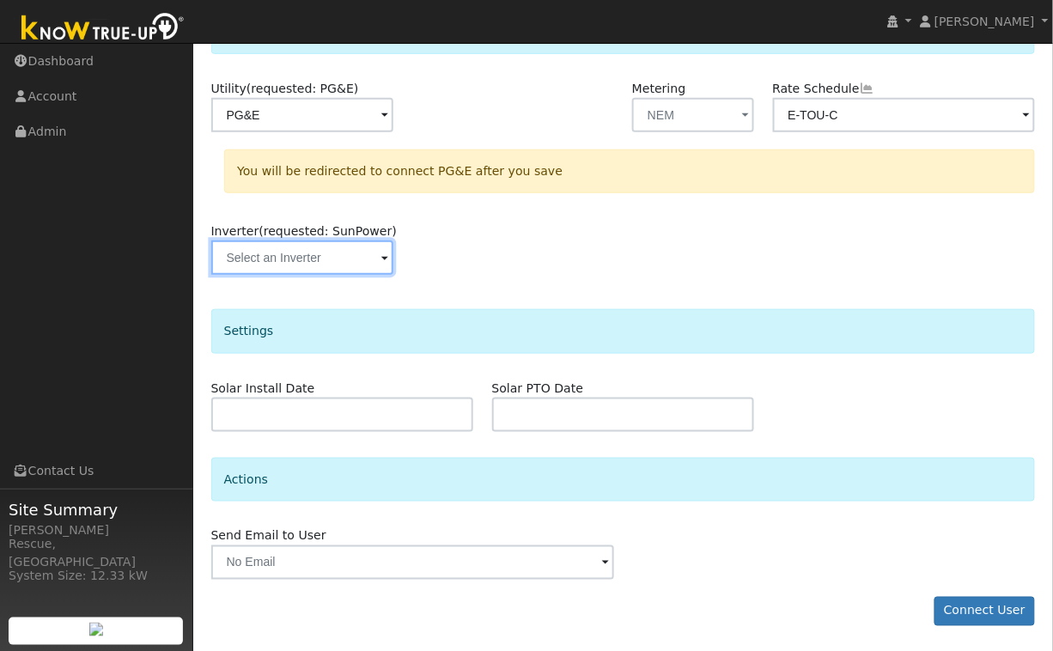
click at [292, 132] on input "text" at bounding box center [302, 115] width 182 height 34
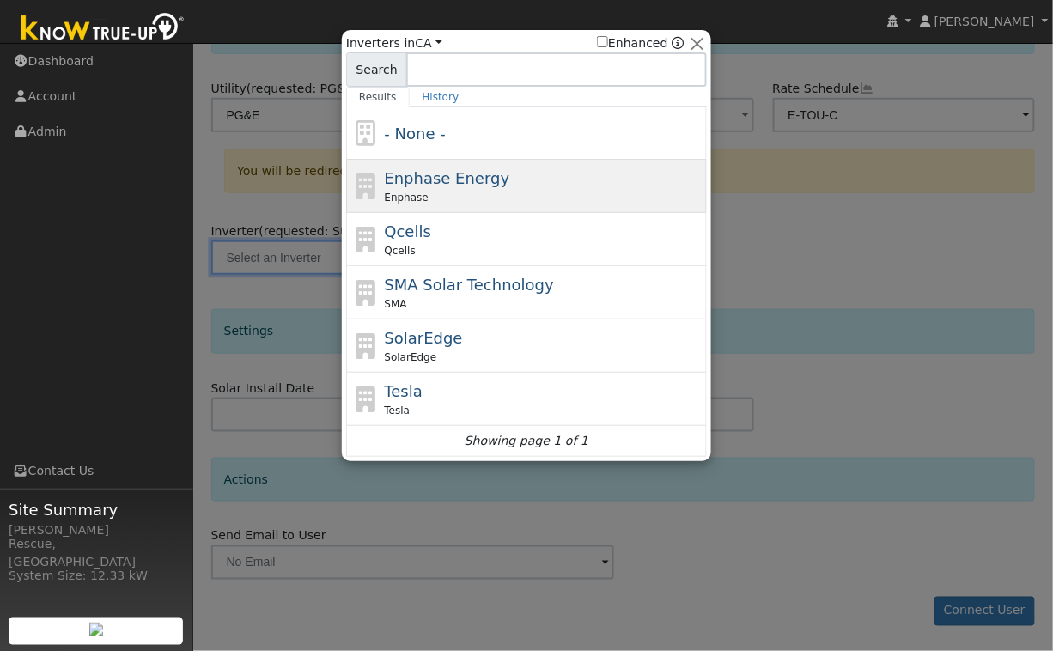
click at [457, 198] on div "Enphase" at bounding box center [544, 197] width 319 height 15
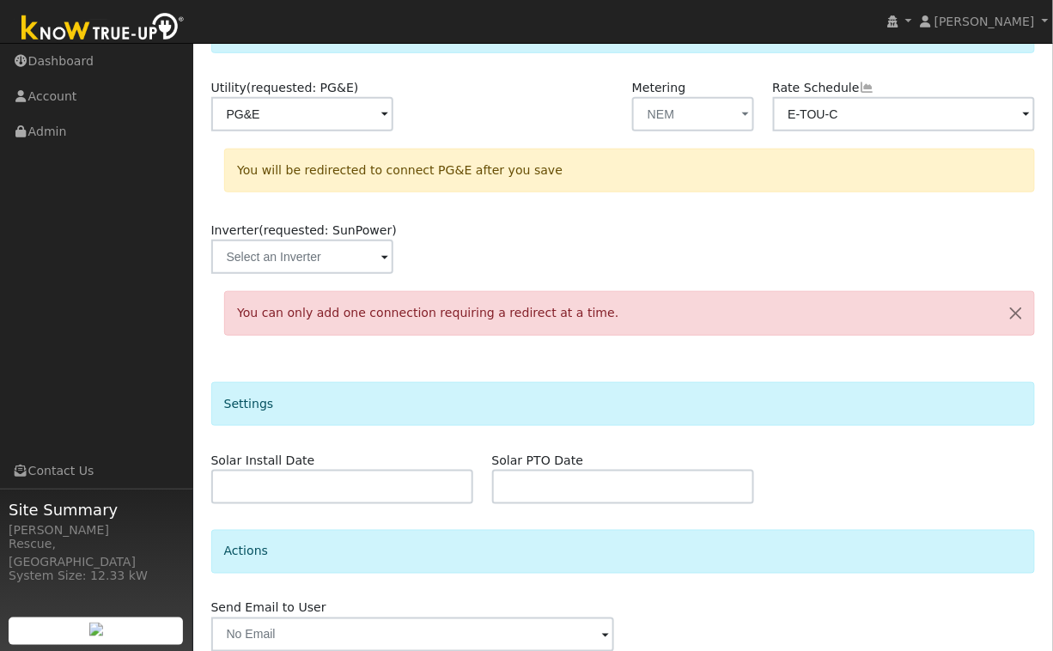
scroll to position [256, 0]
click at [313, 131] on input "text" at bounding box center [302, 113] width 182 height 34
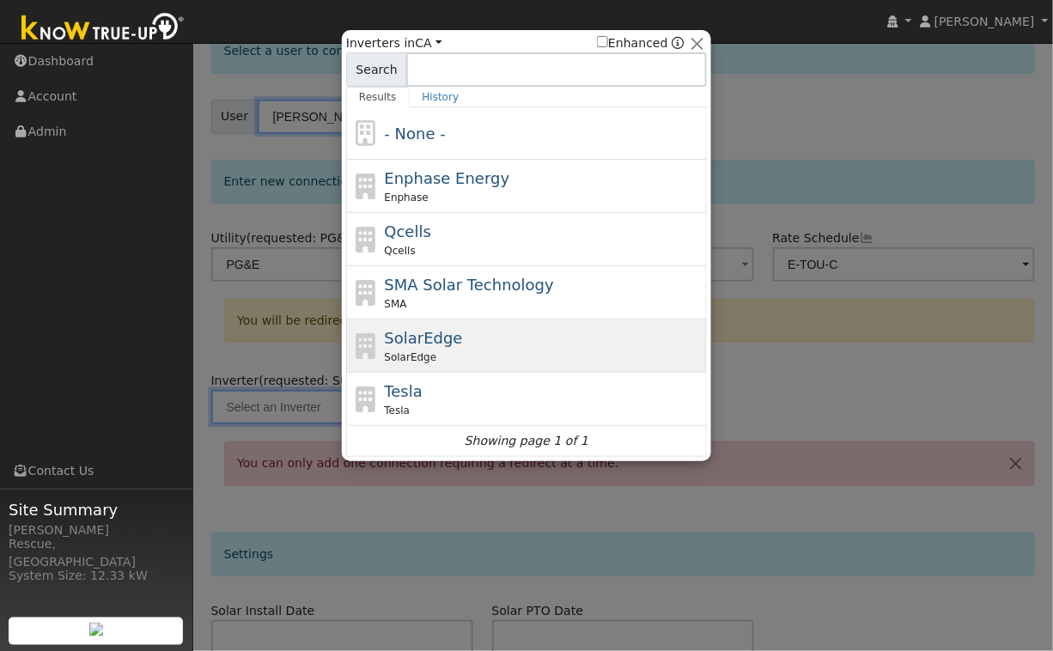
scroll to position [36, 0]
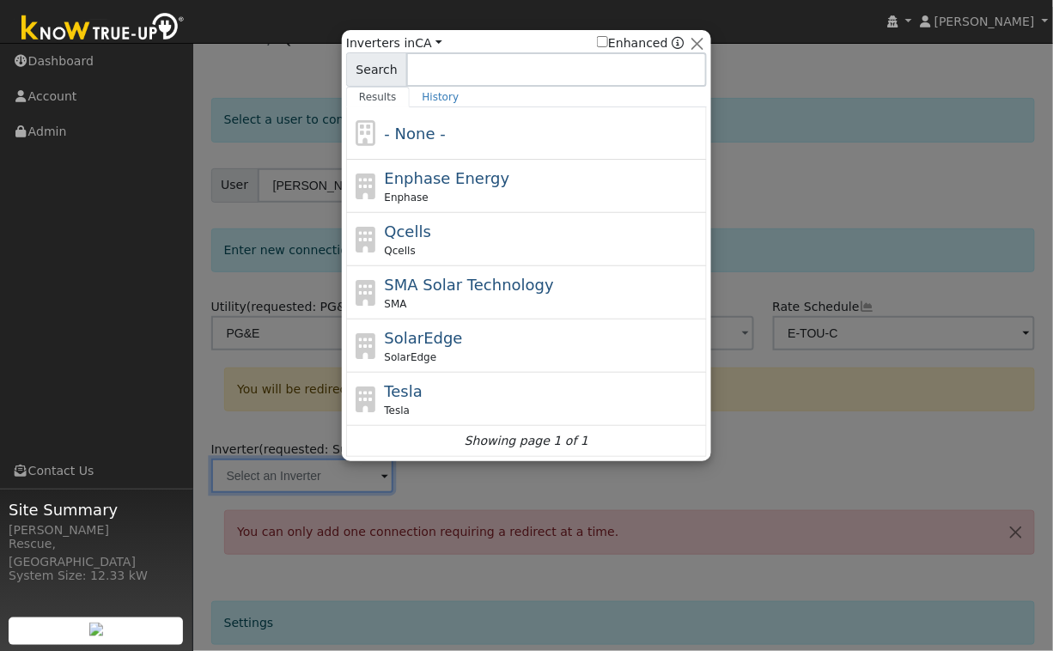
click at [836, 385] on div at bounding box center [526, 325] width 1053 height 651
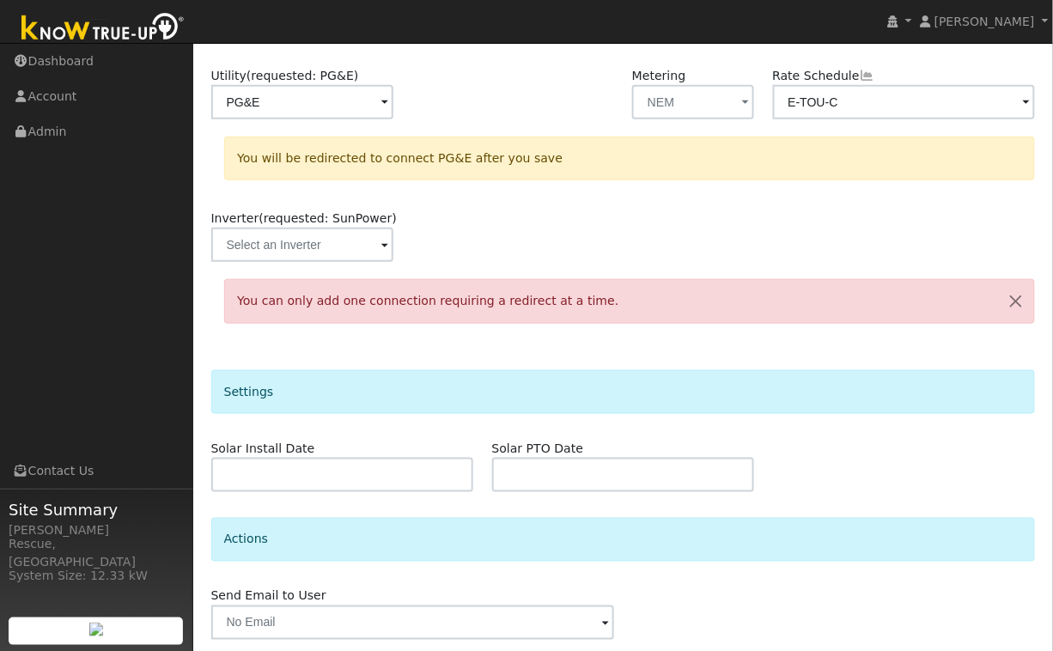
scroll to position [327, 0]
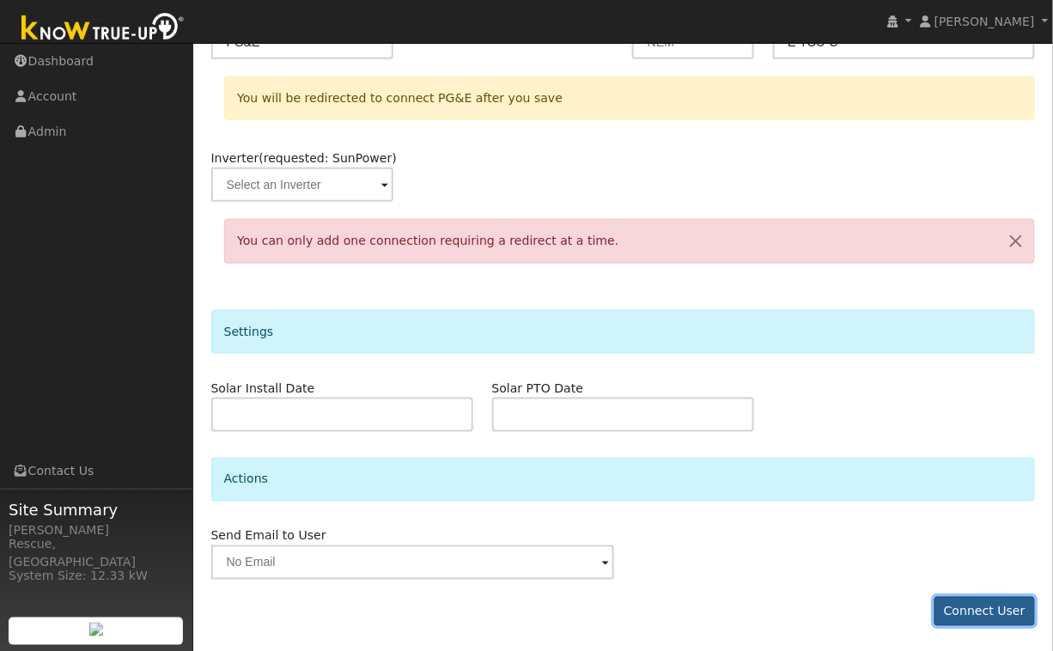
click at [991, 613] on button "Connect User" at bounding box center [985, 611] width 101 height 29
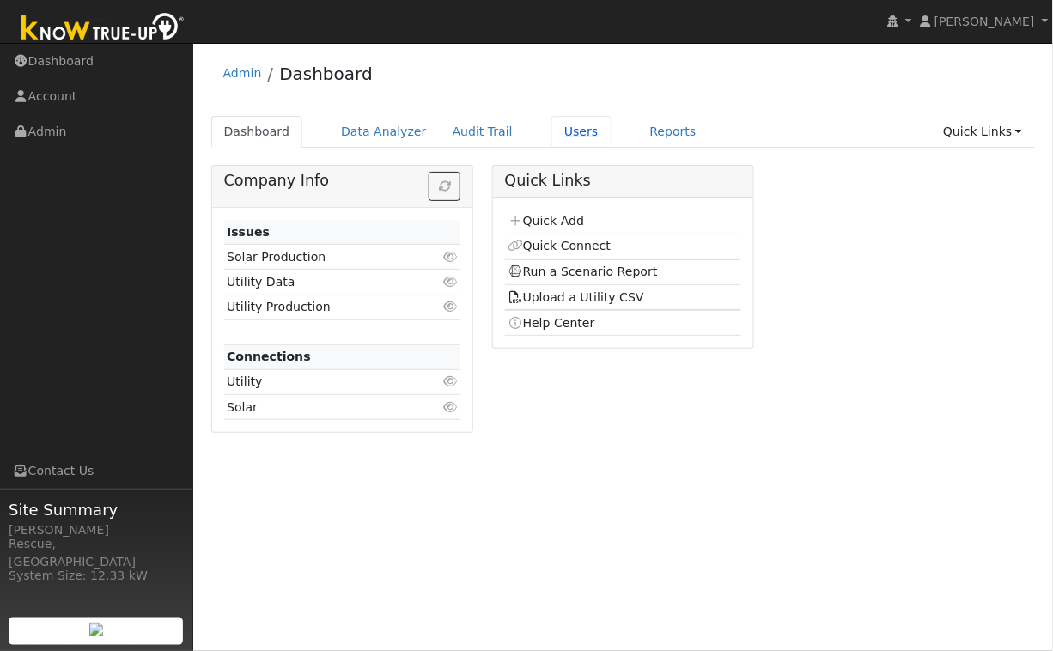
click at [552, 143] on link "Users" at bounding box center [582, 132] width 60 height 32
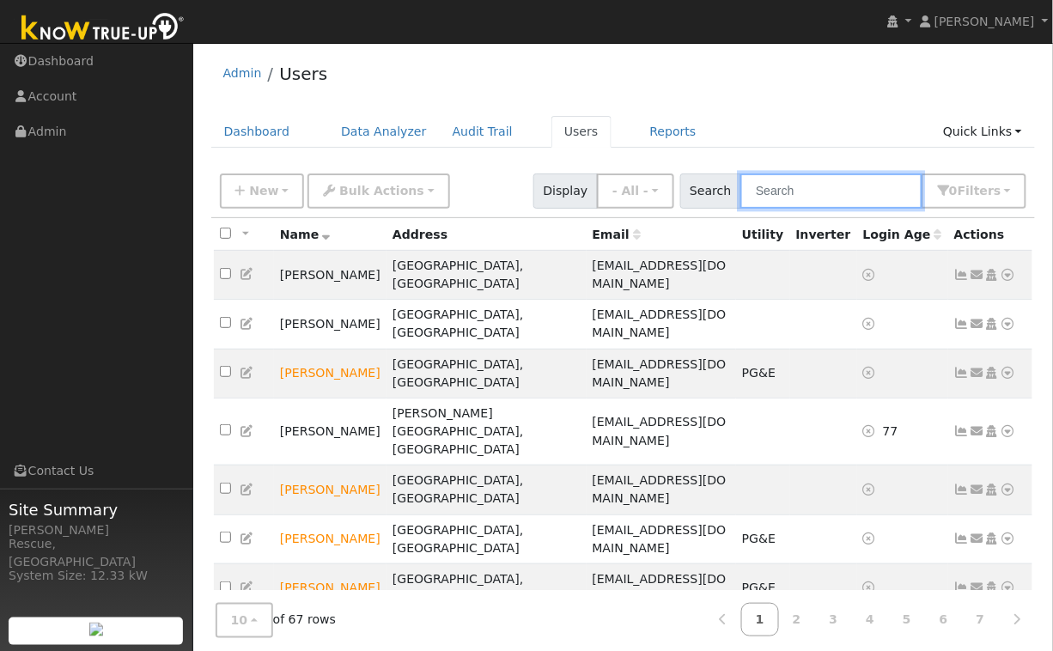
drag, startPoint x: 866, startPoint y: 188, endPoint x: 856, endPoint y: 174, distance: 17.2
click at [866, 188] on input "text" at bounding box center [832, 191] width 182 height 35
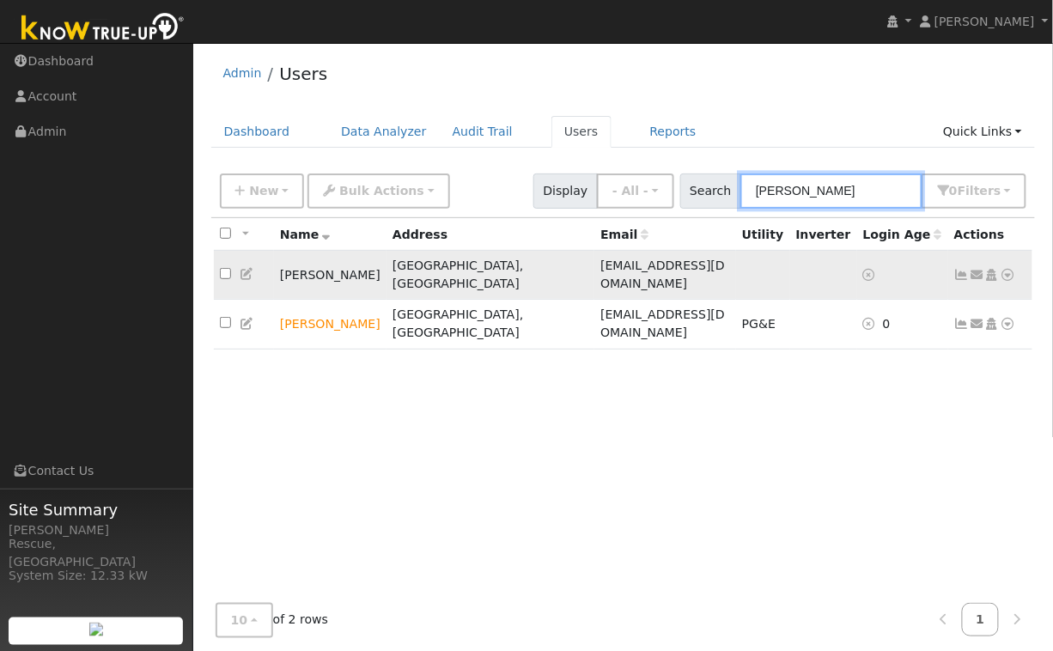
type input "john"
click at [1008, 270] on icon at bounding box center [1008, 275] width 15 height 12
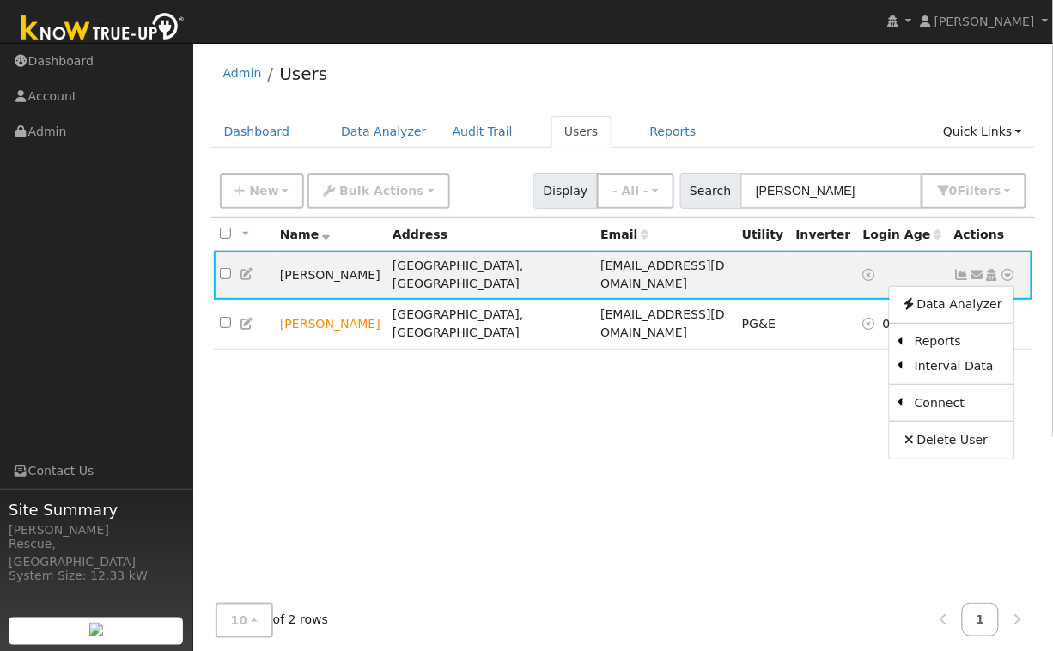
click at [0, 0] on icon at bounding box center [0, 0] width 0 height 0
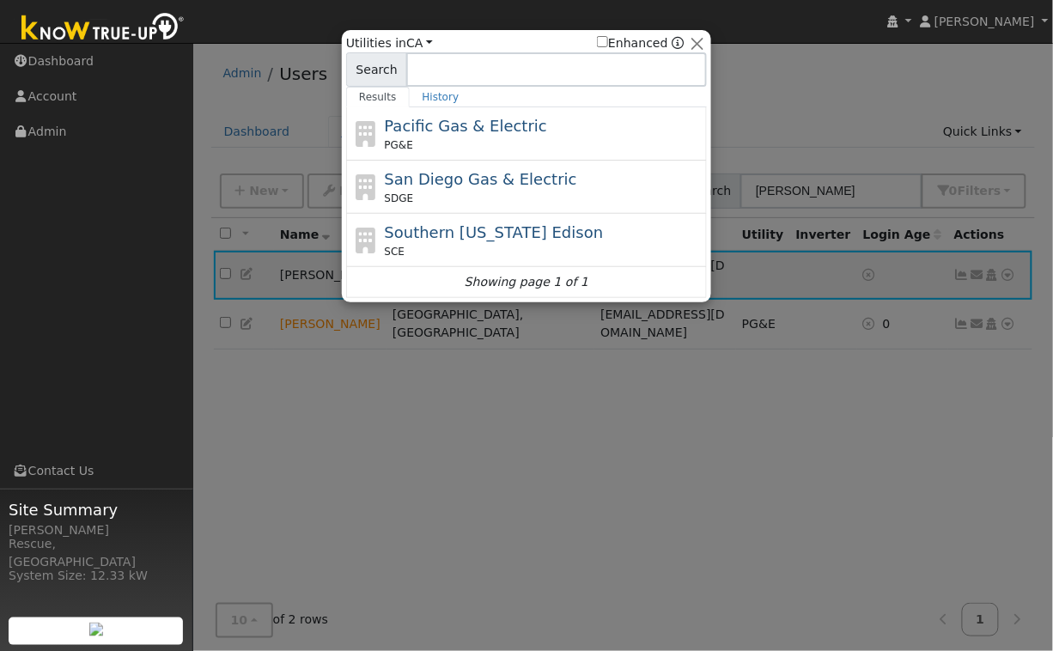
click at [406, 120] on span "Pacific Gas & Electric" at bounding box center [466, 126] width 162 height 18
